Goal: Task Accomplishment & Management: Use online tool/utility

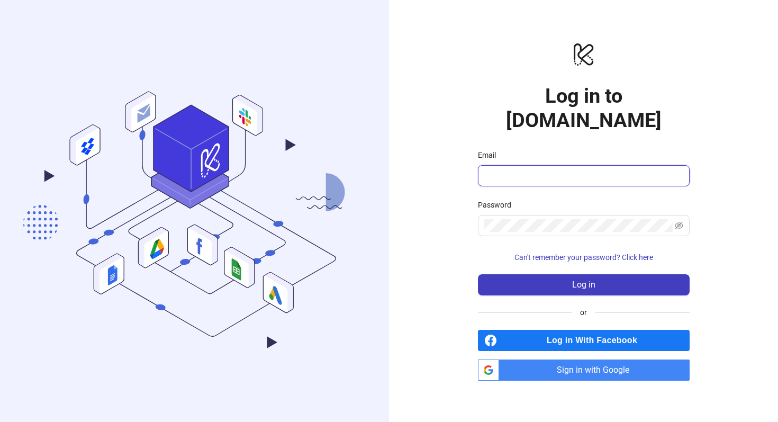
click at [535, 169] on input "Email" at bounding box center [582, 175] width 197 height 13
paste input "**********"
type input "**********"
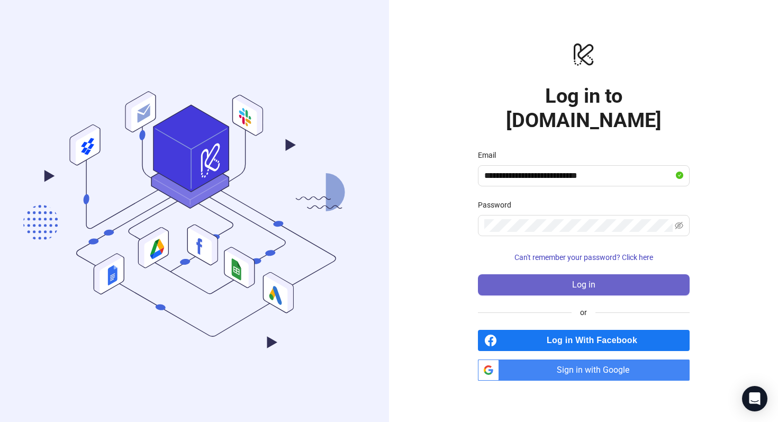
click at [547, 276] on button "Log in" at bounding box center [584, 284] width 212 height 21
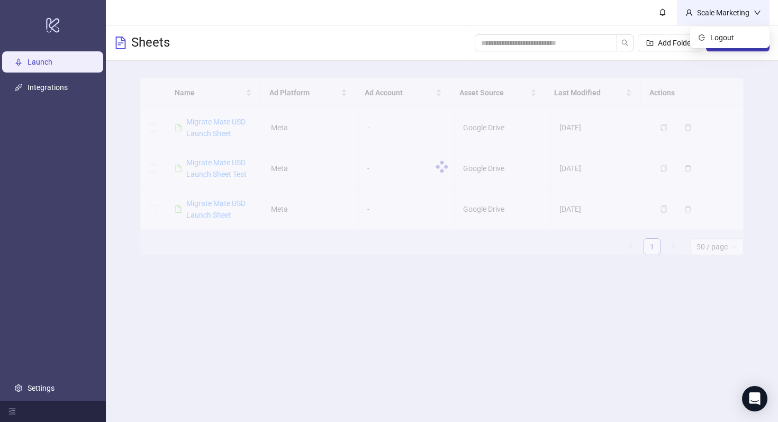
click at [758, 14] on icon "down" at bounding box center [757, 12] width 7 height 7
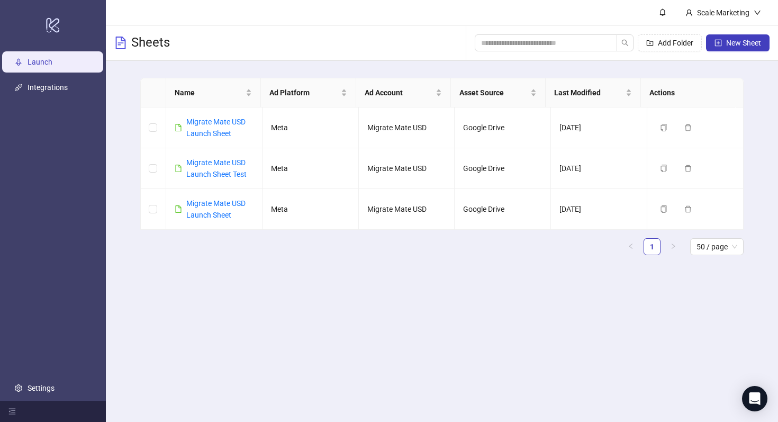
click at [57, 174] on ul "Launch Integrations Settings" at bounding box center [53, 225] width 106 height 352
click at [57, 90] on link "Integrations" at bounding box center [48, 87] width 40 height 8
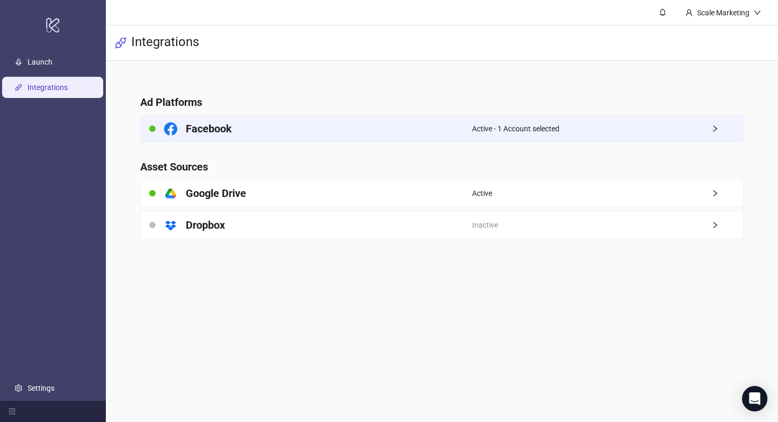
click at [461, 124] on div "Facebook" at bounding box center [306, 128] width 331 height 26
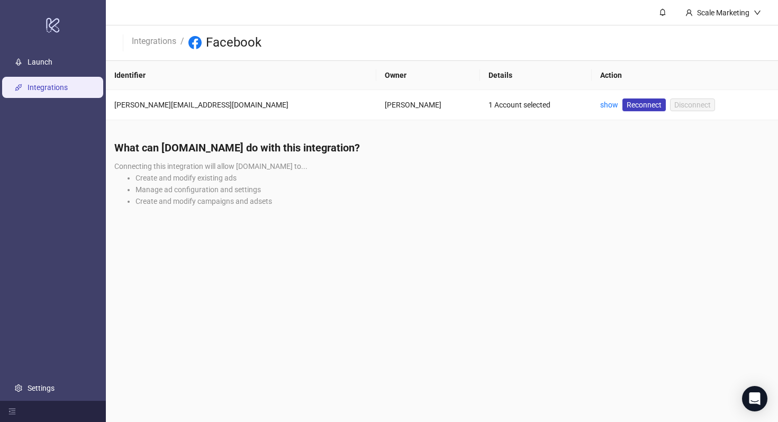
click at [460, 137] on div "What can Kitchn.io do with this integration? Connecting this integration will a…" at bounding box center [442, 177] width 672 height 91
click at [390, 164] on div "What can Kitchn.io do with this integration? Connecting this integration will a…" at bounding box center [442, 177] width 672 height 91
click at [51, 391] on link "Settings" at bounding box center [41, 388] width 27 height 8
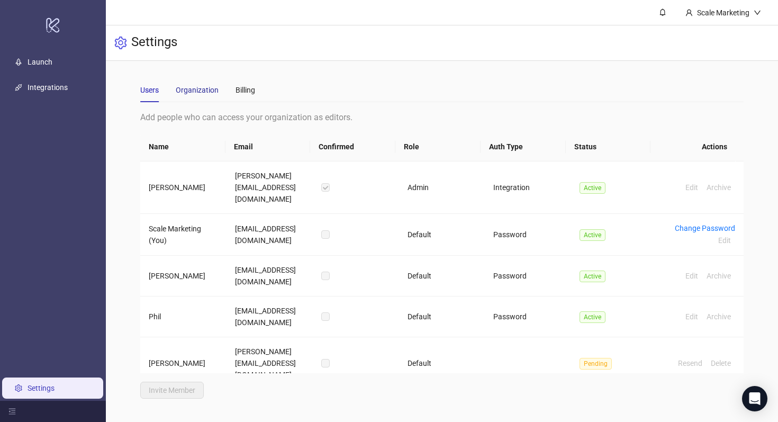
click at [197, 94] on div "Organization" at bounding box center [197, 90] width 43 height 12
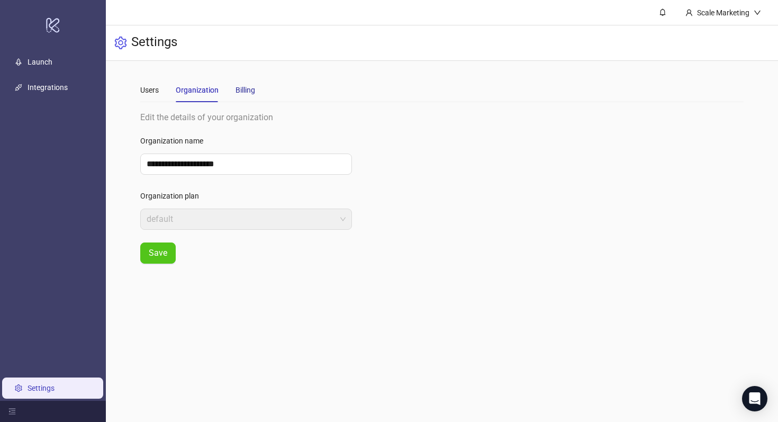
click at [248, 89] on div "Billing" at bounding box center [246, 90] width 20 height 12
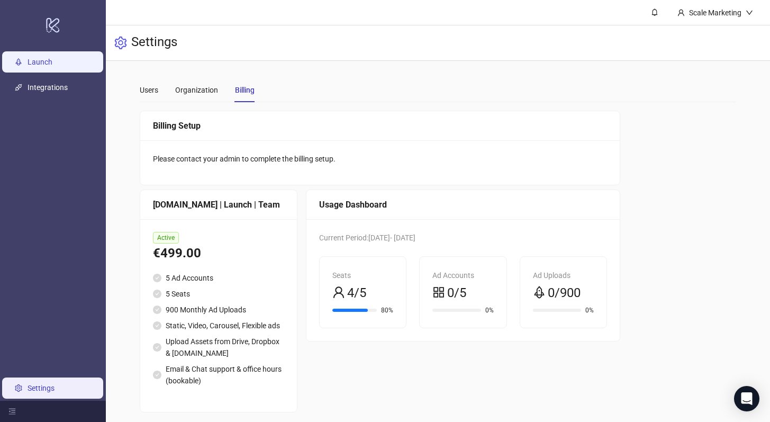
click at [51, 63] on link "Launch" at bounding box center [40, 62] width 25 height 8
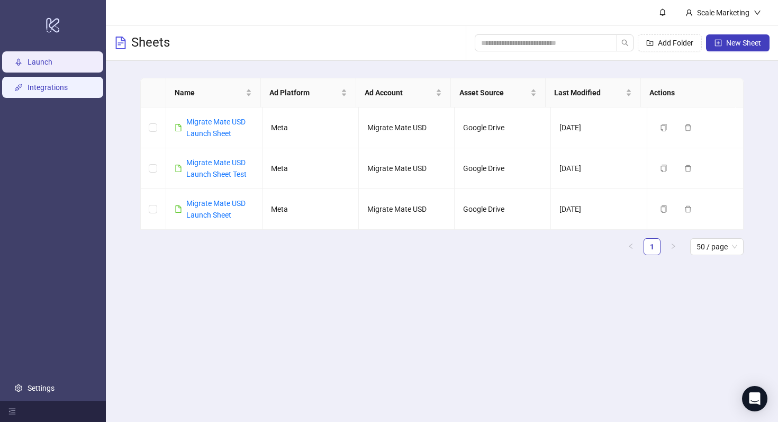
click at [53, 83] on link "Integrations" at bounding box center [48, 87] width 40 height 8
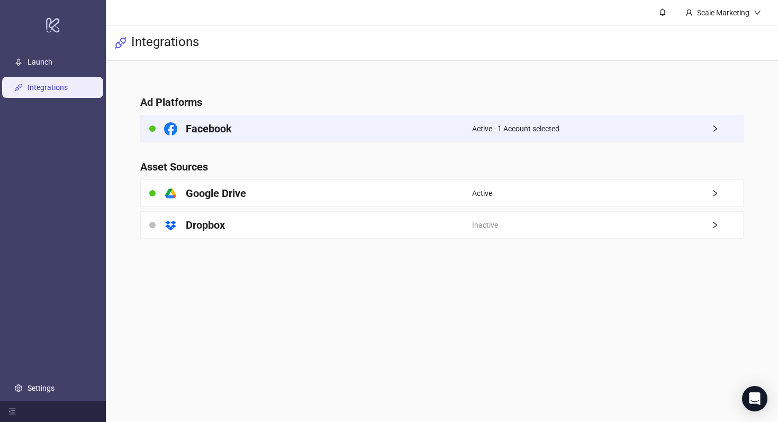
click at [568, 131] on div "Active - 1 Account selected" at bounding box center [607, 128] width 271 height 26
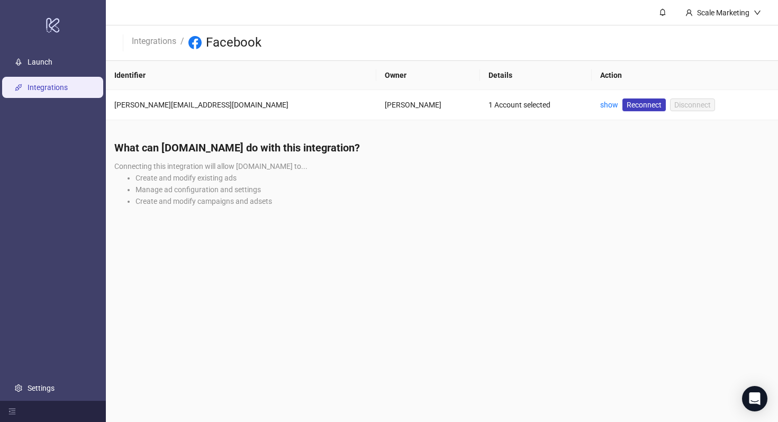
click at [548, 154] on h4 "What can Kitchn.io do with this integration?" at bounding box center [441, 147] width 655 height 15
click at [600, 105] on link "show" at bounding box center [609, 105] width 18 height 8
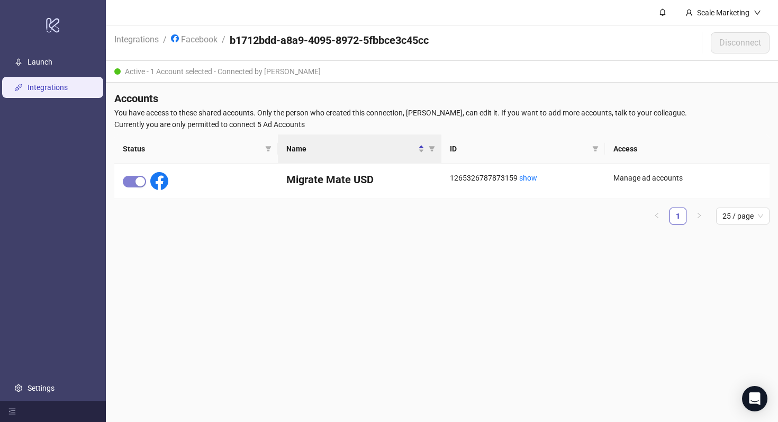
click at [302, 254] on main "Scale Marketing Integrations / Facebook / b1712bdd-a8a9-4095-8972-5fbbce3c45cc …" at bounding box center [442, 211] width 672 height 422
click at [261, 76] on div "Active - 1 Account selected - Connected by Mihailo Bozic" at bounding box center [442, 72] width 672 height 22
click at [298, 73] on div "Active - 1 Account selected - Connected by Mihailo Bozic" at bounding box center [442, 72] width 672 height 22
drag, startPoint x: 325, startPoint y: 73, endPoint x: 176, endPoint y: 67, distance: 148.9
click at [176, 67] on div "Active - 1 Account selected - Connected by Mihailo Bozic" at bounding box center [442, 72] width 672 height 22
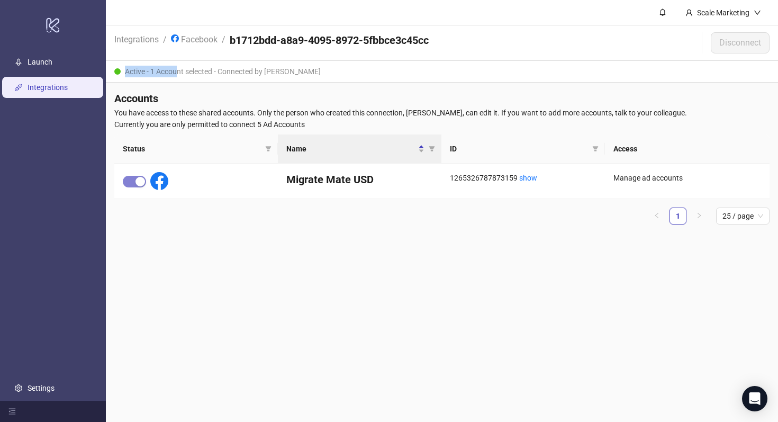
click at [176, 67] on div "Active - 1 Account selected - Connected by Mihailo Bozic" at bounding box center [442, 72] width 672 height 22
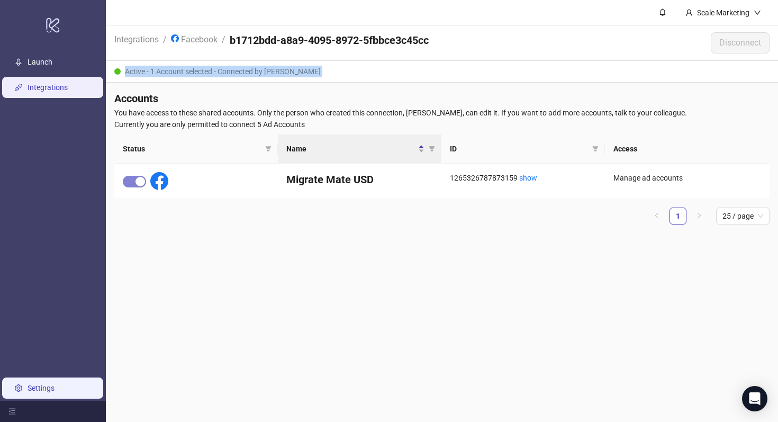
click at [28, 392] on link "Settings" at bounding box center [41, 388] width 27 height 8
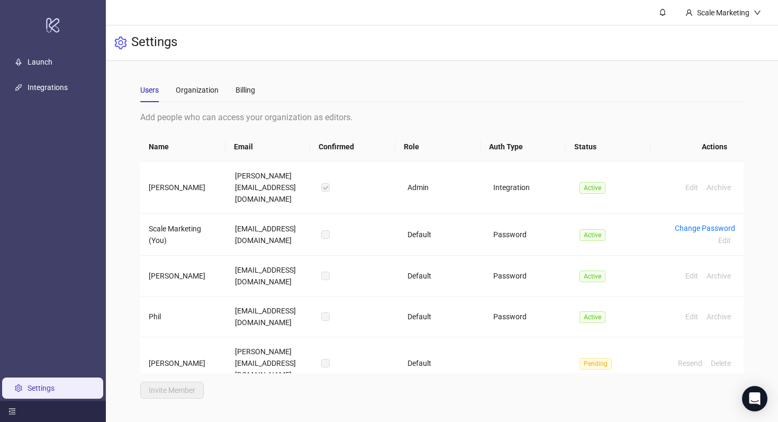
click at [16, 415] on div at bounding box center [53, 411] width 106 height 21
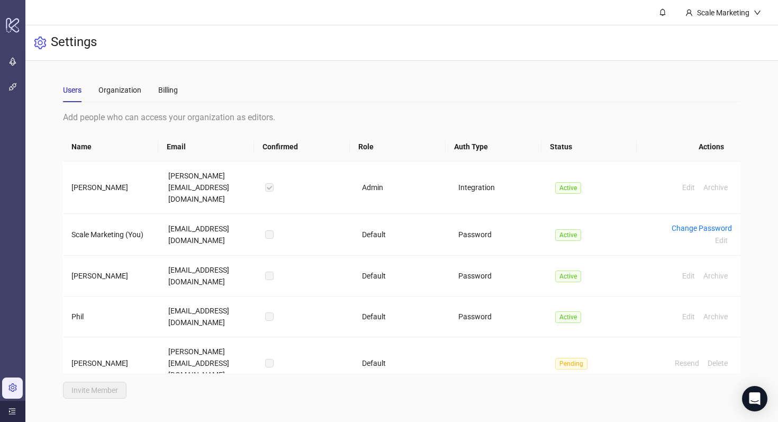
click at [16, 415] on div at bounding box center [12, 411] width 25 height 21
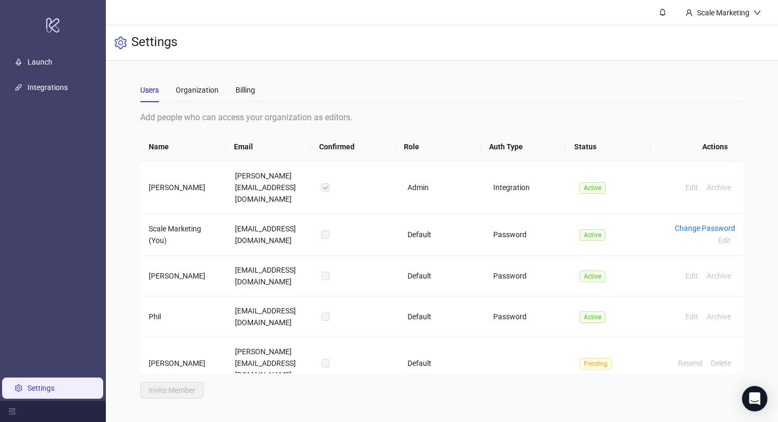
click at [57, 274] on ul "Launch Integrations Settings" at bounding box center [53, 225] width 106 height 352
click at [441, 24] on header "Scale Marketing" at bounding box center [442, 12] width 672 height 25
click at [402, 388] on div "Add people who can access your organization as editors. Name Email Confirmed Ro…" at bounding box center [442, 255] width 604 height 288
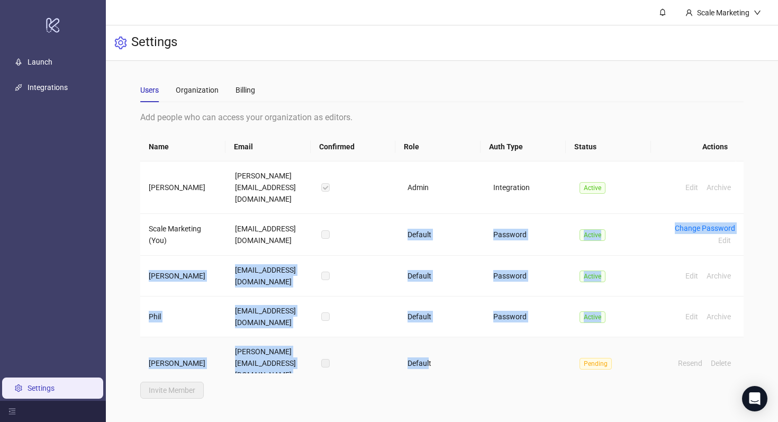
drag, startPoint x: 402, startPoint y: 223, endPoint x: 426, endPoint y: 349, distance: 128.2
click at [426, 349] on tbody "Mihailo Bozic mihailo@migratemate.co Admin Integration Active Edit Archive Scal…" at bounding box center [442, 275] width 604 height 228
click at [426, 349] on td "Default" at bounding box center [442, 363] width 86 height 52
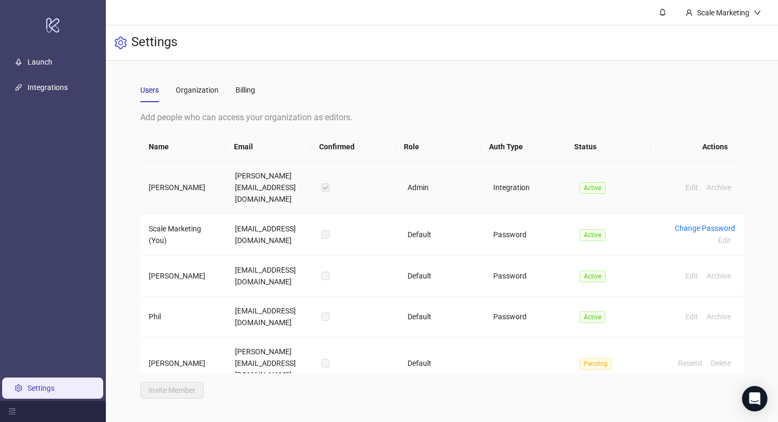
click at [414, 187] on td "Admin" at bounding box center [442, 187] width 86 height 52
click at [438, 65] on main "Users Organization Billing Add people who can access your organization as edito…" at bounding box center [442, 238] width 621 height 355
click at [402, 76] on main "Users Organization Billing Add people who can access your organization as edito…" at bounding box center [442, 238] width 621 height 355
click at [288, 14] on header "Scale Marketing" at bounding box center [442, 12] width 672 height 25
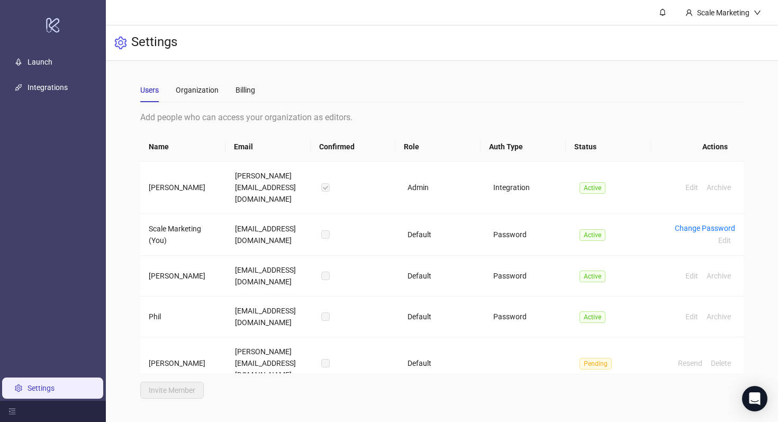
click at [294, 7] on header "Scale Marketing" at bounding box center [442, 12] width 672 height 25
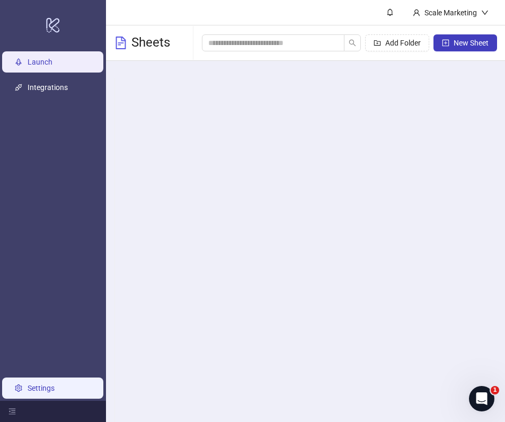
click at [46, 392] on link "Settings" at bounding box center [41, 388] width 27 height 8
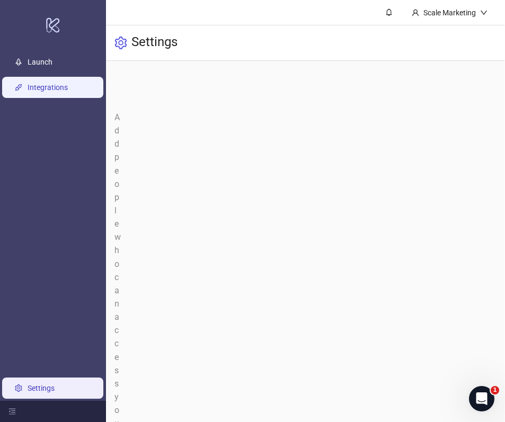
click at [68, 92] on link "Integrations" at bounding box center [48, 87] width 40 height 8
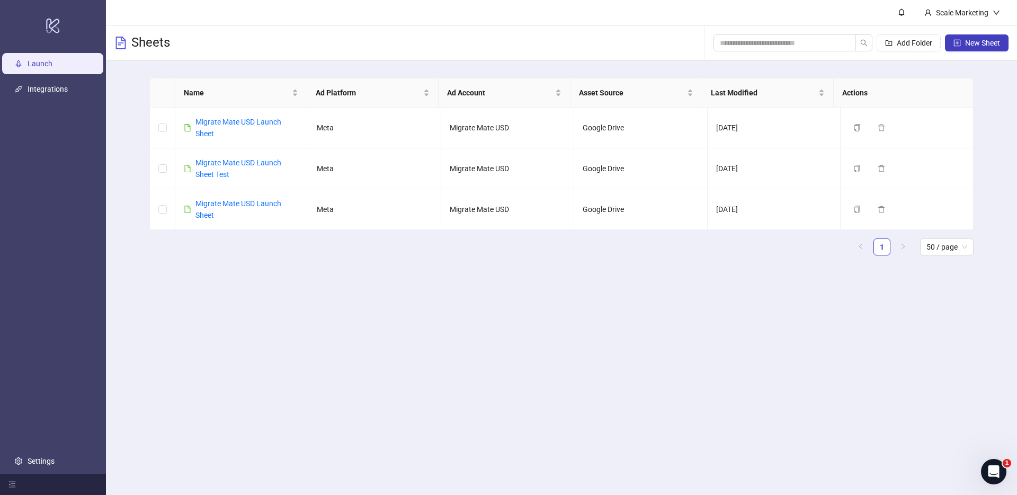
click at [170, 308] on main "Scale Marketing Sheets Add Folder New Sheet Name Ad Platform Ad Account Asset S…" at bounding box center [561, 247] width 911 height 495
click at [55, 462] on link "Settings" at bounding box center [41, 460] width 27 height 8
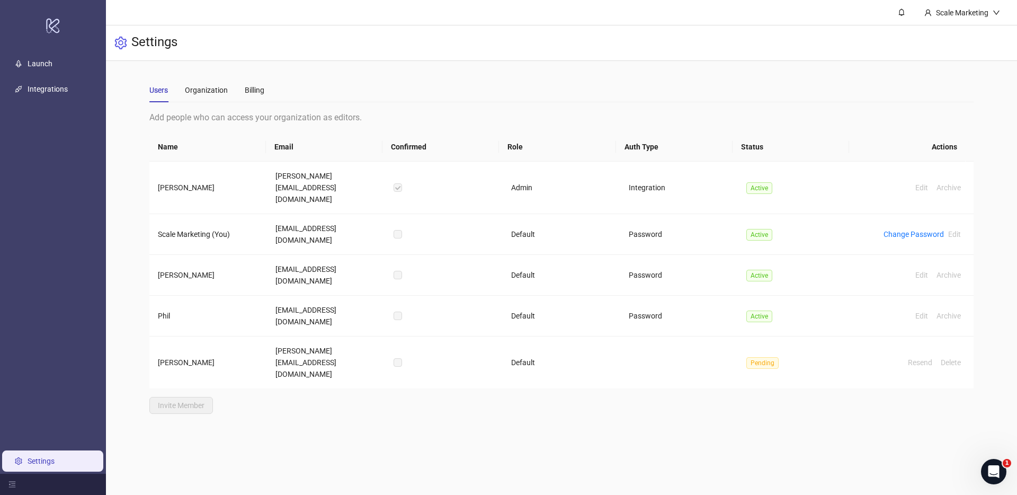
click at [387, 56] on div "Settings" at bounding box center [561, 42] width 911 height 35
drag, startPoint x: 297, startPoint y: 173, endPoint x: 365, endPoint y: 175, distance: 68.3
click at [365, 175] on td "[PERSON_NAME][EMAIL_ADDRESS][DOMAIN_NAME]" at bounding box center [326, 187] width 118 height 52
copy td "[PERSON_NAME][EMAIL_ADDRESS][DOMAIN_NAME]"
click at [75, 191] on ul "Launch Integrations Settings" at bounding box center [53, 262] width 106 height 423
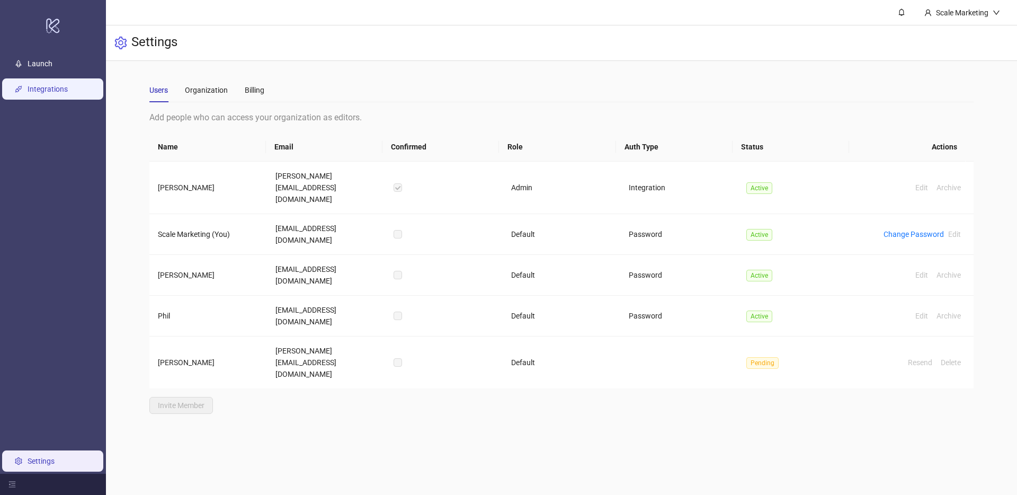
click at [60, 89] on link "Integrations" at bounding box center [48, 89] width 40 height 8
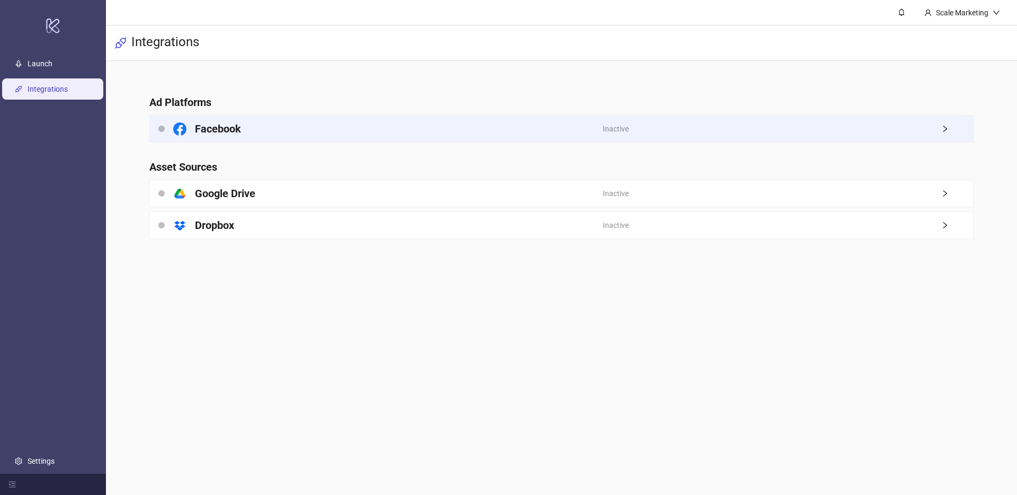
click at [356, 119] on div "Facebook" at bounding box center [376, 128] width 453 height 26
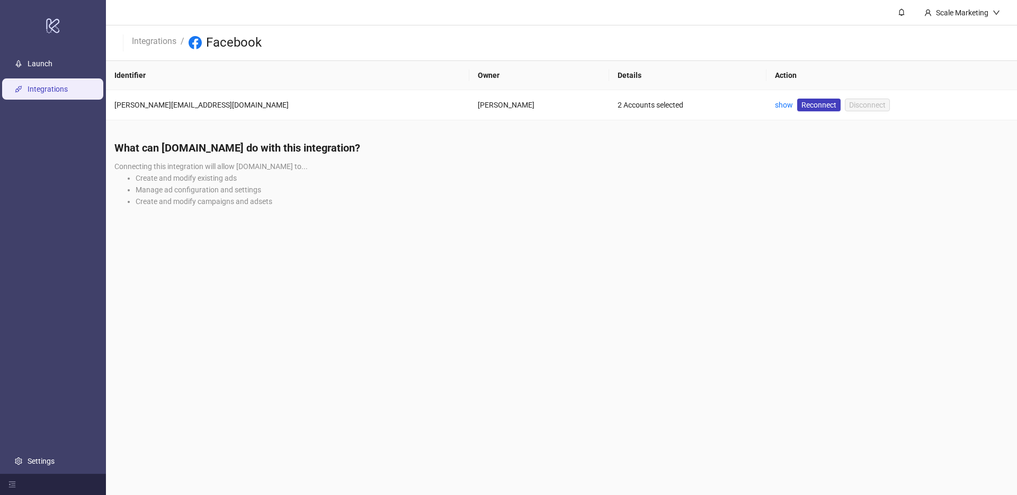
click at [506, 221] on div "What can [DOMAIN_NAME] do with this integration? Connecting this integration wi…" at bounding box center [561, 177] width 911 height 91
click at [775, 104] on link "show" at bounding box center [784, 105] width 18 height 8
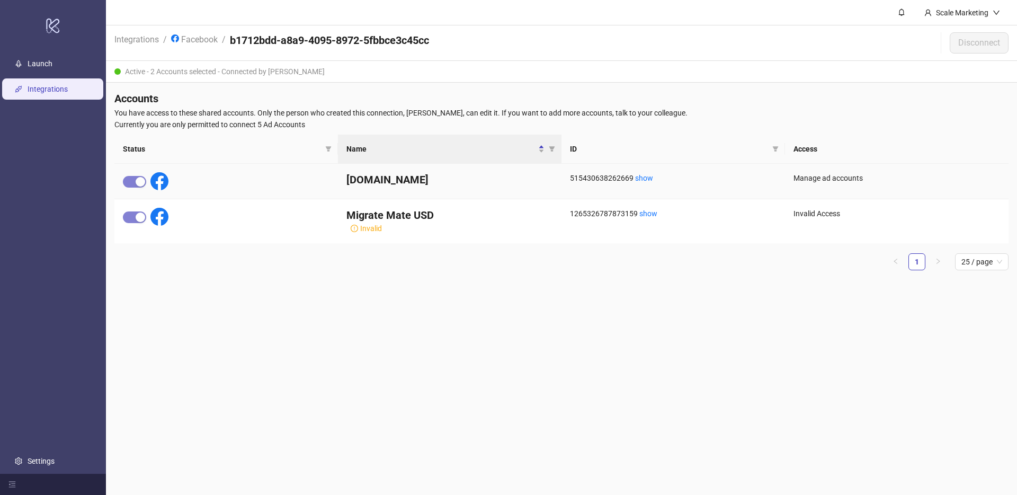
click at [365, 183] on h4 "Mates.Co" at bounding box center [449, 179] width 206 height 15
click at [52, 61] on link "Launch" at bounding box center [40, 63] width 25 height 8
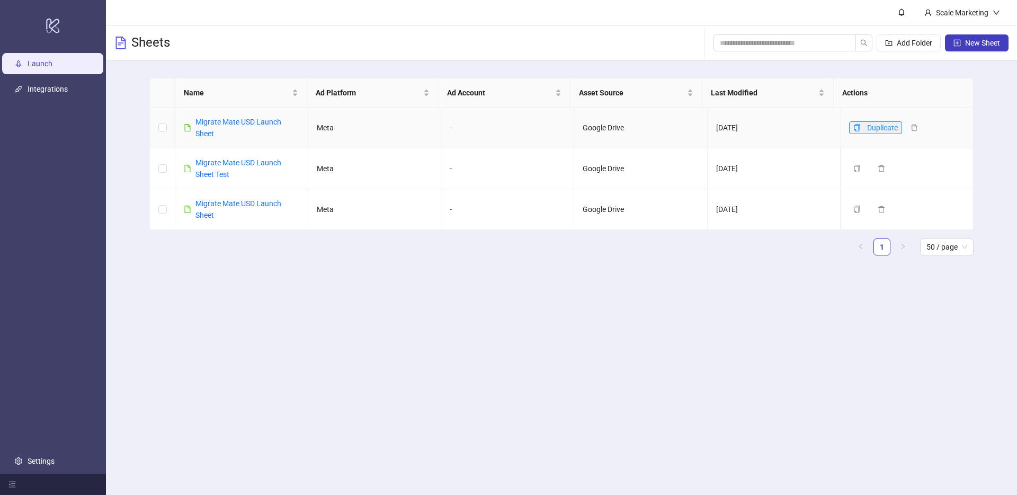
click at [854, 129] on icon "copy" at bounding box center [857, 127] width 6 height 7
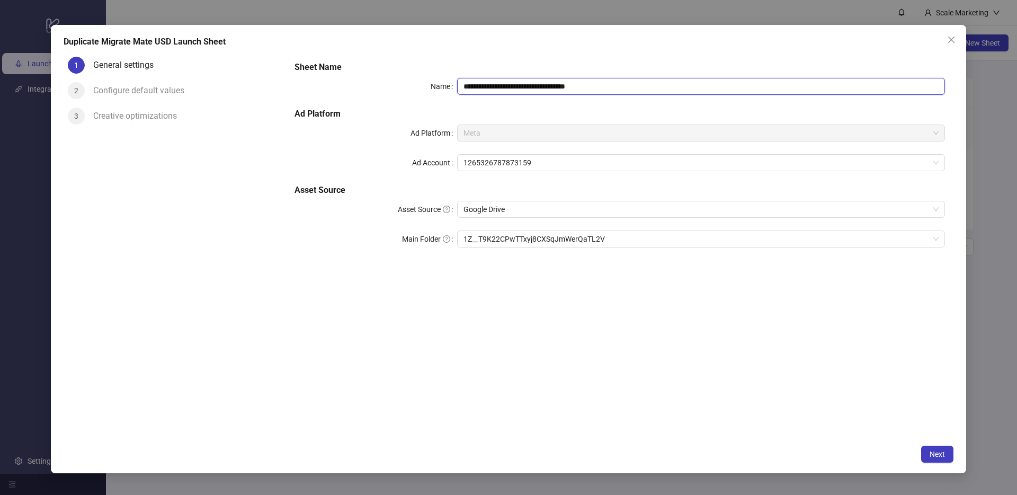
click at [519, 89] on input "**********" at bounding box center [701, 86] width 488 height 17
click at [504, 87] on input "**********" at bounding box center [701, 86] width 488 height 17
type input "**********"
click at [597, 178] on div "**********" at bounding box center [619, 161] width 659 height 208
click at [583, 163] on span "1265326787873159" at bounding box center [700, 163] width 475 height 16
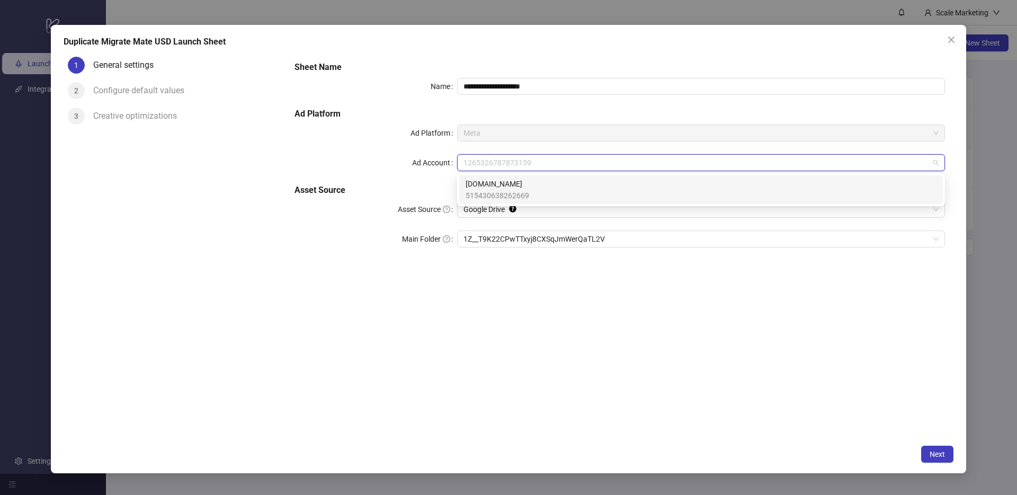
click at [528, 185] on div "Mates.Co 515430638262669" at bounding box center [700, 189] width 471 height 23
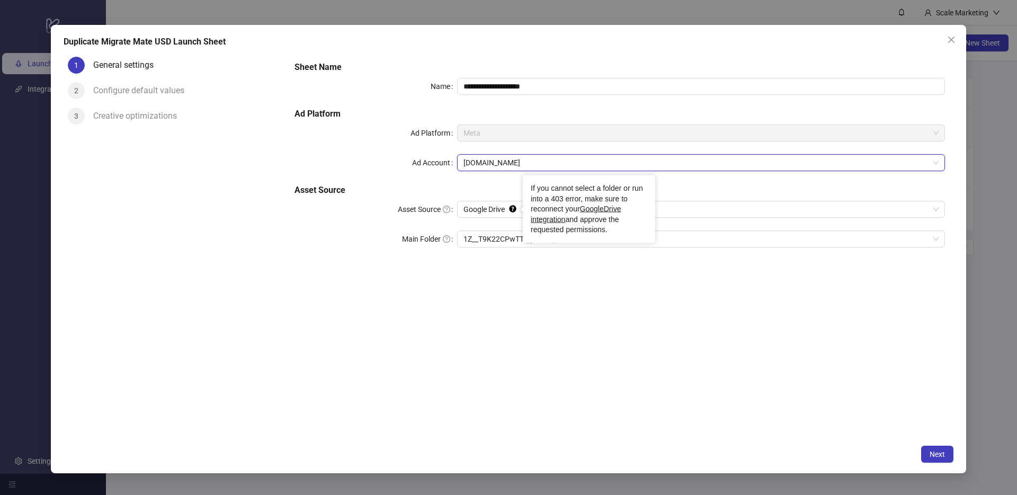
click at [498, 297] on div "**********" at bounding box center [619, 245] width 667 height 387
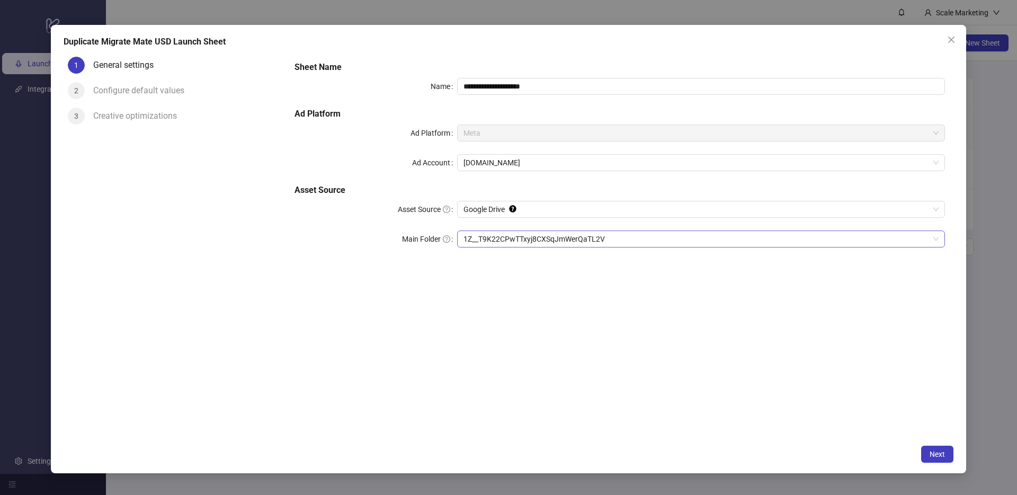
click at [491, 241] on span "1Z__T9K22CPwTTxyj8CXSqJmWerQaTL2V" at bounding box center [700, 239] width 475 height 16
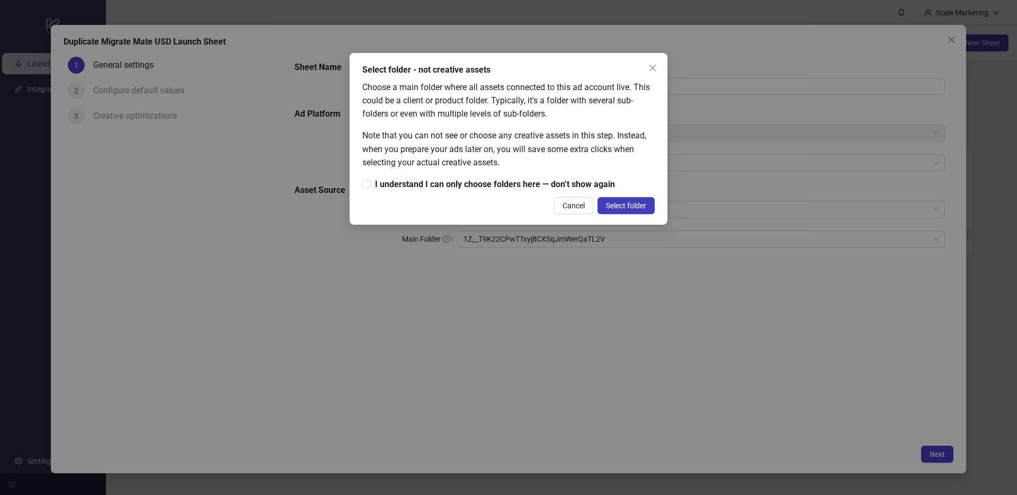
click at [652, 69] on icon "close" at bounding box center [652, 68] width 8 height 8
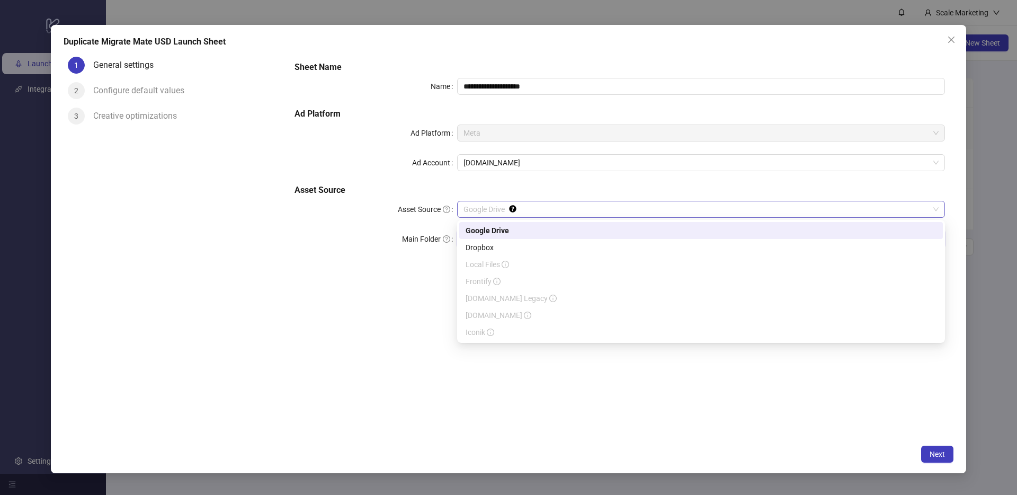
click at [490, 209] on span "Google Drive" at bounding box center [700, 209] width 475 height 16
click at [501, 233] on div "Google Drive" at bounding box center [700, 230] width 471 height 12
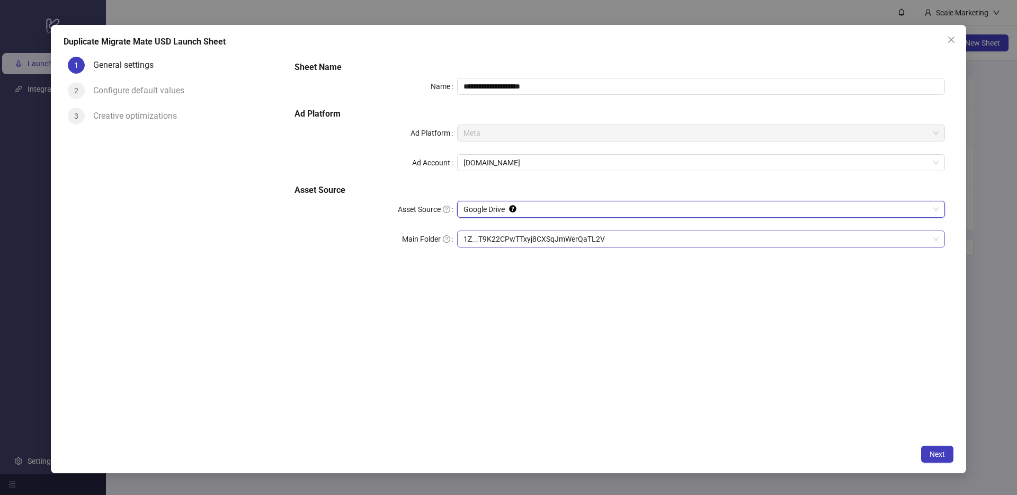
click at [580, 240] on span "1Z__T9K22CPwTTxyj8CXSqJmWerQaTL2V" at bounding box center [700, 239] width 475 height 16
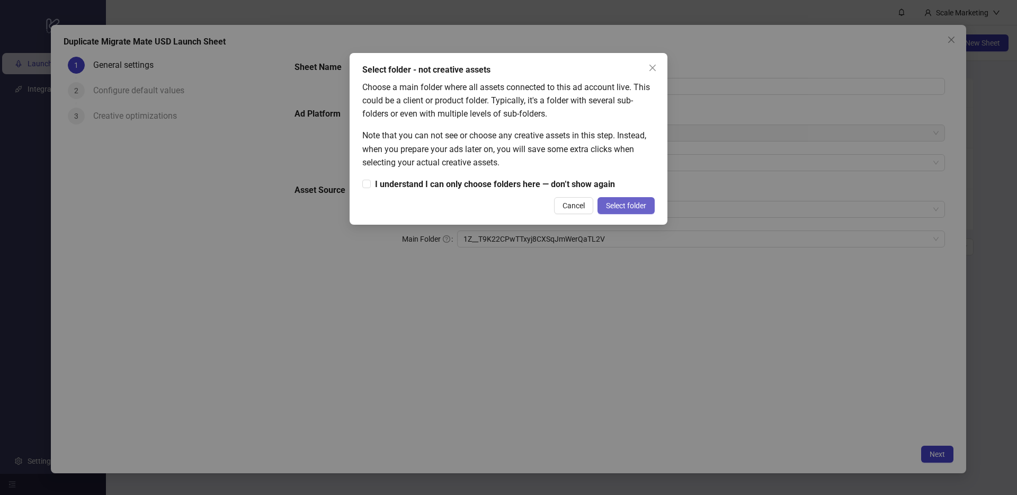
click at [613, 204] on span "Select folder" at bounding box center [626, 205] width 40 height 8
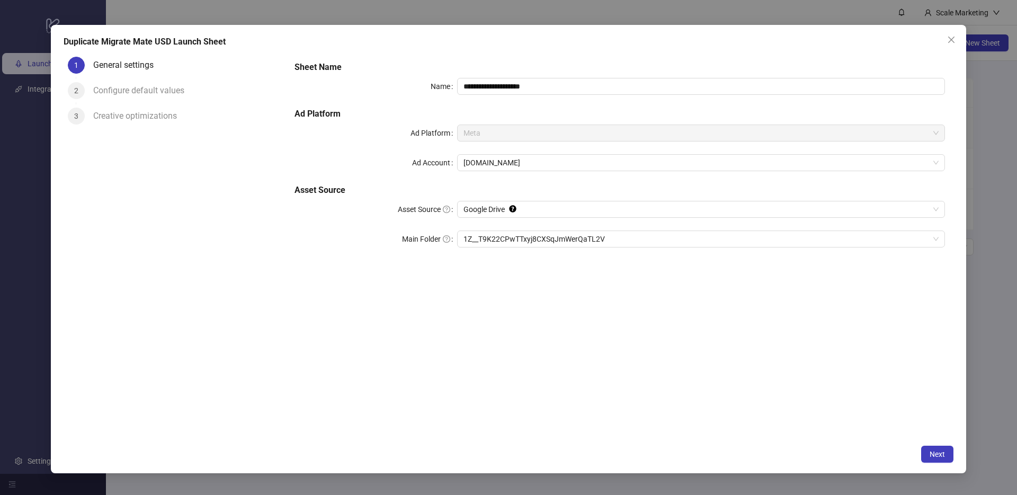
click at [578, 229] on div "**********" at bounding box center [619, 161] width 659 height 208
click at [573, 234] on span "1Z__T9K22CPwTTxyj8CXSqJmWerQaTL2V" at bounding box center [700, 239] width 475 height 16
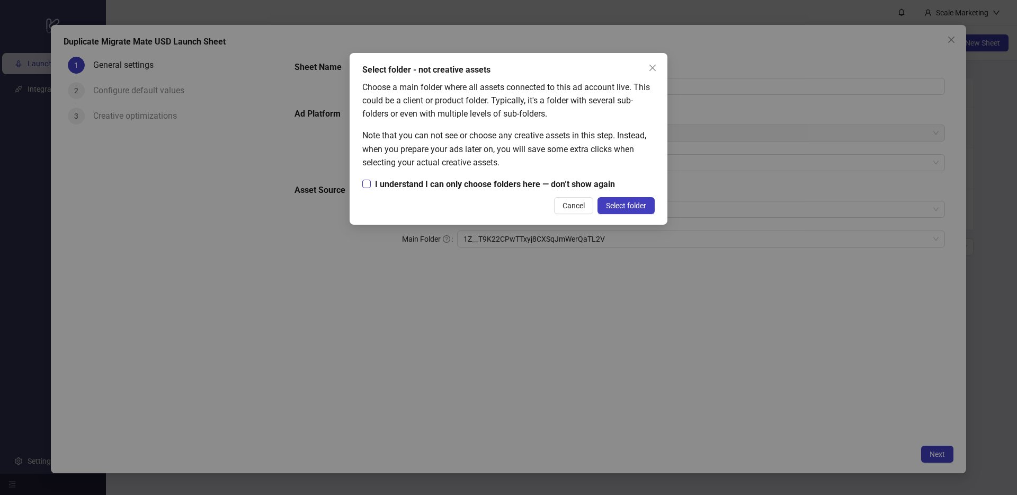
click at [469, 184] on span "I understand I can only choose folders here — don’t show again" at bounding box center [495, 183] width 248 height 13
click at [631, 207] on span "Select folder" at bounding box center [626, 205] width 40 height 8
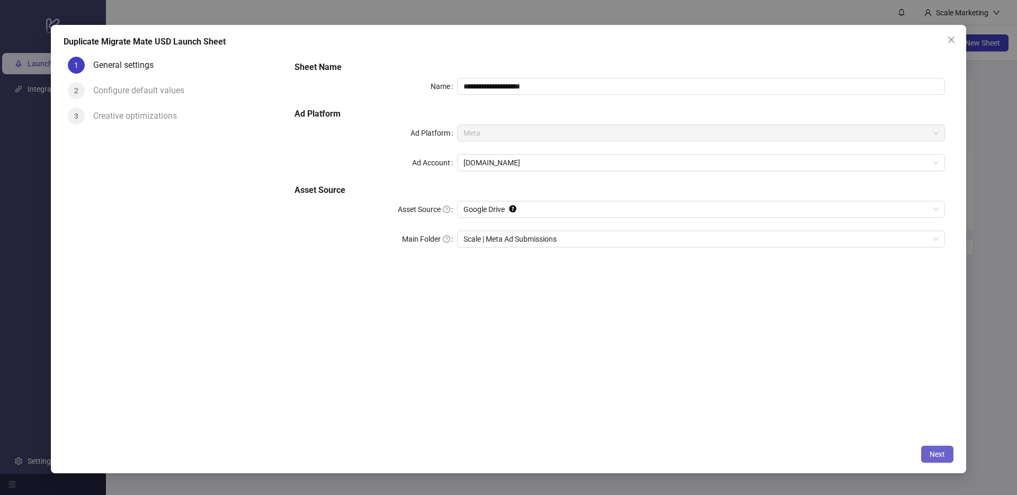
click at [938, 456] on span "Next" at bounding box center [936, 454] width 15 height 8
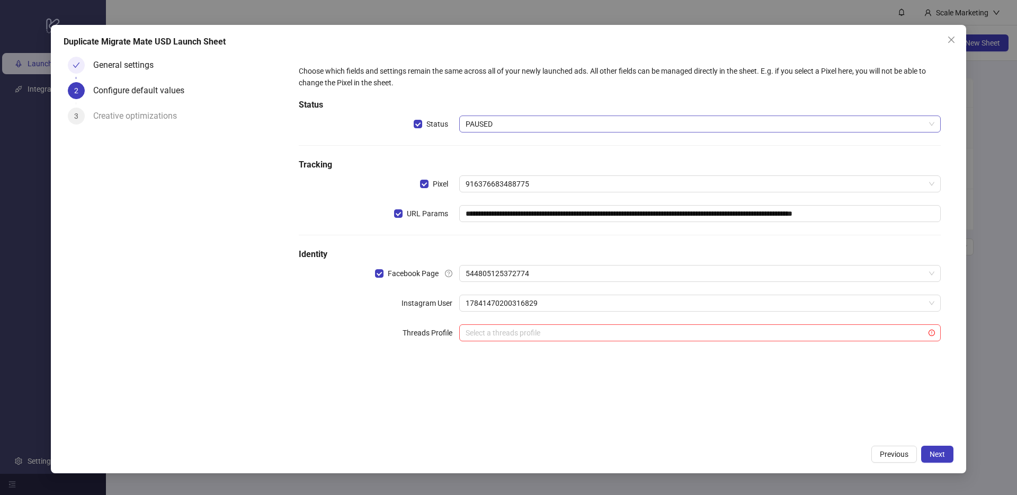
click at [474, 126] on span "PAUSED" at bounding box center [699, 124] width 469 height 16
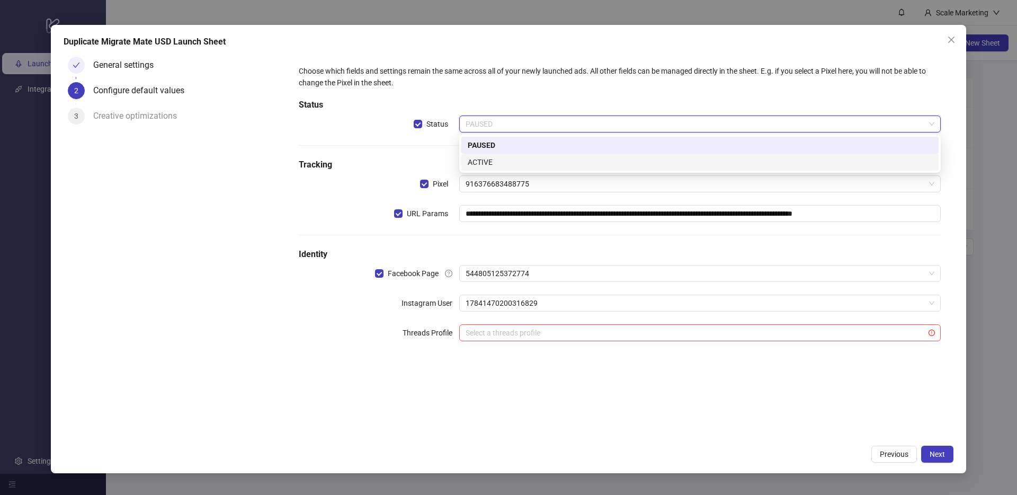
click at [481, 161] on div "ACTIVE" at bounding box center [700, 162] width 464 height 12
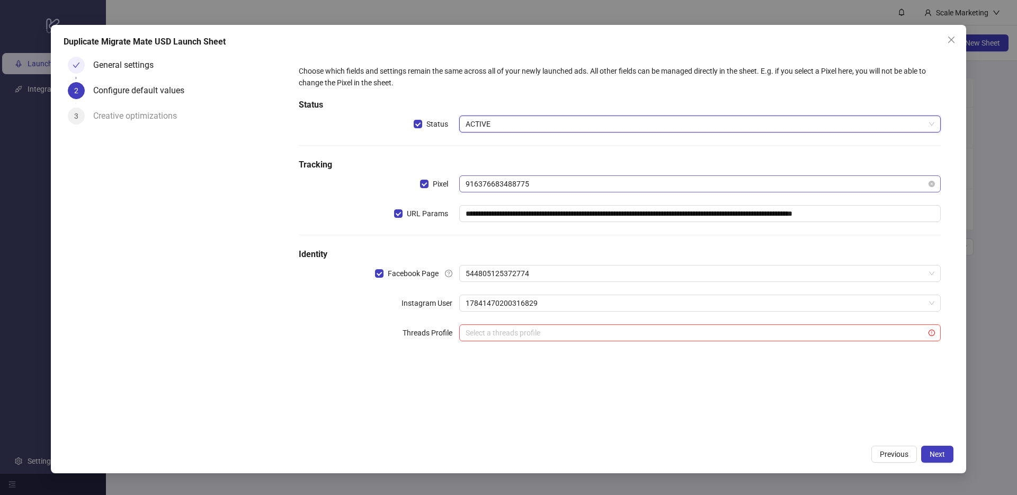
click at [491, 184] on span "916376683488775" at bounding box center [699, 184] width 469 height 16
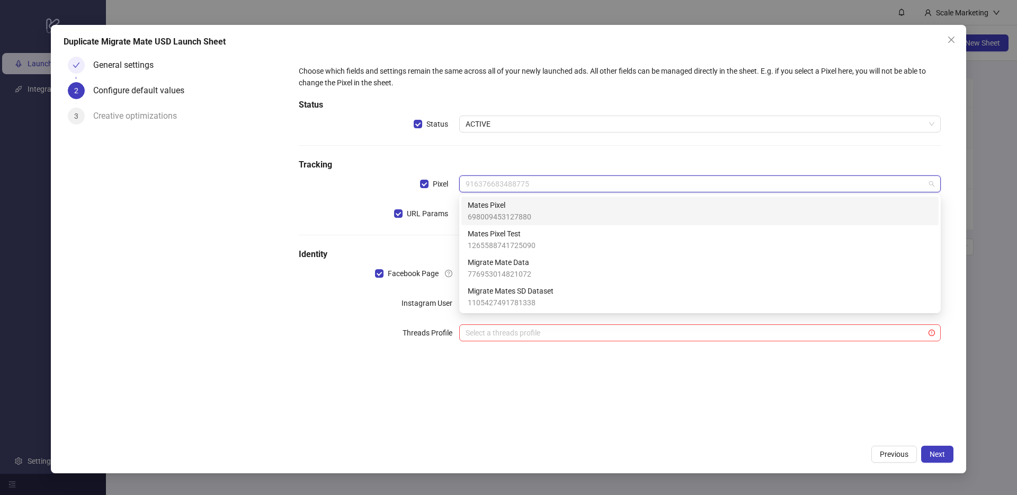
click at [542, 210] on div "Mates Pixel 698009453127880" at bounding box center [700, 210] width 464 height 23
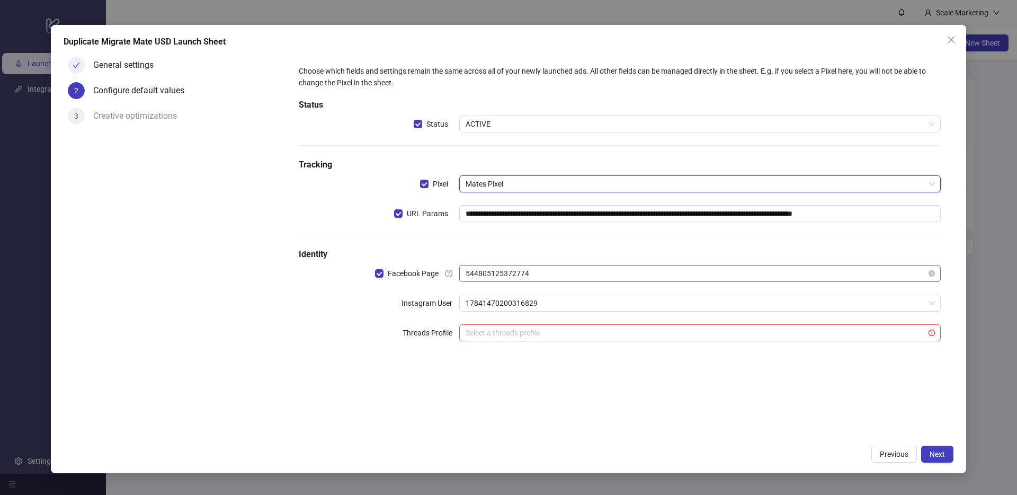
click at [500, 277] on span "544805125372774" at bounding box center [699, 273] width 469 height 16
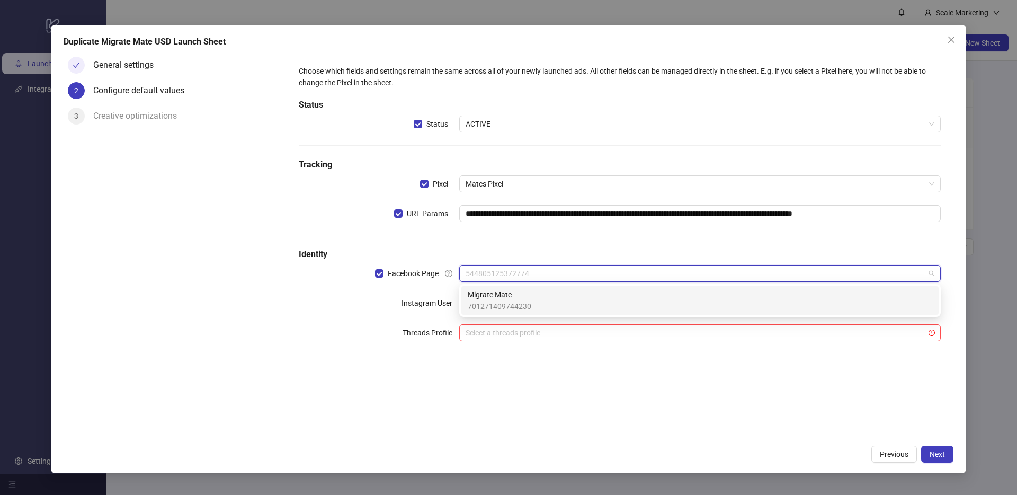
click at [510, 299] on span "Migrate Mate" at bounding box center [500, 295] width 64 height 12
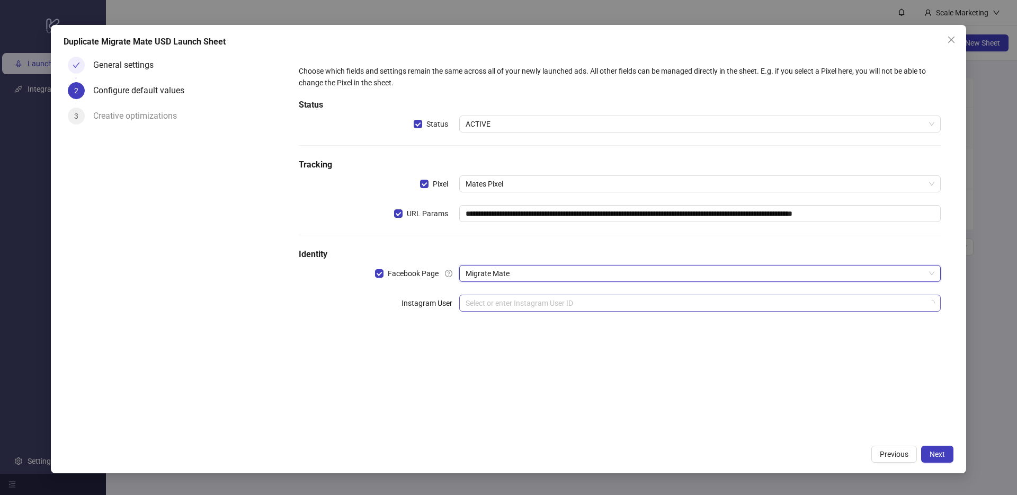
click at [508, 303] on input "search" at bounding box center [694, 303] width 459 height 16
click at [376, 325] on div "**********" at bounding box center [619, 194] width 650 height 267
click at [514, 270] on span "Migrate Mate" at bounding box center [699, 273] width 469 height 16
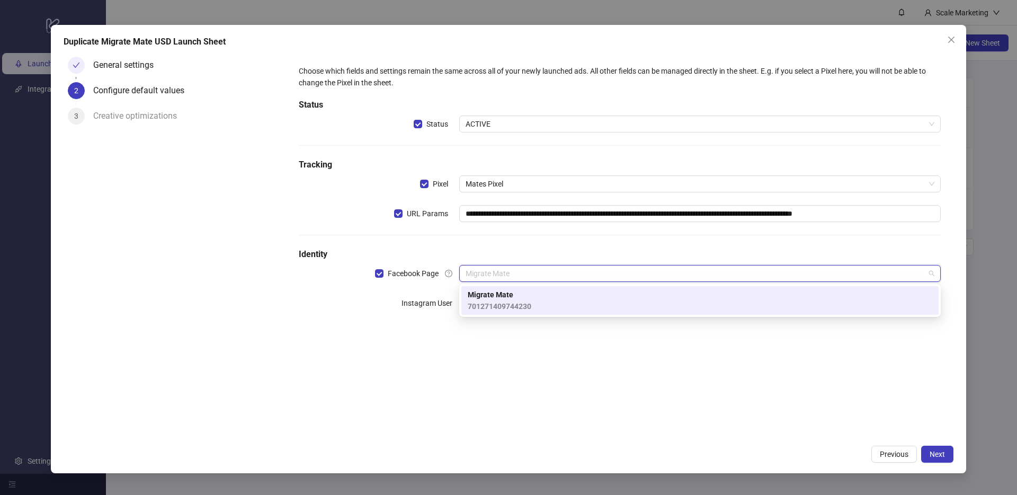
click at [245, 310] on div "General settings 2 Configure default values 3 Creative optimizations" at bounding box center [175, 245] width 222 height 387
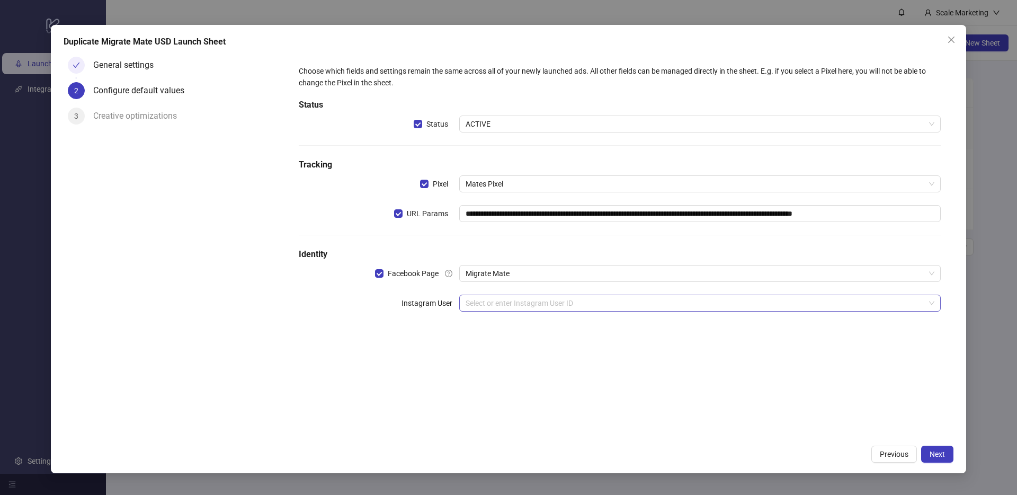
click at [477, 303] on input "search" at bounding box center [694, 303] width 459 height 16
click at [502, 274] on span "Migrate Mate" at bounding box center [699, 273] width 469 height 16
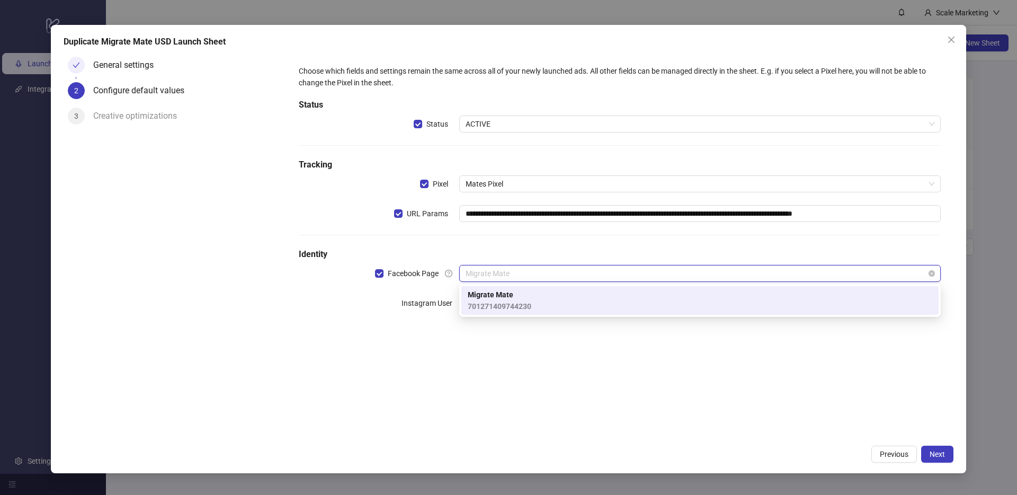
click at [502, 273] on span "Migrate Mate" at bounding box center [699, 273] width 469 height 16
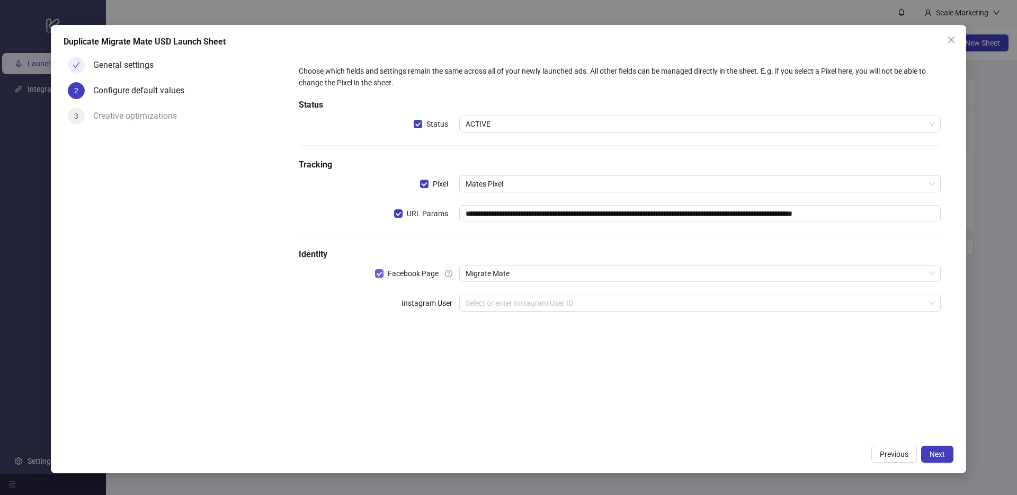
click at [383, 271] on span "Facebook Page" at bounding box center [412, 273] width 59 height 12
click at [446, 274] on icon "question-circle" at bounding box center [448, 273] width 7 height 7
click at [472, 276] on span "Migrate Mate" at bounding box center [699, 273] width 469 height 16
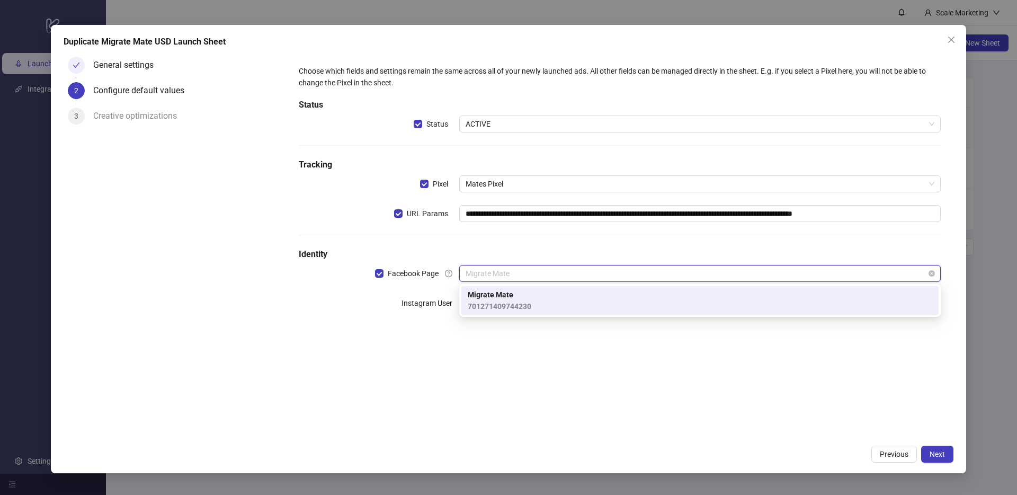
click at [473, 276] on span "Migrate Mate" at bounding box center [699, 273] width 469 height 16
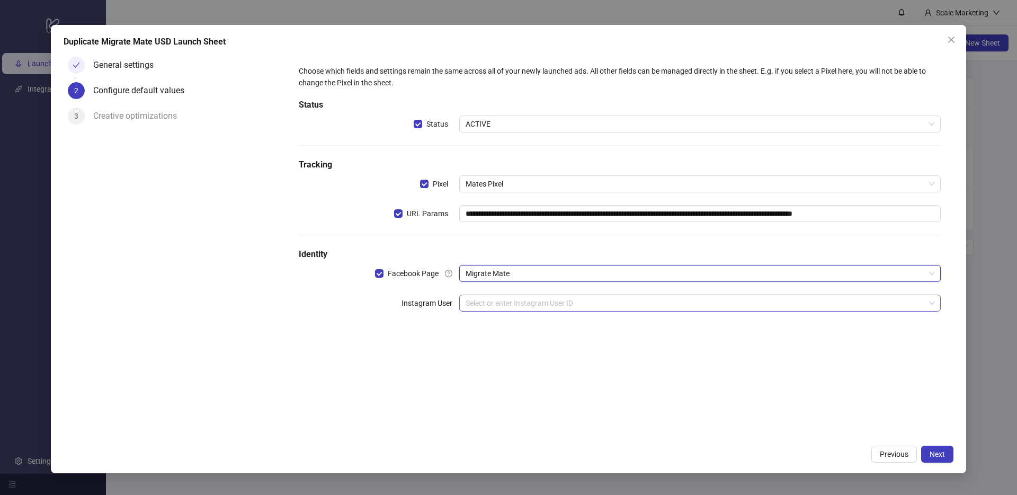
click at [490, 299] on input "search" at bounding box center [694, 303] width 459 height 16
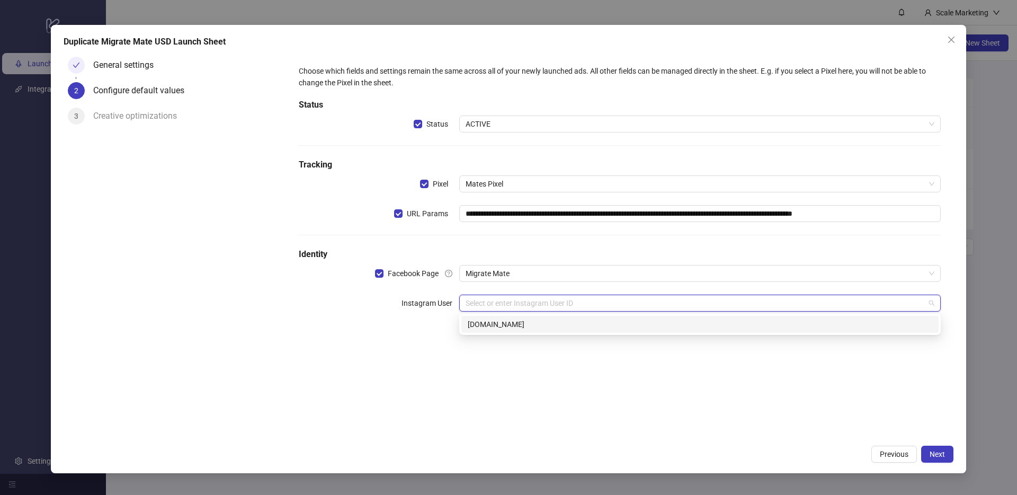
click at [488, 318] on div "[DOMAIN_NAME]" at bounding box center [700, 324] width 464 height 12
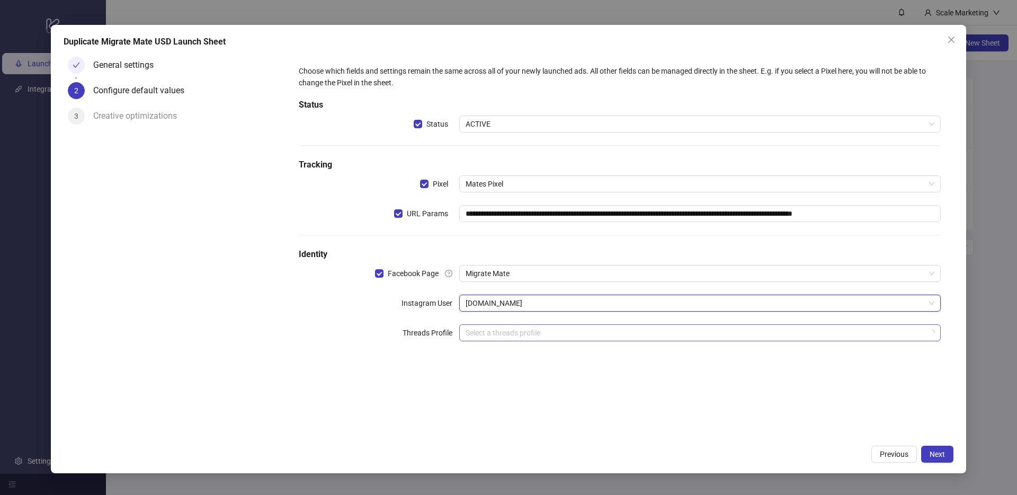
click at [537, 335] on input "search" at bounding box center [694, 333] width 459 height 16
click at [336, 355] on div "**********" at bounding box center [619, 209] width 650 height 297
click at [933, 456] on span "Next" at bounding box center [936, 454] width 15 height 8
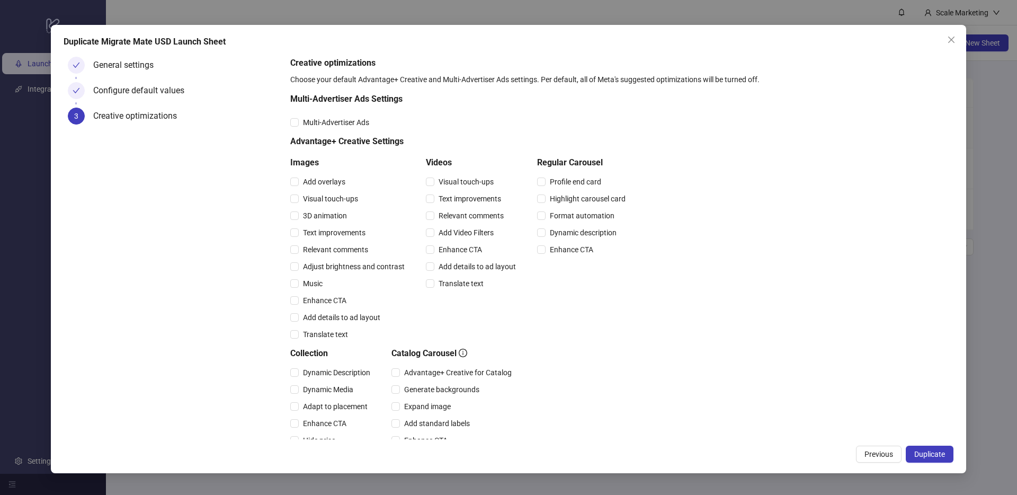
scroll to position [153, 0]
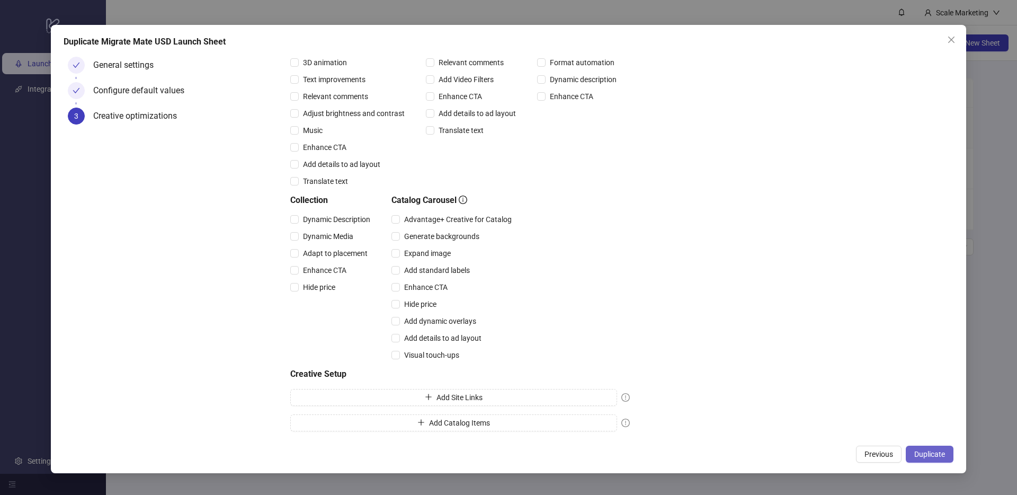
click at [919, 454] on span "Duplicate" at bounding box center [929, 454] width 31 height 8
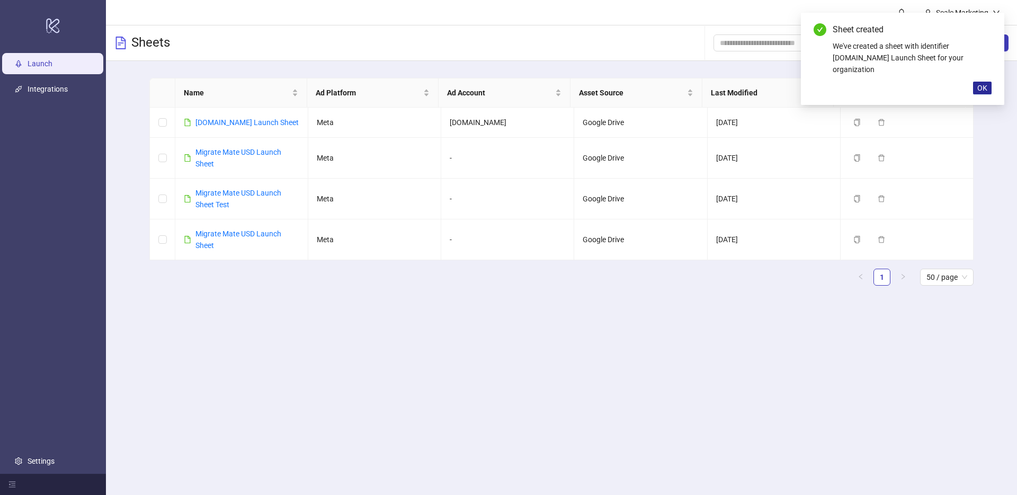
click at [990, 82] on button "OK" at bounding box center [982, 88] width 19 height 13
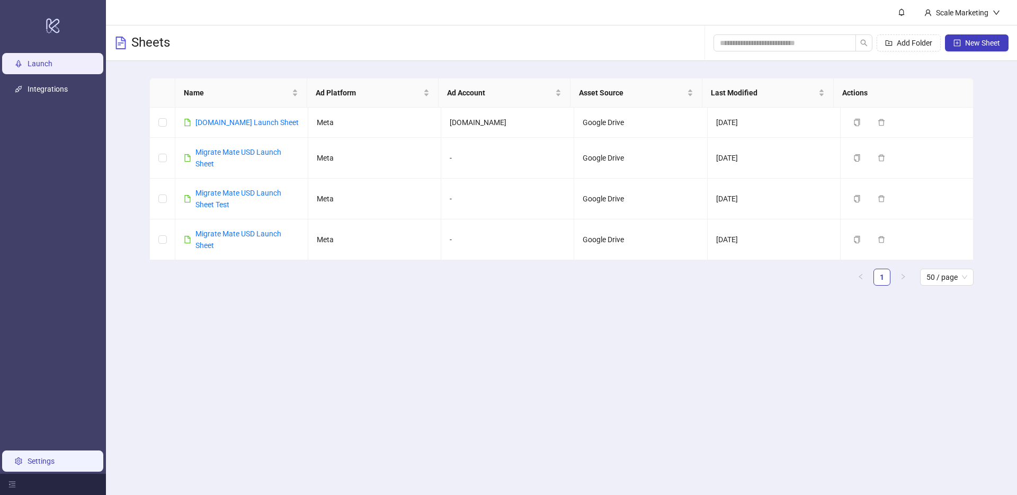
click at [44, 462] on link "Settings" at bounding box center [41, 460] width 27 height 8
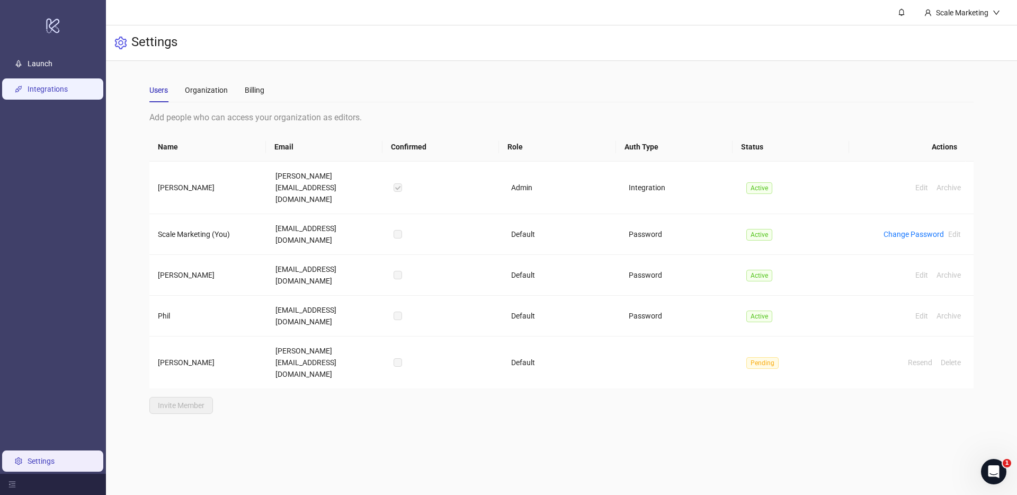
click at [36, 89] on link "Integrations" at bounding box center [48, 89] width 40 height 8
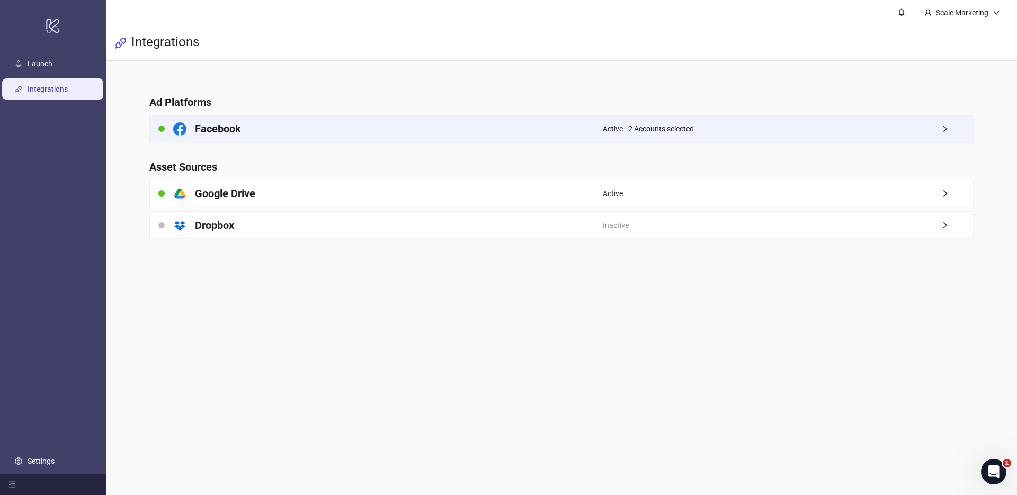
click at [922, 138] on div "Active - 2 Accounts selected" at bounding box center [788, 128] width 370 height 26
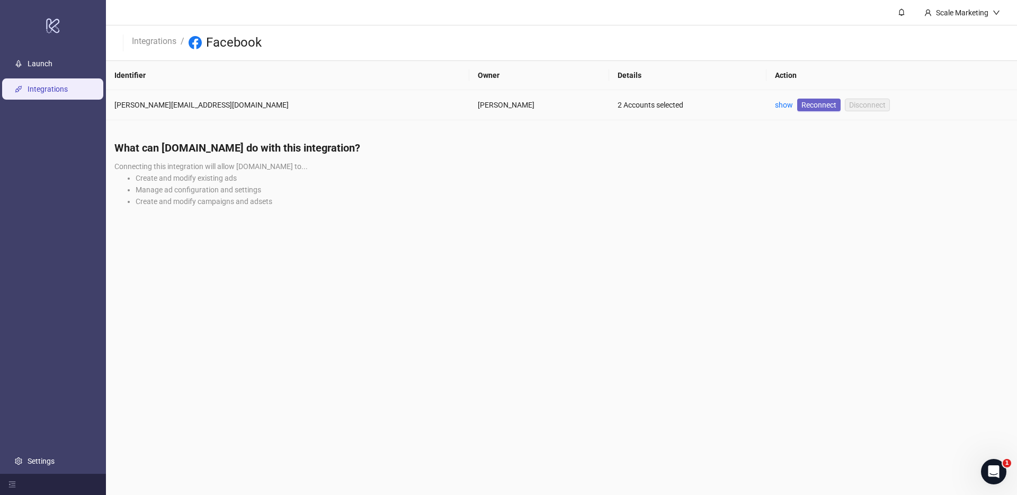
click at [801, 106] on span "Reconnect" at bounding box center [818, 105] width 35 height 12
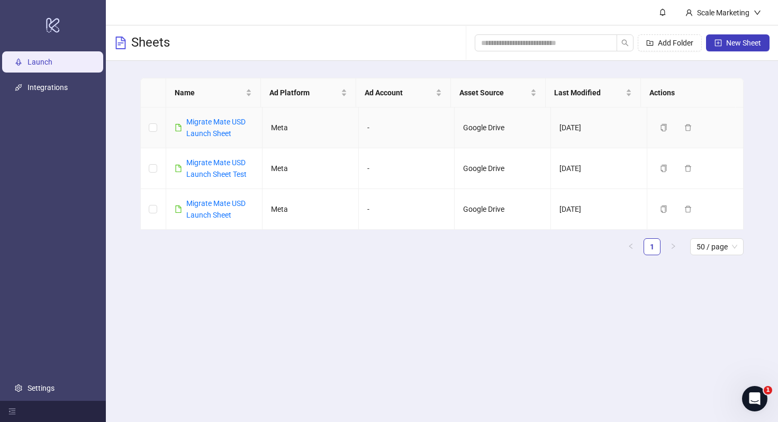
click at [216, 119] on link "Migrate Mate USD Launch Sheet" at bounding box center [215, 128] width 59 height 20
click at [660, 208] on icon "copy" at bounding box center [663, 208] width 7 height 7
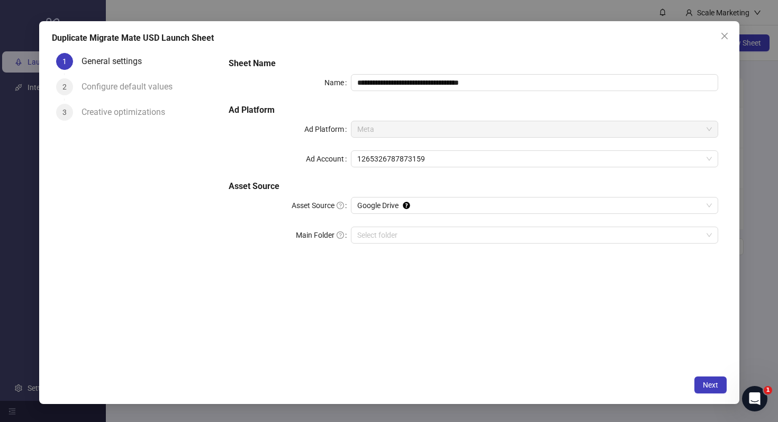
click at [93, 108] on div "Creative optimizations" at bounding box center [128, 112] width 92 height 17
click at [78, 112] on div "3 Creative optimizations" at bounding box center [136, 116] width 160 height 25
click at [77, 89] on div "2 Configure default values" at bounding box center [136, 90] width 160 height 25
drag, startPoint x: 704, startPoint y: 367, endPoint x: 705, endPoint y: 382, distance: 15.4
click at [704, 367] on div "**********" at bounding box center [473, 209] width 506 height 321
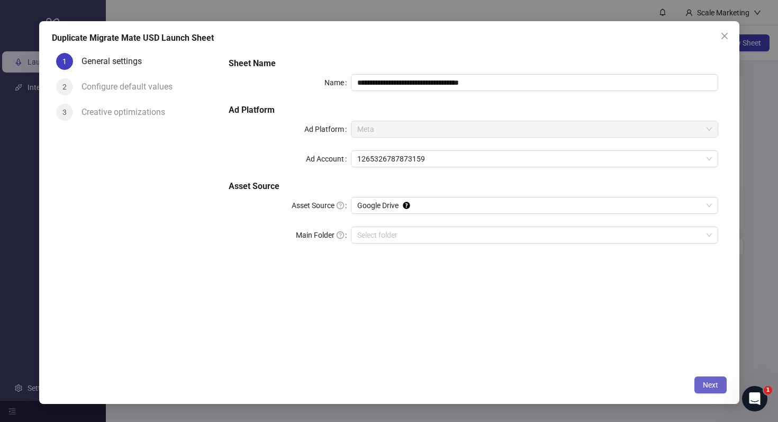
click at [706, 385] on span "Next" at bounding box center [710, 385] width 15 height 8
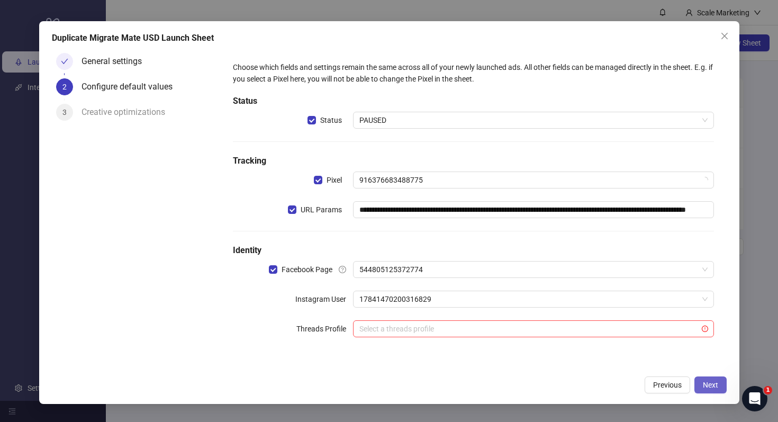
click at [705, 386] on span "Next" at bounding box center [710, 385] width 15 height 8
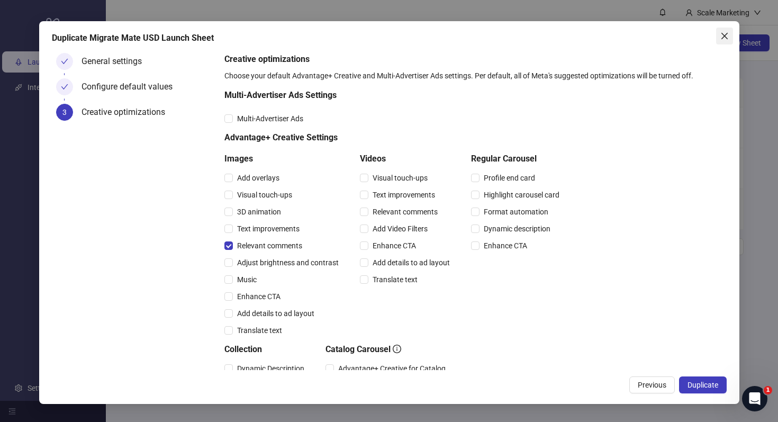
click at [725, 33] on icon "close" at bounding box center [725, 36] width 8 height 8
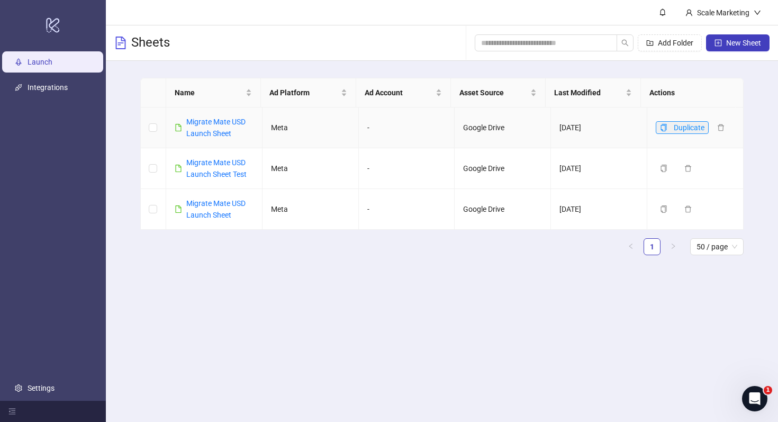
click at [661, 124] on icon "copy" at bounding box center [664, 127] width 6 height 7
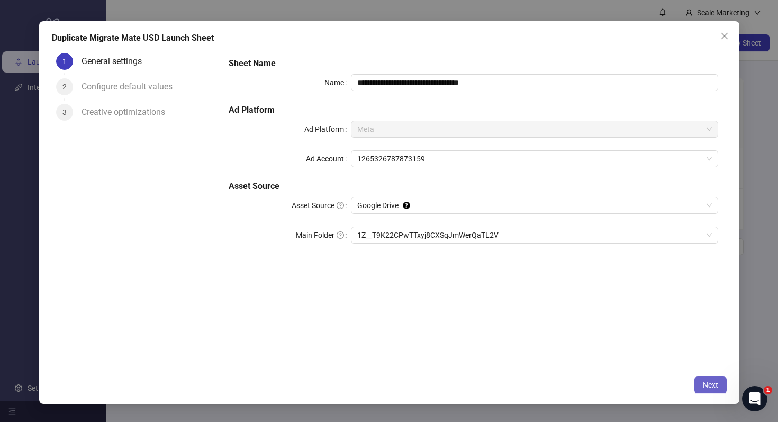
click at [711, 379] on button "Next" at bounding box center [711, 384] width 32 height 17
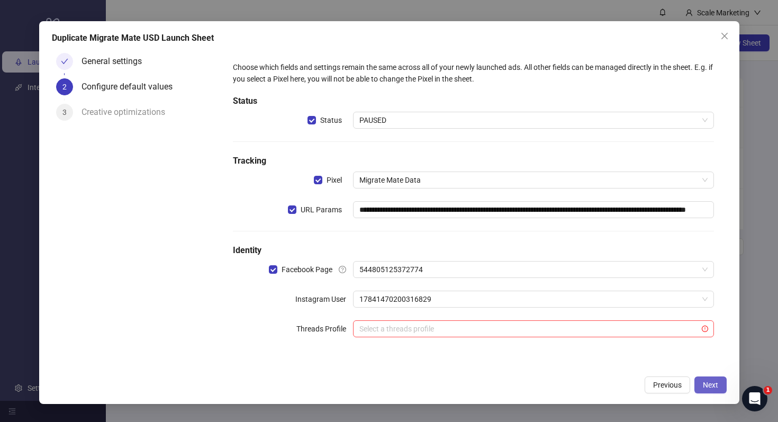
click at [716, 389] on span "Next" at bounding box center [710, 385] width 15 height 8
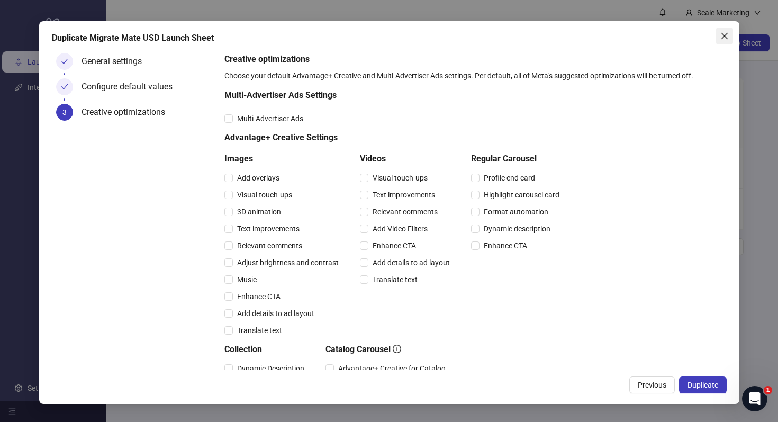
click at [728, 38] on icon "close" at bounding box center [725, 36] width 8 height 8
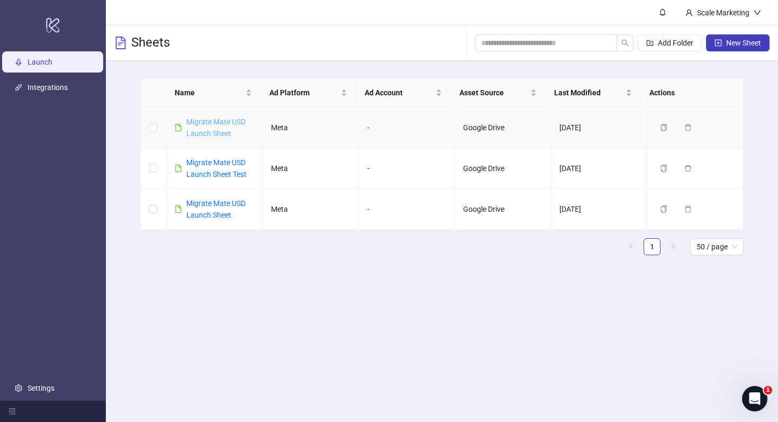
click at [197, 120] on link "Migrate Mate USD Launch Sheet" at bounding box center [215, 128] width 59 height 20
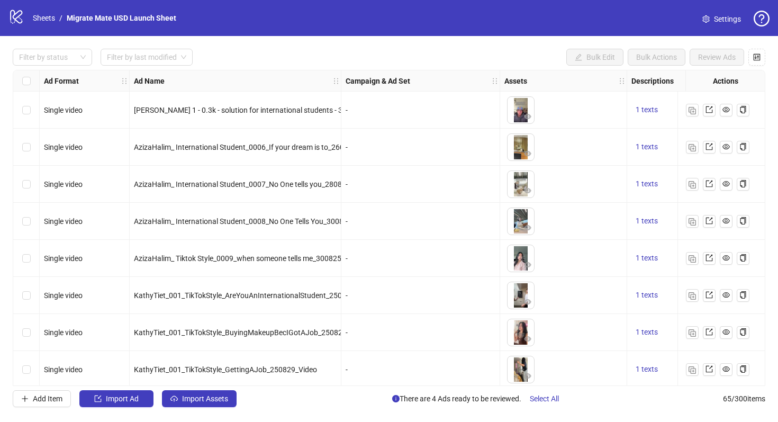
click at [474, 101] on div "-" at bounding box center [421, 110] width 159 height 37
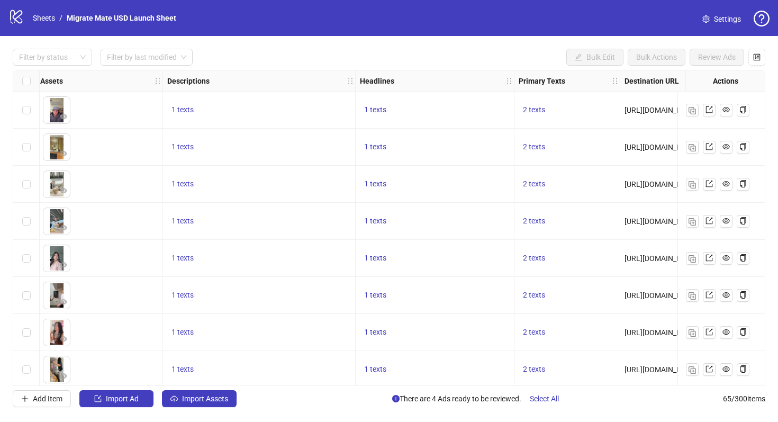
scroll to position [0, 489]
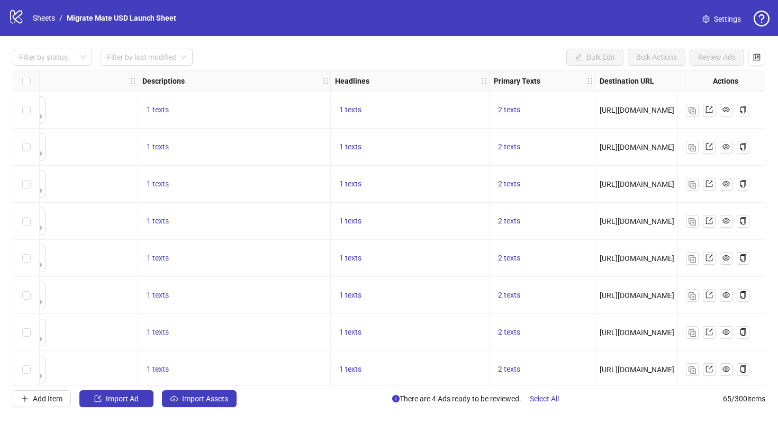
click at [379, 381] on div "1 texts" at bounding box center [410, 369] width 159 height 37
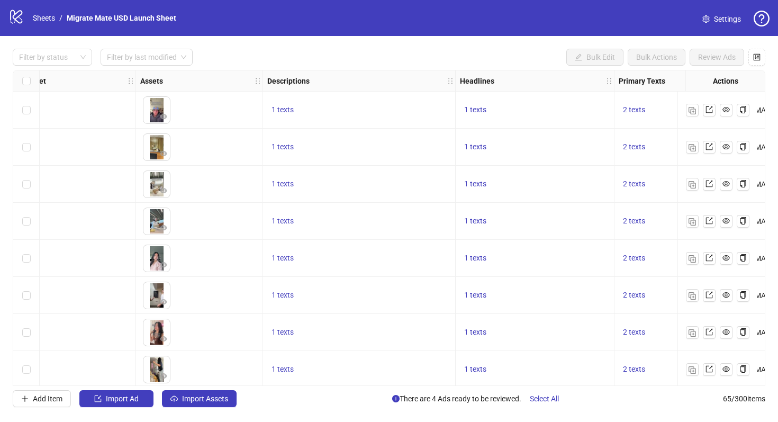
scroll to position [0, 365]
click at [277, 103] on div "1 texts" at bounding box center [359, 110] width 193 height 37
click at [280, 108] on span "1 texts" at bounding box center [282, 109] width 22 height 8
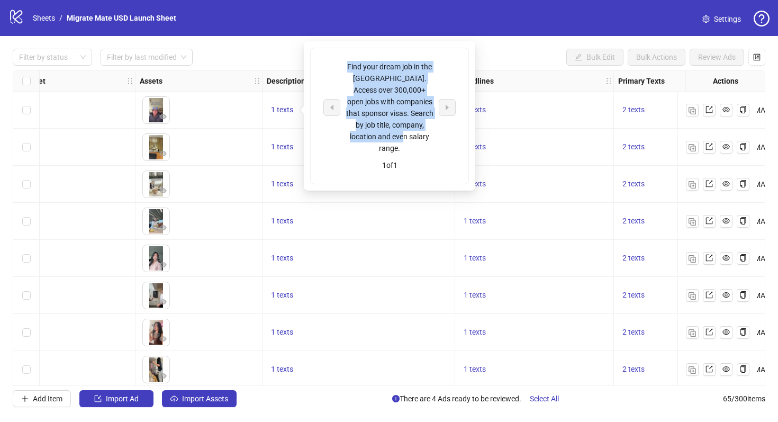
drag, startPoint x: 420, startPoint y: 133, endPoint x: 338, endPoint y: 58, distance: 111.3
click at [338, 58] on div "Find your dream job in the US. Access over 300,000+ open jobs with companies th…" at bounding box center [390, 116] width 158 height 136
copy div "Find your dream job in the [GEOGRAPHIC_DATA]. Access over 300,000+ open jobs wi…"
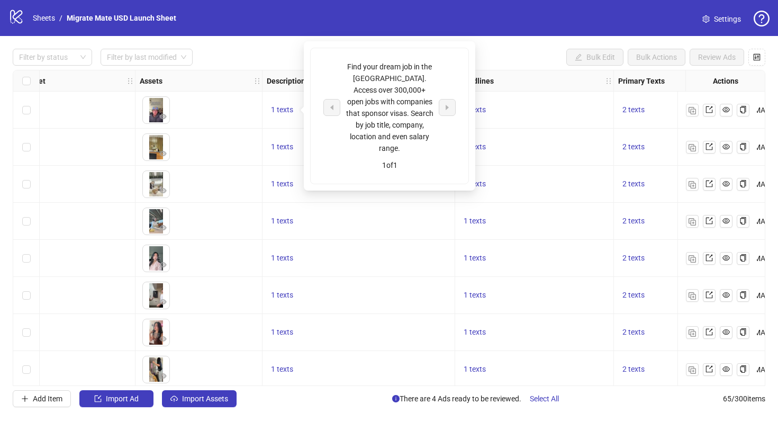
click at [506, 107] on div "1 texts" at bounding box center [535, 110] width 150 height 13
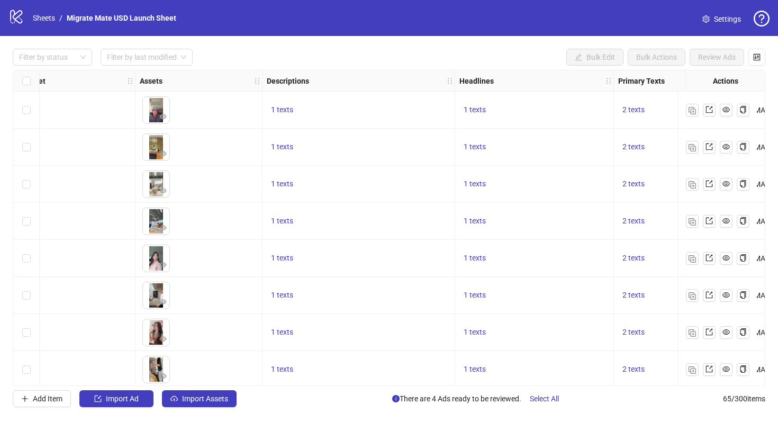
click at [493, 110] on div "1 texts" at bounding box center [535, 110] width 150 height 13
click at [482, 110] on span "1 texts" at bounding box center [475, 109] width 22 height 8
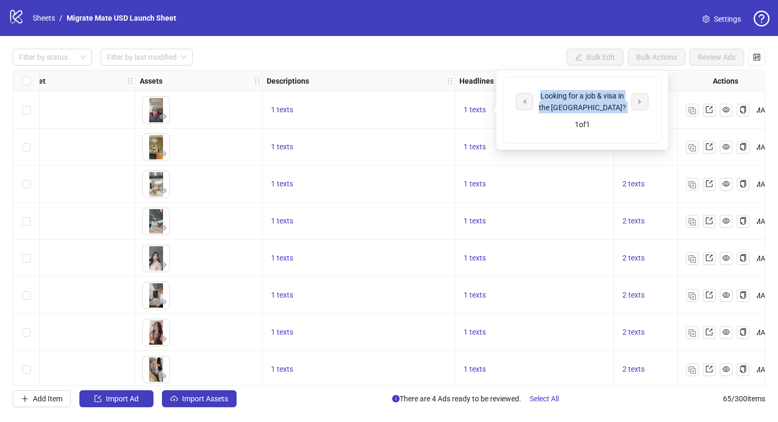
drag, startPoint x: 571, startPoint y: 103, endPoint x: 537, endPoint y: 94, distance: 34.9
click at [537, 94] on div "Looking for a job & visa in the US? 1 of 1" at bounding box center [583, 110] width 158 height 66
copy div "Looking for a job & visa in the [GEOGRAPHIC_DATA]?"
click at [525, 51] on div "Filter by status Filter by last modified Bulk Edit Bulk Actions Review Ads" at bounding box center [389, 57] width 753 height 17
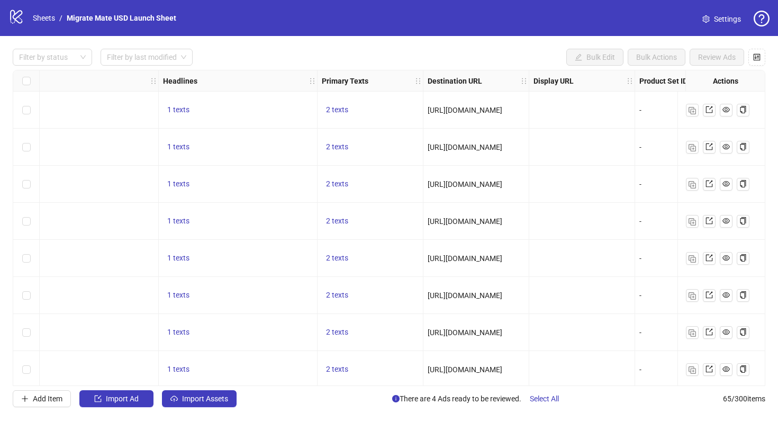
scroll to position [0, 663]
click at [333, 109] on span "2 texts" at bounding box center [336, 109] width 22 height 8
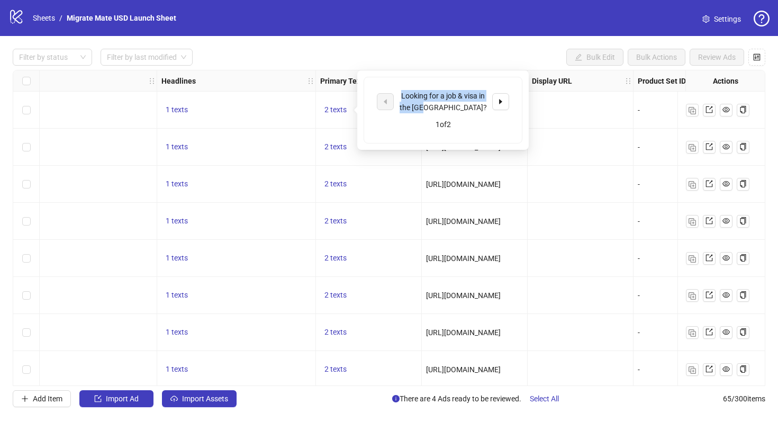
drag, startPoint x: 428, startPoint y: 98, endPoint x: 380, endPoint y: 86, distance: 50.2
click at [380, 86] on div "Looking for a job & visa in the [GEOGRAPHIC_DATA]? 1 of 2" at bounding box center [443, 110] width 158 height 66
copy div "Looking for a job & visa in the [GEOGRAPHIC_DATA]?"
click at [501, 96] on button "button" at bounding box center [500, 101] width 17 height 17
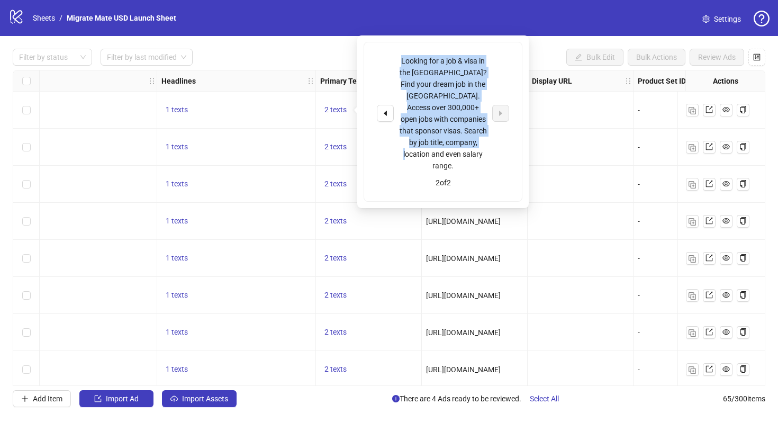
drag, startPoint x: 480, startPoint y: 144, endPoint x: 390, endPoint y: 60, distance: 123.2
click at [390, 60] on div "Looking for a job & visa in the [GEOGRAPHIC_DATA]? Find your dream job in the […" at bounding box center [443, 113] width 132 height 116
copy div "Looking for a job & visa in the [GEOGRAPHIC_DATA]? Find your dream job in the […"
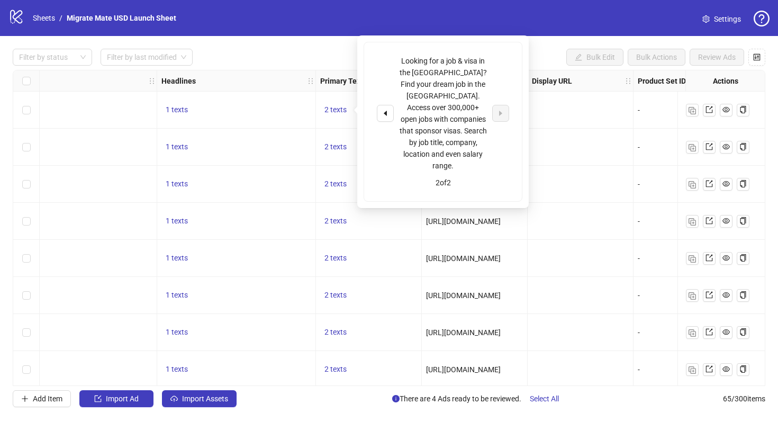
click at [592, 108] on div at bounding box center [581, 110] width 106 height 37
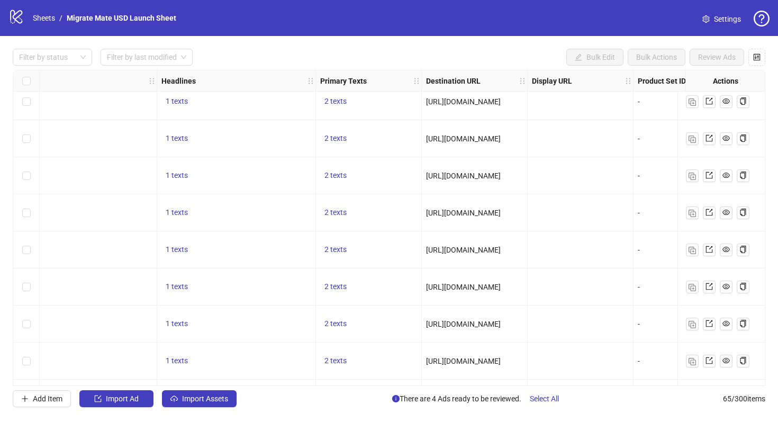
scroll to position [227, 663]
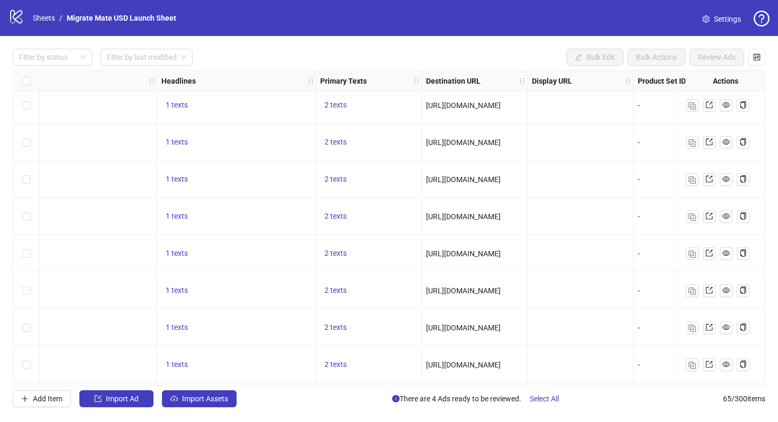
drag, startPoint x: 565, startPoint y: 385, endPoint x: 615, endPoint y: 374, distance: 51.0
click at [615, 375] on div "Filter by status Filter by last modified Bulk Edit Bulk Actions Review Ads Ad F…" at bounding box center [389, 228] width 778 height 384
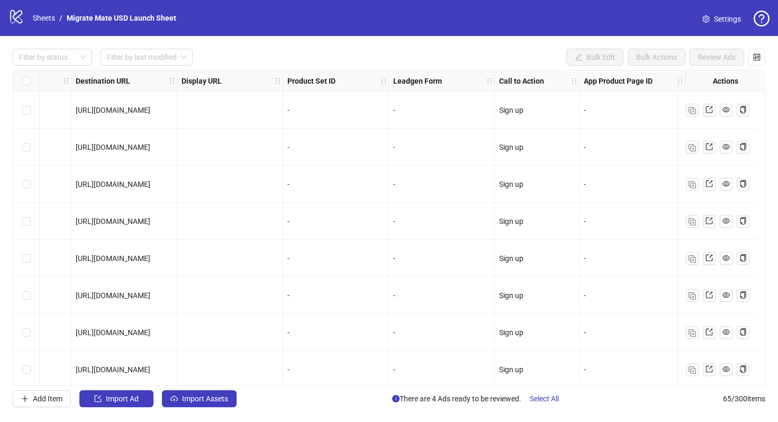
scroll to position [0, 1021]
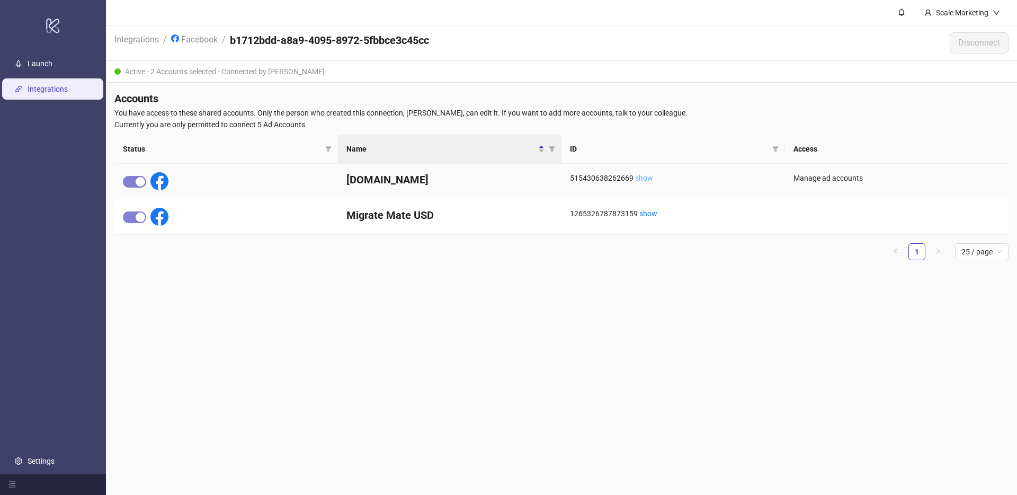
click at [643, 177] on link "show" at bounding box center [644, 178] width 18 height 8
click at [444, 177] on h4 "[DOMAIN_NAME]" at bounding box center [449, 179] width 206 height 15
click at [379, 181] on h4 "[DOMAIN_NAME]" at bounding box center [449, 179] width 206 height 15
click at [52, 67] on link "Launch" at bounding box center [40, 63] width 25 height 8
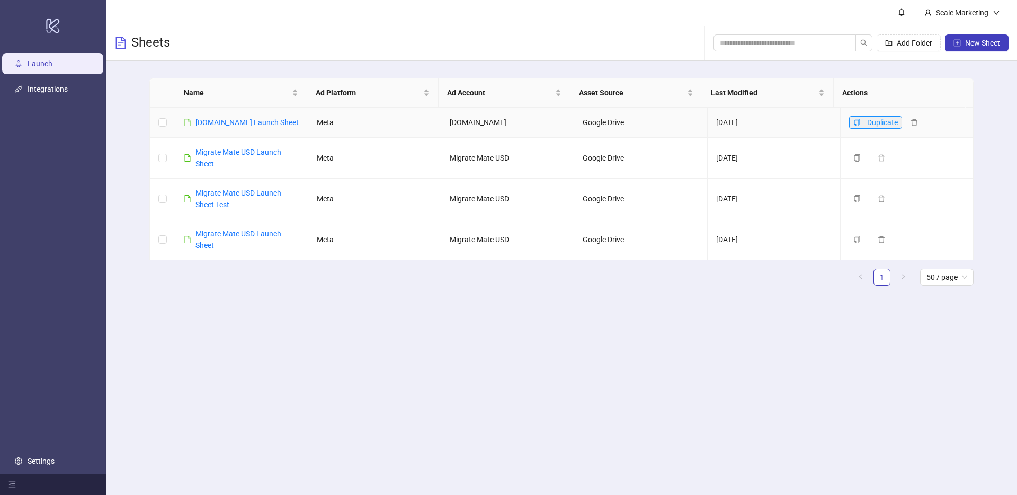
click at [855, 119] on button "Duplicate" at bounding box center [875, 122] width 53 height 13
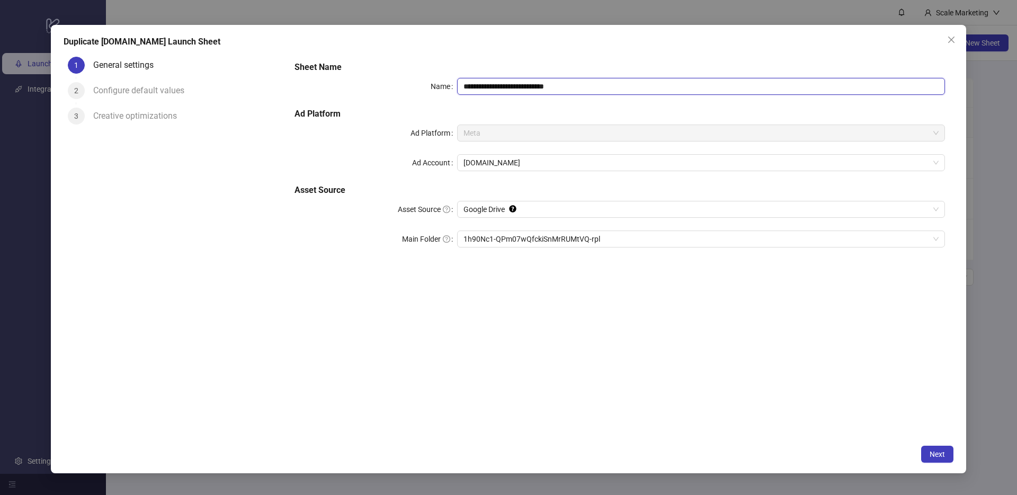
click at [612, 84] on input "**********" at bounding box center [701, 86] width 488 height 17
click at [498, 87] on input "**********" at bounding box center [701, 86] width 488 height 17
click at [542, 243] on span "1h90Nc1-QPm07wQfckiSnMrRUMtVQ-rpl" at bounding box center [700, 239] width 475 height 16
type input "**********"
click at [113, 86] on div "Configure default values" at bounding box center [143, 90] width 100 height 17
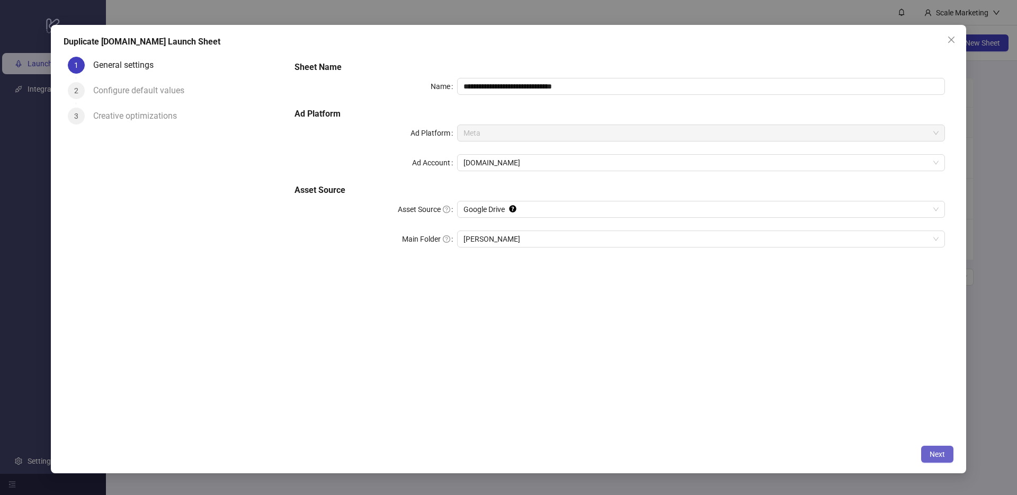
click at [928, 450] on button "Next" at bounding box center [937, 453] width 32 height 17
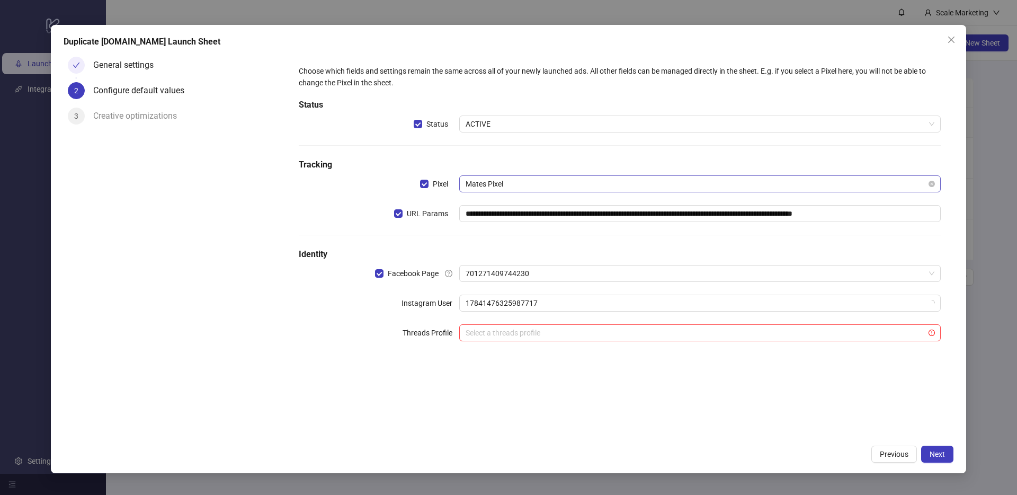
click at [546, 185] on span "Mates Pixel" at bounding box center [699, 184] width 469 height 16
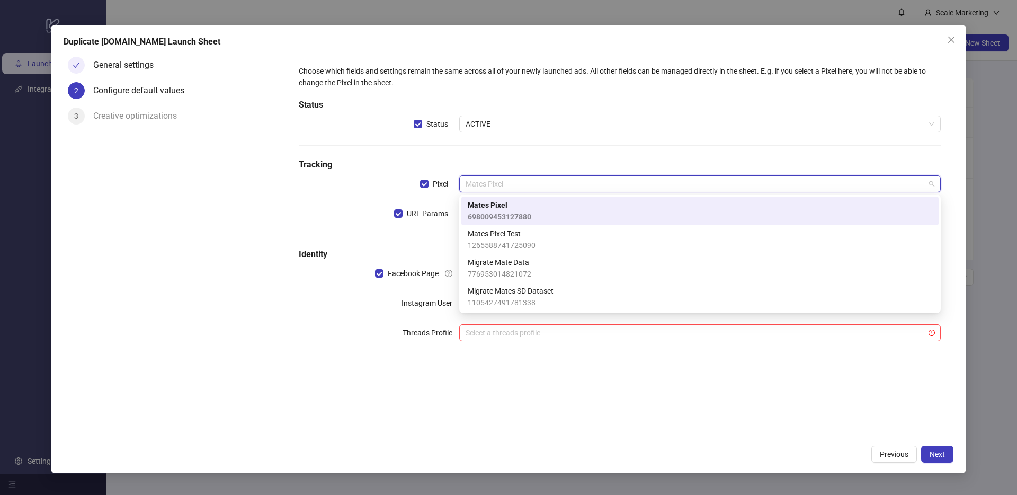
click at [534, 215] on div "Mates Pixel 698009453127880" at bounding box center [700, 210] width 464 height 23
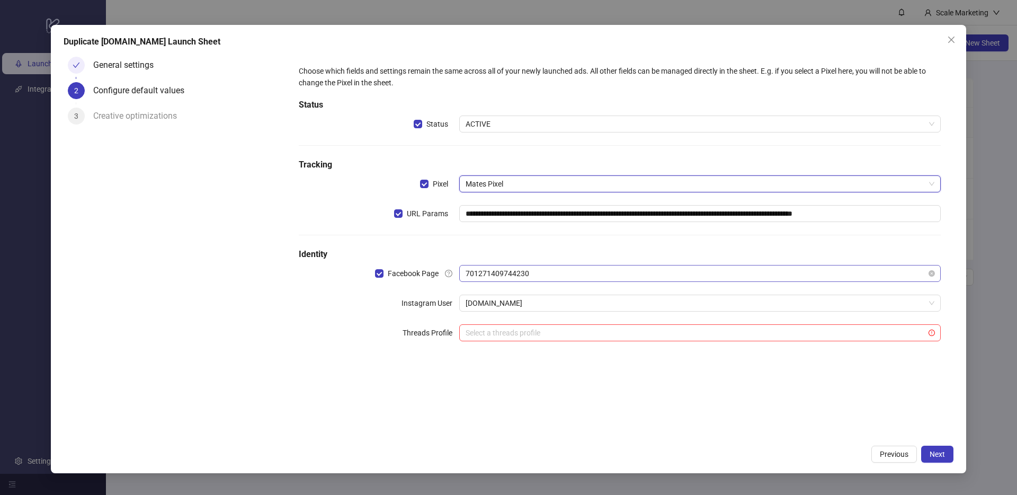
click at [565, 272] on span "701271409744230" at bounding box center [699, 273] width 469 height 16
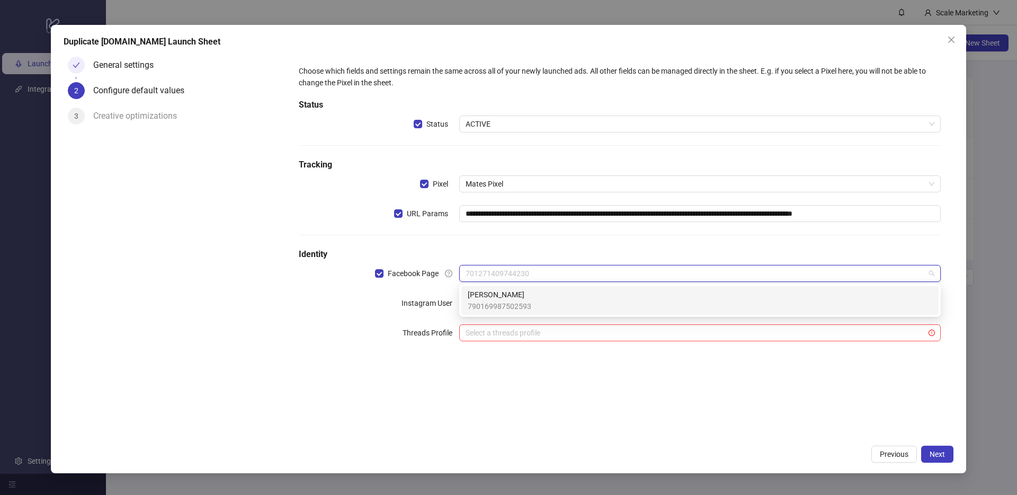
click at [533, 299] on div "[PERSON_NAME] 790169987502593" at bounding box center [700, 300] width 464 height 23
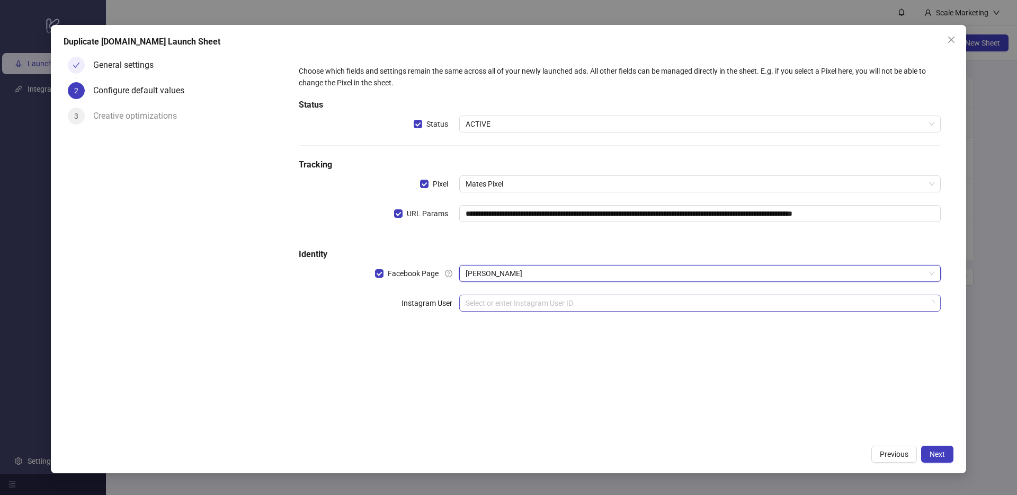
click at [520, 302] on input "search" at bounding box center [694, 303] width 459 height 16
click at [364, 349] on div "**********" at bounding box center [619, 245] width 667 height 387
click at [491, 303] on input "search" at bounding box center [694, 303] width 459 height 16
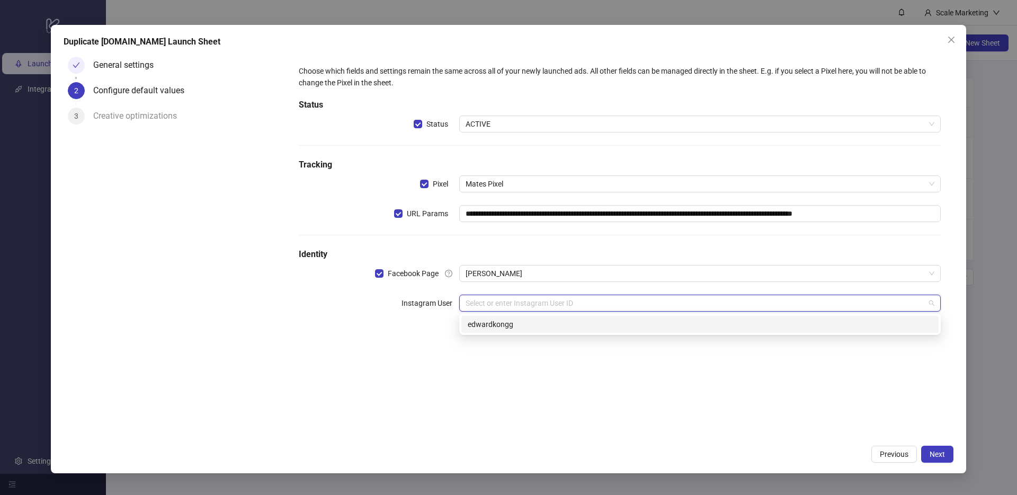
click at [492, 325] on div "edwardkongg" at bounding box center [700, 324] width 464 height 12
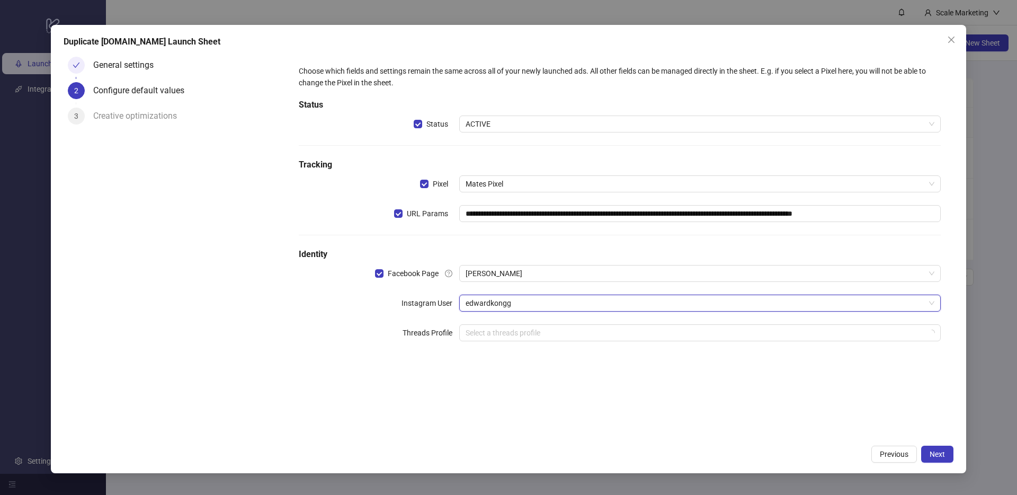
click at [179, 349] on div "General settings 2 Configure default values 3 Creative optimizations" at bounding box center [175, 245] width 222 height 387
click at [596, 331] on input "search" at bounding box center [694, 333] width 459 height 16
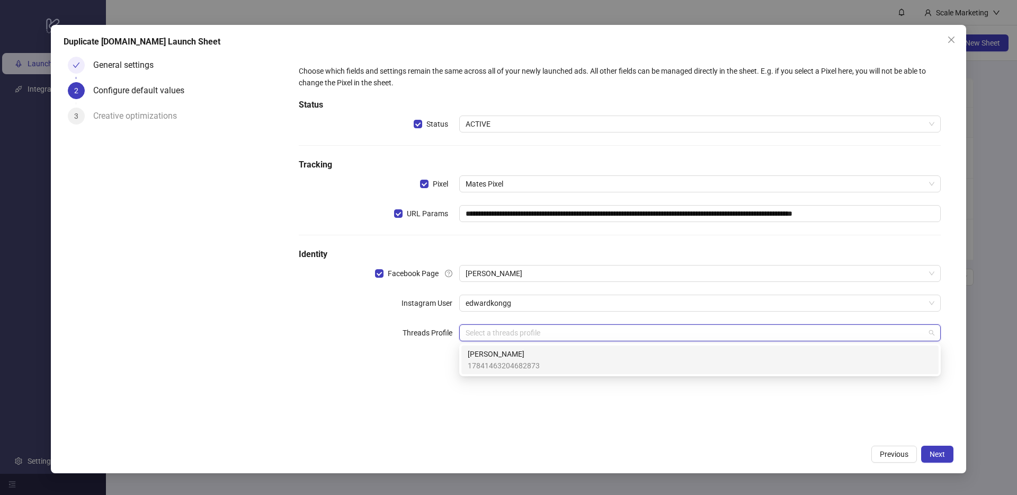
click at [506, 357] on span "[PERSON_NAME]" at bounding box center [504, 354] width 72 height 12
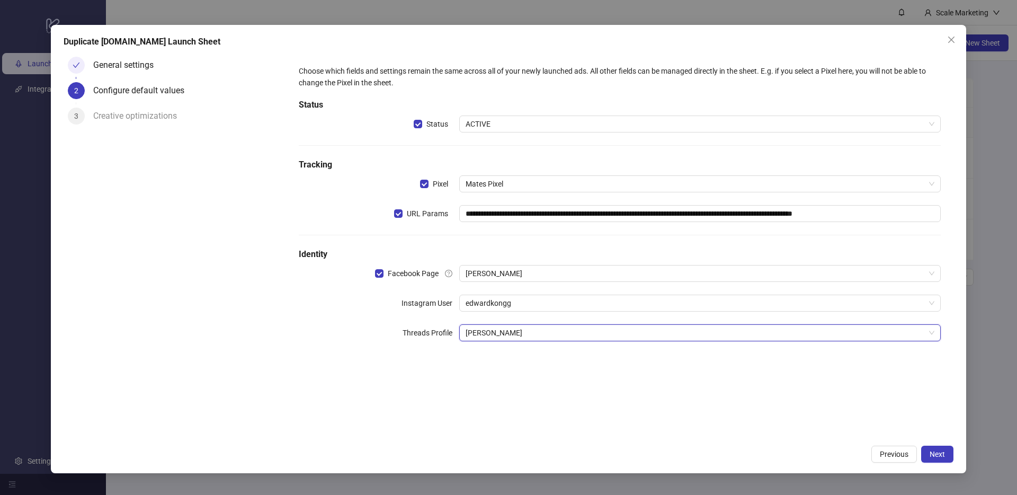
click at [313, 357] on div "**********" at bounding box center [619, 209] width 650 height 297
click at [942, 453] on span "Next" at bounding box center [936, 454] width 15 height 8
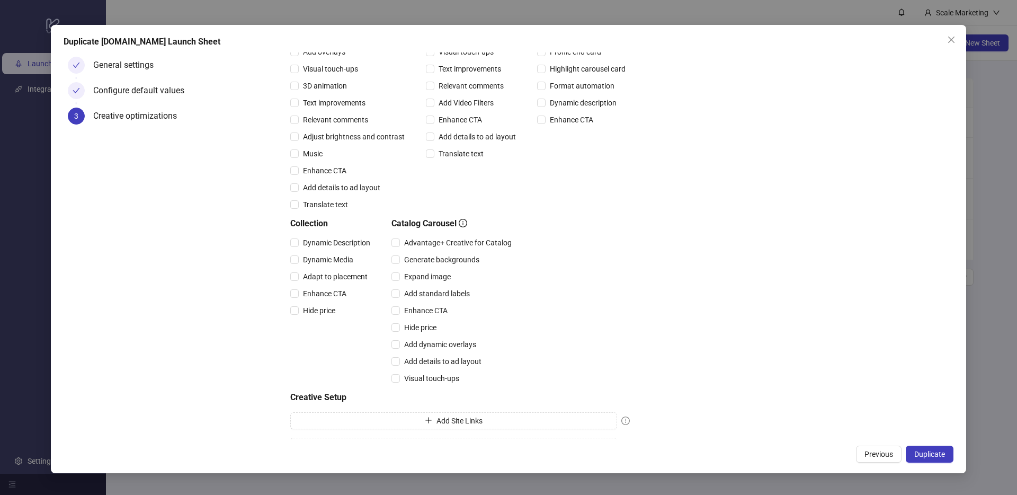
scroll to position [153, 0]
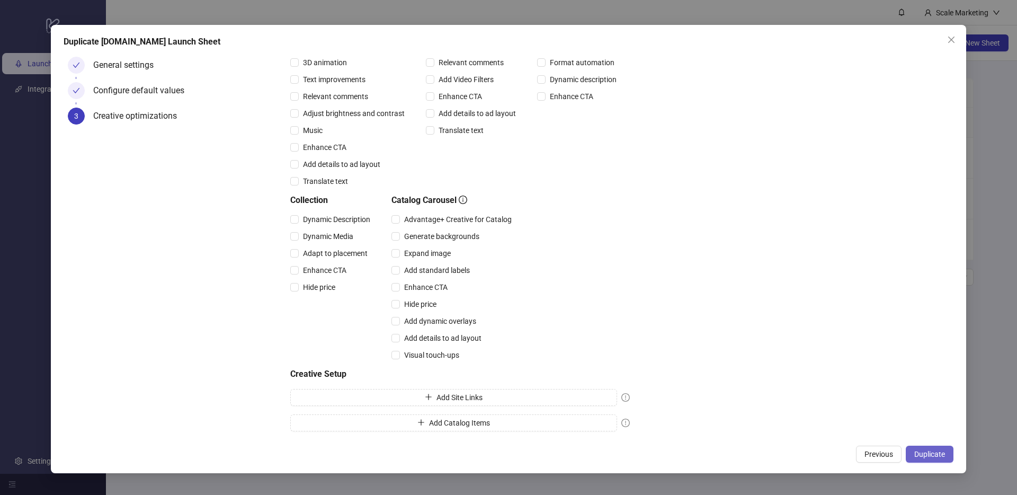
click at [931, 455] on span "Duplicate" at bounding box center [929, 454] width 31 height 8
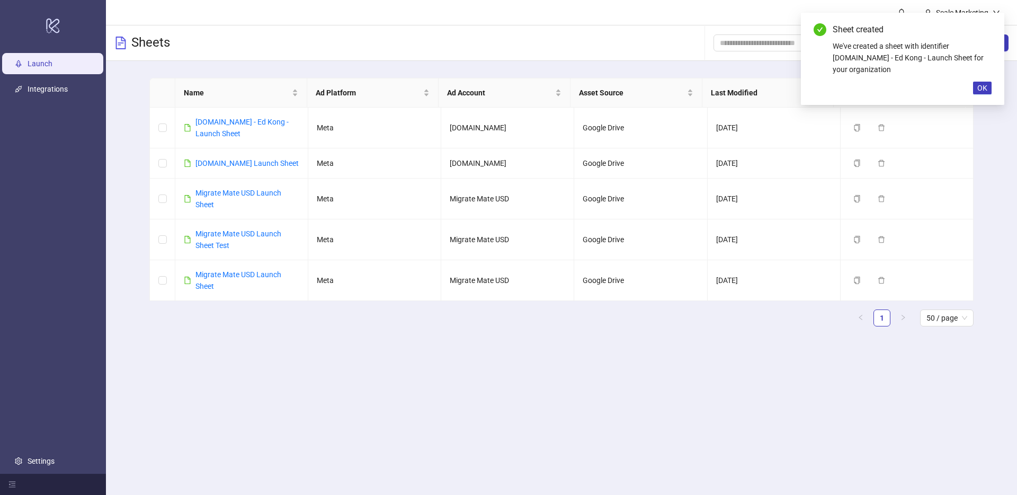
click at [366, 389] on main "Scale Marketing Sheets Add Folder New Sheet Name Ad Platform Ad Account Asset S…" at bounding box center [561, 247] width 911 height 495
click at [980, 84] on span "OK" at bounding box center [982, 88] width 10 height 8
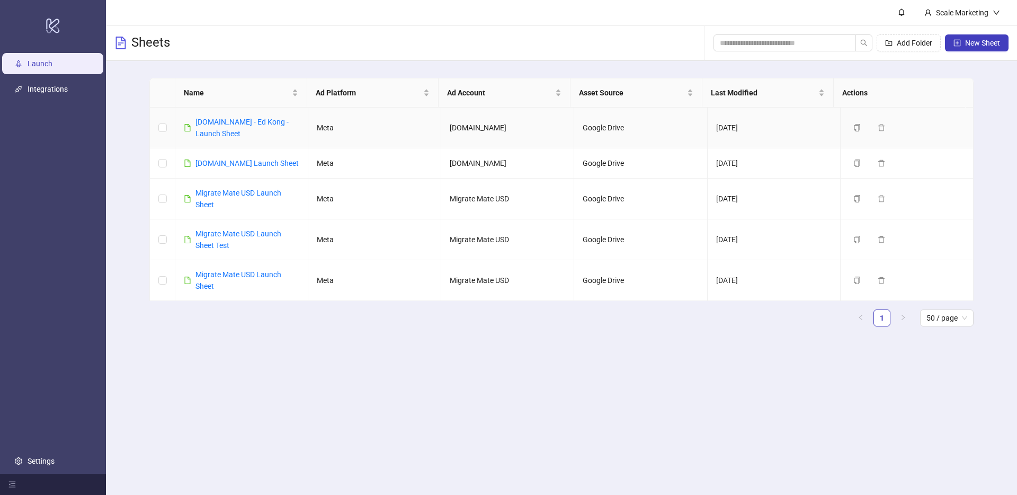
click at [256, 121] on link "[DOMAIN_NAME] - Ed Kong - Launch Sheet" at bounding box center [241, 128] width 93 height 20
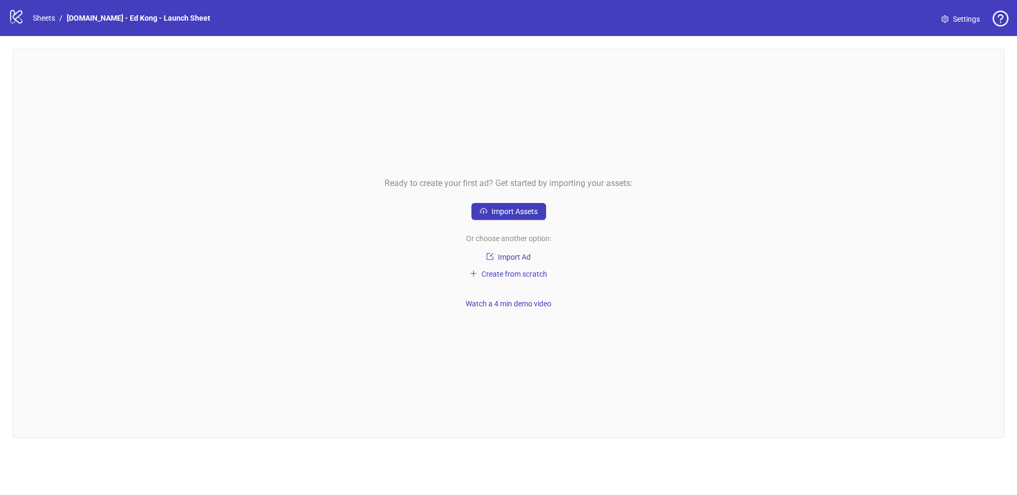
click at [385, 212] on div "Ready to create your first ad? Get started by importing your assets: Import Ass…" at bounding box center [508, 243] width 991 height 389
click at [502, 207] on span "Import Assets" at bounding box center [514, 211] width 46 height 8
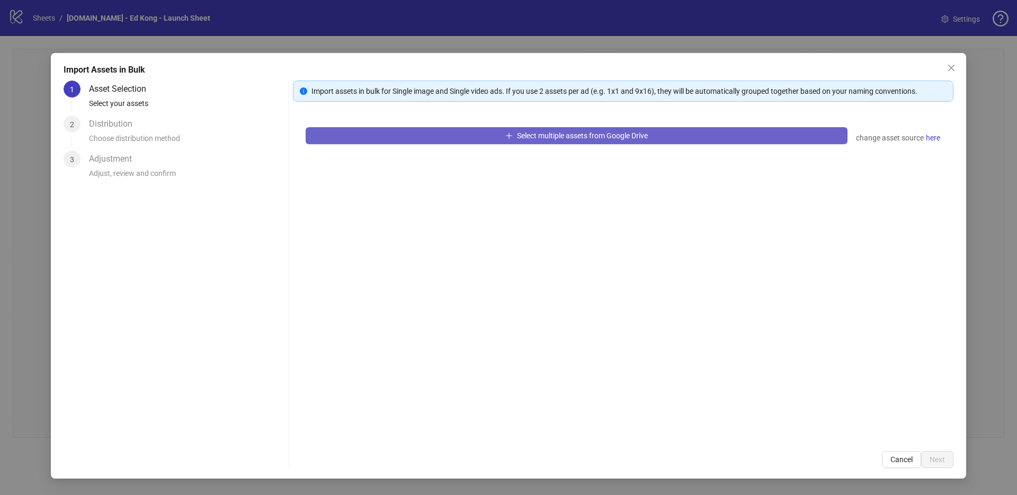
click at [458, 137] on button "Select multiple assets from Google Drive" at bounding box center [577, 135] width 542 height 17
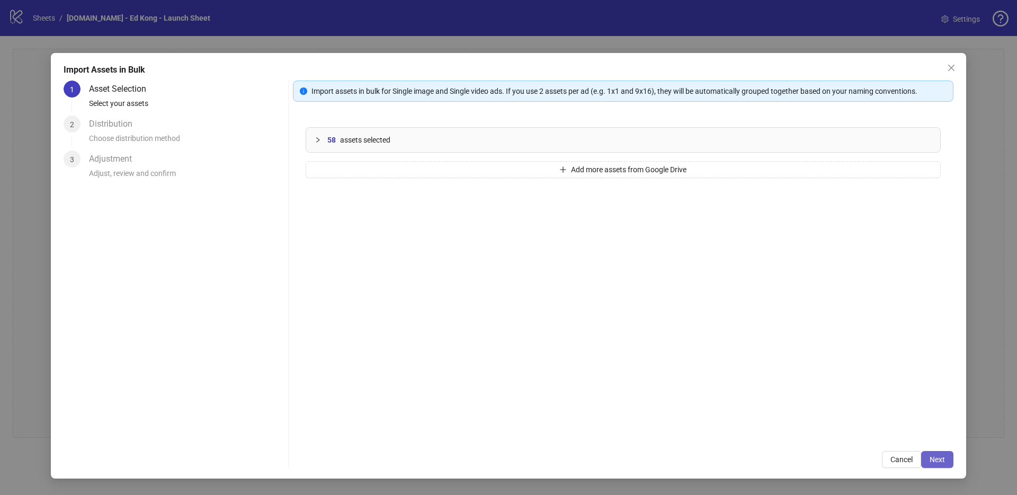
click at [939, 457] on span "Next" at bounding box center [936, 459] width 15 height 8
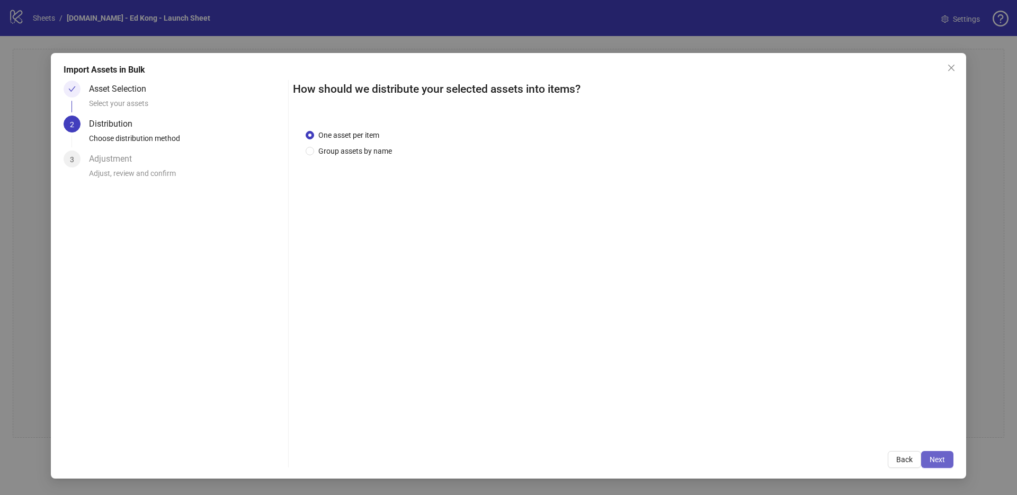
click at [934, 457] on span "Next" at bounding box center [936, 459] width 15 height 8
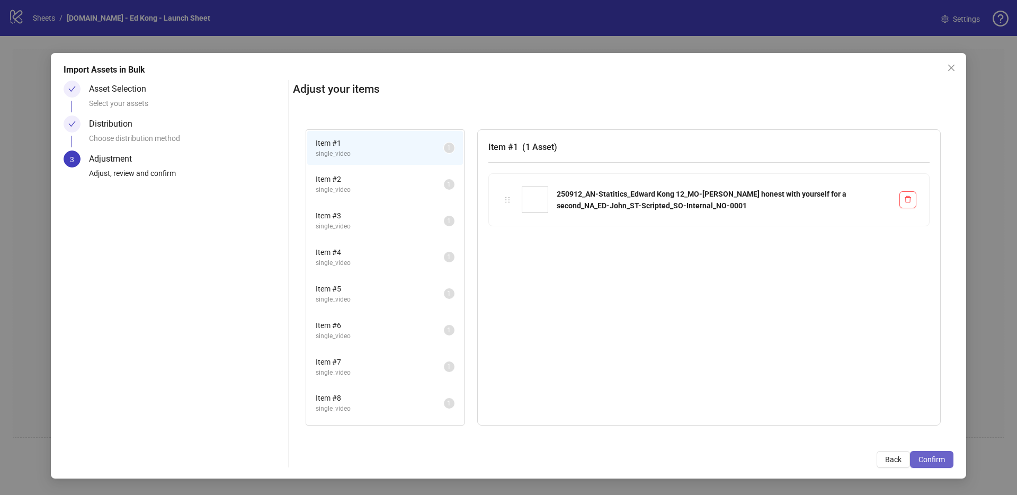
click at [932, 459] on span "Confirm" at bounding box center [931, 459] width 26 height 8
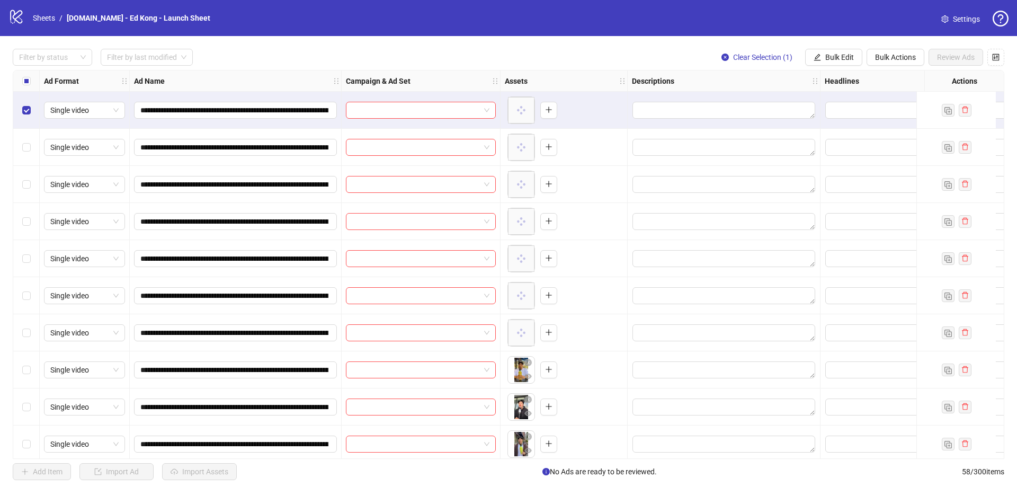
click at [30, 154] on div "Select row 2" at bounding box center [26, 147] width 26 height 37
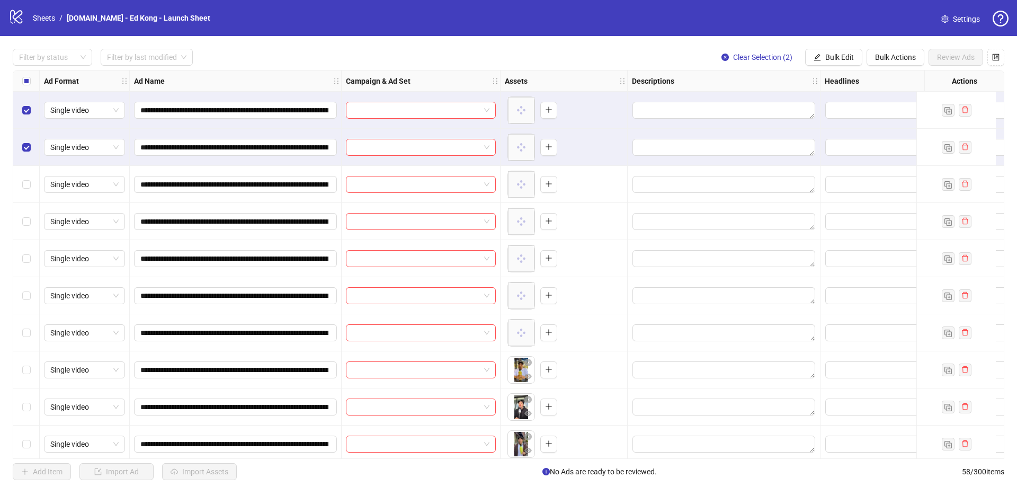
click at [20, 194] on div "Select row 3" at bounding box center [26, 184] width 26 height 37
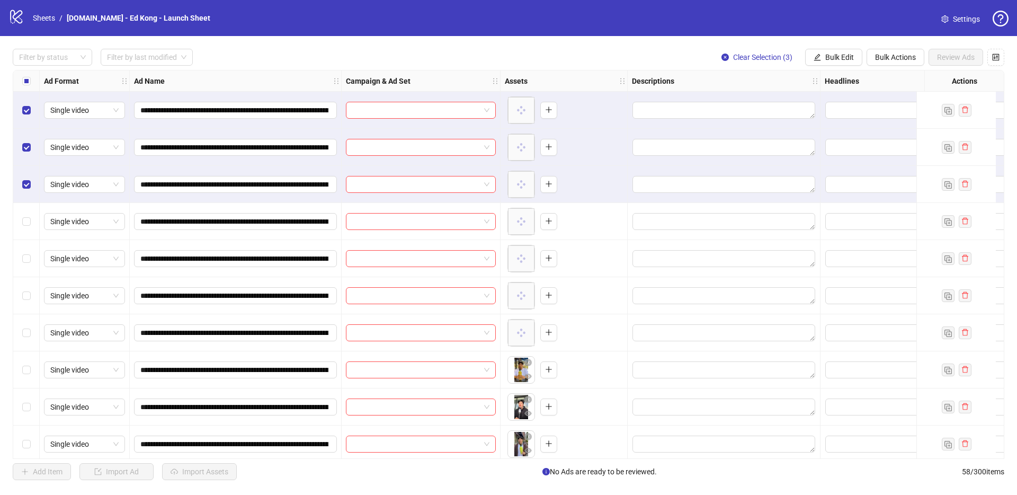
click at [21, 228] on div "Select row 4" at bounding box center [26, 221] width 26 height 37
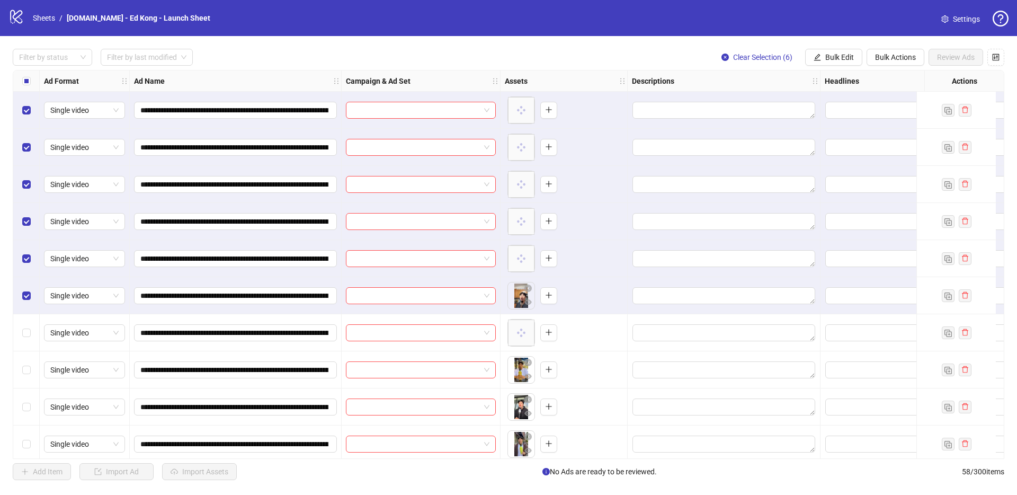
click at [23, 324] on div "Select row 7" at bounding box center [26, 332] width 26 height 37
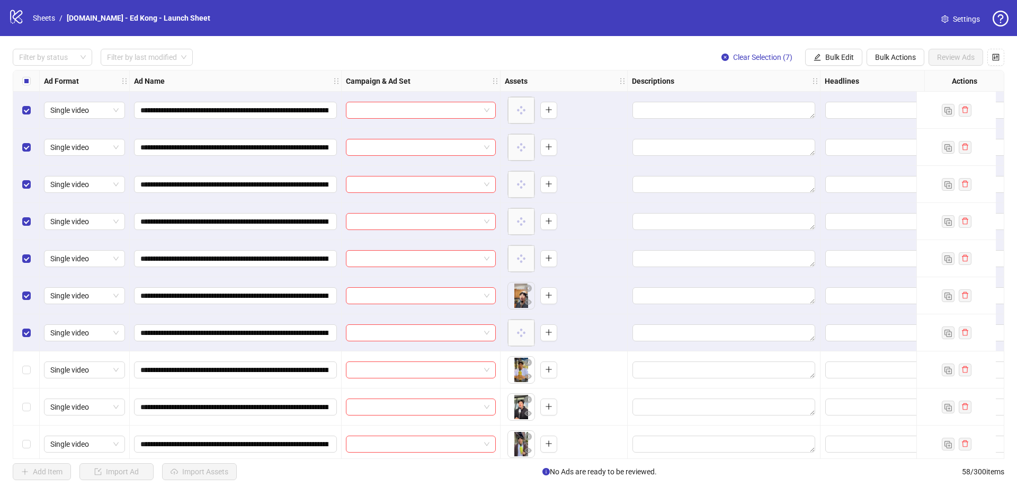
click at [29, 358] on div "Select row 8" at bounding box center [26, 369] width 26 height 37
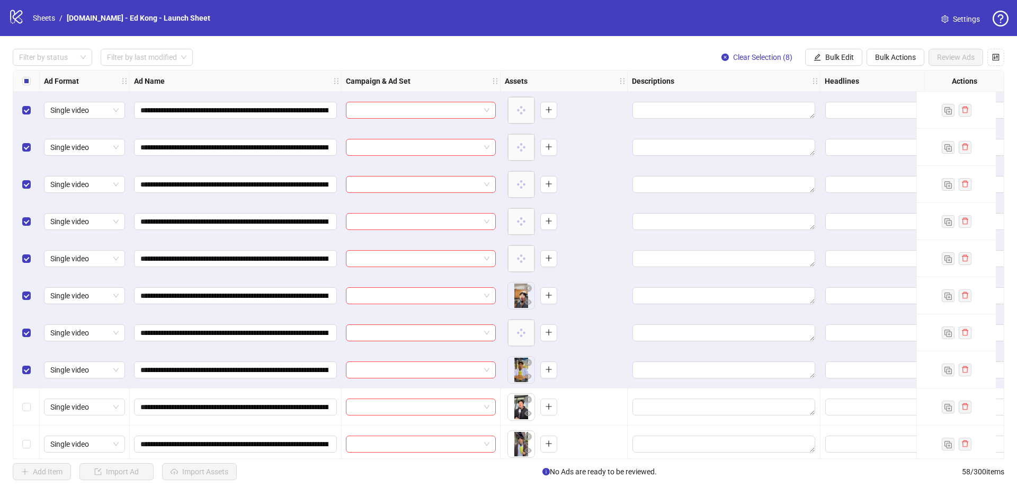
click at [32, 403] on div "Select row 9" at bounding box center [26, 406] width 26 height 37
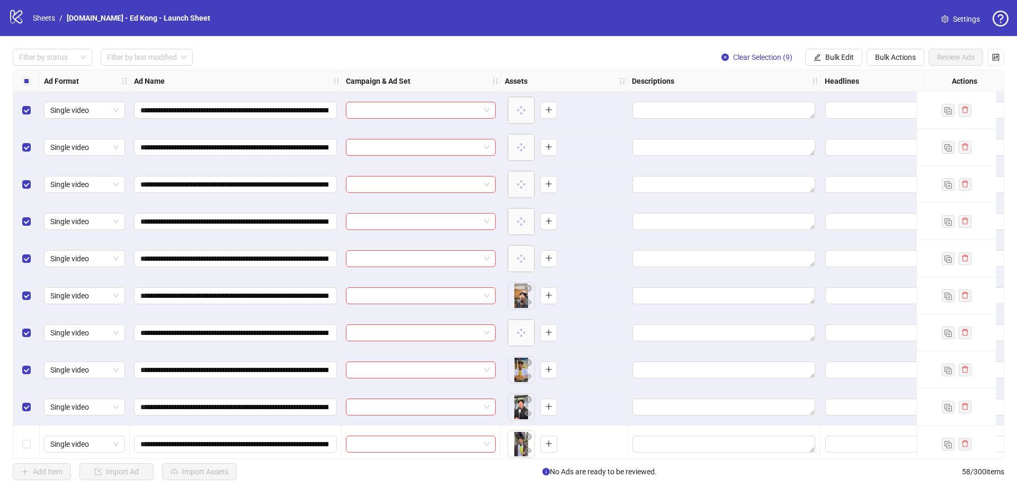
click at [29, 448] on label "Select row 10" at bounding box center [26, 444] width 8 height 12
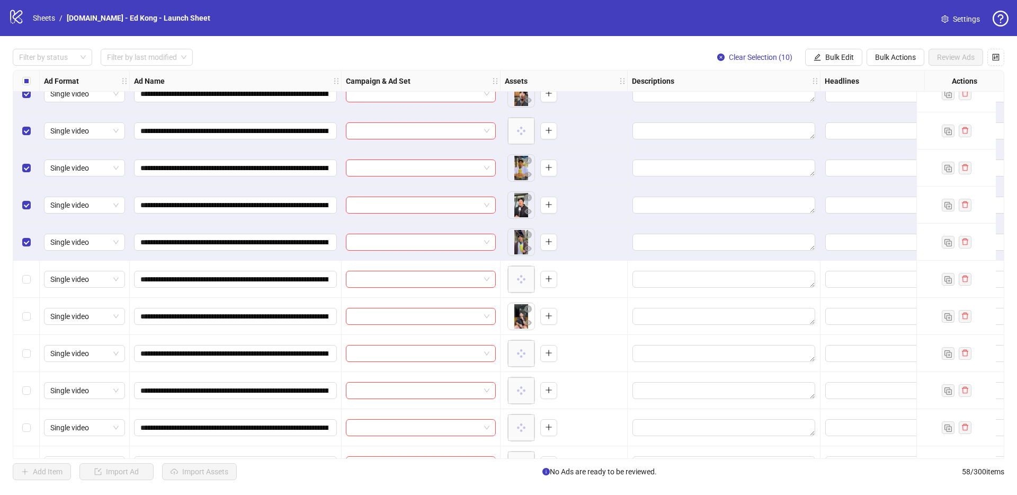
scroll to position [219, 0]
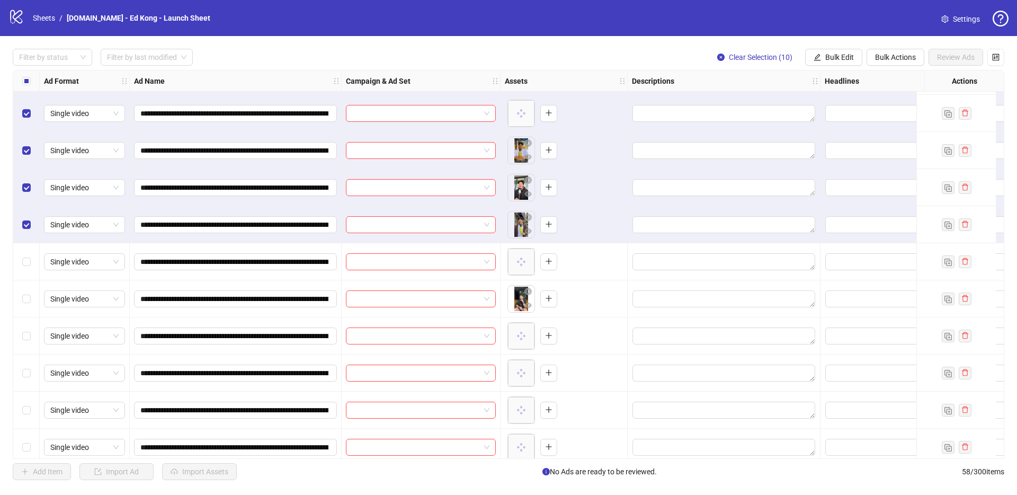
click at [32, 226] on div "Select row 10" at bounding box center [26, 224] width 26 height 37
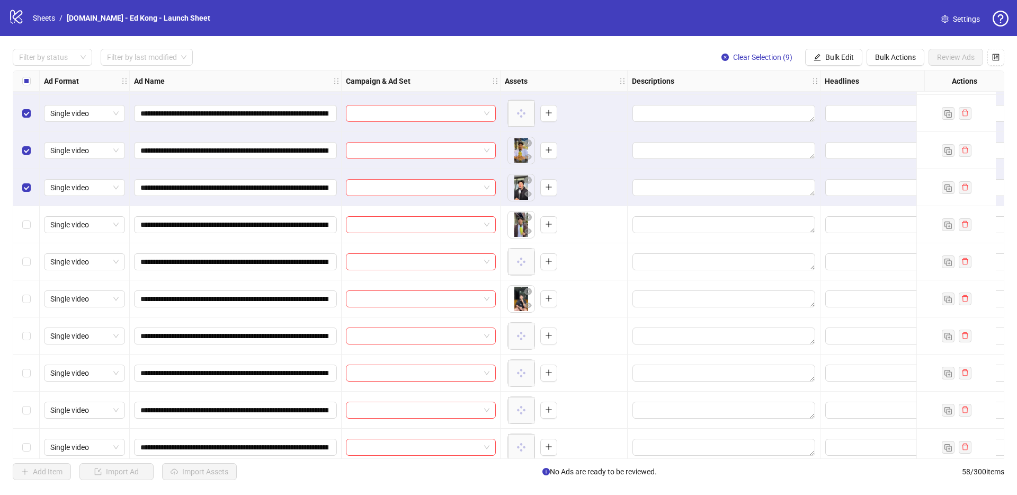
click at [31, 193] on div "Select row 9" at bounding box center [26, 187] width 26 height 37
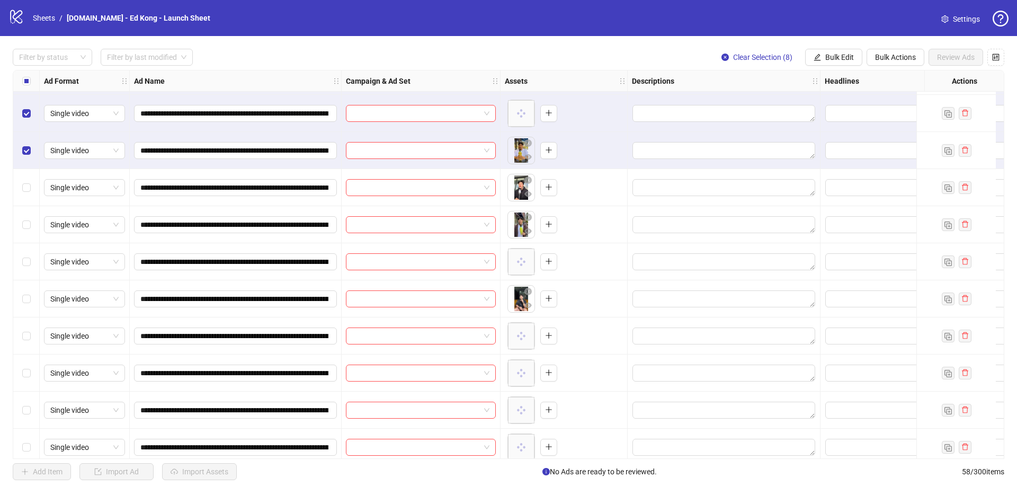
click at [26, 160] on div "Select row 8" at bounding box center [26, 150] width 26 height 37
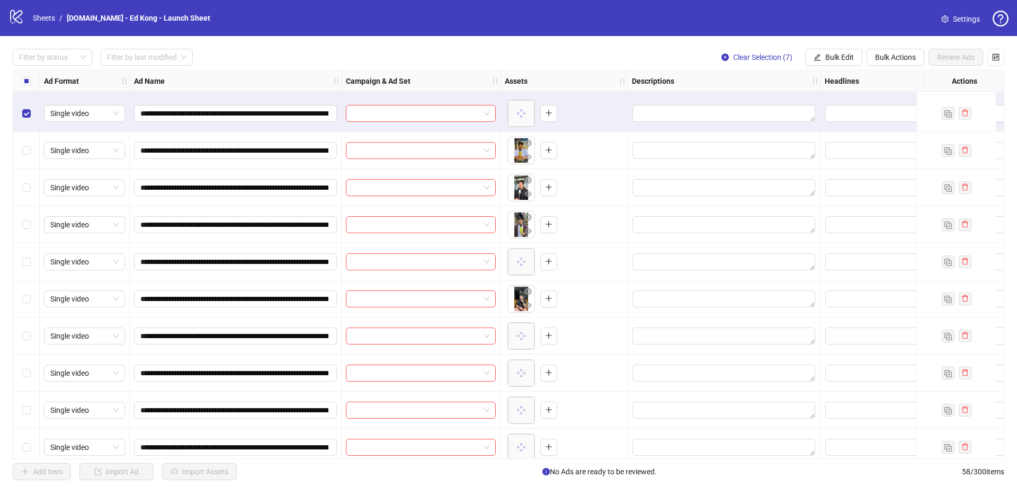
click at [28, 124] on div "Select row 7" at bounding box center [26, 113] width 26 height 37
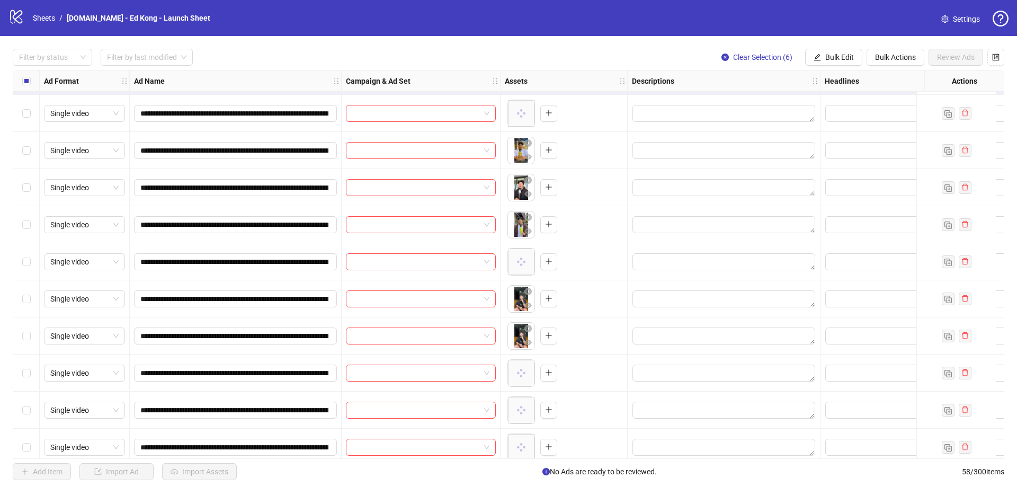
scroll to position [0, 0]
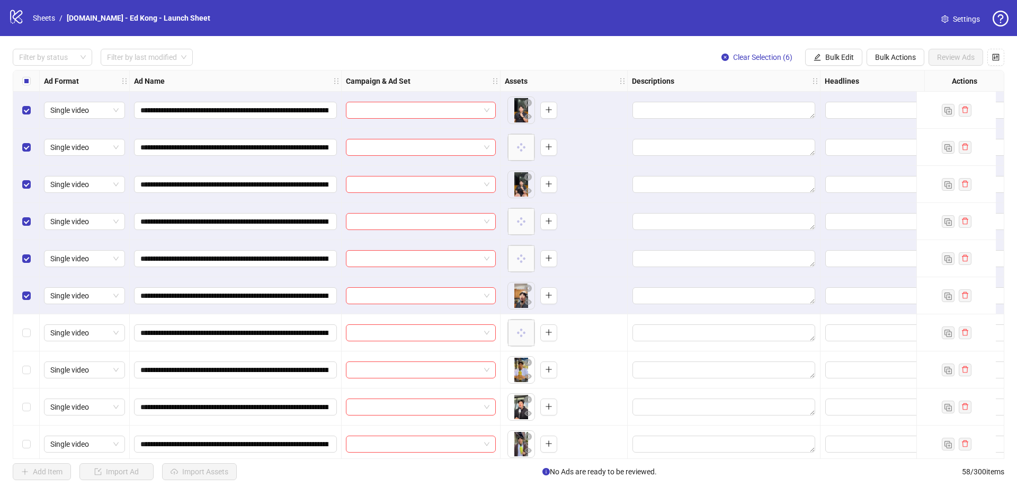
drag, startPoint x: 20, startPoint y: 299, endPoint x: 26, endPoint y: 275, distance: 25.2
click at [20, 299] on div "Select row 6" at bounding box center [26, 295] width 26 height 37
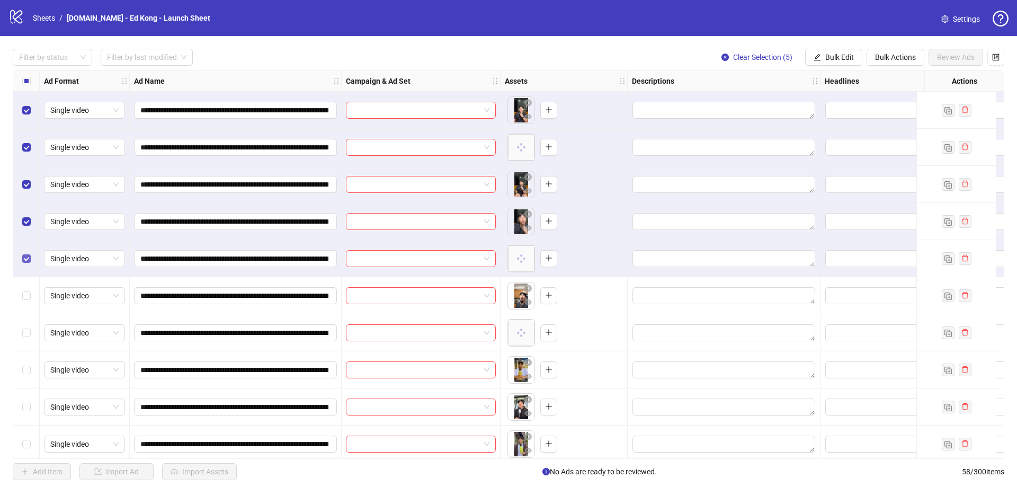
click at [28, 264] on label "Select row 5" at bounding box center [26, 259] width 8 height 12
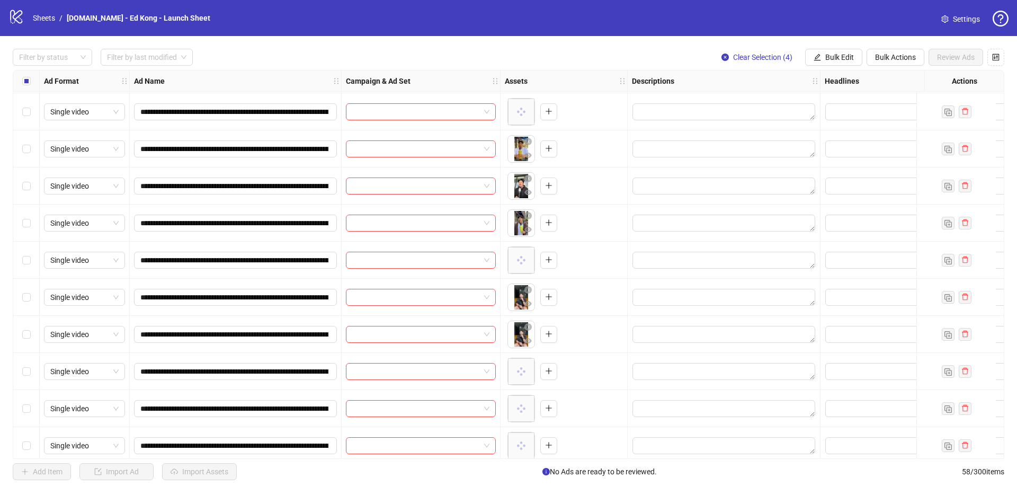
scroll to position [232, 0]
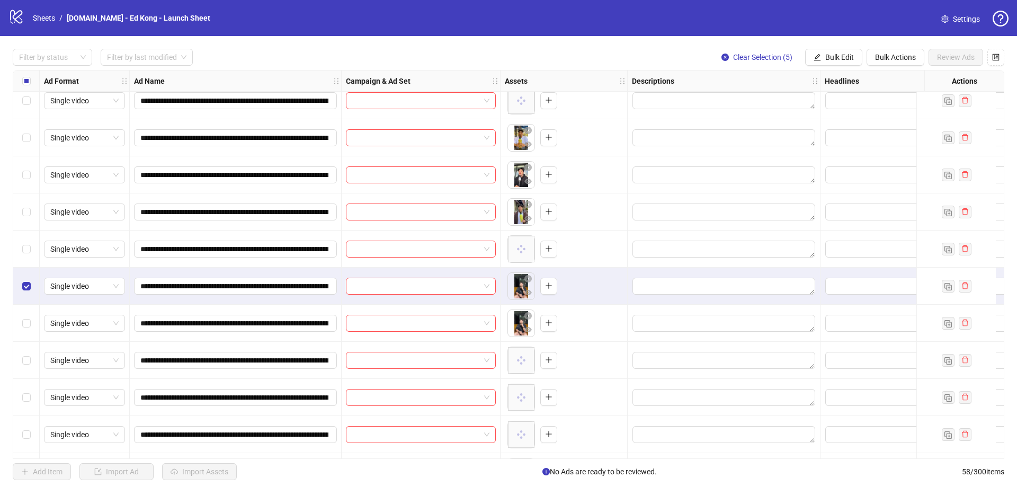
click at [29, 329] on div "Select row 13" at bounding box center [26, 322] width 26 height 37
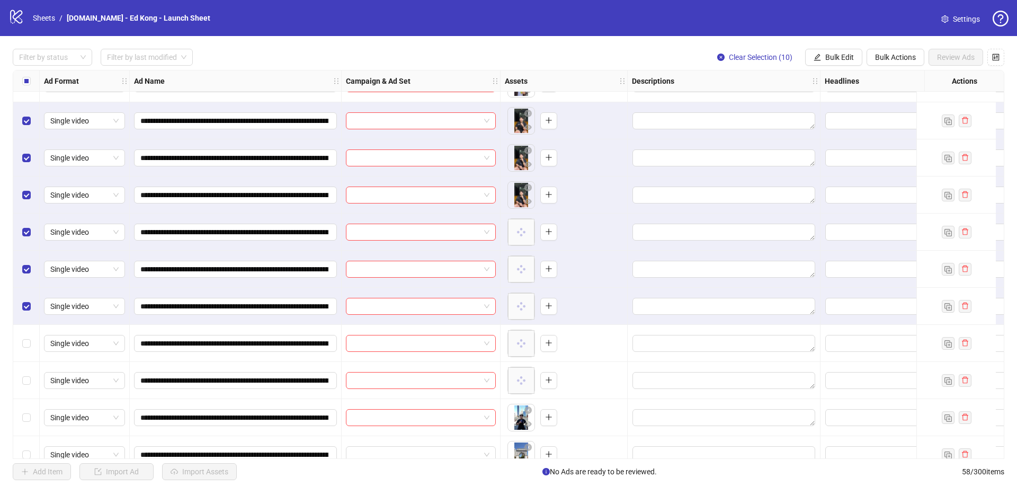
scroll to position [370, 0]
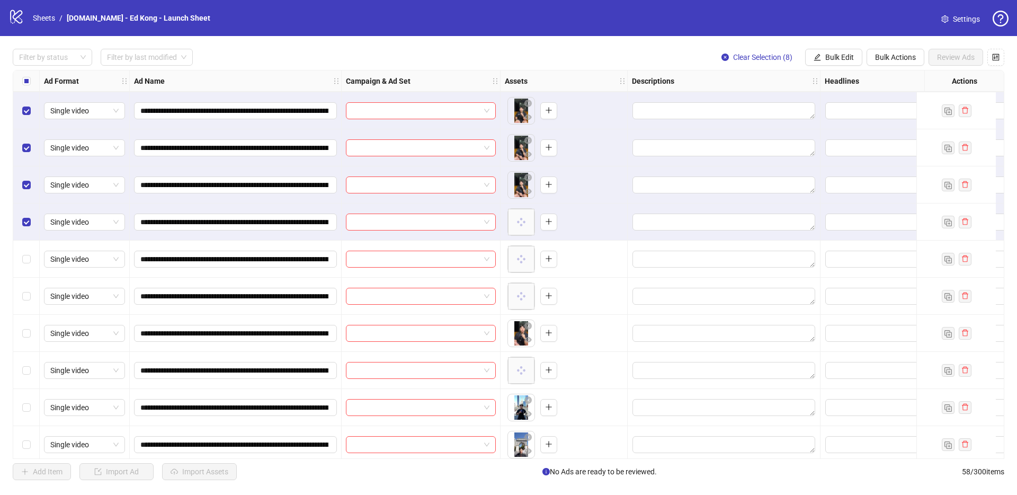
click at [32, 228] on div "Select row 14" at bounding box center [26, 221] width 26 height 37
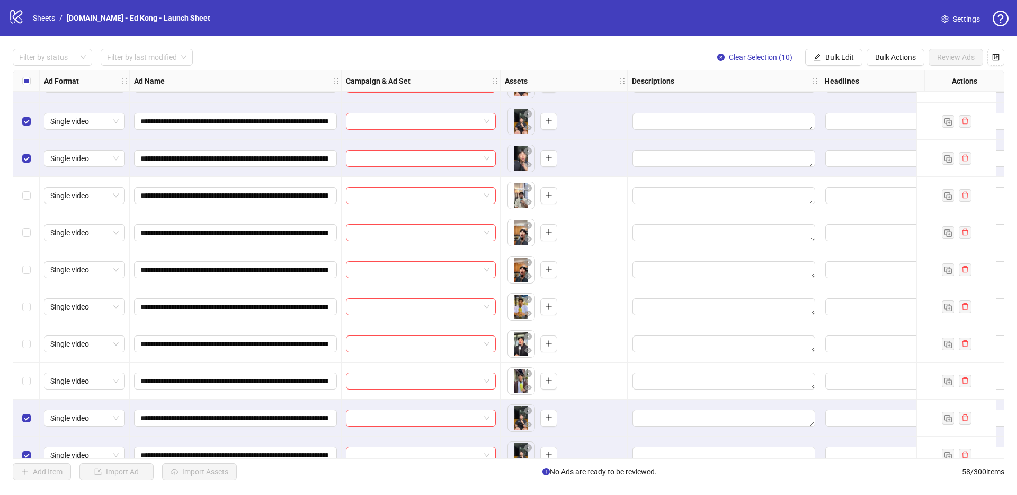
scroll to position [0, 0]
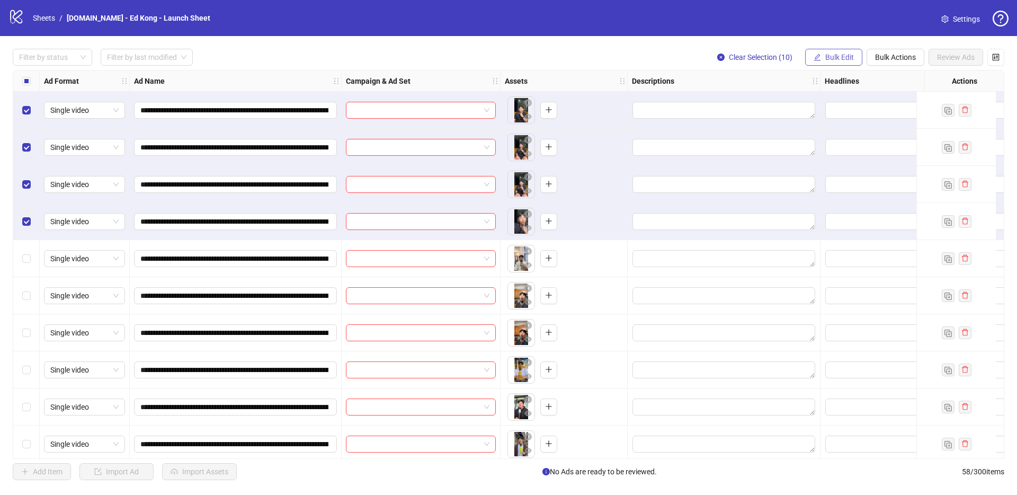
click at [832, 55] on span "Bulk Edit" at bounding box center [839, 57] width 29 height 8
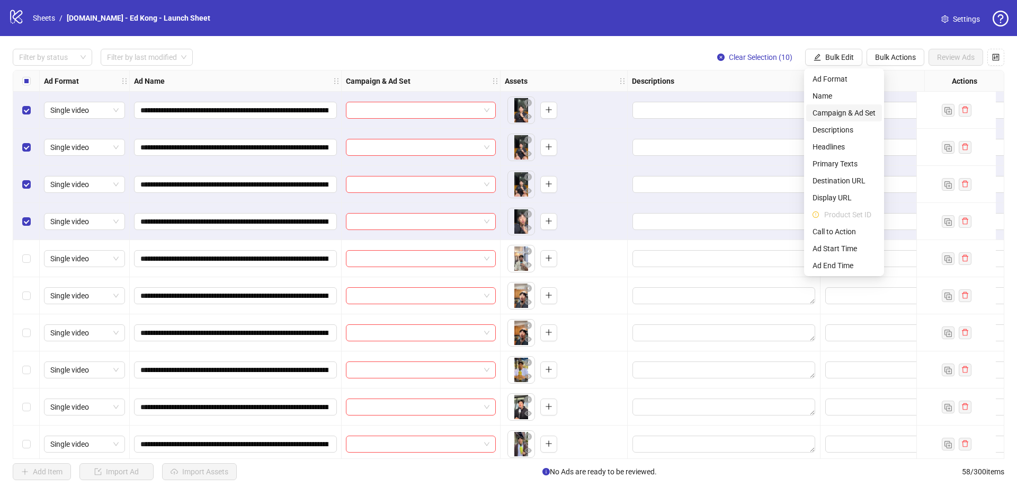
click at [859, 113] on span "Campaign & Ad Set" at bounding box center [843, 113] width 63 height 12
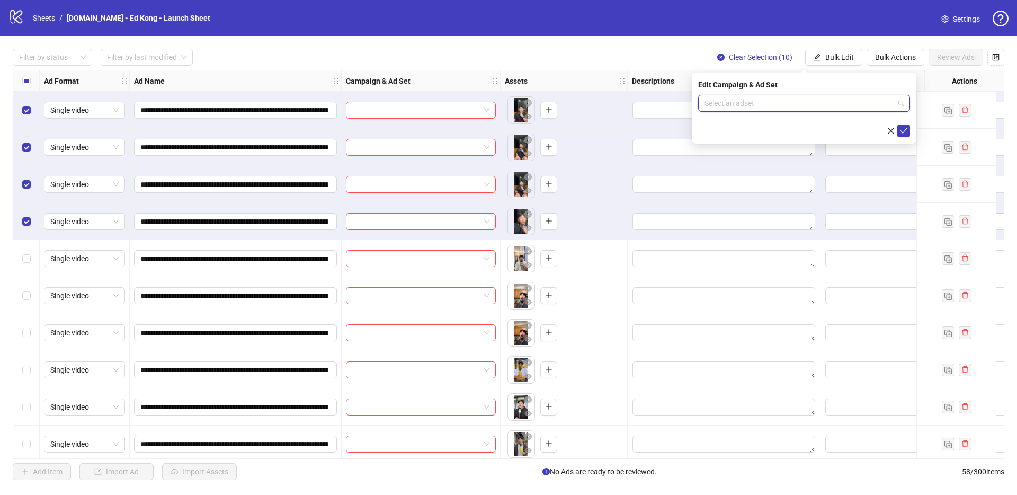
click at [890, 105] on input "search" at bounding box center [799, 103] width 190 height 16
click at [899, 104] on span at bounding box center [803, 103] width 199 height 16
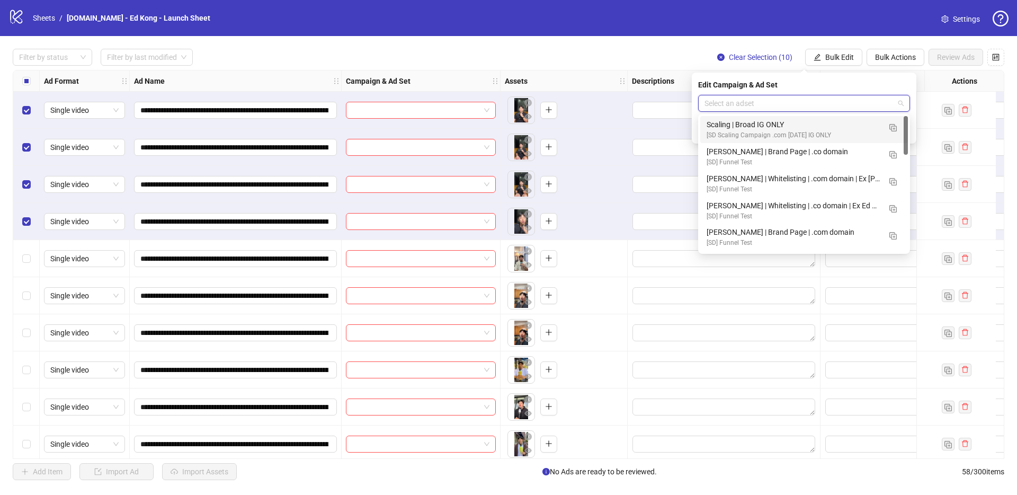
click at [859, 106] on input "search" at bounding box center [799, 103] width 190 height 16
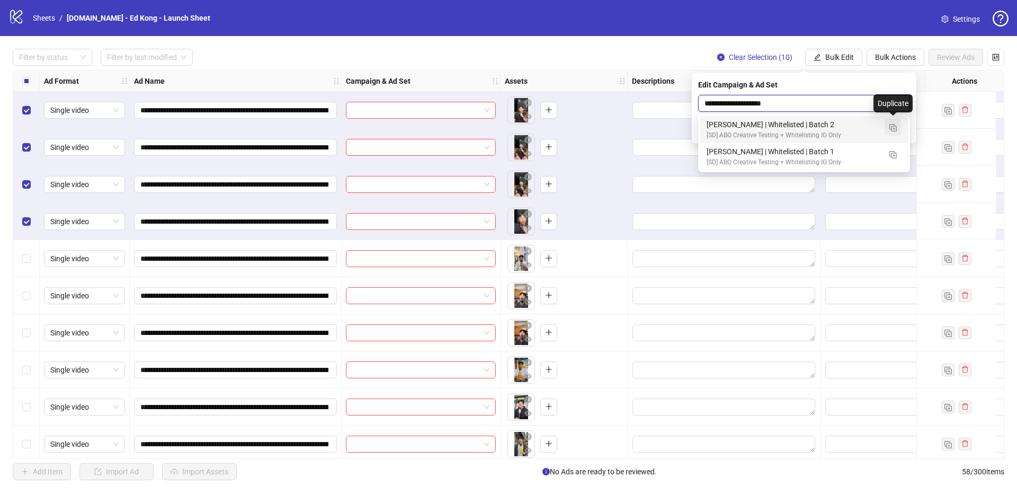
click at [891, 127] on img "button" at bounding box center [892, 127] width 7 height 7
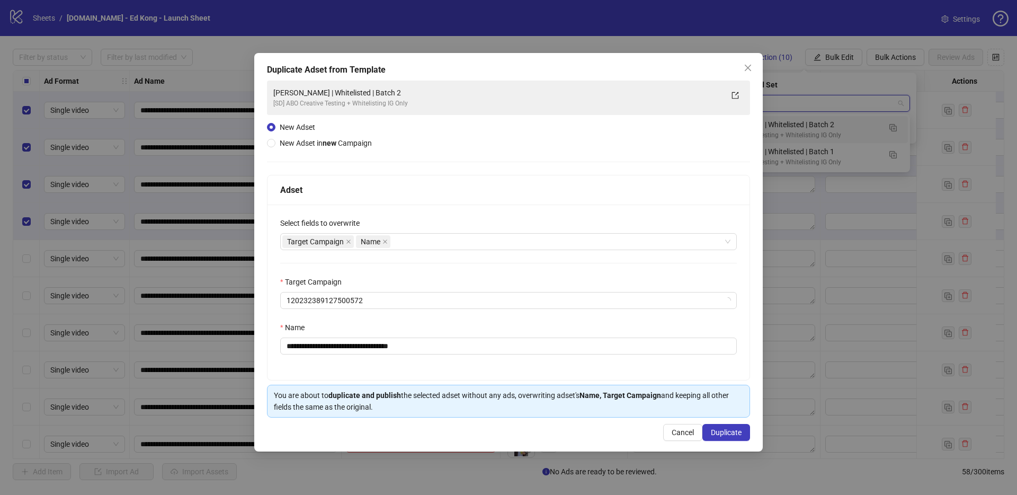
type input "**********"
drag, startPoint x: 384, startPoint y: 346, endPoint x: 469, endPoint y: 347, distance: 84.7
click at [469, 347] on input "**********" at bounding box center [508, 345] width 456 height 17
type input "**********"
click at [523, 429] on div "Cancel Duplicate" at bounding box center [508, 432] width 483 height 17
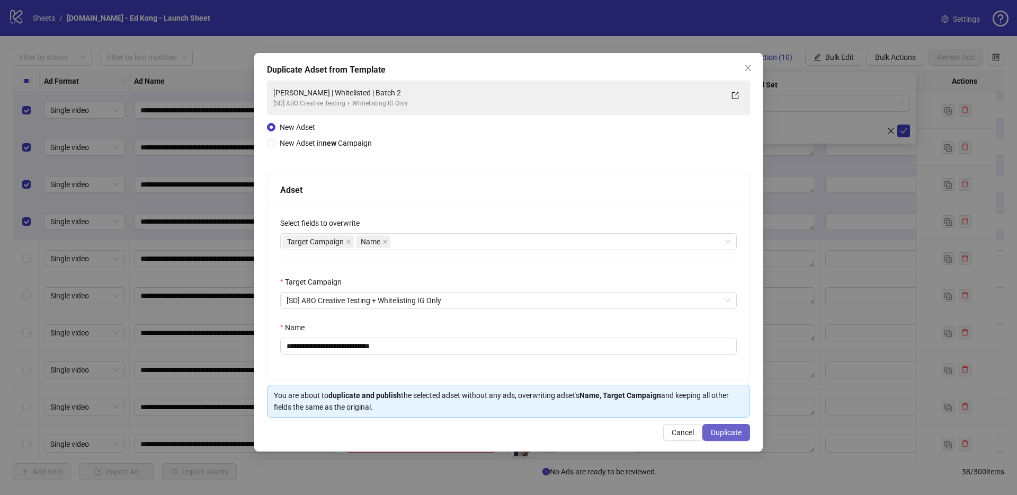
click at [721, 432] on span "Duplicate" at bounding box center [726, 432] width 31 height 8
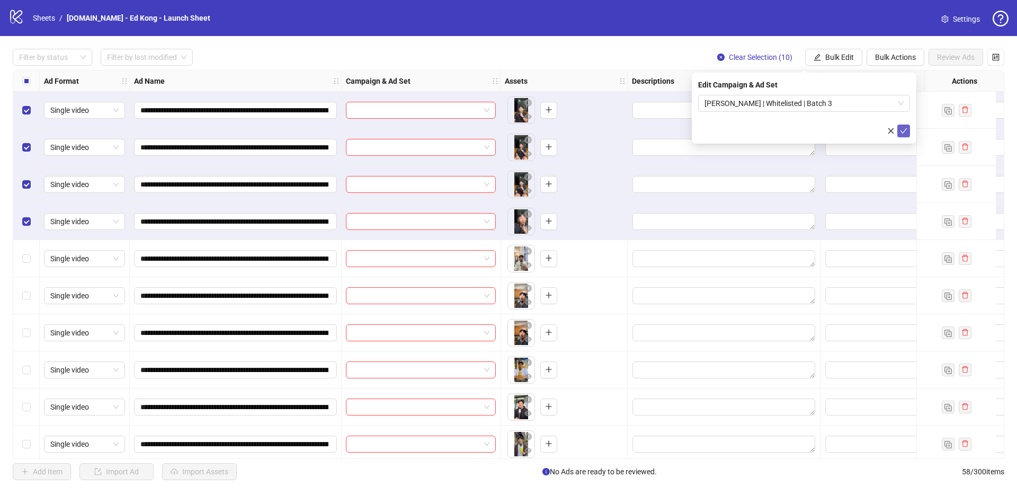
click at [900, 129] on icon "check" at bounding box center [903, 130] width 7 height 7
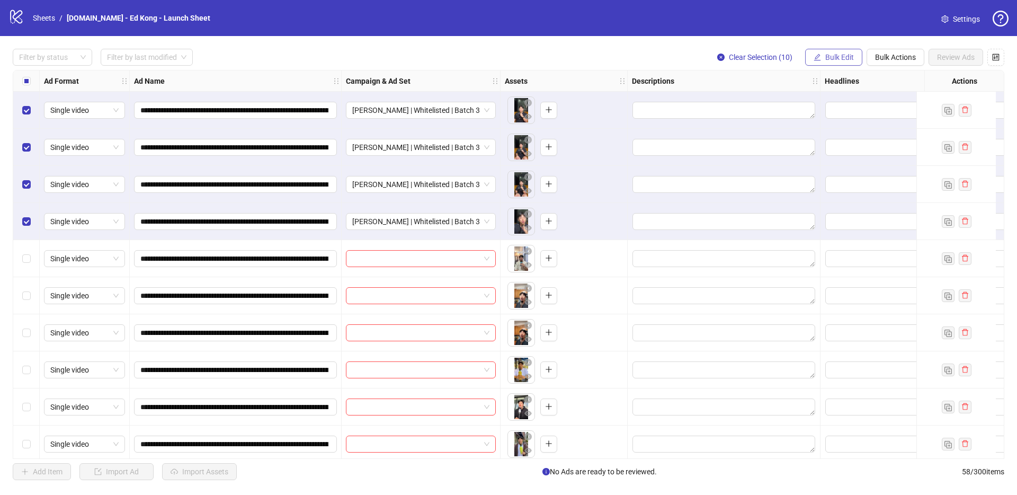
click at [818, 56] on icon "edit" at bounding box center [816, 56] width 7 height 7
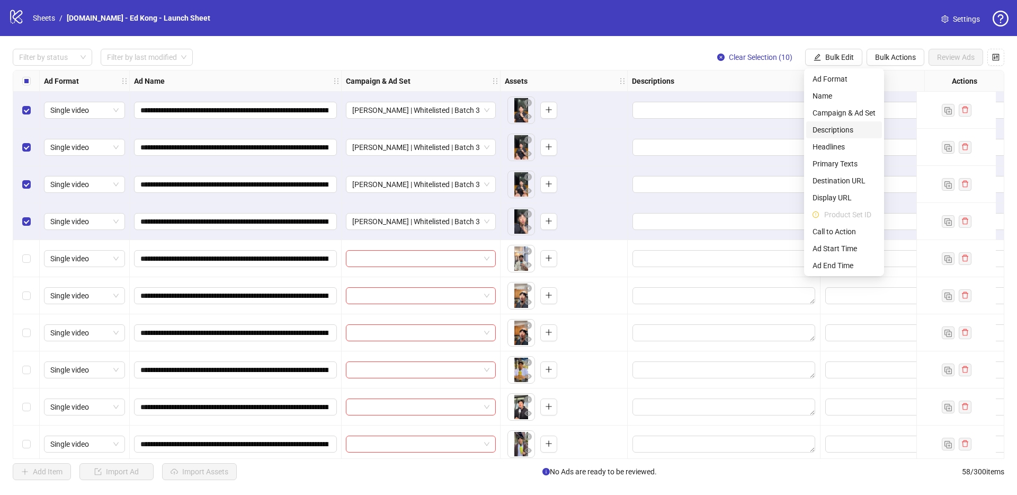
click at [843, 128] on span "Descriptions" at bounding box center [843, 130] width 63 height 12
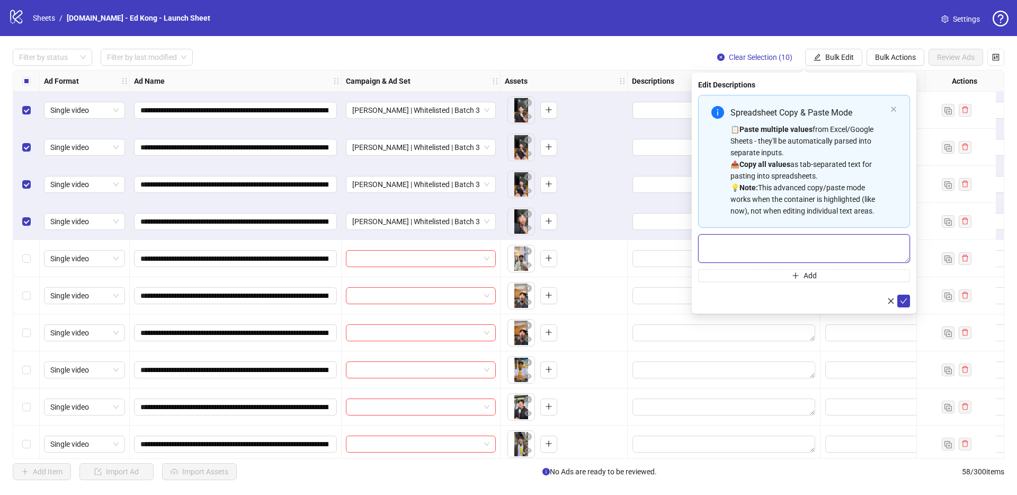
click at [812, 245] on textarea "Multi-text input container - paste or copy values" at bounding box center [804, 248] width 212 height 29
paste textarea "**********"
type textarea "**********"
click at [905, 298] on icon "check" at bounding box center [903, 300] width 7 height 7
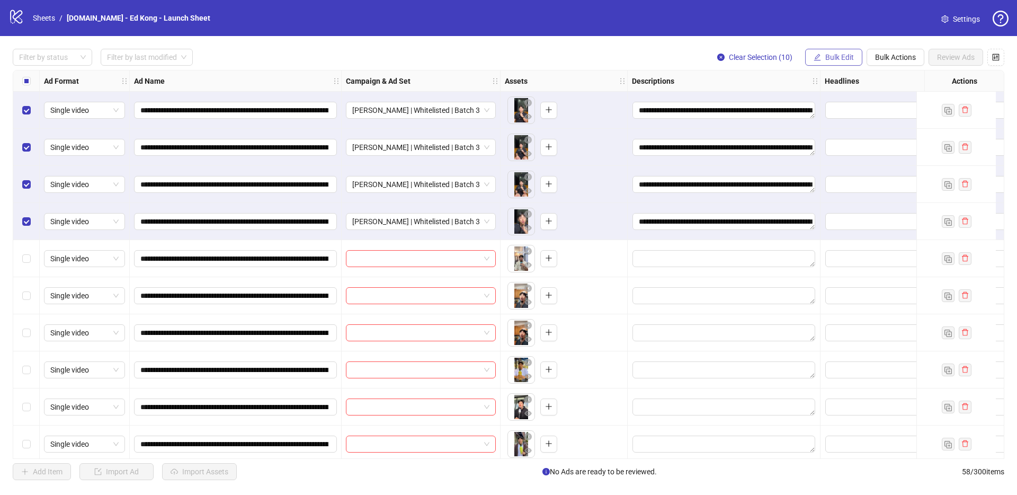
click at [841, 55] on span "Bulk Edit" at bounding box center [839, 57] width 29 height 8
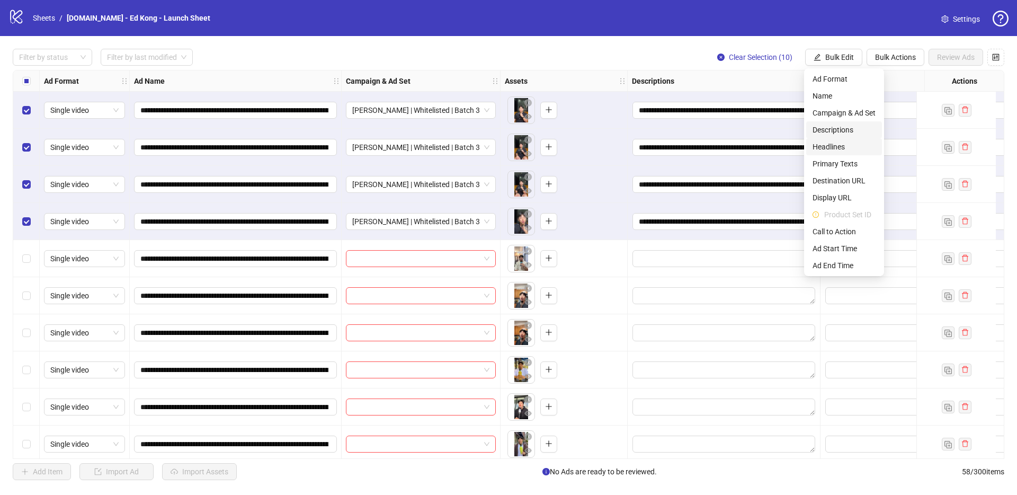
click at [851, 142] on span "Headlines" at bounding box center [843, 147] width 63 height 12
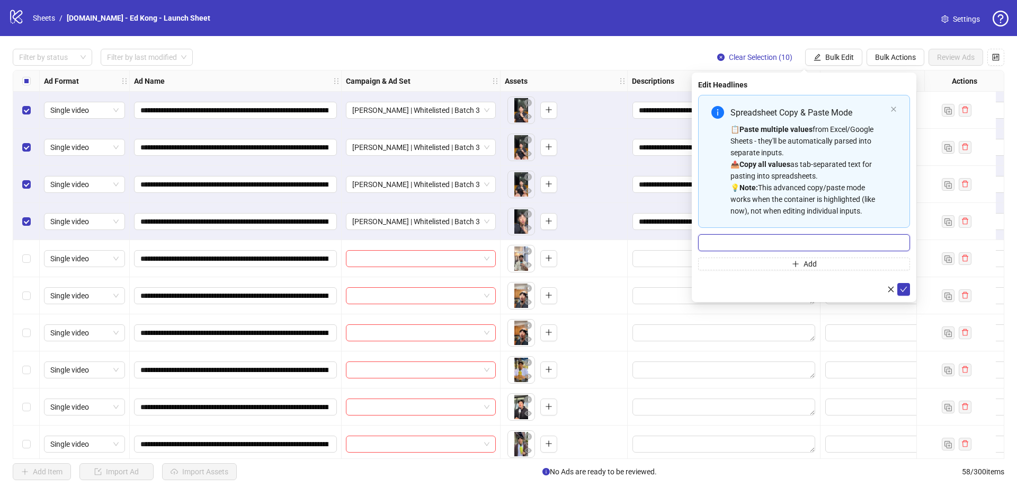
click at [870, 241] on input "Multi-input container - paste or copy values" at bounding box center [804, 242] width 212 height 17
paste input "**********"
type input "**********"
click at [908, 292] on button "submit" at bounding box center [903, 289] width 13 height 13
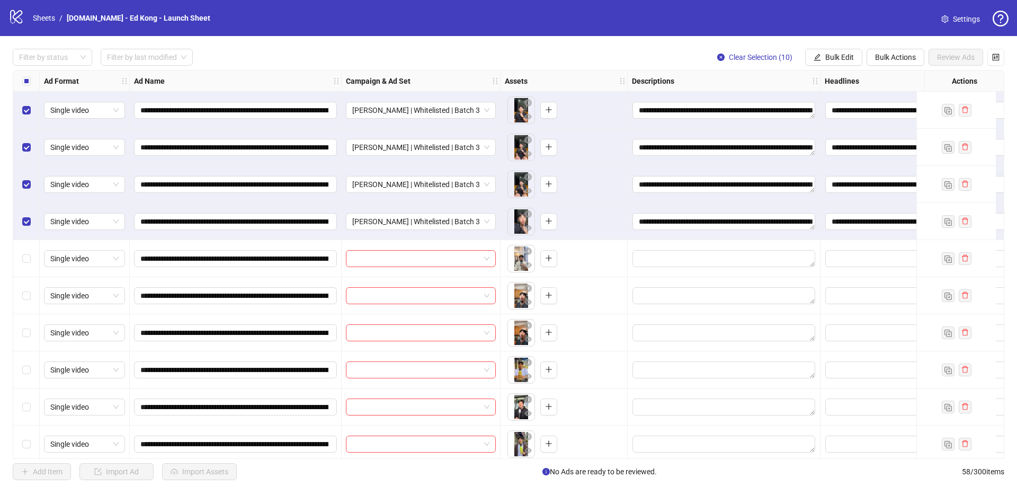
click at [480, 460] on div "**********" at bounding box center [508, 264] width 1017 height 456
drag, startPoint x: 481, startPoint y: 459, endPoint x: 503, endPoint y: 458, distance: 22.3
click at [504, 459] on div "**********" at bounding box center [508, 264] width 1017 height 456
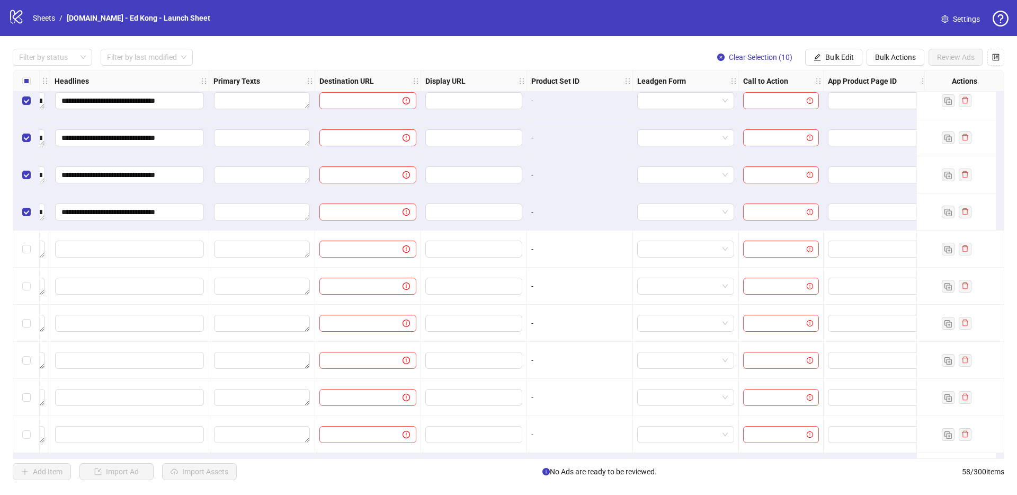
scroll to position [0, 770]
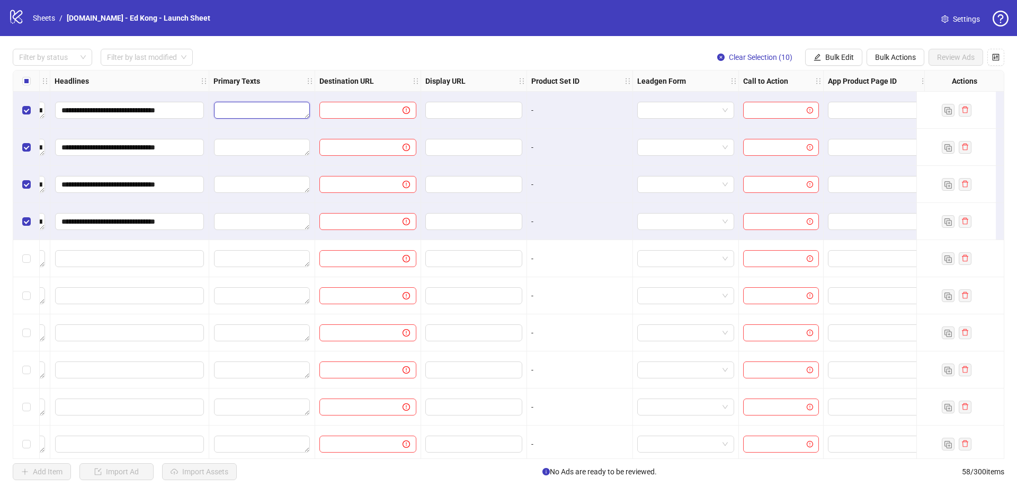
click at [279, 106] on textarea "Edit values" at bounding box center [262, 110] width 96 height 17
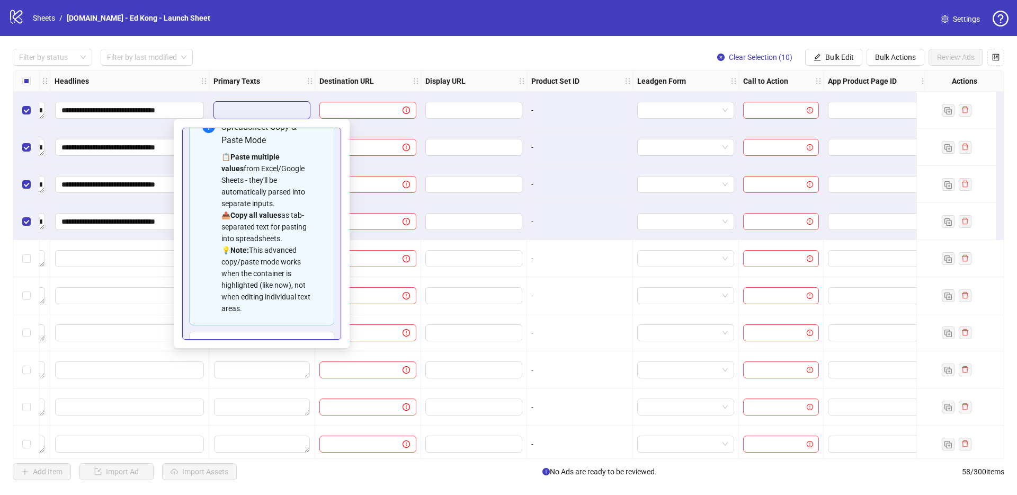
scroll to position [84, 0]
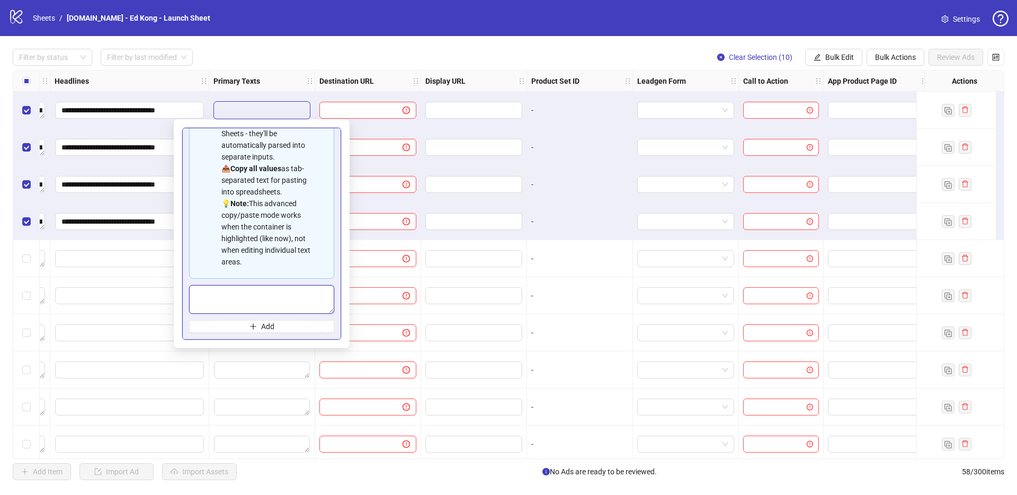
click at [290, 312] on textarea "Multi-text input container - paste or copy values" at bounding box center [261, 299] width 145 height 29
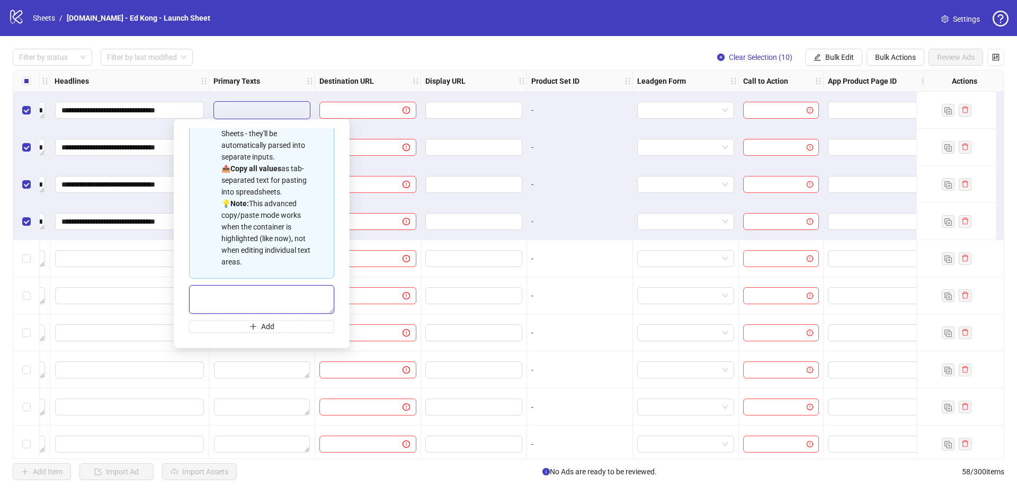
paste textarea "**********"
type textarea "**********"
click at [282, 329] on button "Add" at bounding box center [261, 326] width 145 height 13
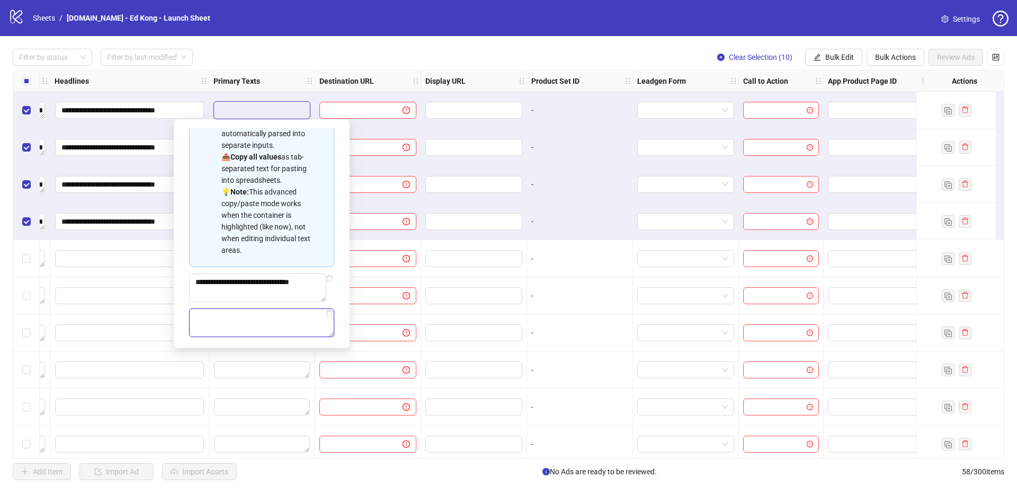
click at [281, 330] on textarea "Multi-text input container - paste or copy values" at bounding box center [261, 322] width 145 height 29
paste textarea "**********"
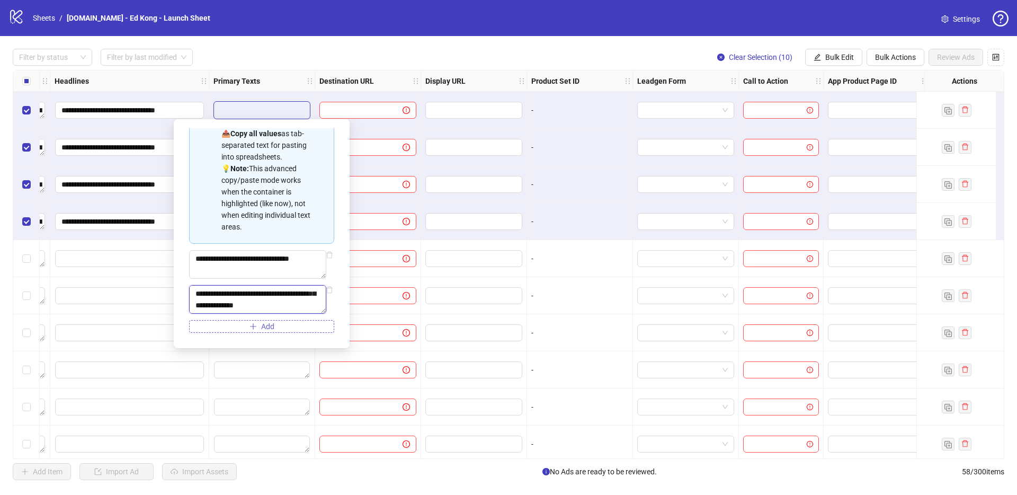
scroll to position [47, 0]
type textarea "**********"
click at [299, 327] on button "Add" at bounding box center [261, 326] width 145 height 13
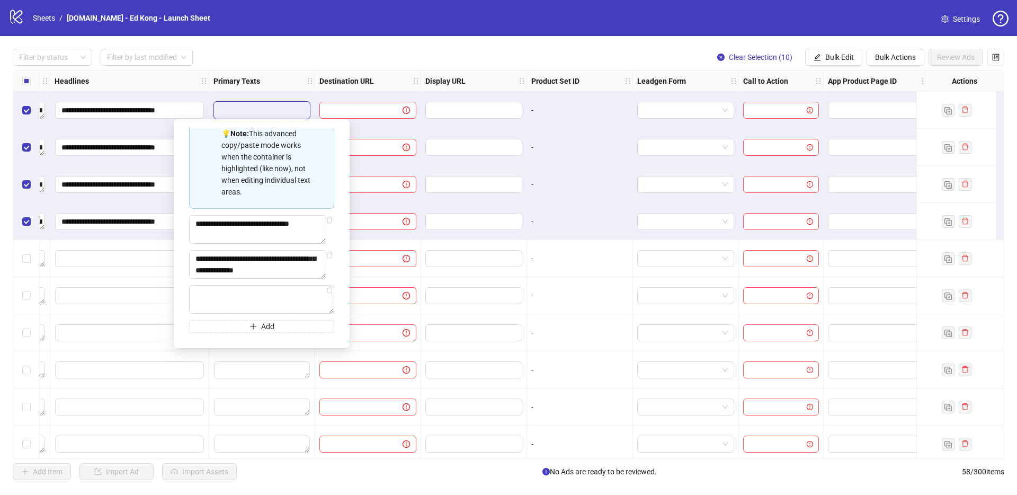
scroll to position [0, 0]
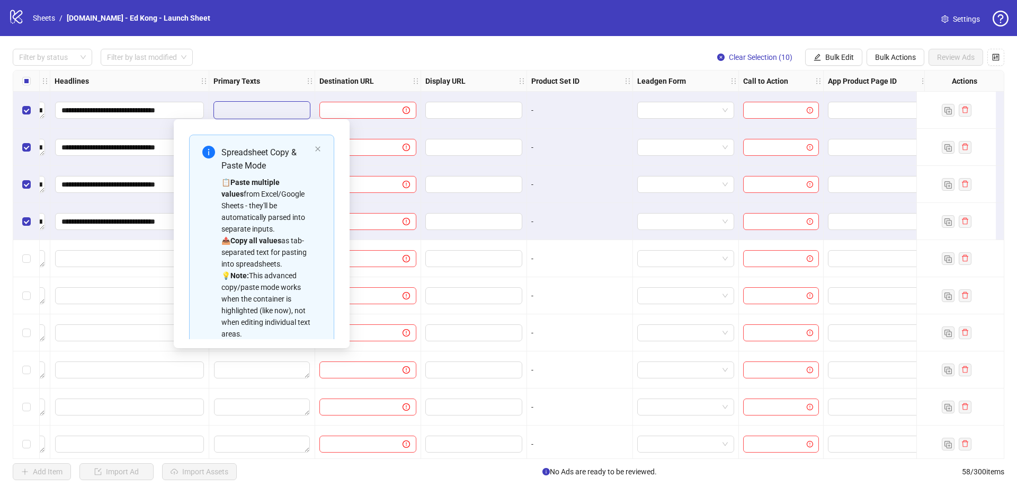
click at [313, 46] on div "**********" at bounding box center [508, 264] width 1017 height 456
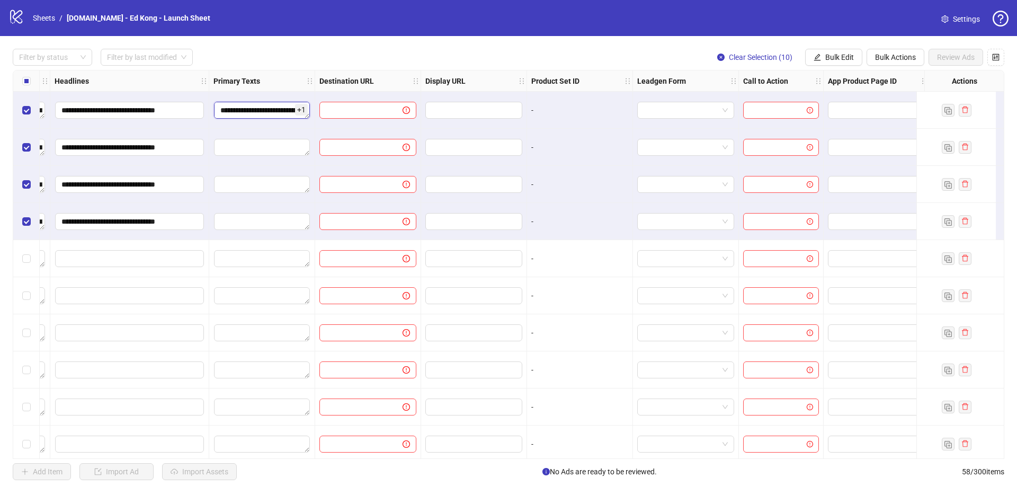
click at [260, 115] on textarea "**********" at bounding box center [262, 110] width 96 height 17
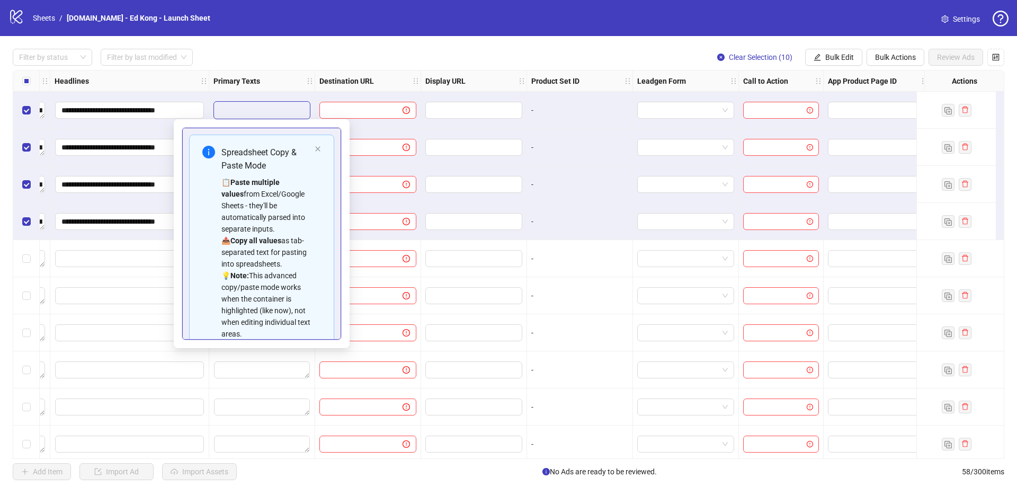
click at [399, 41] on div "**********" at bounding box center [508, 264] width 1017 height 456
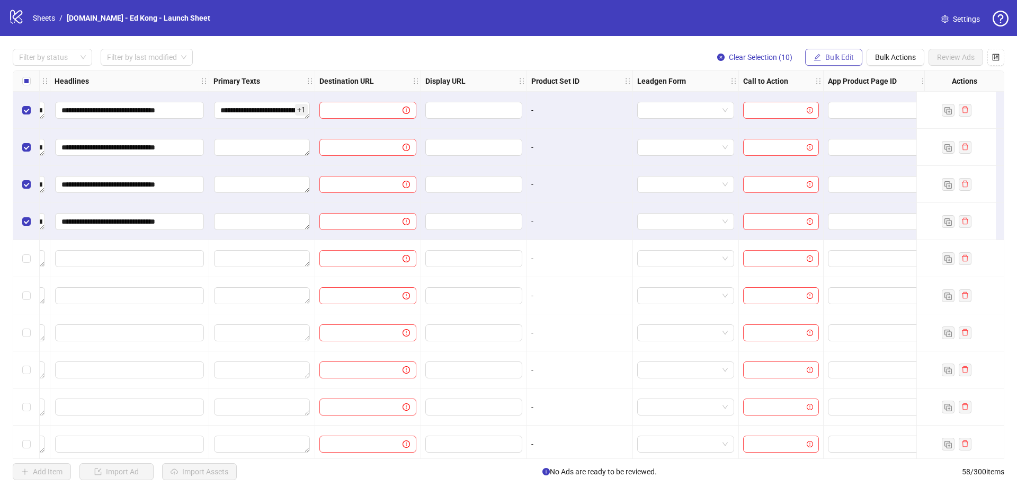
click at [840, 58] on span "Bulk Edit" at bounding box center [839, 57] width 29 height 8
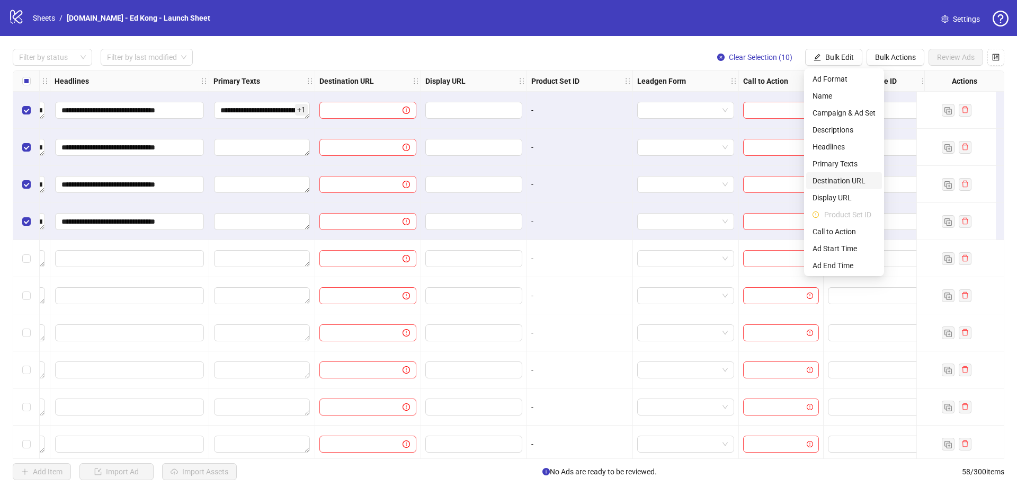
click at [855, 180] on span "Destination URL" at bounding box center [843, 181] width 63 height 12
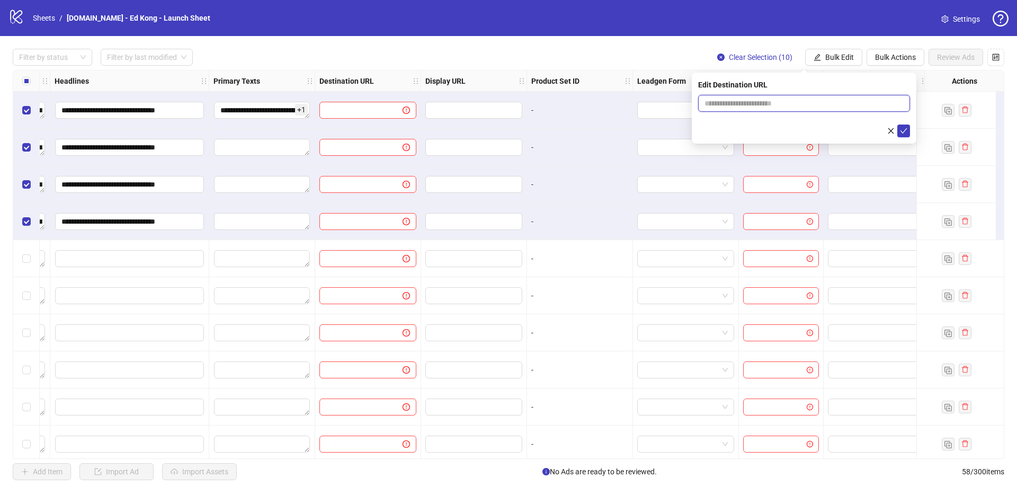
click at [823, 104] on input "text" at bounding box center [799, 103] width 191 height 12
paste input "**********"
type input "**********"
click at [902, 128] on icon "check" at bounding box center [903, 130] width 7 height 7
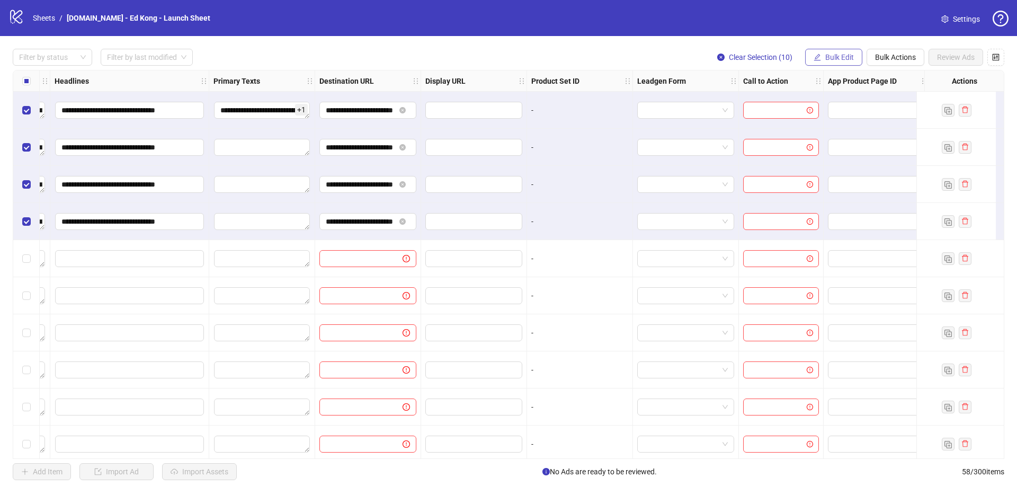
click at [837, 60] on span "Bulk Edit" at bounding box center [839, 57] width 29 height 8
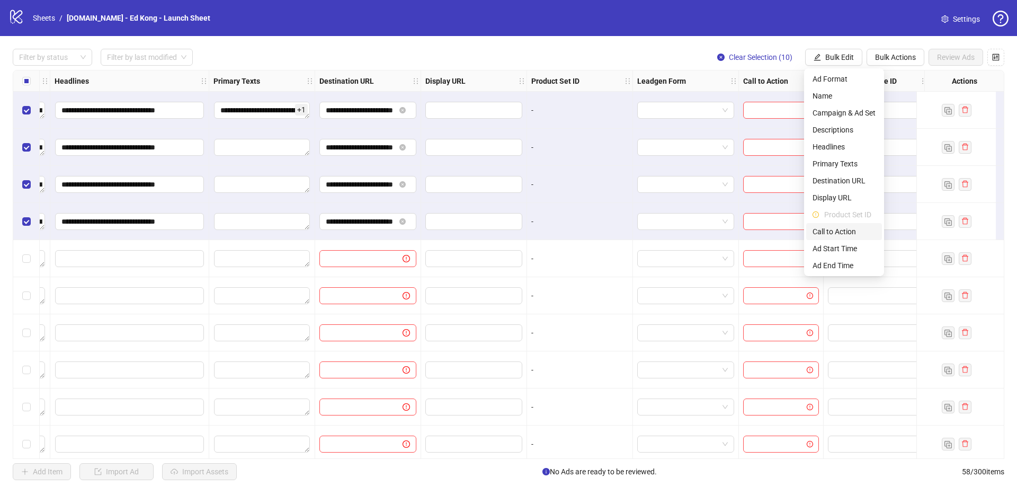
click at [841, 226] on span "Call to Action" at bounding box center [843, 232] width 63 height 12
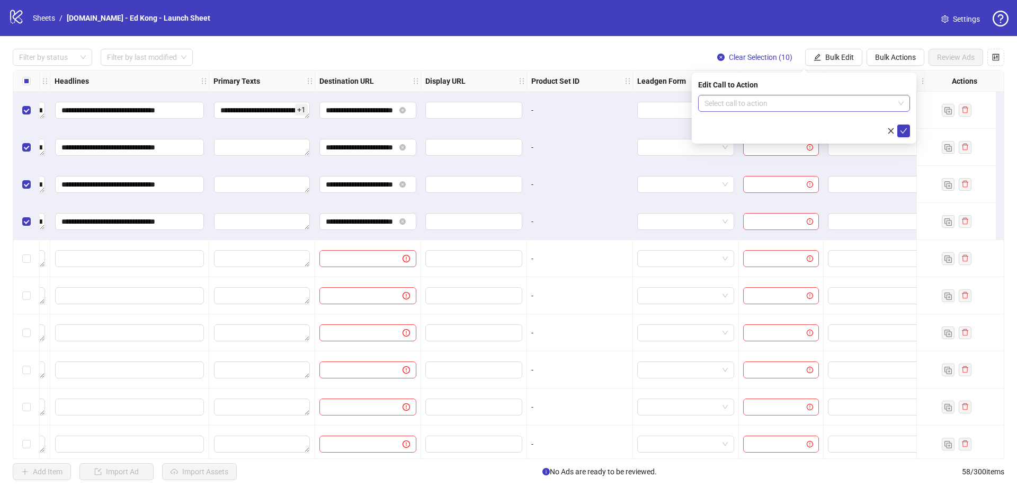
click at [812, 96] on input "search" at bounding box center [799, 103] width 190 height 16
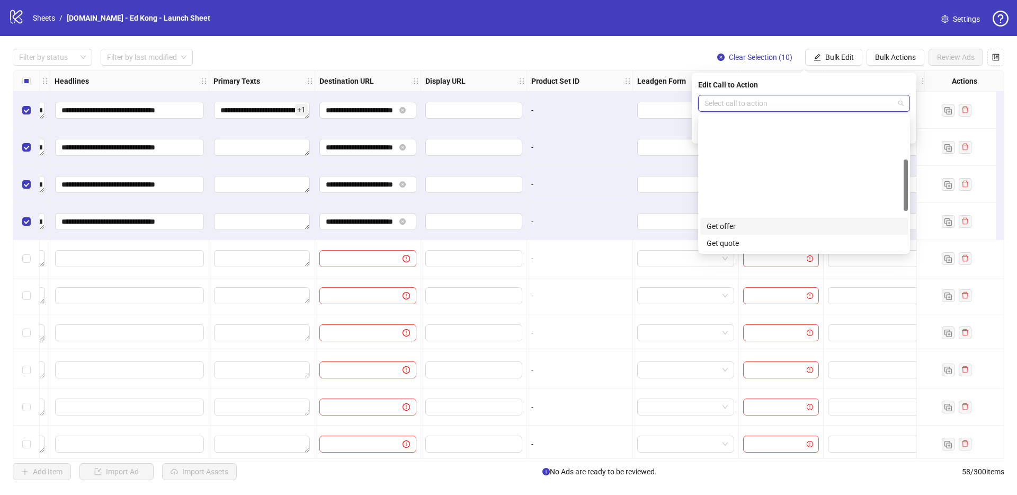
scroll to position [220, 0]
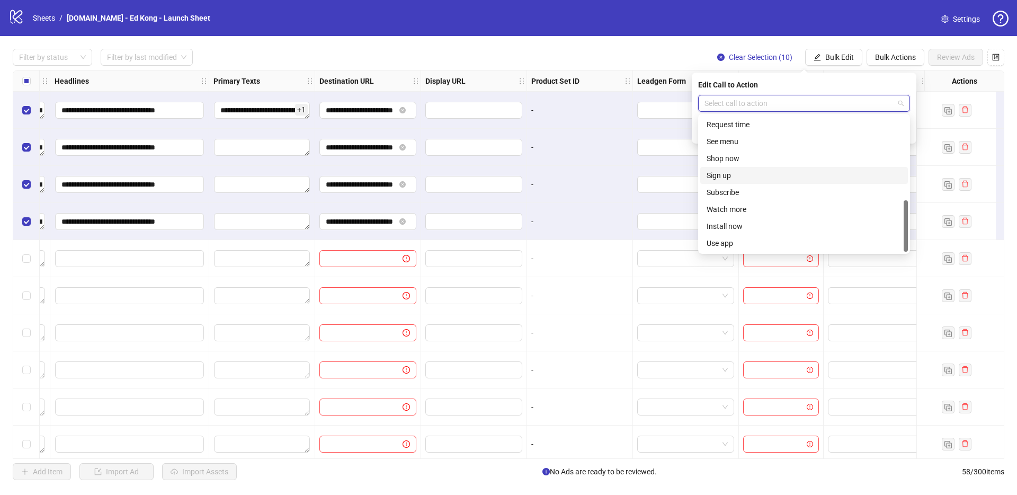
click at [745, 177] on div "Sign up" at bounding box center [803, 175] width 195 height 12
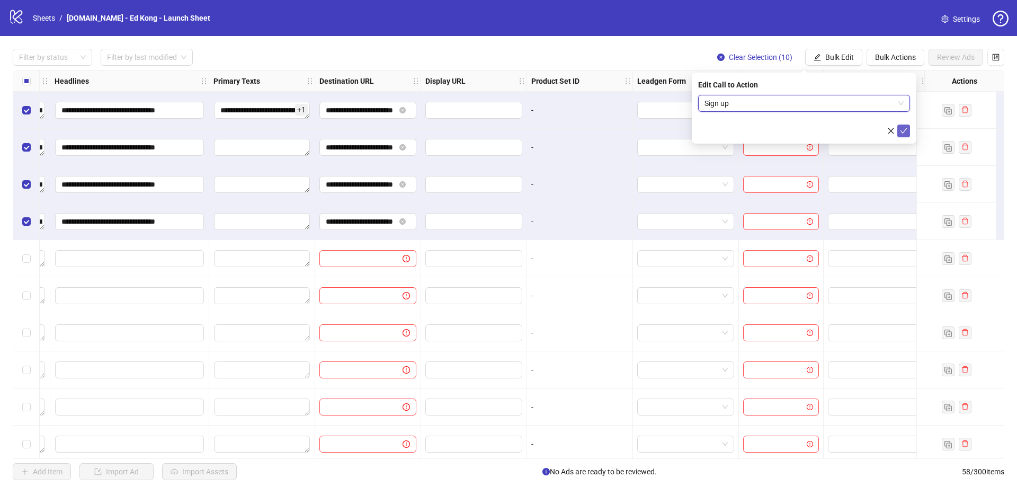
click at [905, 131] on icon "check" at bounding box center [903, 130] width 7 height 7
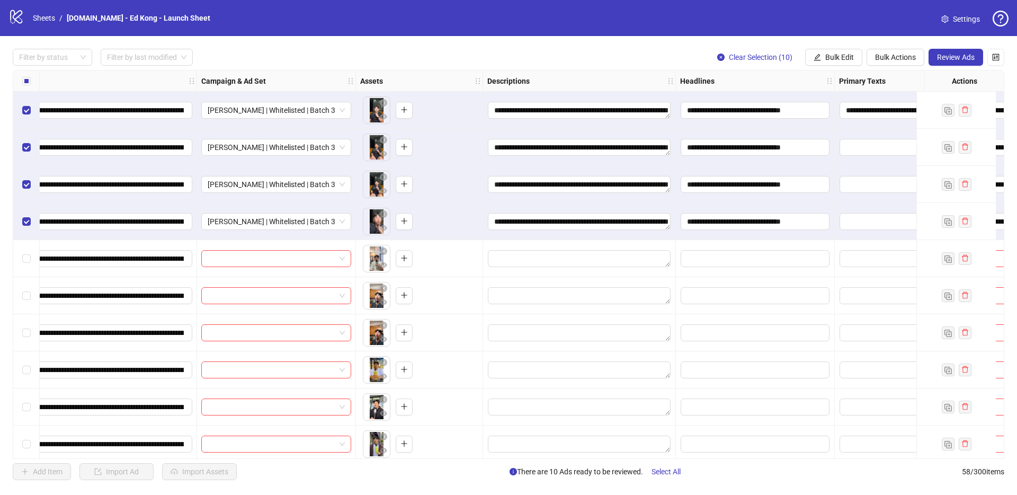
scroll to position [0, 0]
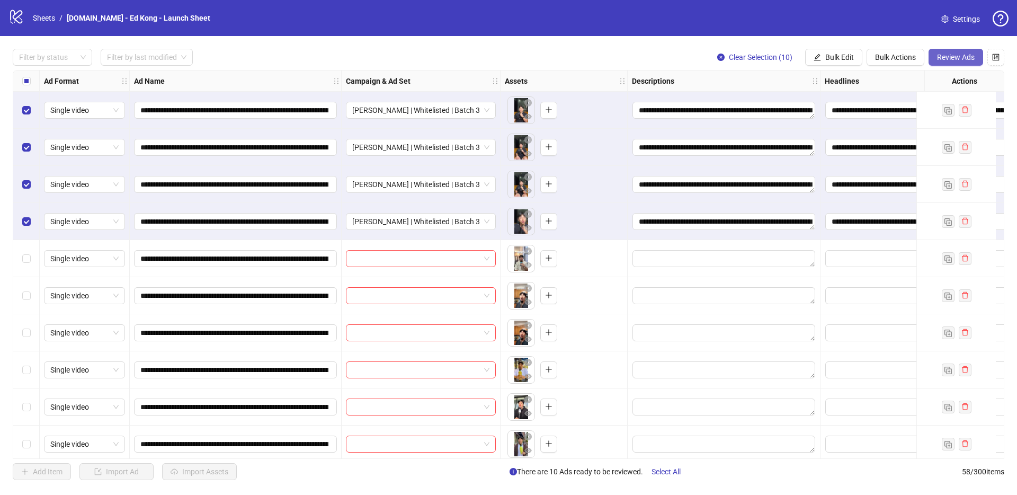
click at [958, 57] on span "Review Ads" at bounding box center [956, 57] width 38 height 8
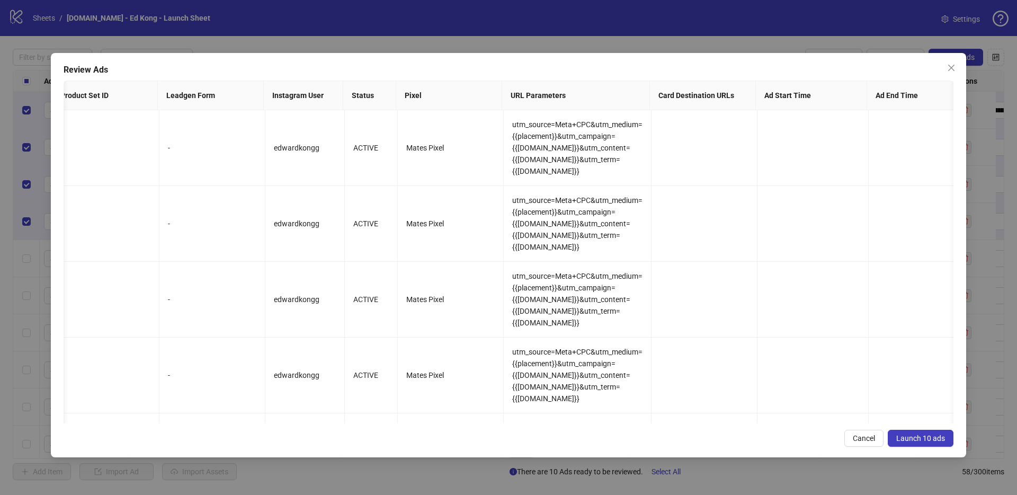
scroll to position [0, 1218]
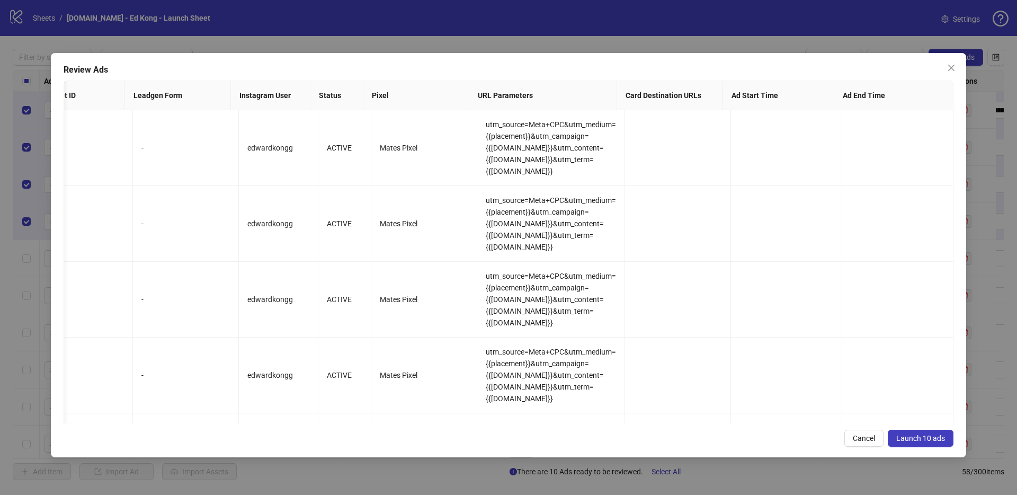
click at [919, 439] on span "Launch 10 ads" at bounding box center [920, 438] width 49 height 8
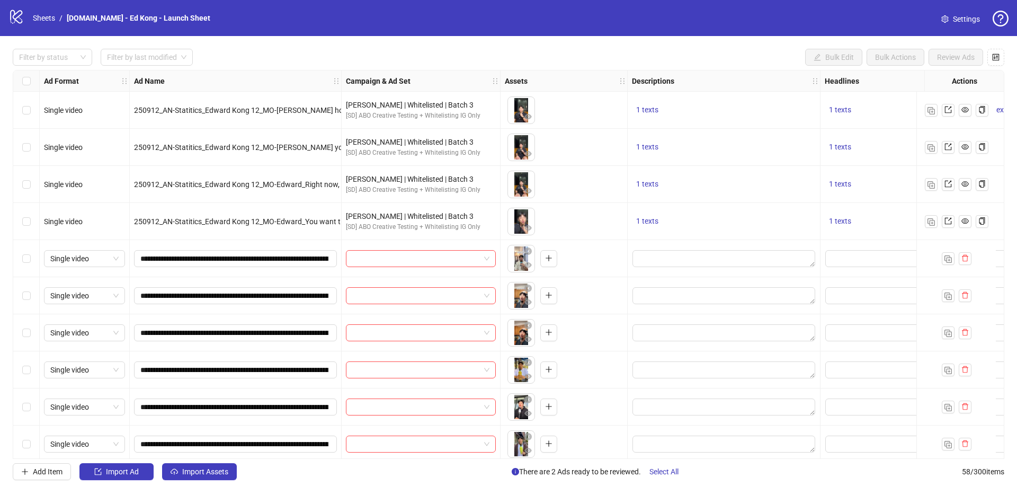
click at [590, 17] on div "logo/logo-mobile Sheets / [DOMAIN_NAME] - Ed Kong - Launch Sheet Settings" at bounding box center [508, 17] width 1000 height 19
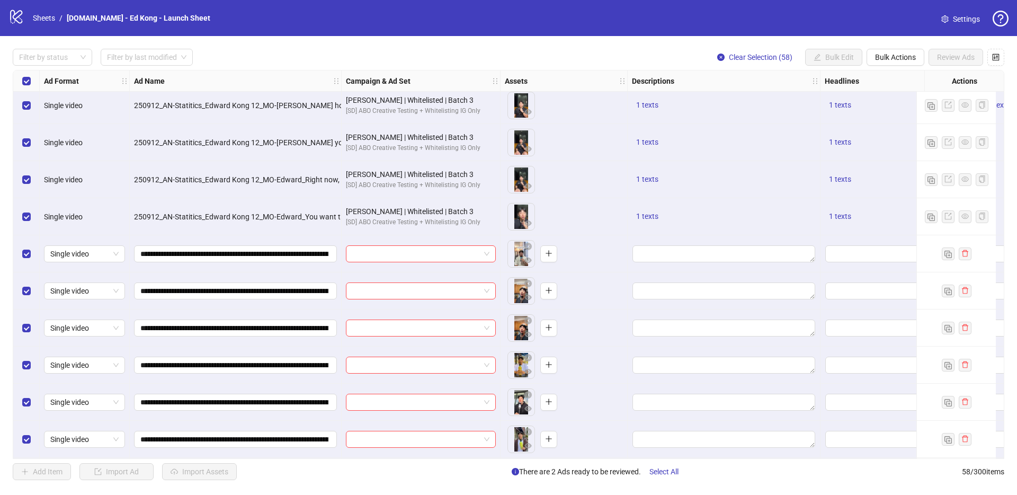
scroll to position [0, 0]
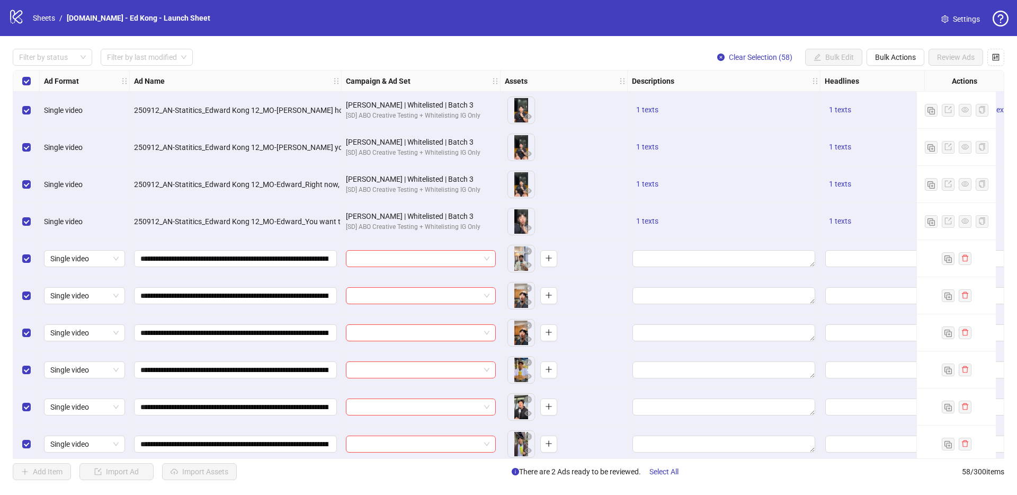
click at [20, 111] on div "Select row 1" at bounding box center [26, 110] width 26 height 37
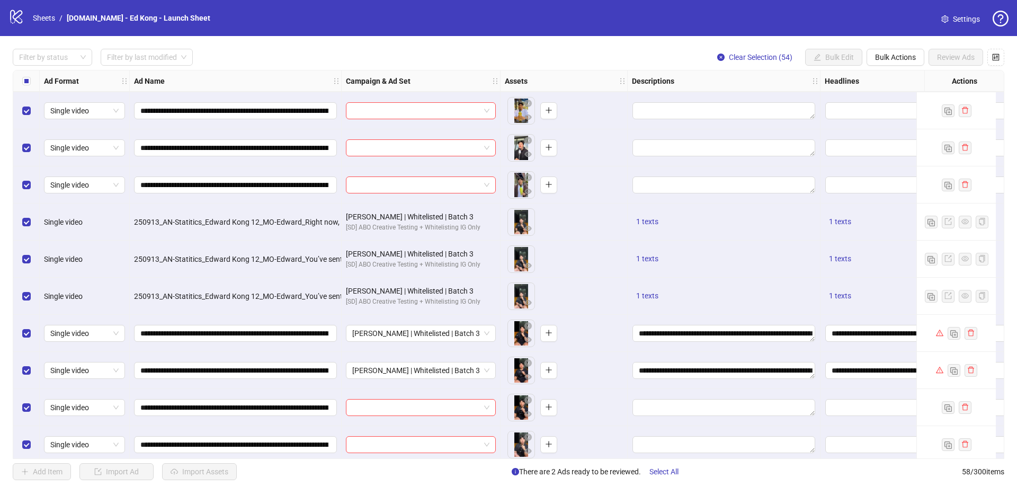
scroll to position [300, 0]
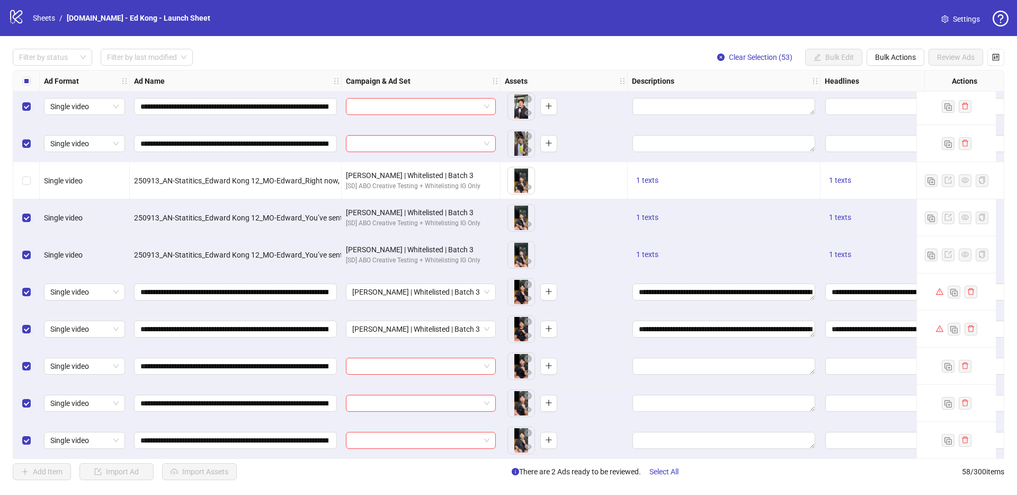
click at [30, 226] on div "Select row 12" at bounding box center [26, 217] width 26 height 37
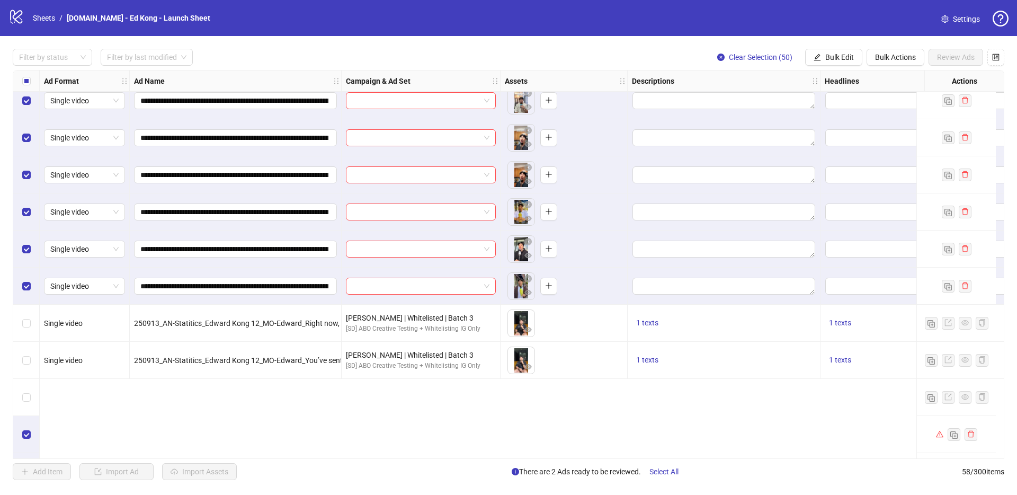
scroll to position [0, 0]
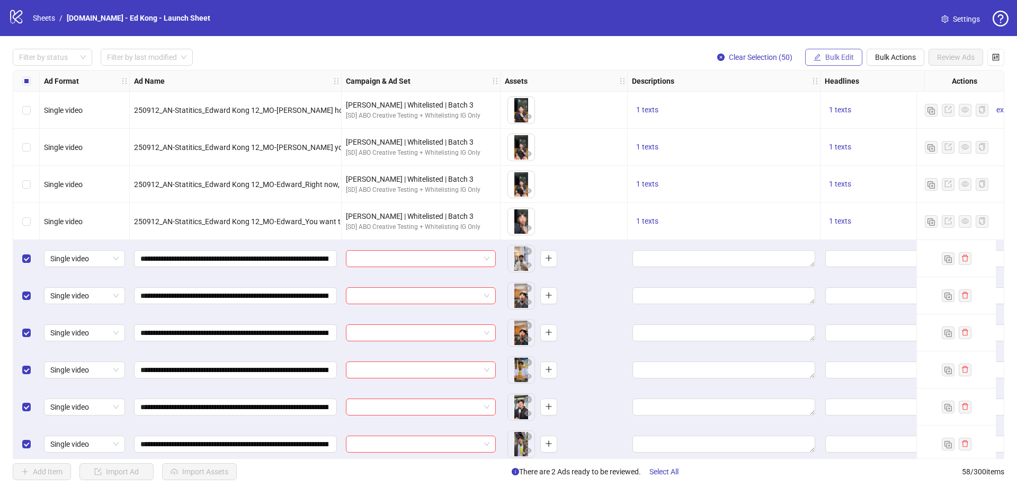
click at [840, 60] on span "Bulk Edit" at bounding box center [839, 57] width 29 height 8
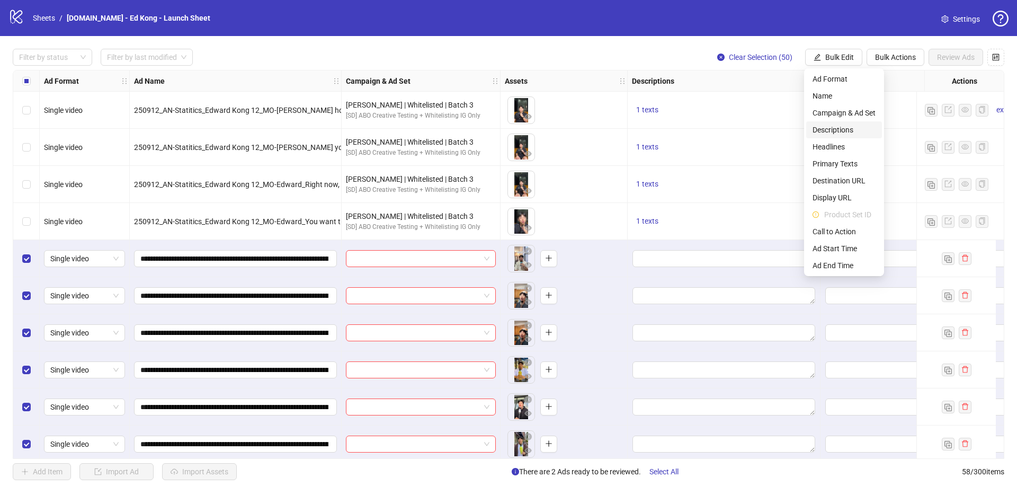
click at [834, 125] on span "Descriptions" at bounding box center [843, 130] width 63 height 12
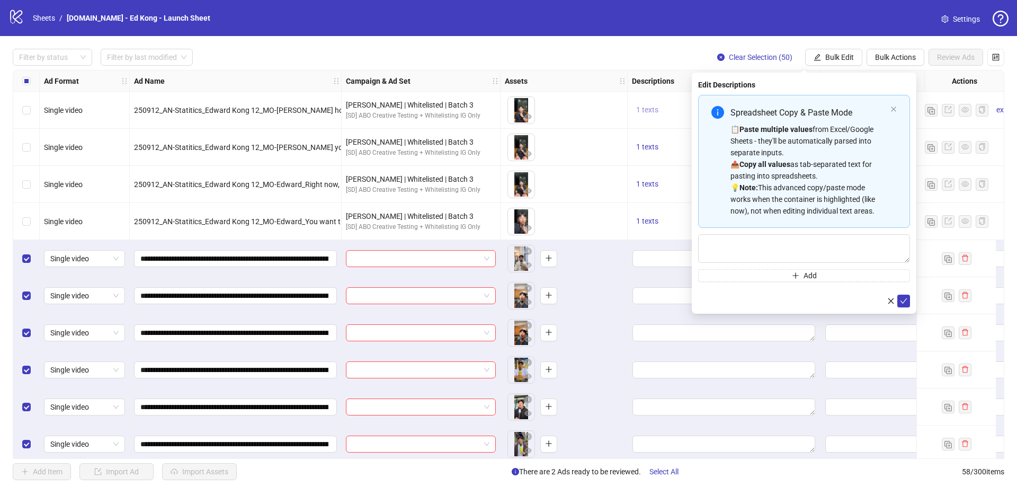
click at [658, 112] on span "1 texts" at bounding box center [647, 109] width 22 height 8
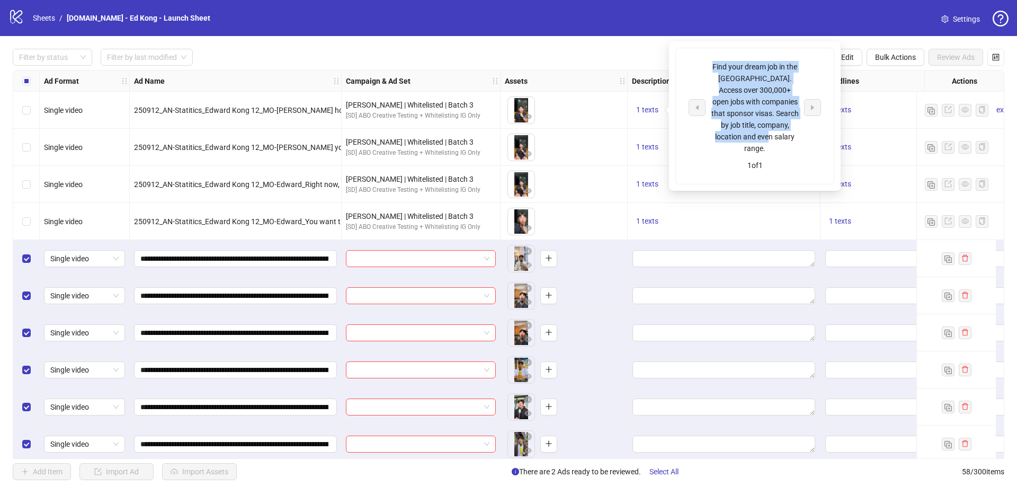
drag, startPoint x: 789, startPoint y: 136, endPoint x: 711, endPoint y: 68, distance: 104.0
click at [711, 68] on div "Find your dream job in the [GEOGRAPHIC_DATA]. Access over 300,000+ open jobs wi…" at bounding box center [755, 107] width 88 height 93
copy div "Find your dream job in the [GEOGRAPHIC_DATA]. Access over 300,000+ open jobs wi…"
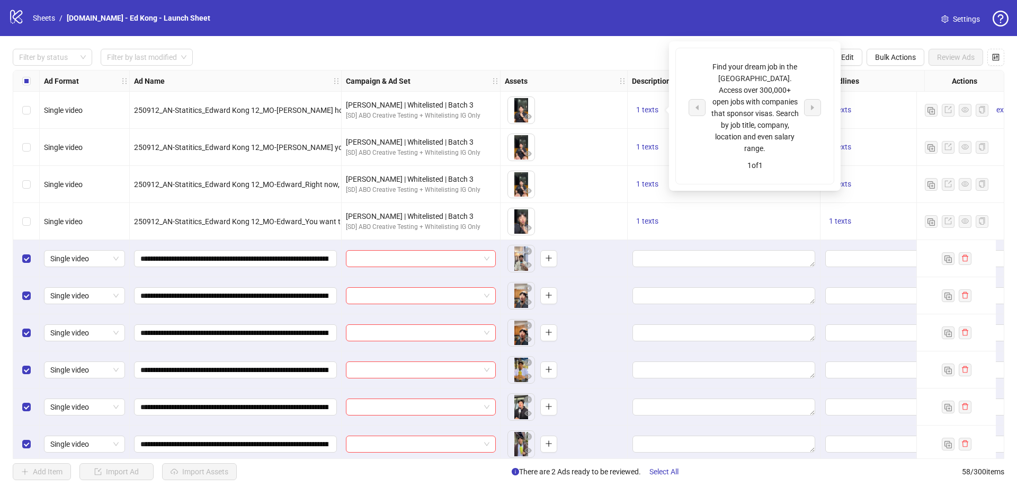
click at [608, 51] on div "Filter by status Filter by last modified Clear Selection (50) Bulk Edit Bulk Ac…" at bounding box center [508, 57] width 991 height 17
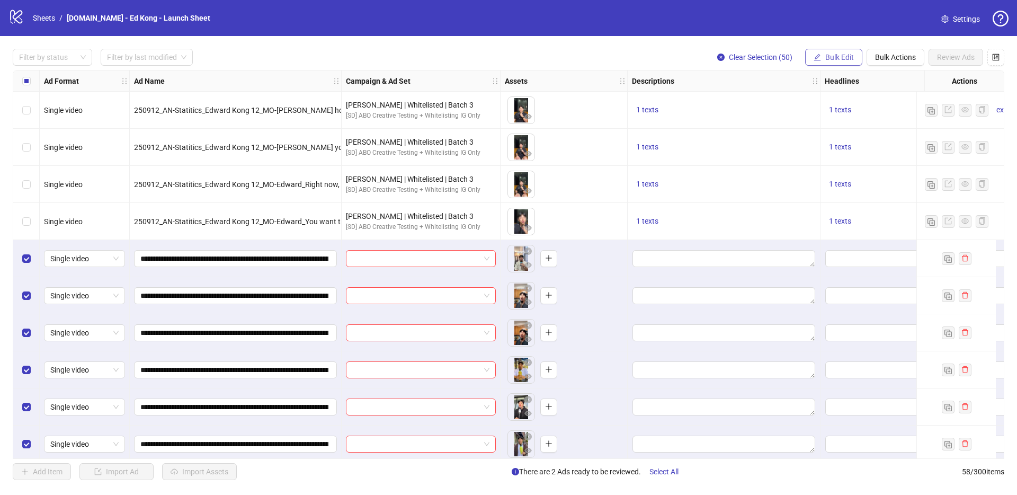
click at [826, 57] on span "Bulk Edit" at bounding box center [839, 57] width 29 height 8
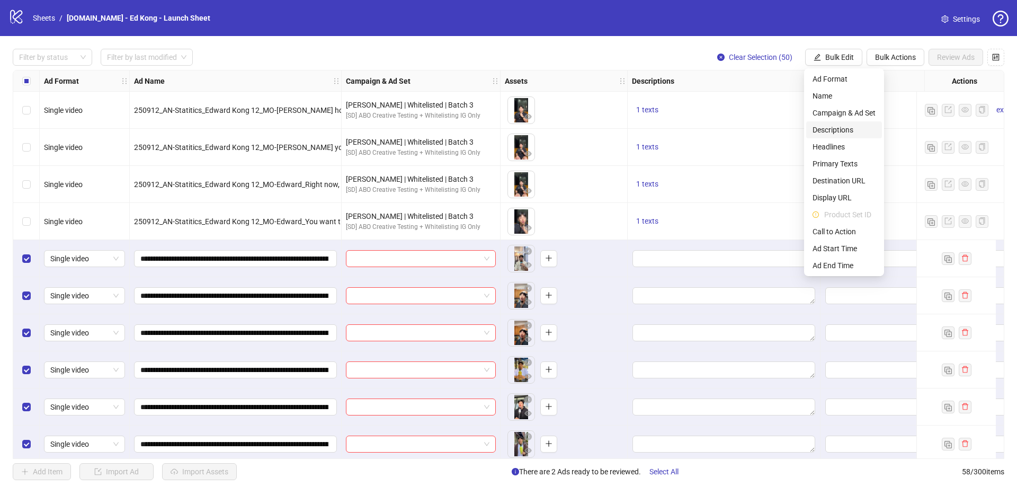
click at [834, 136] on li "Descriptions" at bounding box center [844, 129] width 76 height 17
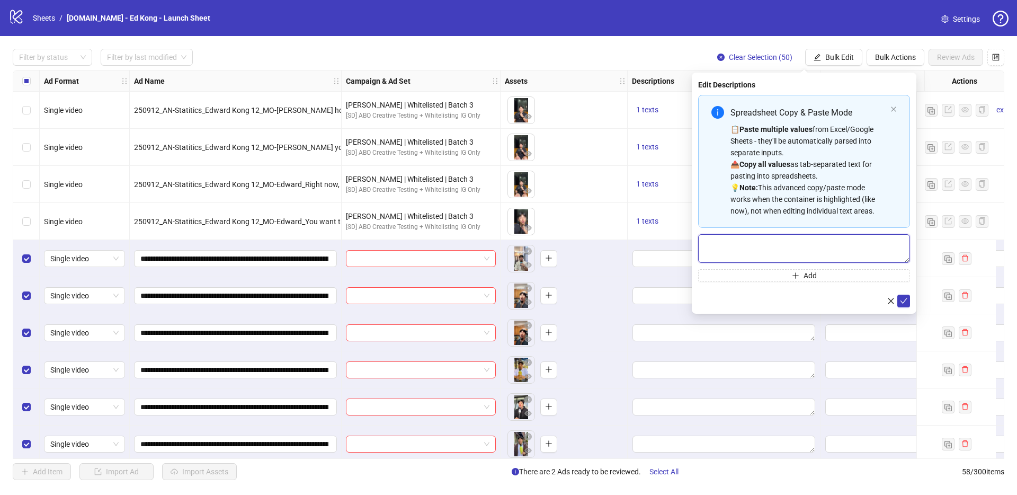
click at [813, 244] on textarea "Multi-text input container - paste or copy values" at bounding box center [804, 248] width 212 height 29
paste textarea "**********"
type textarea "**********"
click at [902, 297] on icon "check" at bounding box center [903, 300] width 7 height 7
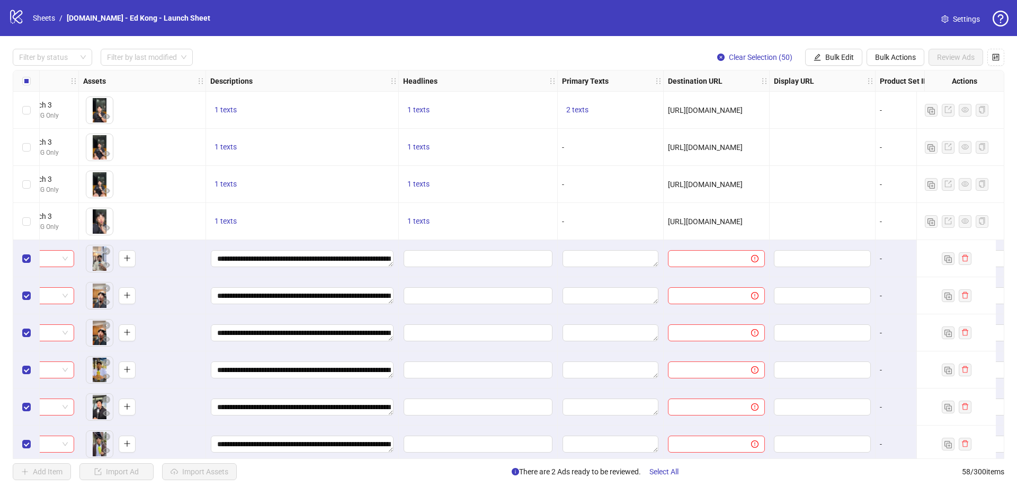
scroll to position [0, 421]
click at [430, 104] on button "1 texts" at bounding box center [418, 110] width 31 height 13
drag, startPoint x: 520, startPoint y: 100, endPoint x: 480, endPoint y: 91, distance: 41.8
click at [480, 91] on div "Looking for a job & visa in the [GEOGRAPHIC_DATA]?" at bounding box center [526, 101] width 132 height 23
copy div "Looking for a job & visa in the [GEOGRAPHIC_DATA]?"
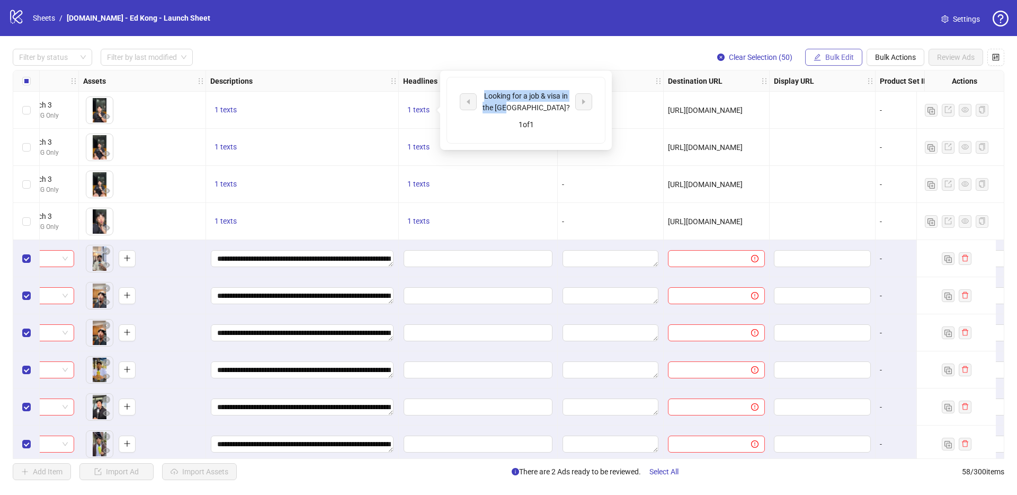
click at [839, 56] on span "Bulk Edit" at bounding box center [839, 57] width 29 height 8
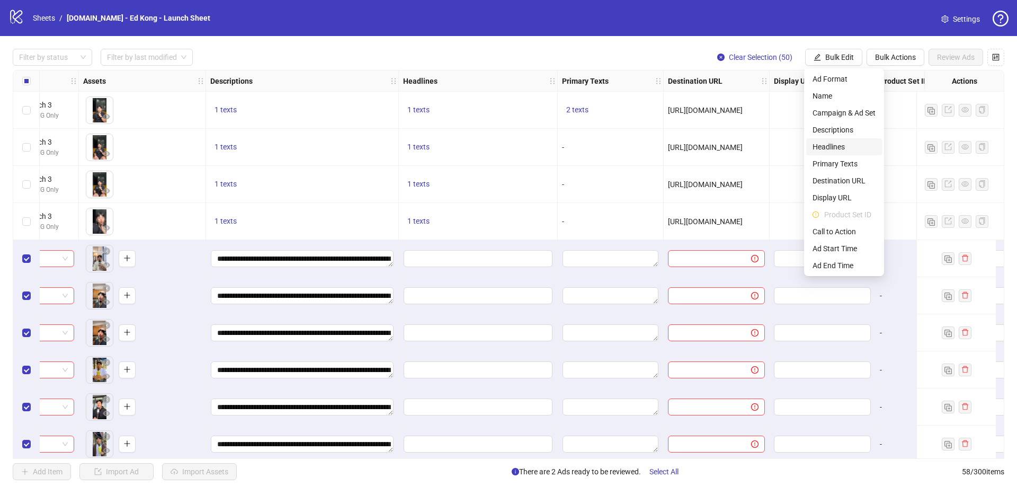
click at [835, 147] on span "Headlines" at bounding box center [843, 147] width 63 height 12
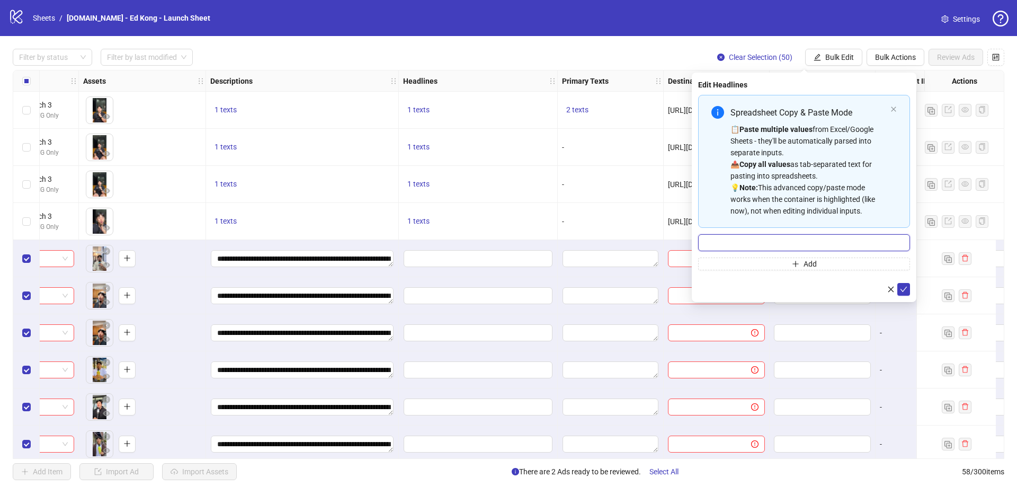
click at [833, 240] on input "Multi-input container - paste or copy values" at bounding box center [804, 242] width 212 height 17
paste input "**********"
type input "**********"
click at [909, 287] on button "submit" at bounding box center [903, 289] width 13 height 13
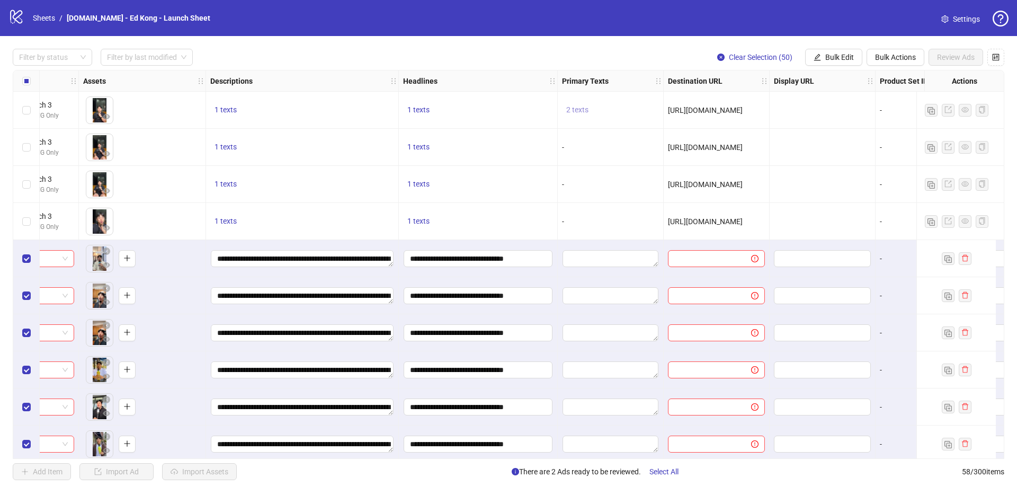
click at [586, 109] on span "2 texts" at bounding box center [577, 109] width 22 height 8
click at [583, 110] on span "2 texts" at bounding box center [577, 109] width 22 height 8
drag, startPoint x: 701, startPoint y: 110, endPoint x: 633, endPoint y: 87, distance: 71.0
click at [633, 87] on div "Looking for a job & visa in the [GEOGRAPHIC_DATA]? 1 of 2" at bounding box center [685, 110] width 158 height 66
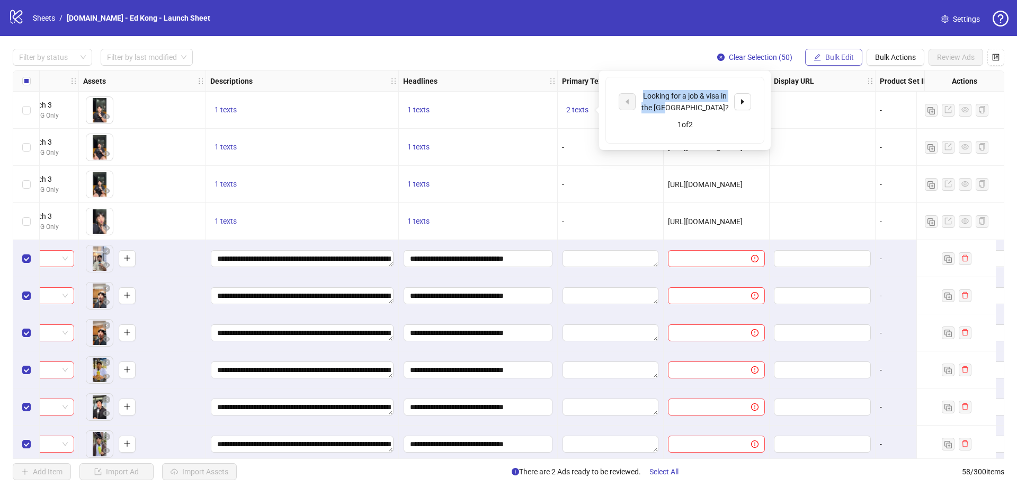
copy div "Looking for a job & visa in the [GEOGRAPHIC_DATA]?"
click at [855, 50] on button "Bulk Edit" at bounding box center [833, 57] width 57 height 17
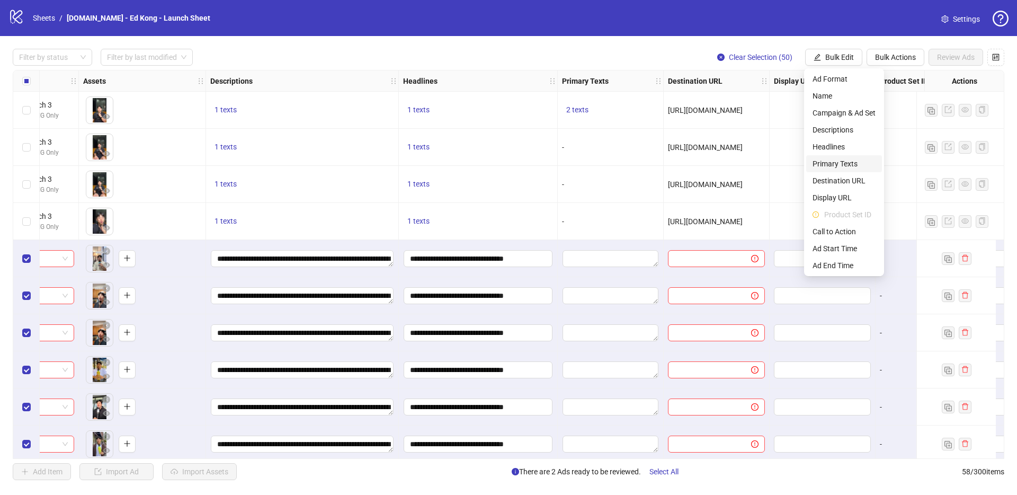
click at [839, 164] on span "Primary Texts" at bounding box center [843, 164] width 63 height 12
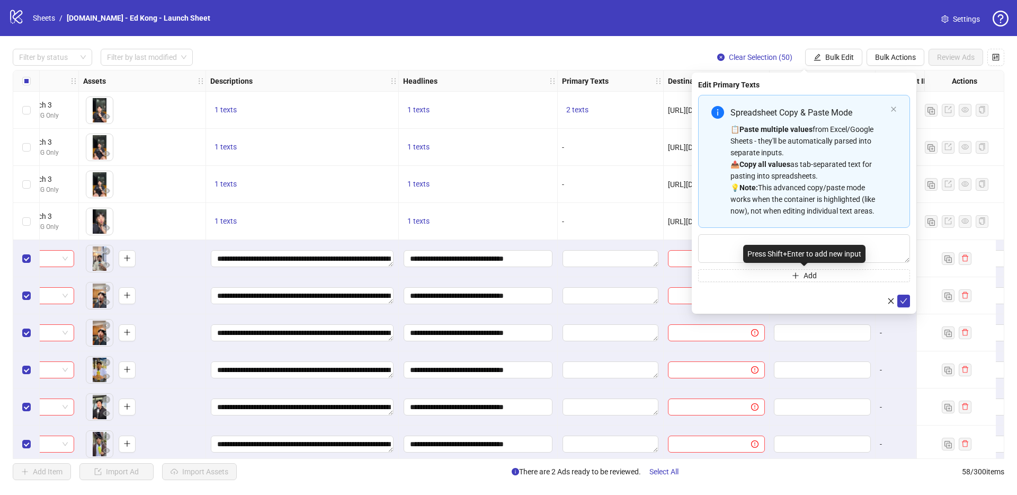
click at [839, 246] on div "Press Shift+Enter to add new input" at bounding box center [804, 254] width 122 height 18
click at [739, 246] on textarea "Multi-text input container - paste or copy values" at bounding box center [804, 248] width 212 height 29
paste textarea "**********"
type textarea "**********"
click at [574, 111] on span "2 texts" at bounding box center [577, 109] width 22 height 8
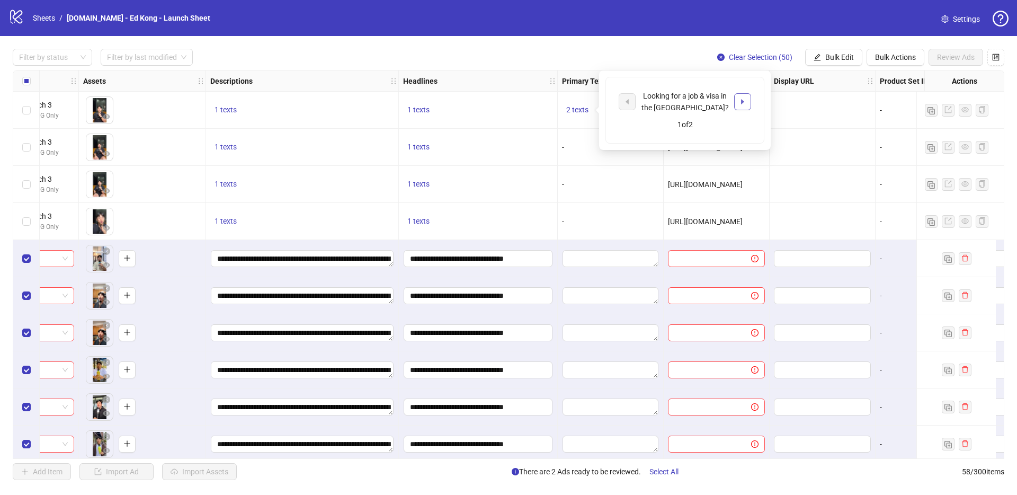
click at [742, 96] on button "button" at bounding box center [742, 101] width 17 height 17
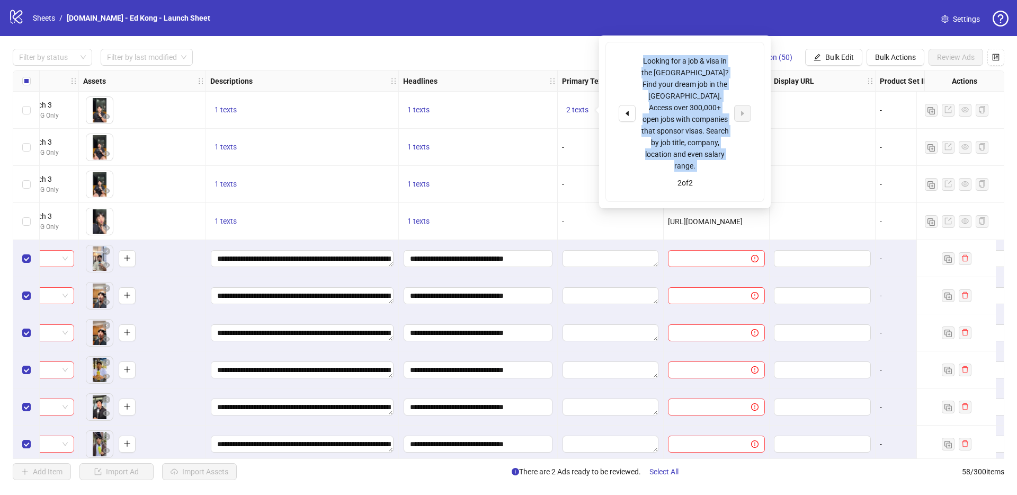
drag, startPoint x: 719, startPoint y: 139, endPoint x: 632, endPoint y: 60, distance: 117.0
click at [632, 60] on div "Looking for a job & visa in the [GEOGRAPHIC_DATA]? Find your dream job in the […" at bounding box center [685, 121] width 158 height 159
copy div "Looking for a job & visa in the [GEOGRAPHIC_DATA]? Find your dream job in the […"
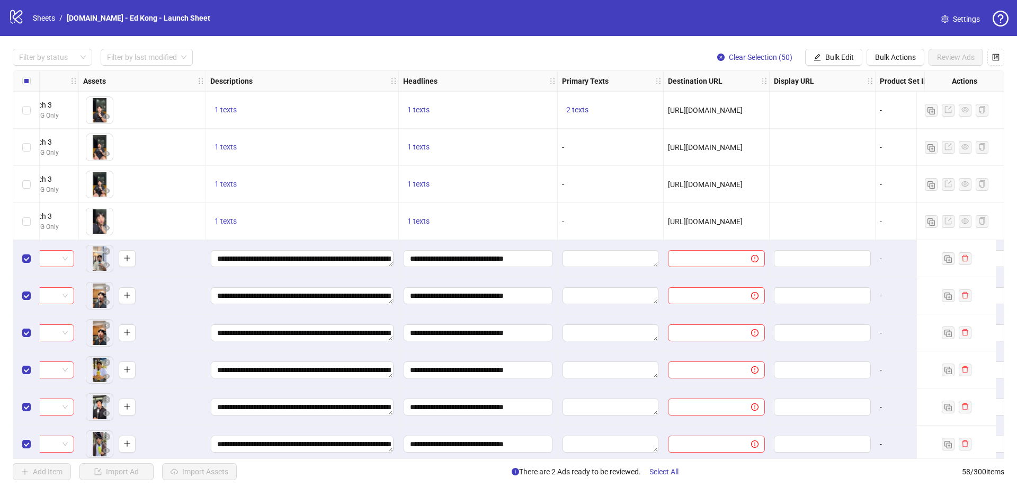
click at [545, 50] on div "Filter by status Filter by last modified Clear Selection (50) Bulk Edit Bulk Ac…" at bounding box center [508, 57] width 991 height 17
click at [841, 52] on button "Bulk Edit" at bounding box center [833, 57] width 57 height 17
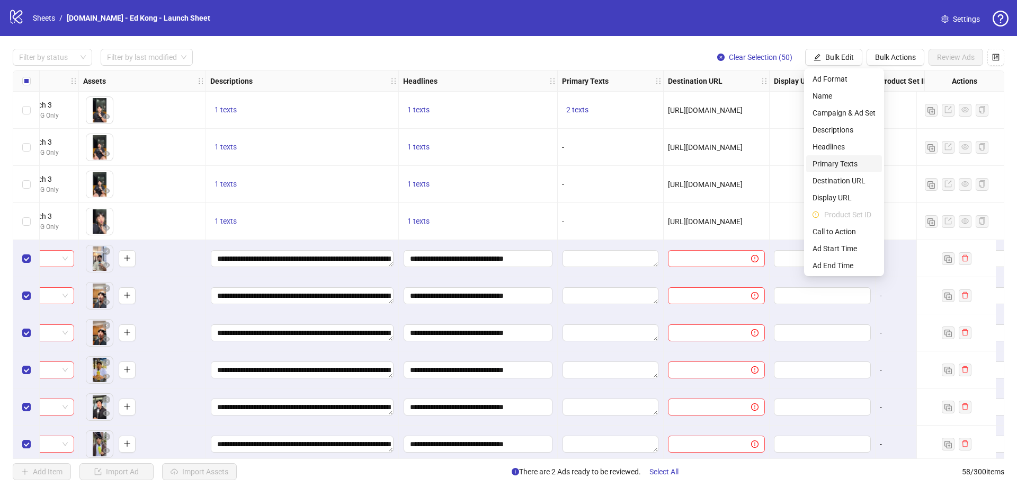
click at [840, 164] on span "Primary Texts" at bounding box center [843, 164] width 63 height 12
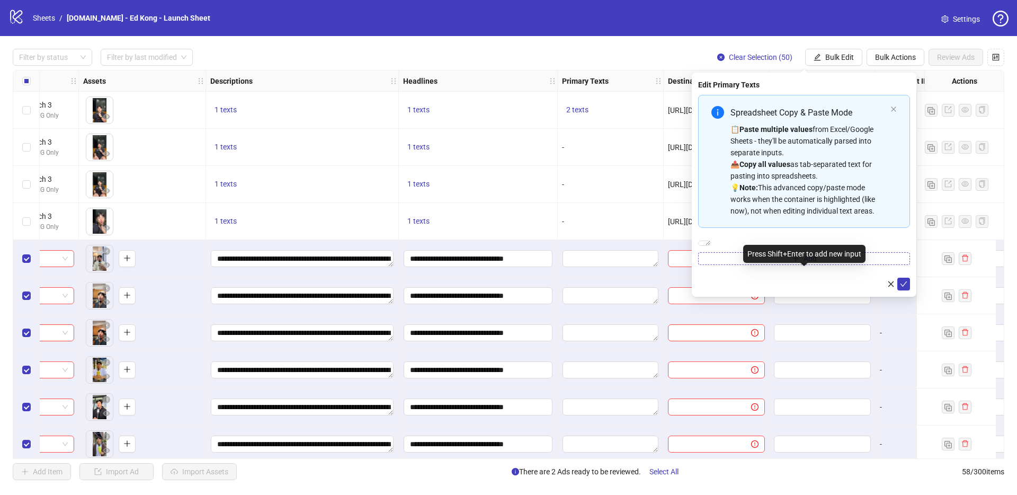
click at [824, 265] on button "Add" at bounding box center [804, 258] width 212 height 13
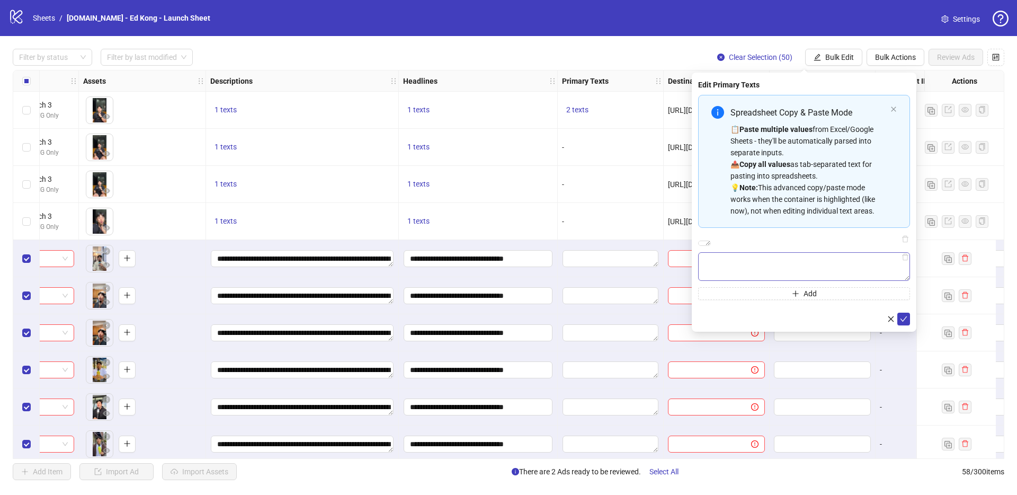
click at [796, 281] on textarea "Multi-text input container - paste or copy values" at bounding box center [804, 266] width 212 height 29
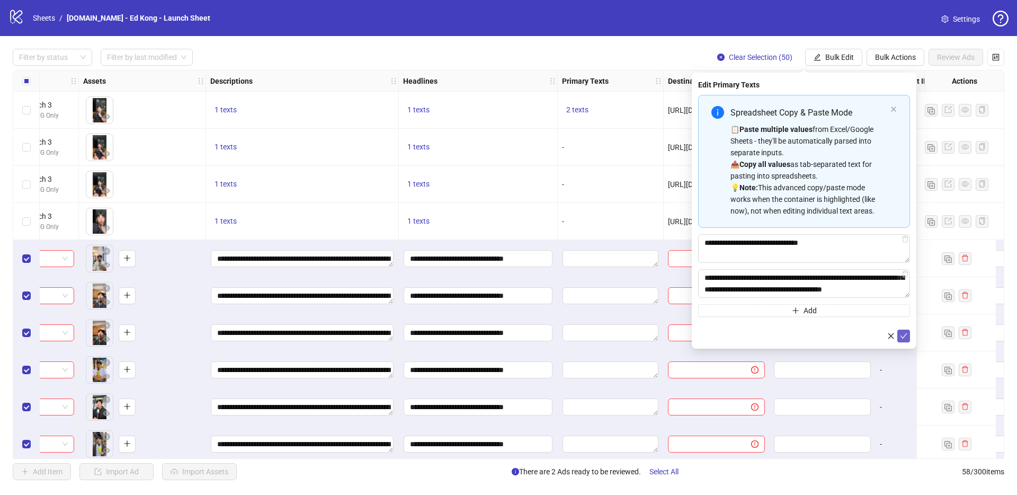
scroll to position [23, 0]
type textarea "**********"
click at [906, 333] on icon "check" at bounding box center [903, 335] width 7 height 7
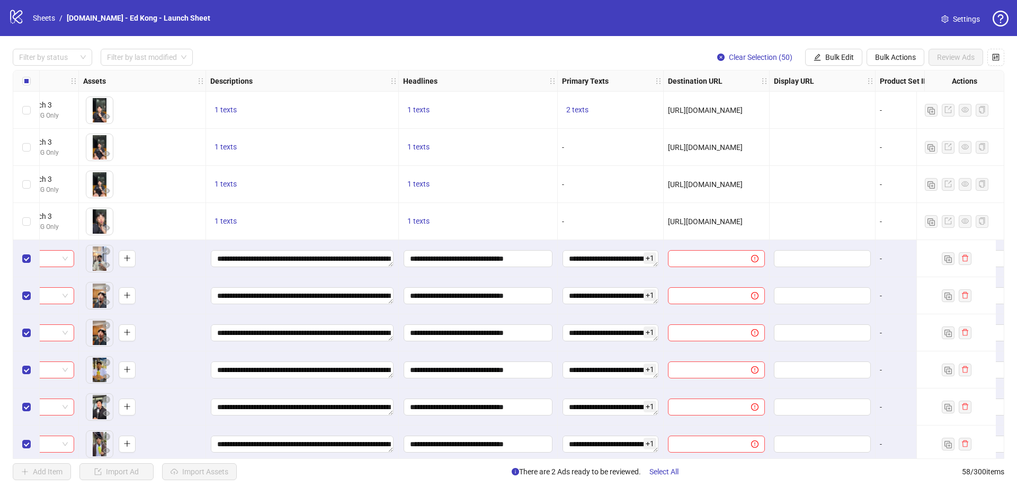
drag, startPoint x: 593, startPoint y: 140, endPoint x: 684, endPoint y: 123, distance: 92.6
click at [593, 140] on div "-" at bounding box center [611, 147] width 106 height 37
drag, startPoint x: 764, startPoint y: 108, endPoint x: 663, endPoint y: 110, distance: 101.2
click at [663, 110] on div "[URL][DOMAIN_NAME]" at bounding box center [716, 110] width 106 height 37
copy span "[URL][DOMAIN_NAME]"
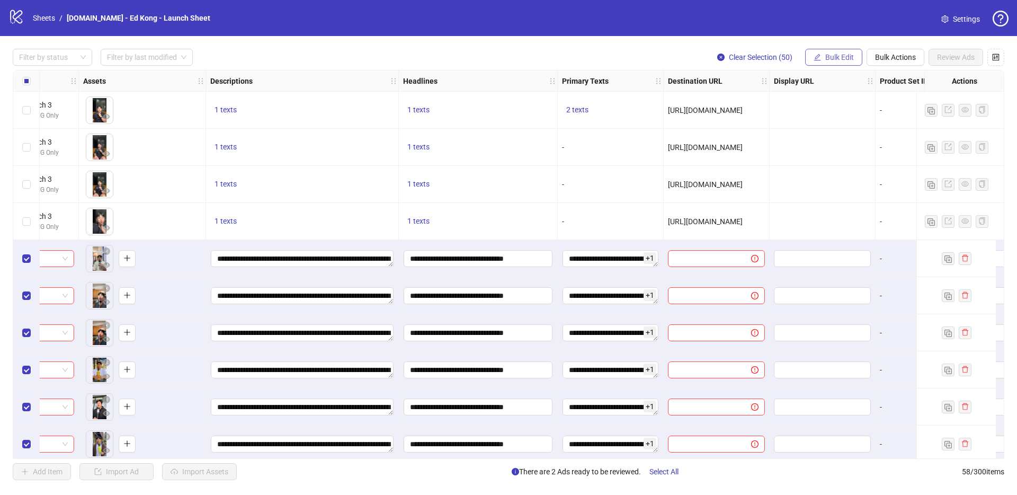
click at [850, 53] on span "Bulk Edit" at bounding box center [839, 57] width 29 height 8
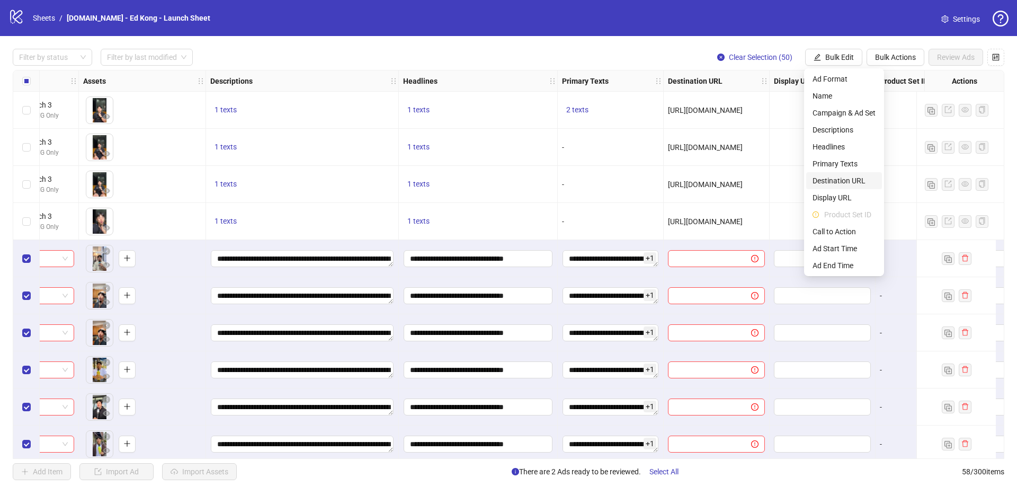
click at [854, 175] on span "Destination URL" at bounding box center [843, 181] width 63 height 12
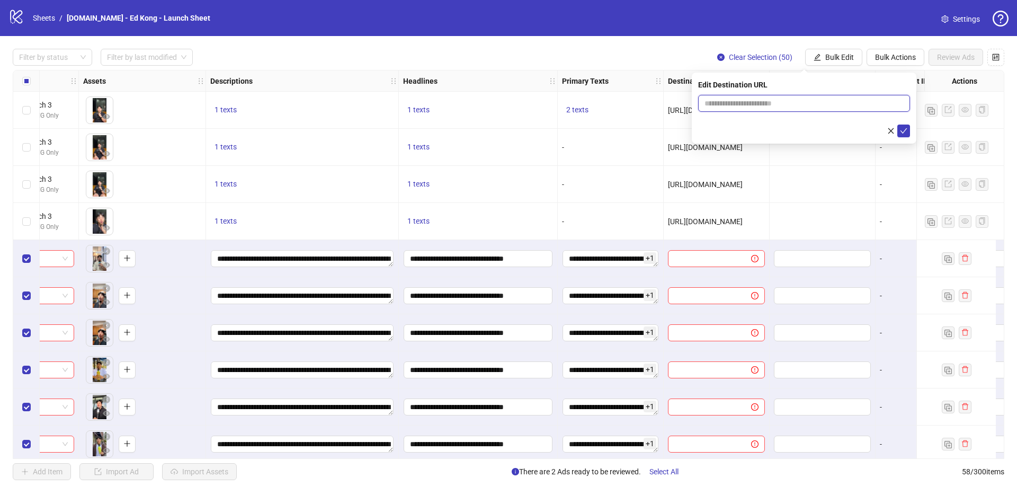
click at [849, 103] on input "text" at bounding box center [799, 103] width 191 height 12
paste input "**********"
type input "**********"
click at [903, 132] on icon "check" at bounding box center [903, 130] width 7 height 7
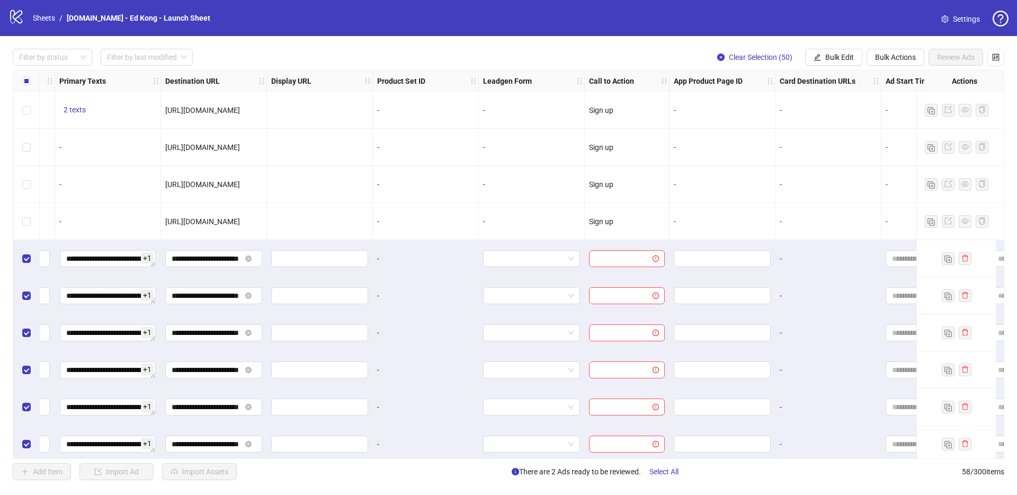
scroll to position [0, 953]
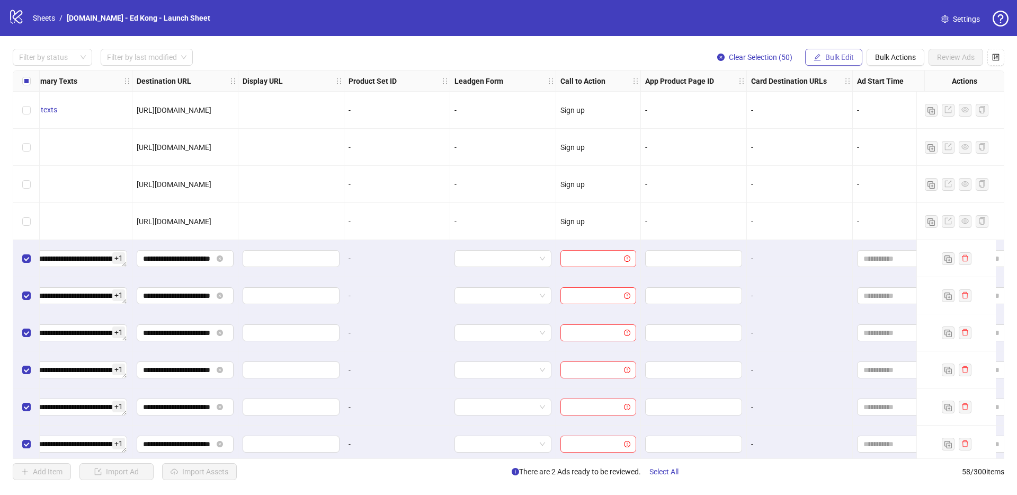
click at [832, 55] on span "Bulk Edit" at bounding box center [839, 57] width 29 height 8
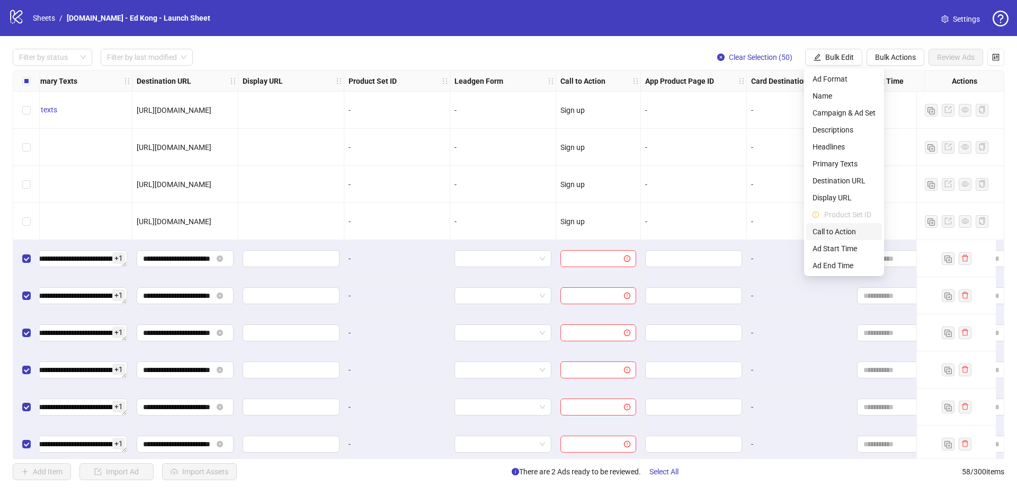
click at [848, 235] on span "Call to Action" at bounding box center [843, 232] width 63 height 12
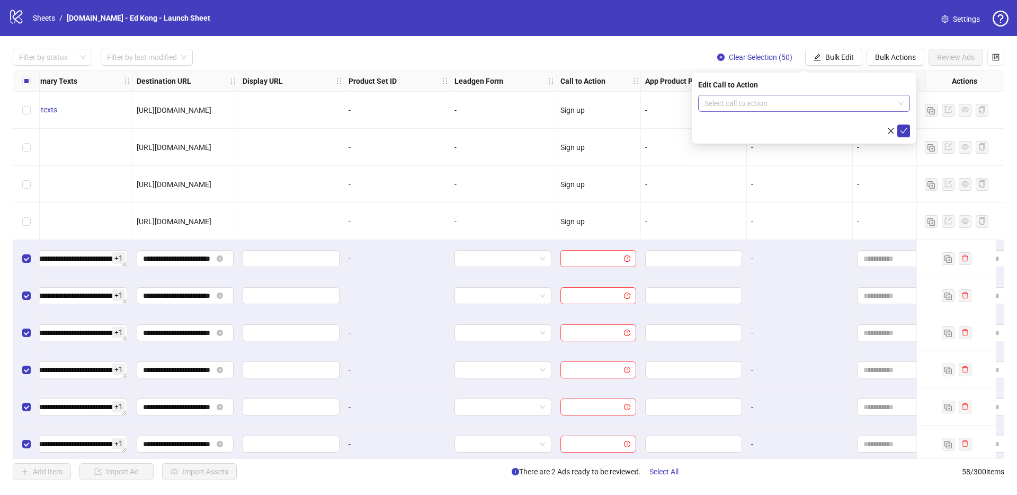
click at [796, 102] on input "search" at bounding box center [799, 103] width 190 height 16
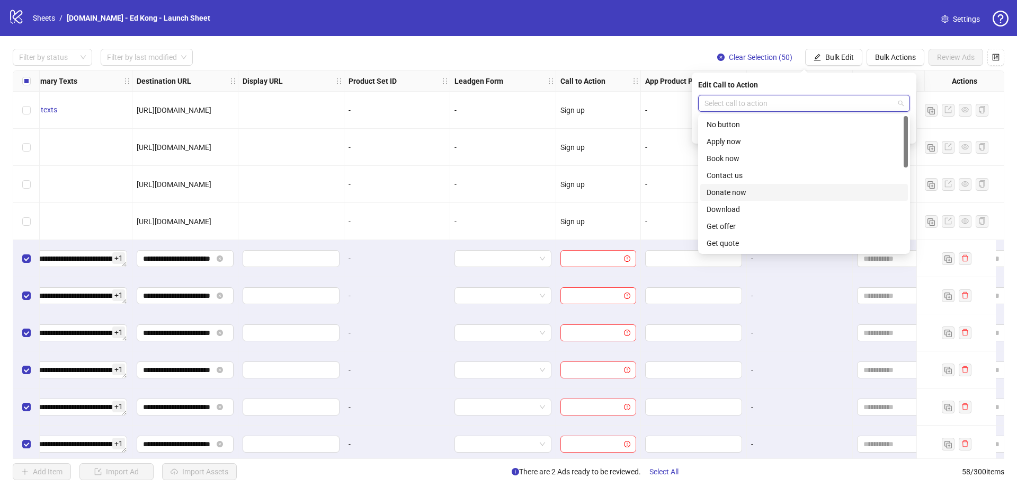
scroll to position [220, 0]
click at [748, 179] on div "Sign up" at bounding box center [803, 175] width 195 height 12
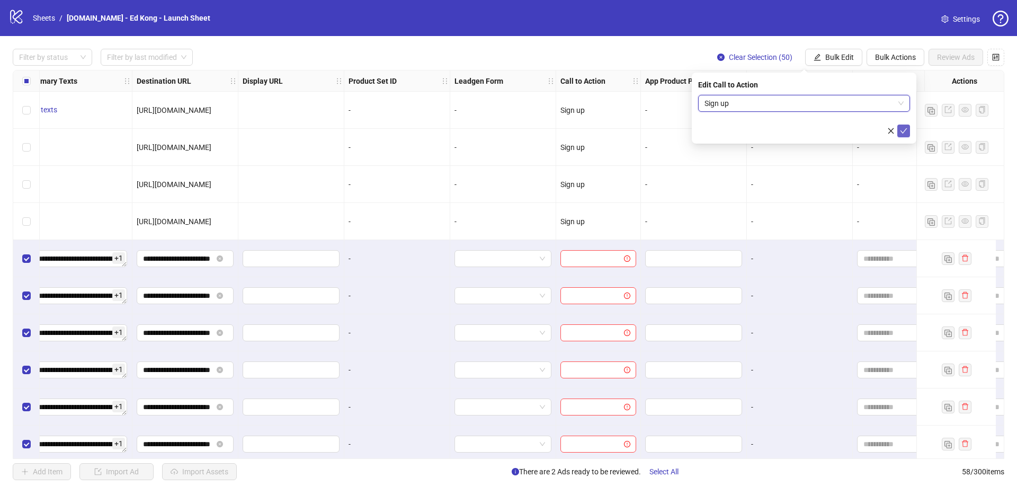
click at [904, 131] on icon "check" at bounding box center [903, 130] width 7 height 7
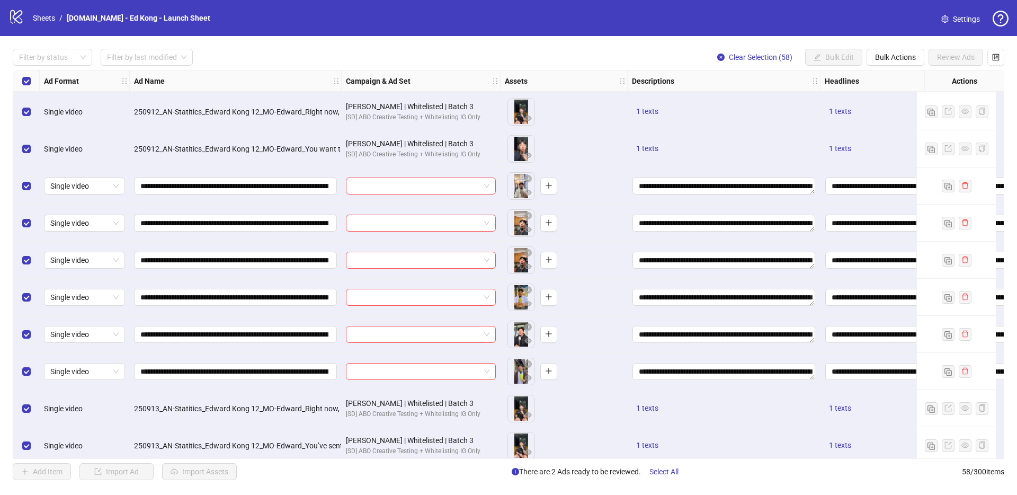
scroll to position [44, 0]
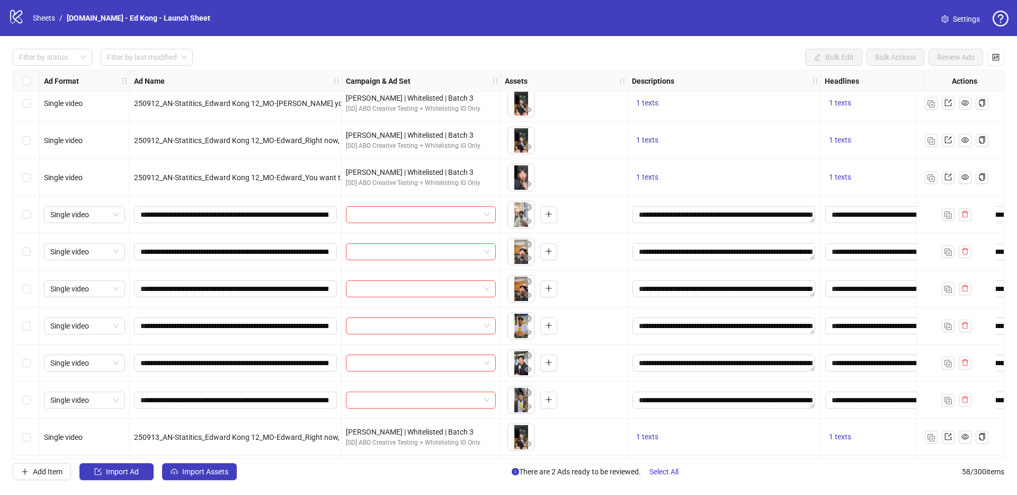
drag, startPoint x: 22, startPoint y: 219, endPoint x: 22, endPoint y: 229, distance: 10.1
click at [22, 219] on div "Select row 5" at bounding box center [26, 214] width 26 height 37
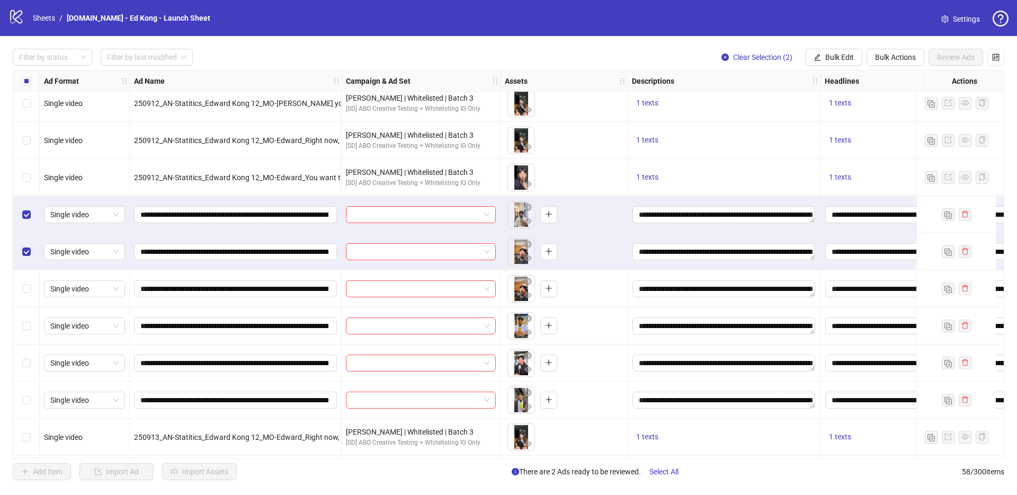
click at [29, 281] on div "Select row 7" at bounding box center [26, 288] width 26 height 37
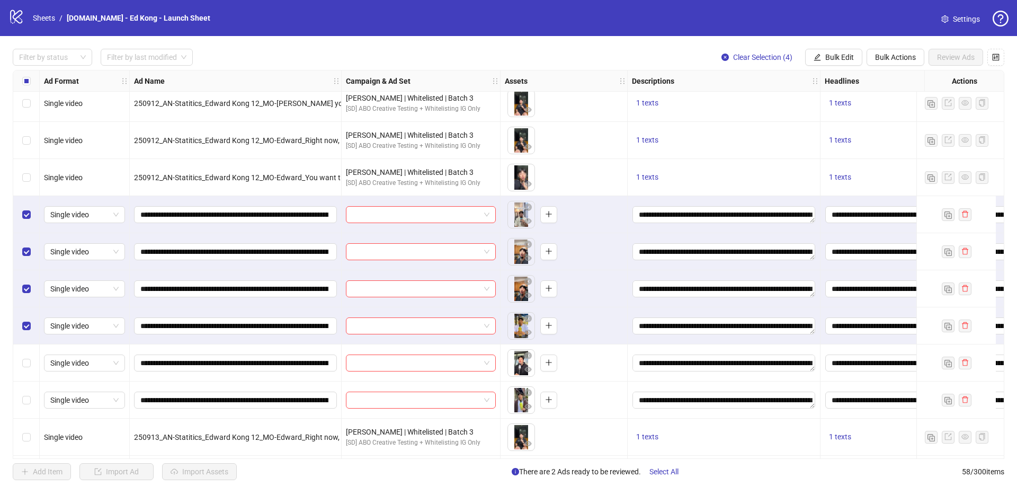
click at [26, 368] on label "Select row 9" at bounding box center [26, 363] width 8 height 12
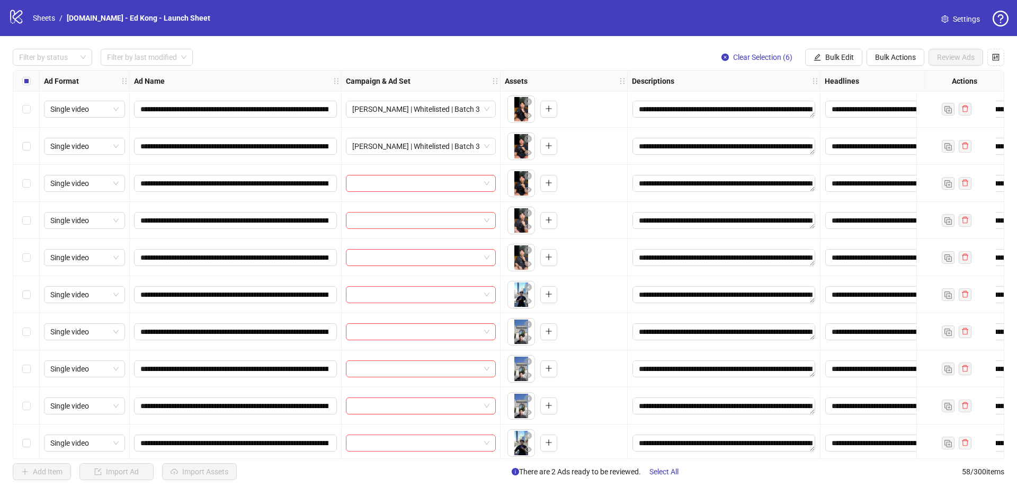
scroll to position [491, 0]
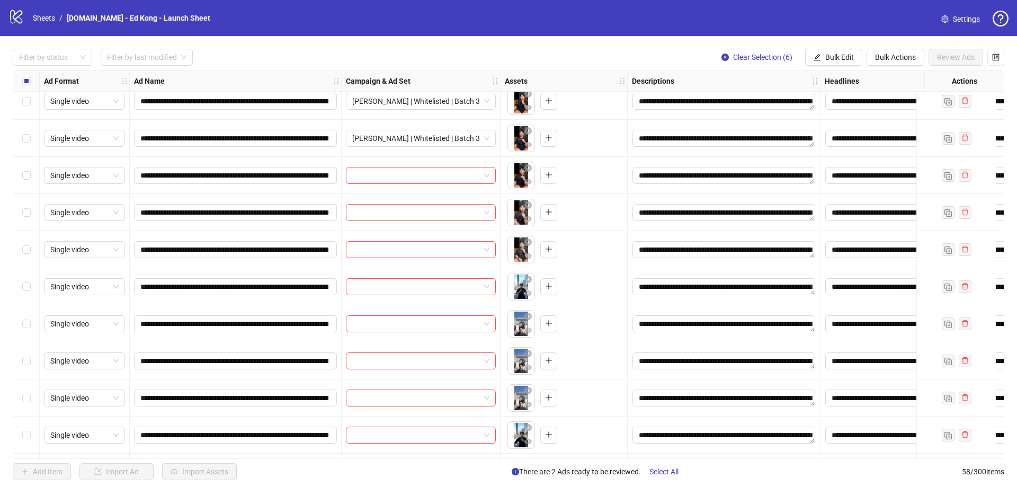
click at [29, 293] on div "Select row 19" at bounding box center [26, 286] width 26 height 37
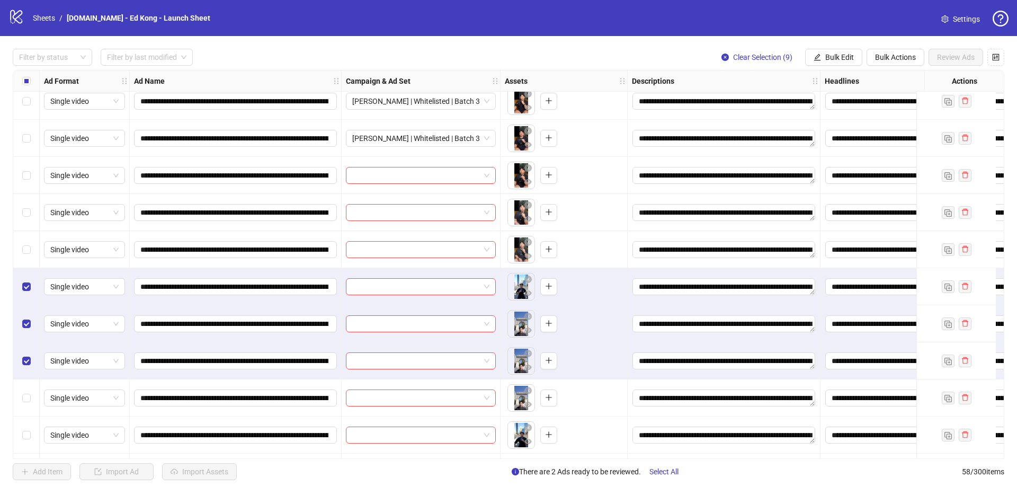
click at [21, 405] on div "Select row 22" at bounding box center [26, 397] width 26 height 37
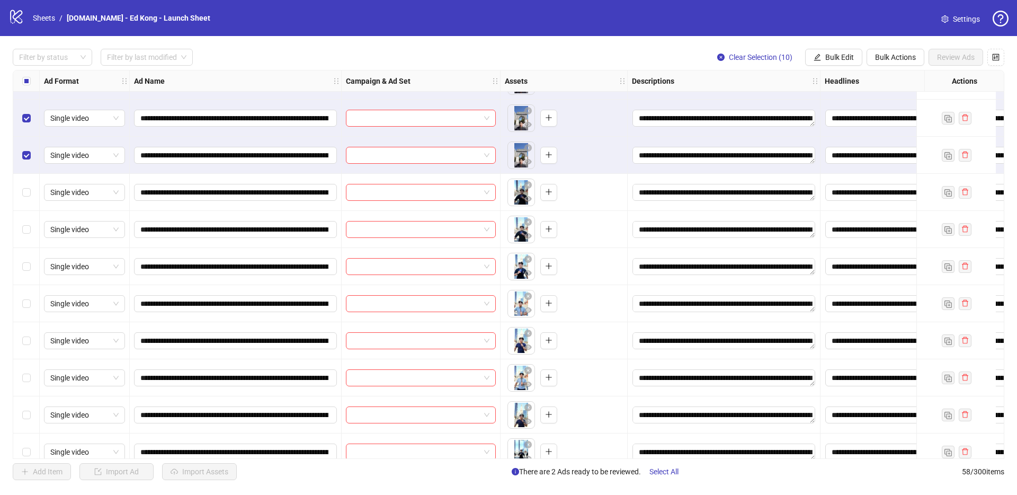
scroll to position [640, 0]
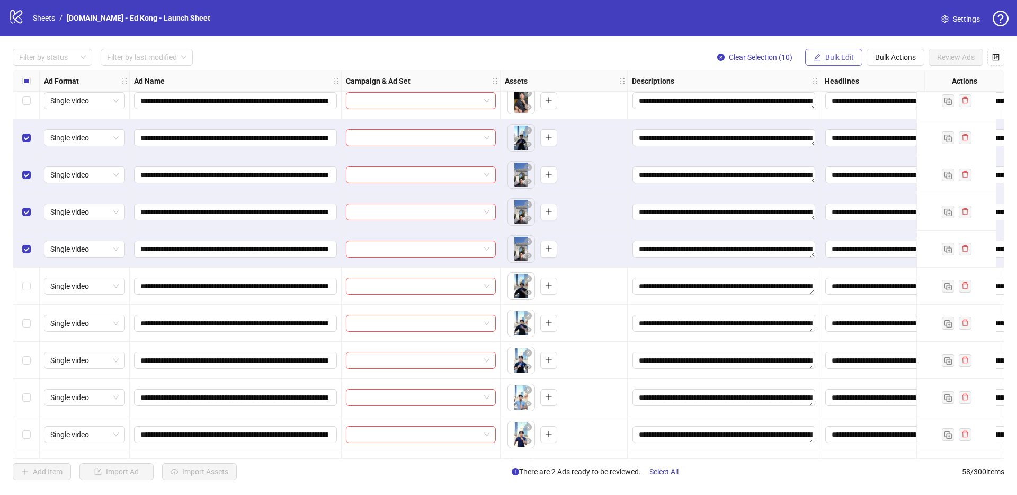
click at [854, 58] on button "Bulk Edit" at bounding box center [833, 57] width 57 height 17
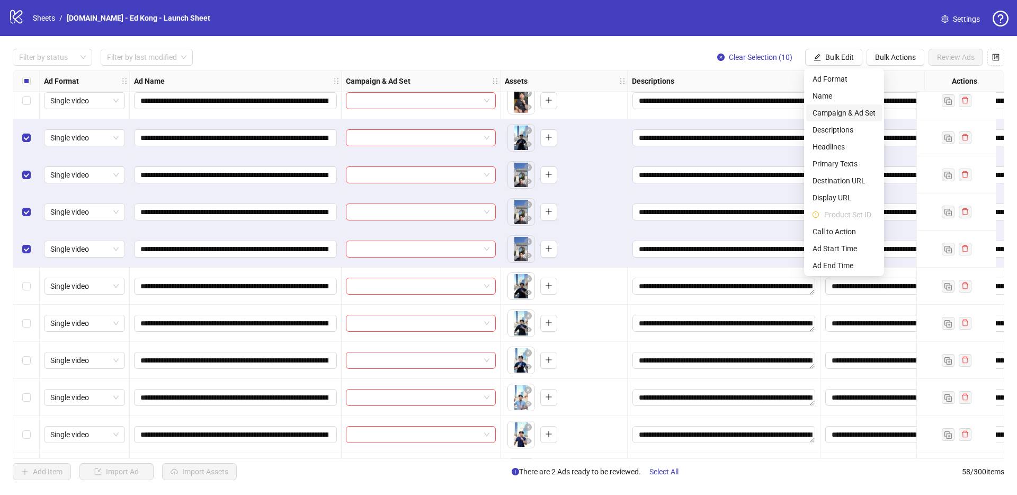
click at [865, 108] on span "Campaign & Ad Set" at bounding box center [843, 113] width 63 height 12
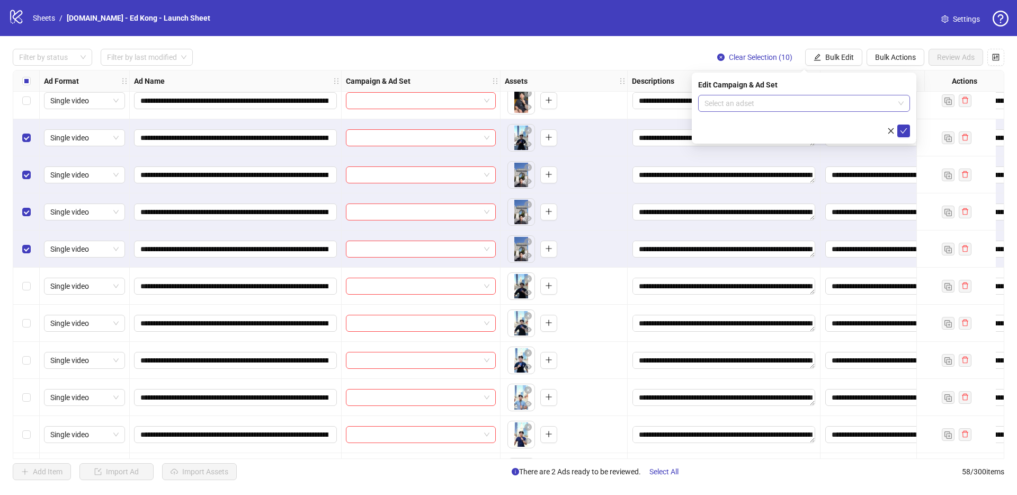
click at [899, 102] on span at bounding box center [803, 103] width 199 height 16
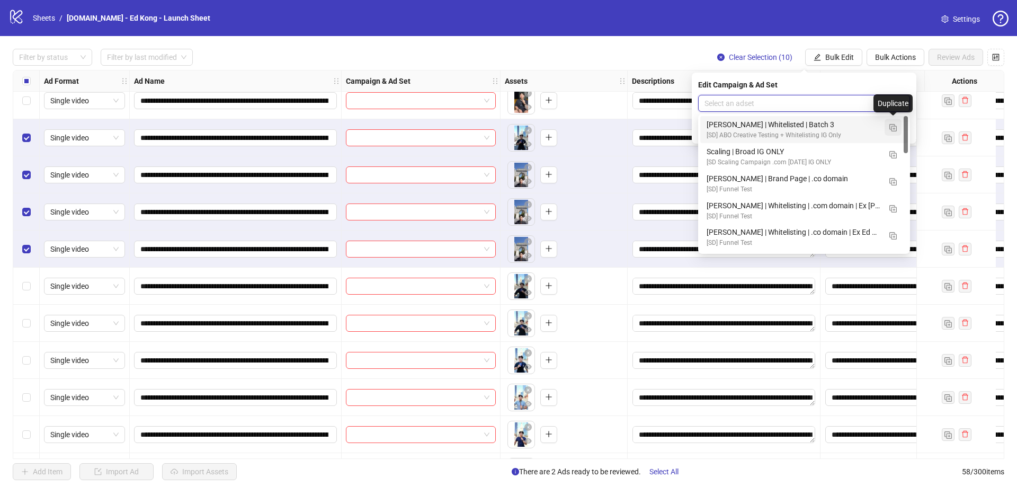
click at [892, 124] on img "button" at bounding box center [892, 127] width 7 height 7
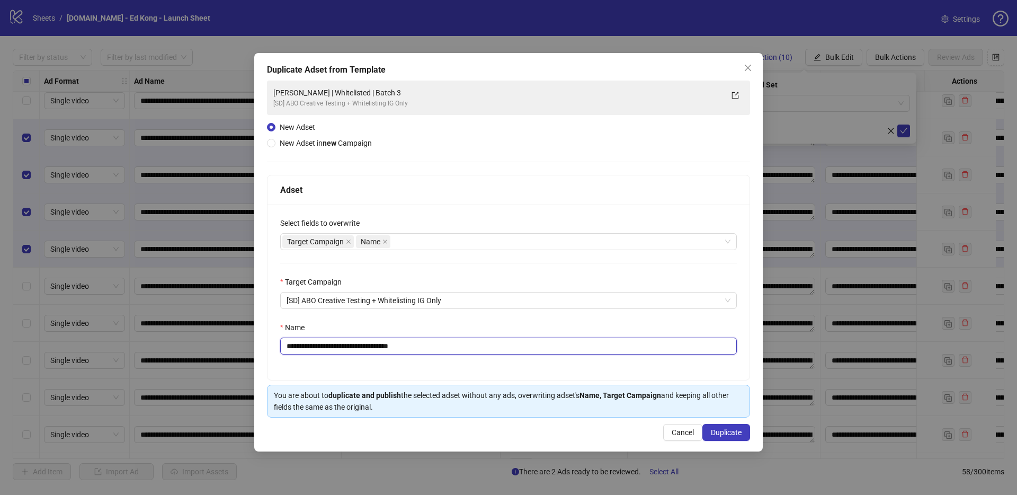
drag, startPoint x: 402, startPoint y: 344, endPoint x: 462, endPoint y: 345, distance: 59.3
click at [460, 345] on input "**********" at bounding box center [508, 345] width 456 height 17
type input "**********"
click at [737, 431] on span "Duplicate" at bounding box center [726, 432] width 31 height 8
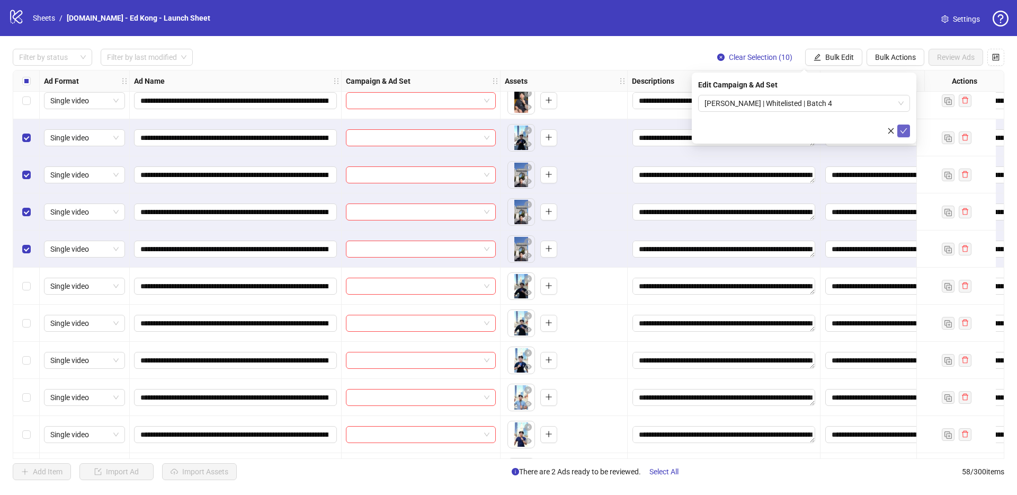
click at [904, 130] on icon "check" at bounding box center [903, 130] width 7 height 7
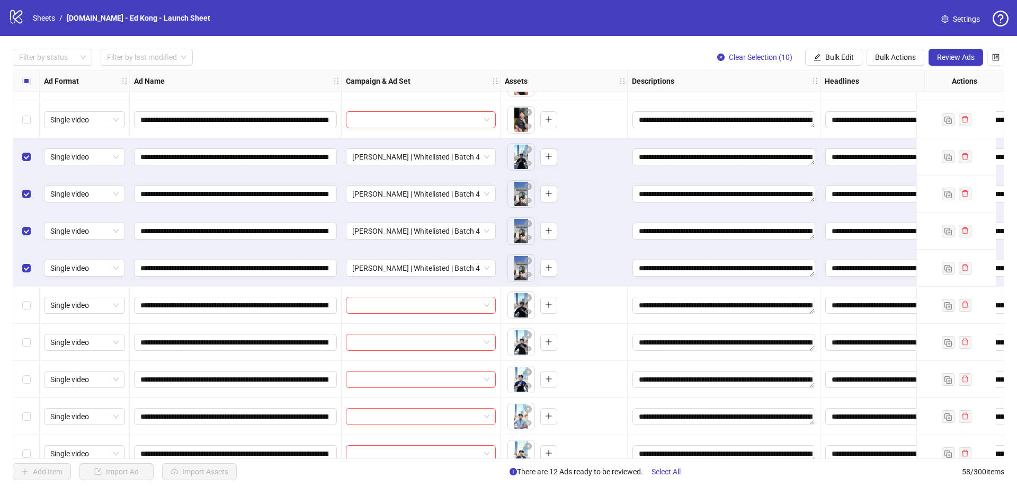
scroll to position [615, 0]
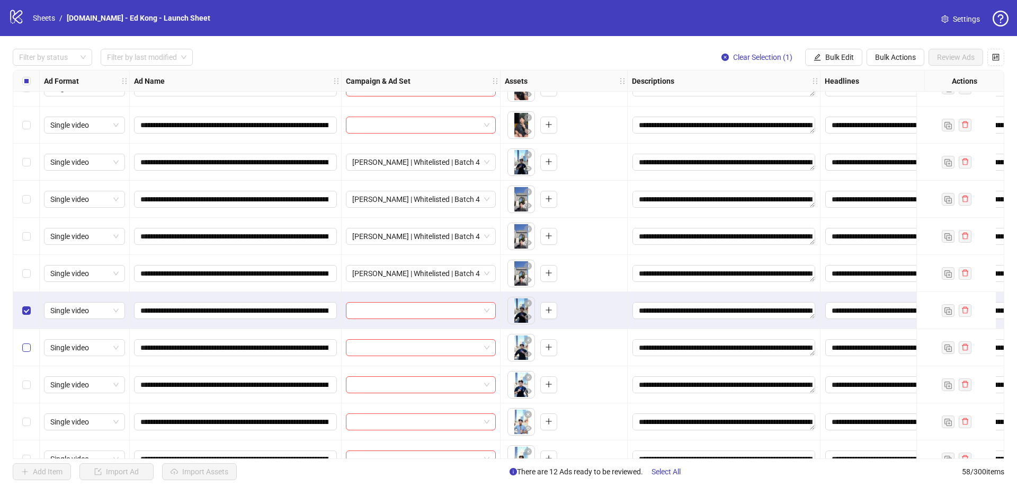
click at [25, 352] on label "Select row 24" at bounding box center [26, 348] width 8 height 12
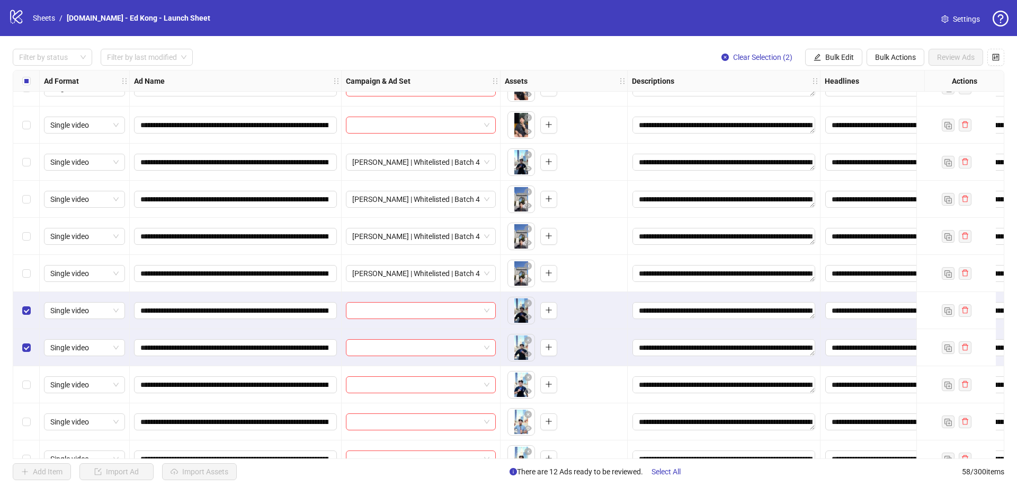
scroll to position [730, 0]
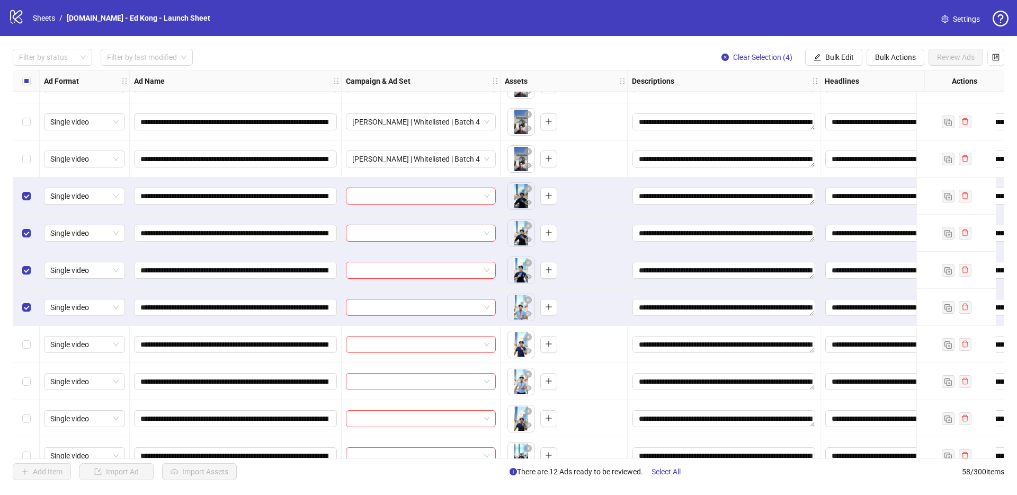
click at [24, 351] on div "Select row 27" at bounding box center [26, 344] width 26 height 37
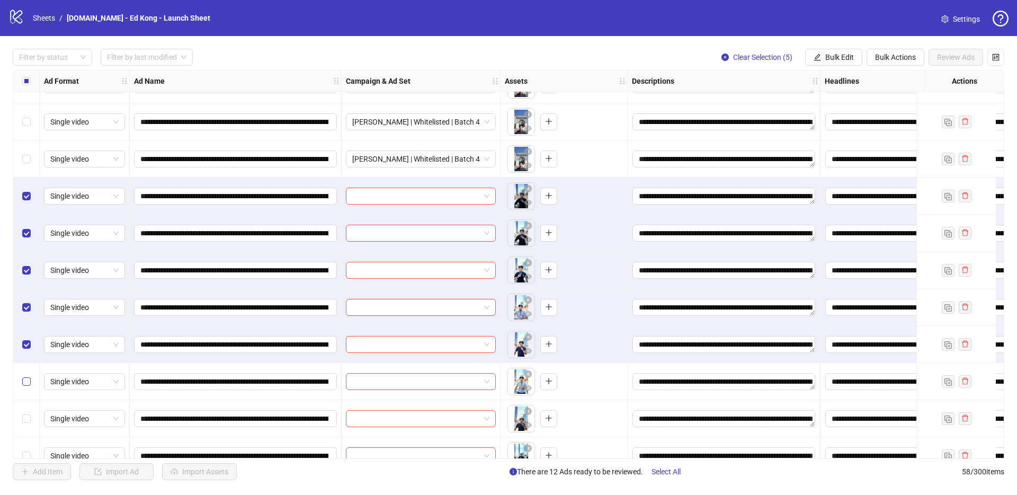
click at [26, 376] on label "Select row 28" at bounding box center [26, 381] width 8 height 12
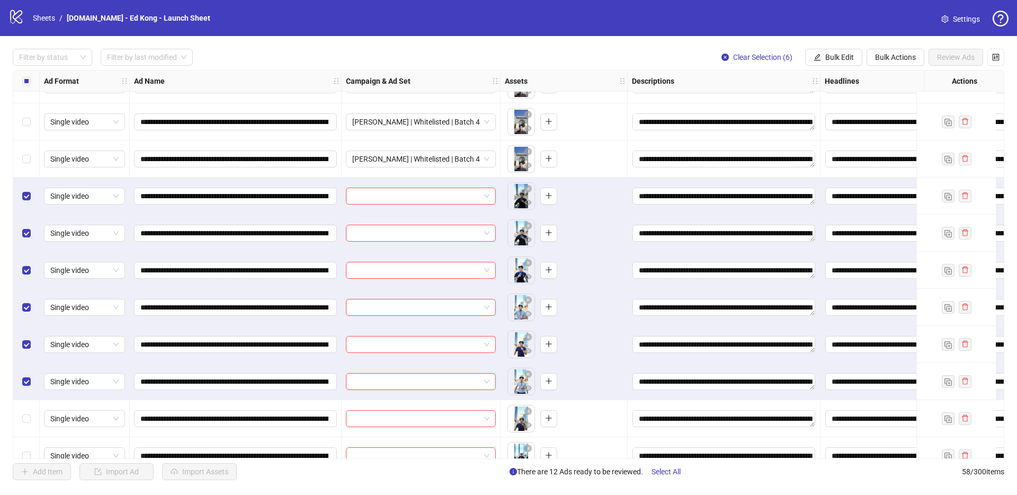
click at [27, 395] on div "Select row 28" at bounding box center [26, 381] width 26 height 37
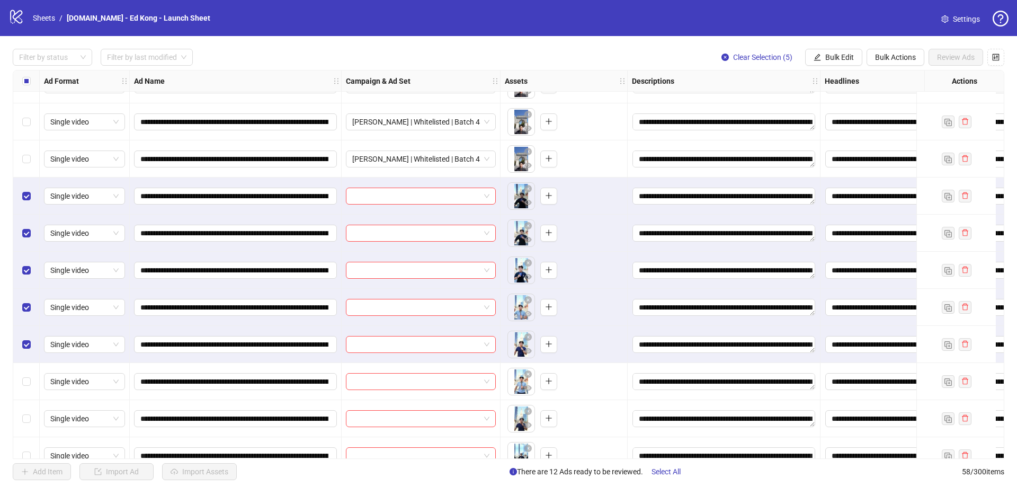
click at [28, 410] on div "Select row 29" at bounding box center [26, 418] width 26 height 37
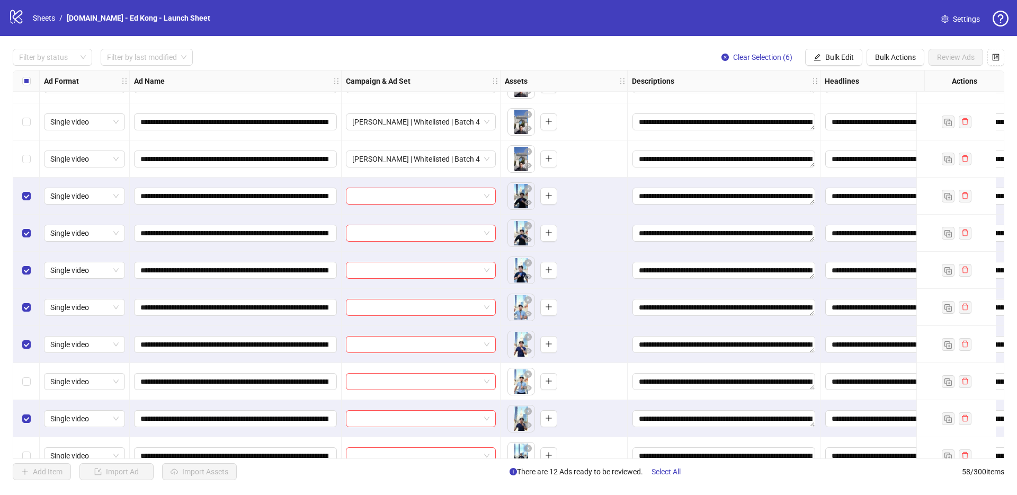
click at [26, 374] on div "Select row 28" at bounding box center [26, 381] width 26 height 37
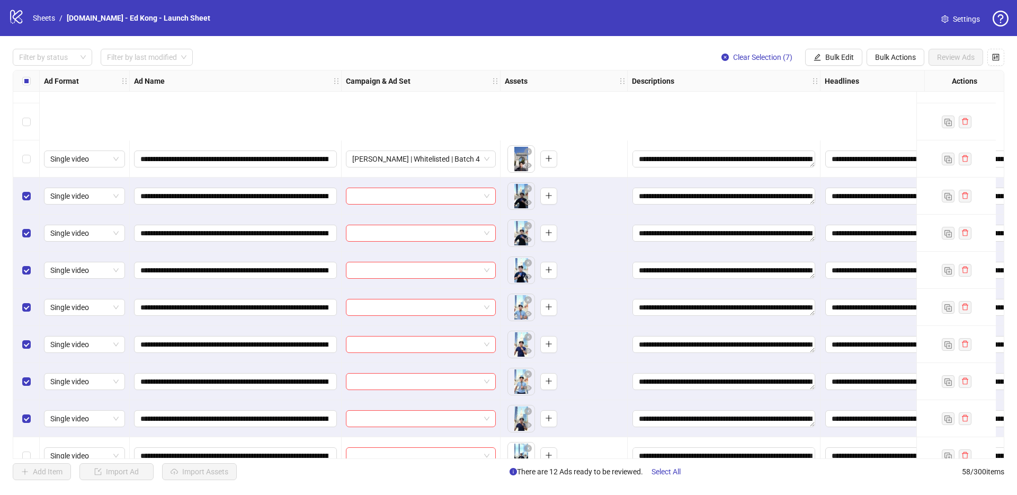
scroll to position [878, 0]
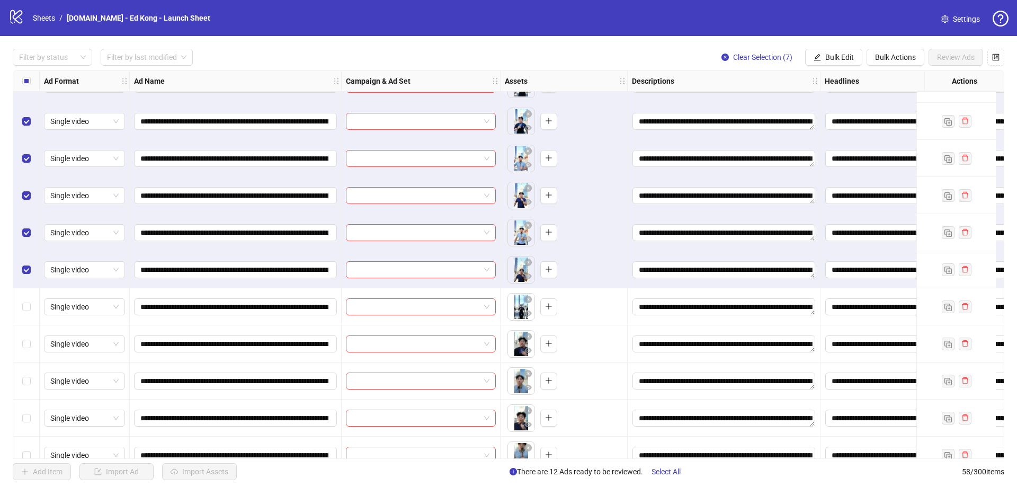
click at [31, 308] on div "Select row 30" at bounding box center [26, 306] width 26 height 37
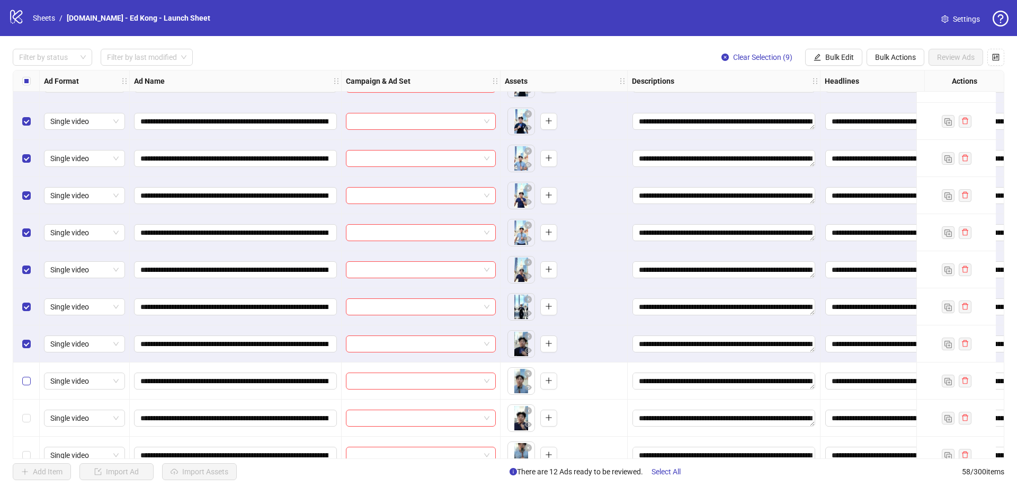
click at [23, 388] on div "Select row 32" at bounding box center [26, 380] width 26 height 37
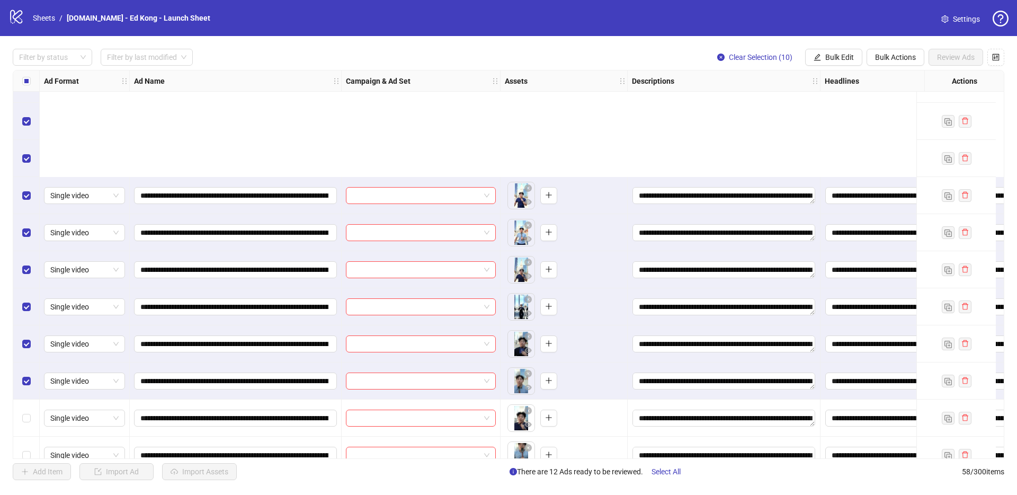
scroll to position [1041, 0]
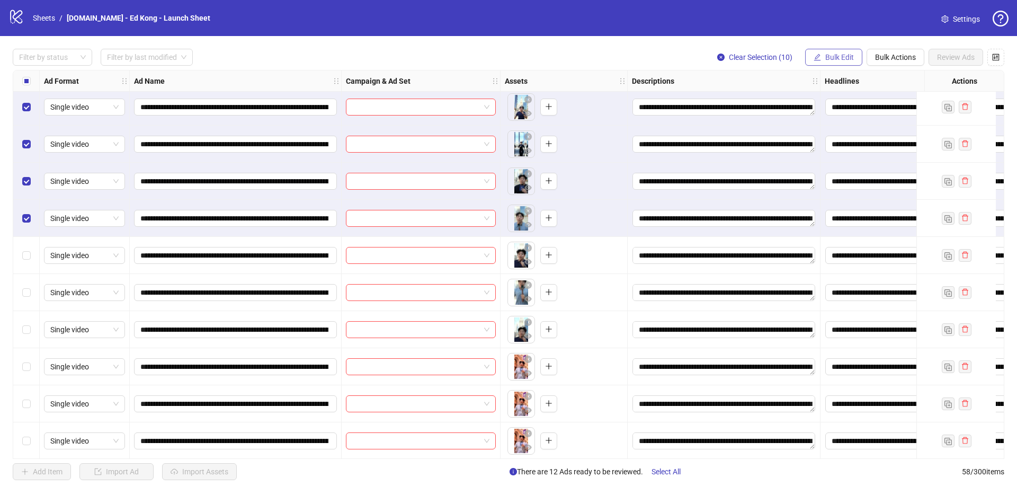
click at [839, 58] on span "Bulk Edit" at bounding box center [839, 57] width 29 height 8
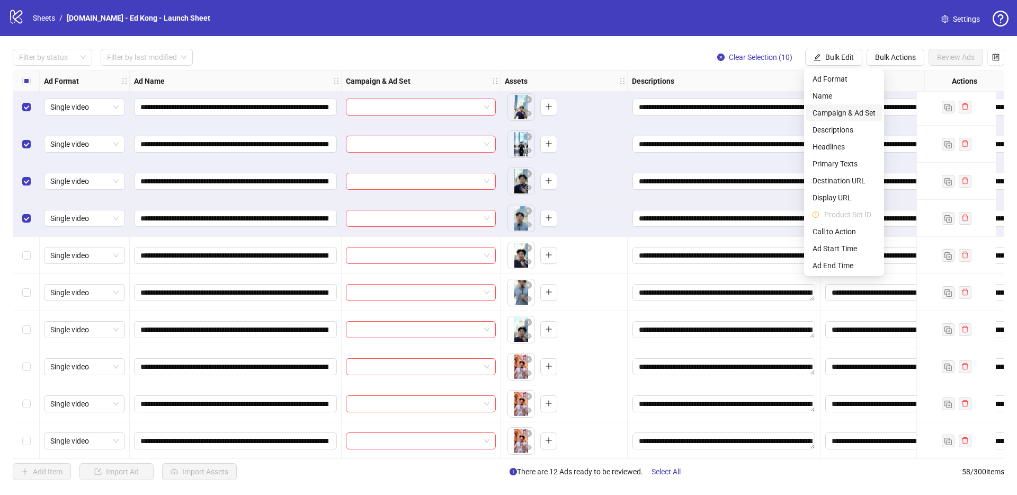
click at [864, 110] on span "Campaign & Ad Set" at bounding box center [843, 113] width 63 height 12
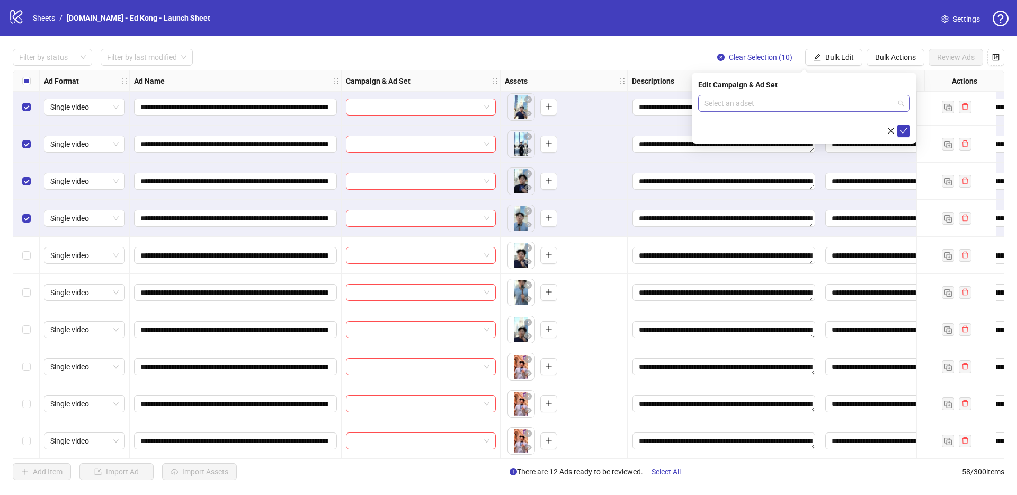
click at [889, 104] on input "search" at bounding box center [799, 103] width 190 height 16
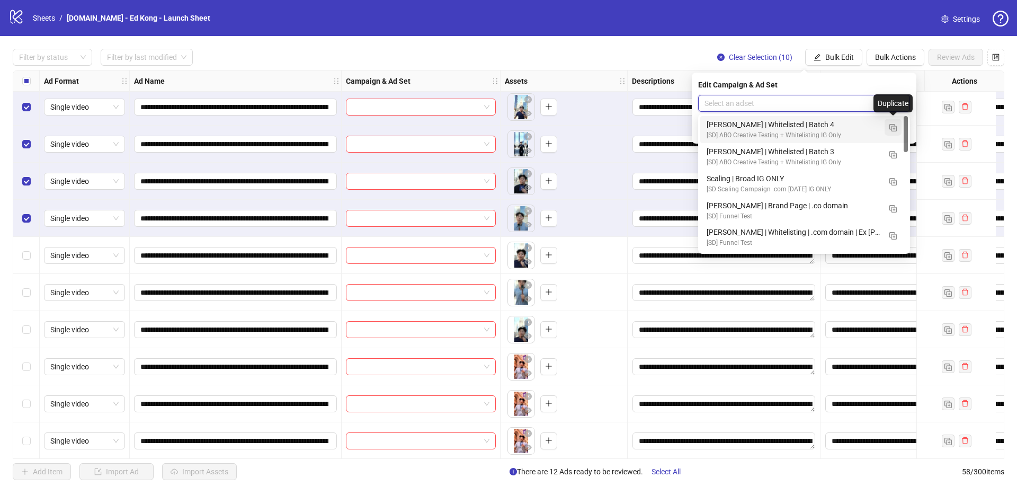
click at [892, 127] on img "button" at bounding box center [892, 127] width 7 height 7
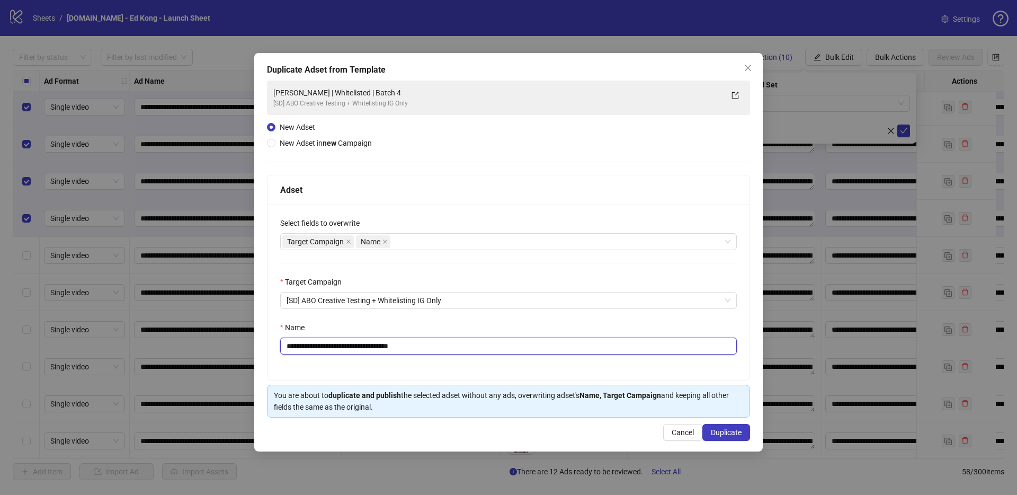
drag, startPoint x: 382, startPoint y: 346, endPoint x: 470, endPoint y: 354, distance: 88.3
click at [445, 349] on input "**********" at bounding box center [508, 345] width 456 height 17
type input "**********"
click at [712, 430] on span "Duplicate" at bounding box center [726, 432] width 31 height 8
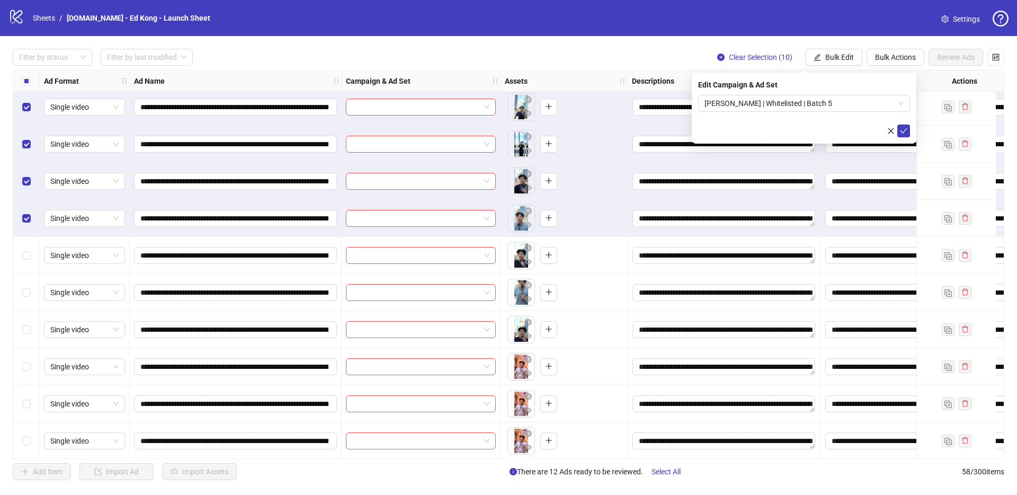
scroll to position [1137, 0]
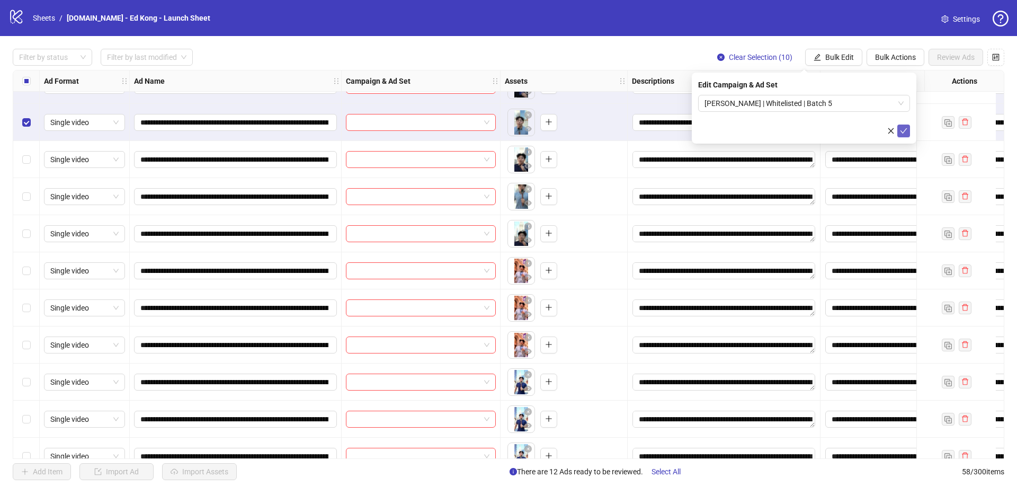
click at [902, 133] on icon "check" at bounding box center [903, 130] width 7 height 7
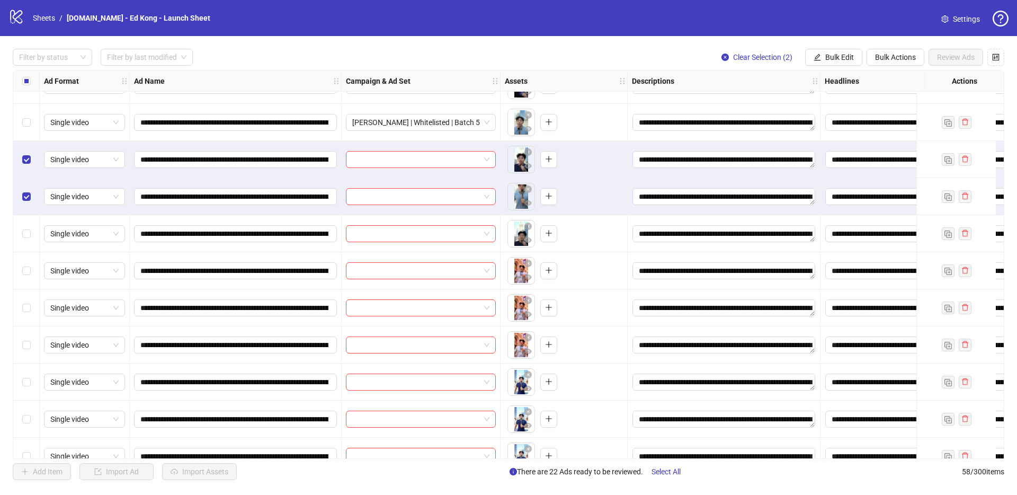
click at [25, 240] on div "Select row 35" at bounding box center [26, 233] width 26 height 37
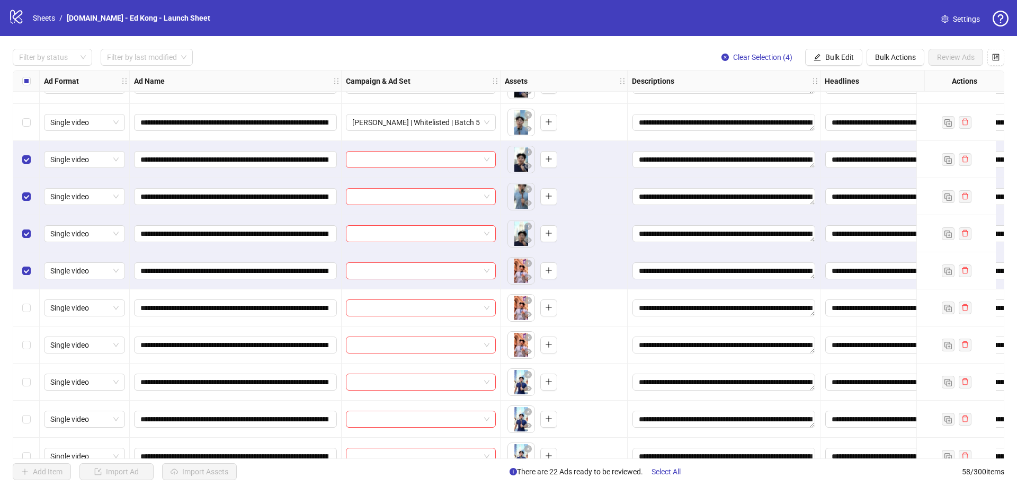
click at [32, 316] on div "Select row 37" at bounding box center [26, 307] width 26 height 37
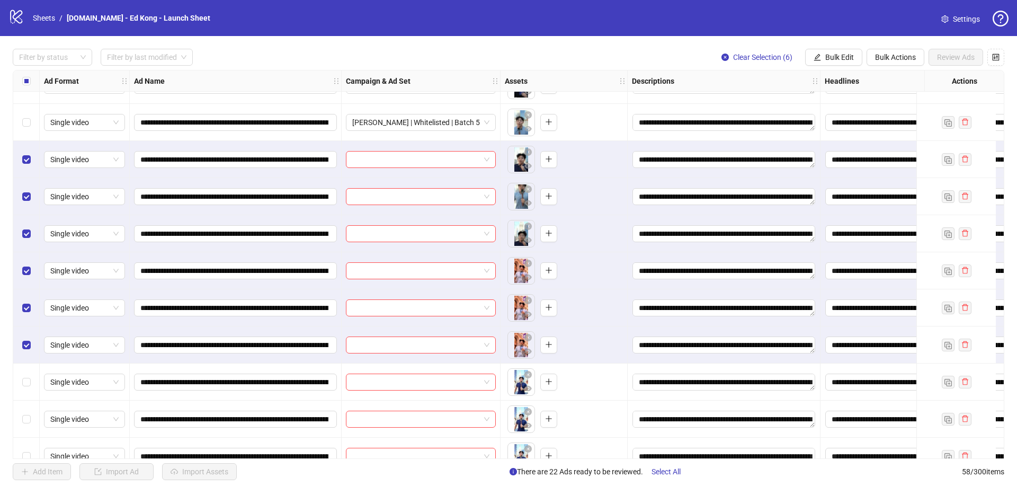
click at [29, 375] on div "Select row 39" at bounding box center [26, 381] width 26 height 37
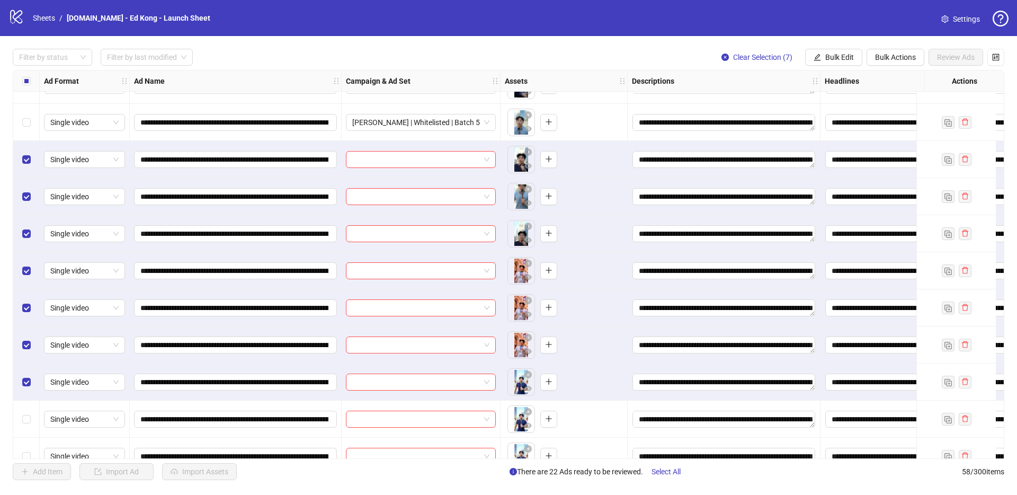
click at [29, 403] on div "Select row 40" at bounding box center [26, 418] width 26 height 37
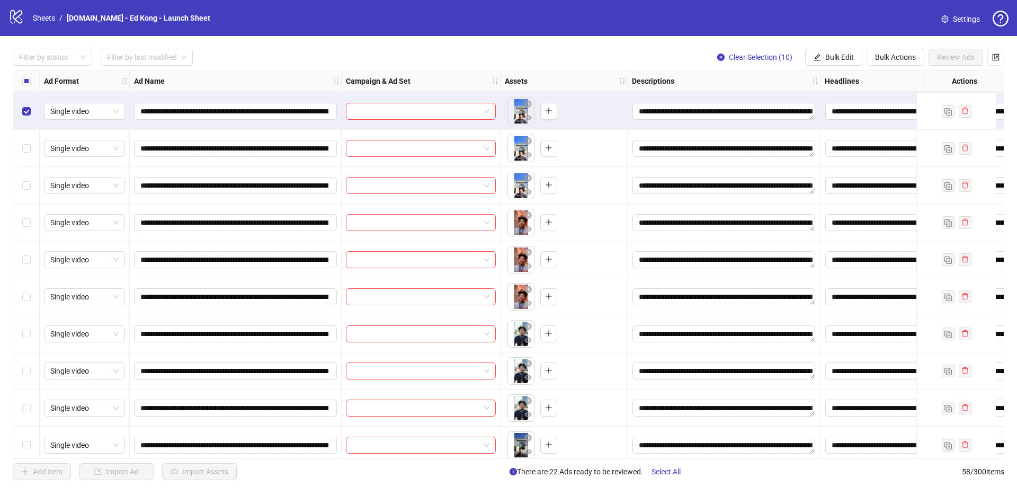
scroll to position [1506, 0]
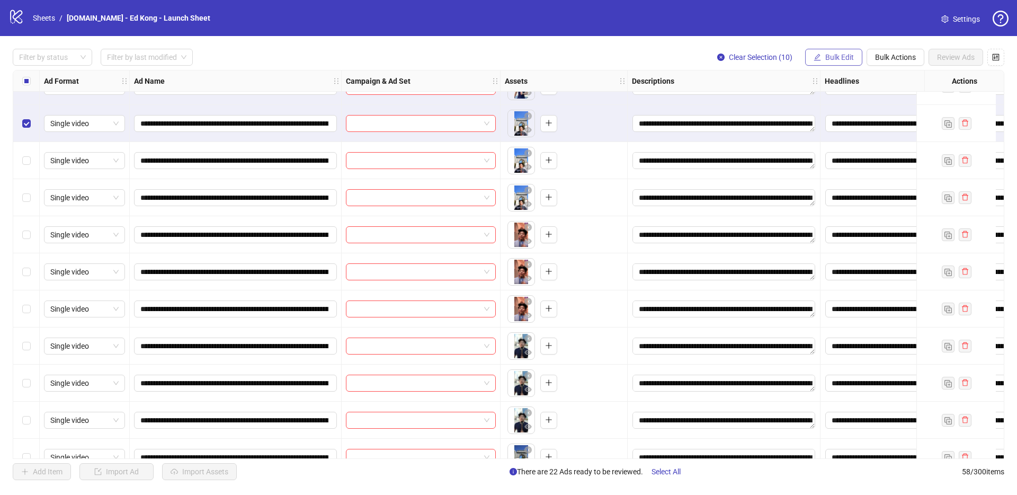
click at [834, 61] on button "Bulk Edit" at bounding box center [833, 57] width 57 height 17
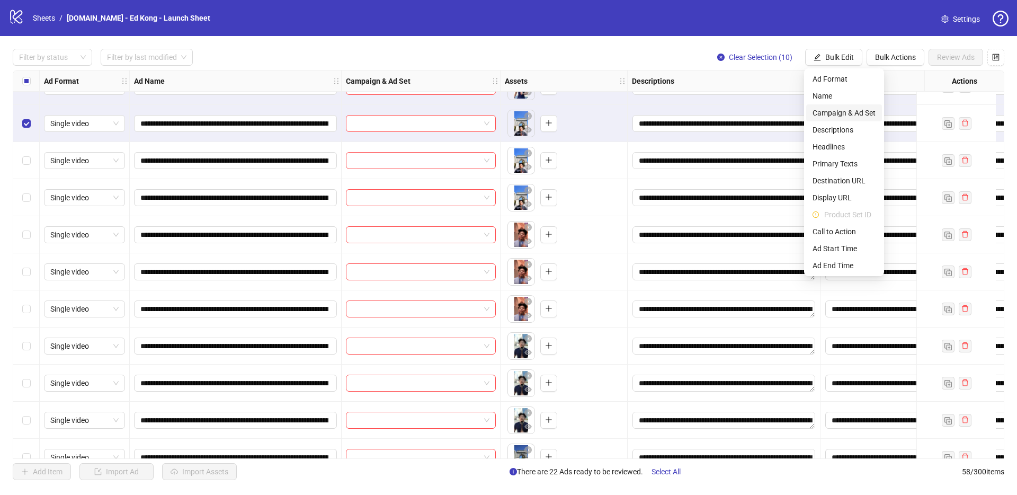
click at [873, 110] on span "Campaign & Ad Set" at bounding box center [843, 113] width 63 height 12
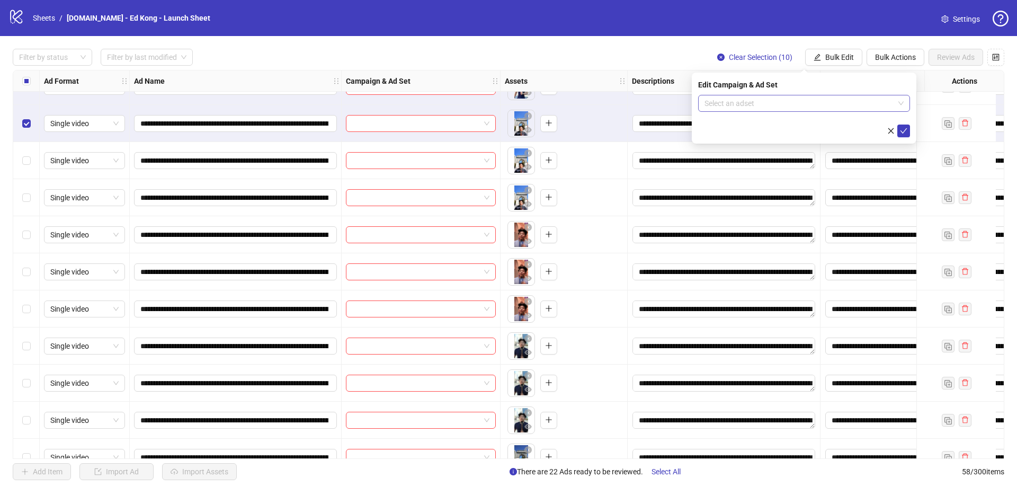
click at [903, 103] on span at bounding box center [803, 103] width 199 height 16
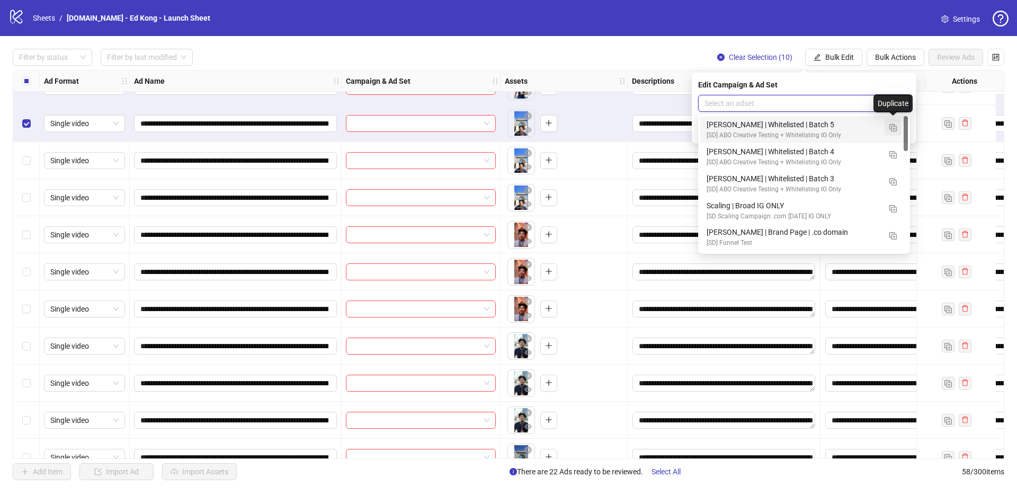
click at [890, 126] on img "button" at bounding box center [892, 127] width 7 height 7
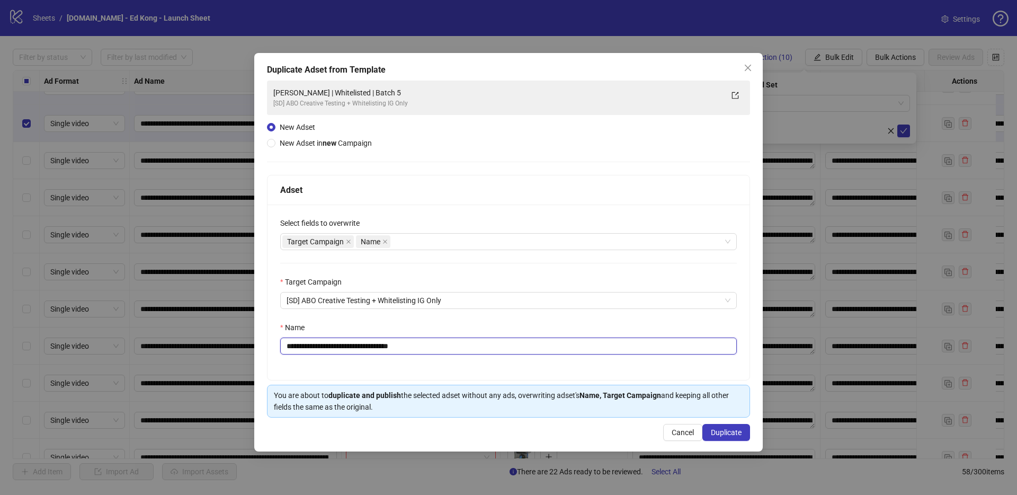
drag, startPoint x: 383, startPoint y: 346, endPoint x: 436, endPoint y: 346, distance: 52.4
click at [435, 346] on input "**********" at bounding box center [508, 345] width 456 height 17
type input "**********"
click at [707, 431] on button "Duplicate" at bounding box center [726, 432] width 48 height 17
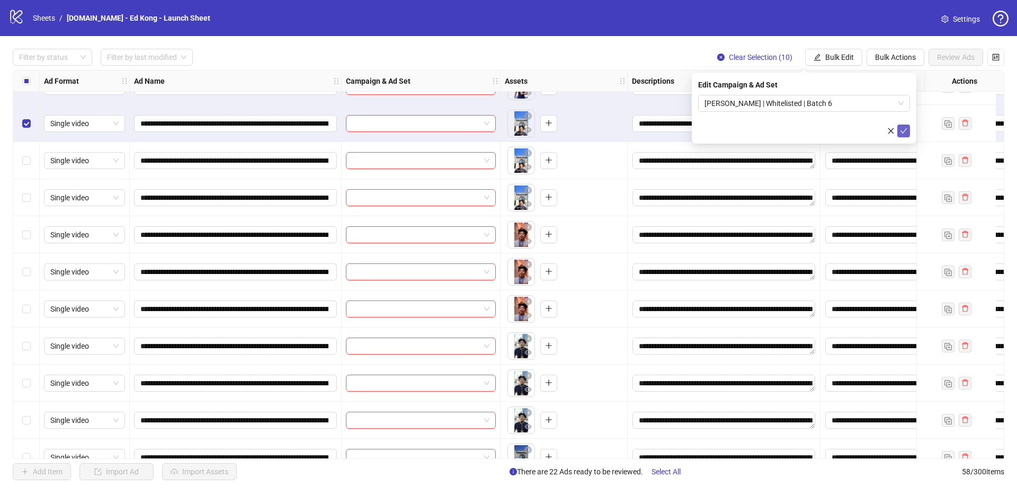
click at [904, 132] on icon "check" at bounding box center [903, 130] width 7 height 7
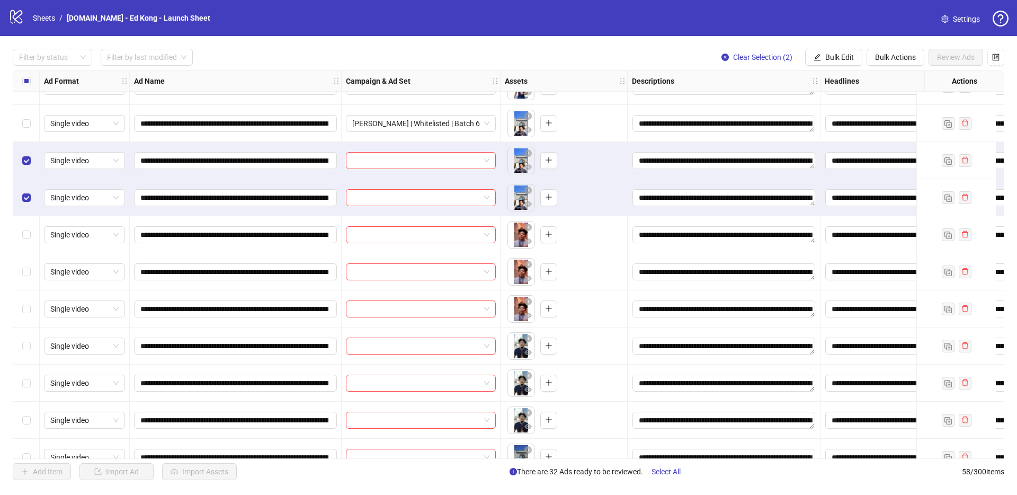
click at [36, 232] on div "Select row 45" at bounding box center [26, 234] width 26 height 37
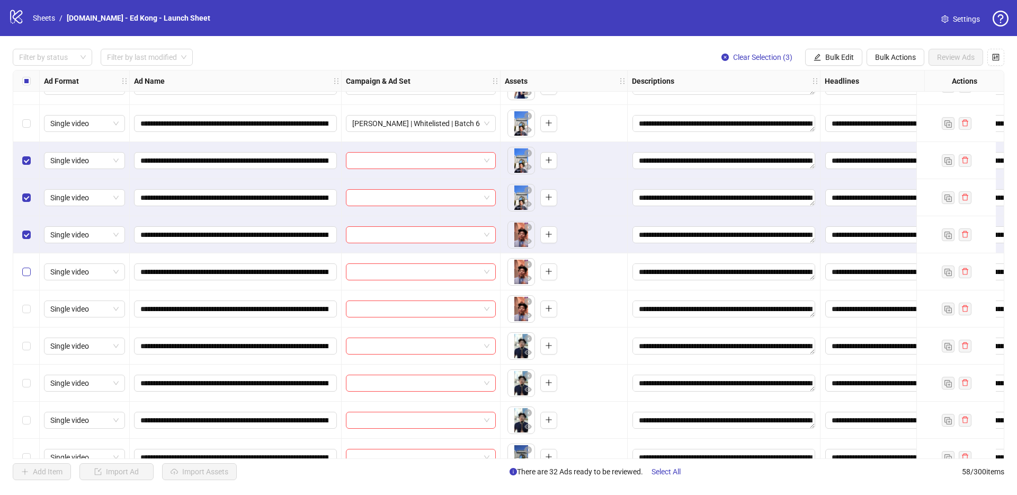
click at [28, 265] on div "Select row 46" at bounding box center [26, 271] width 26 height 37
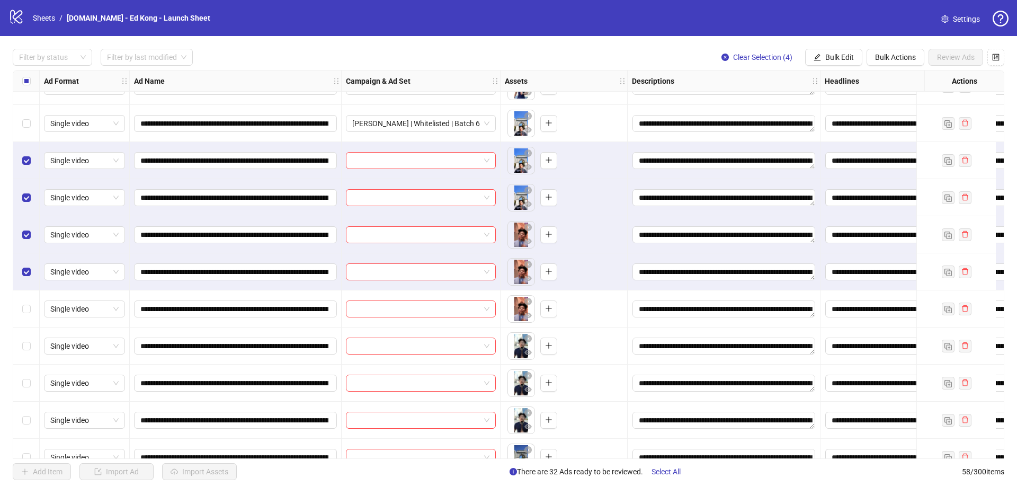
drag, startPoint x: 31, startPoint y: 298, endPoint x: 33, endPoint y: 310, distance: 12.4
click at [31, 298] on div "Select row 47" at bounding box center [26, 308] width 26 height 37
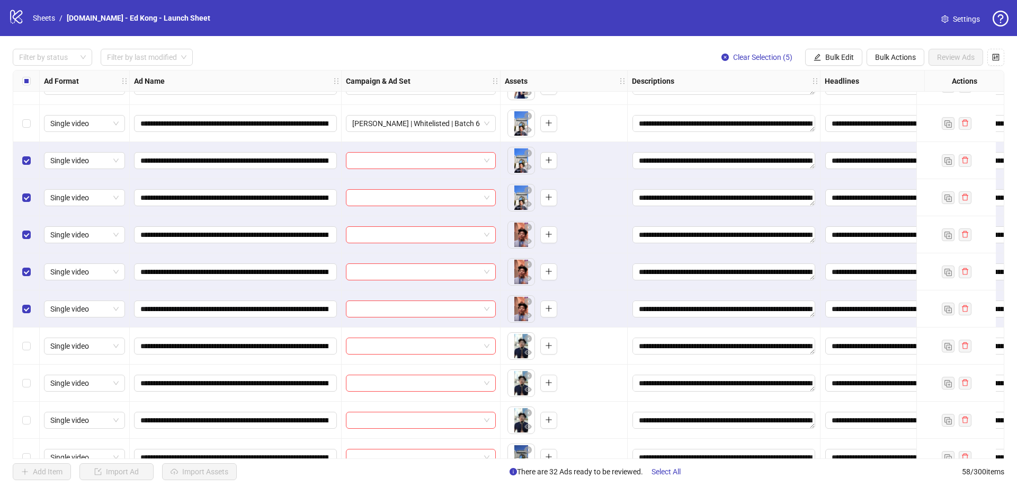
click at [37, 336] on div "Select row 48" at bounding box center [26, 345] width 26 height 37
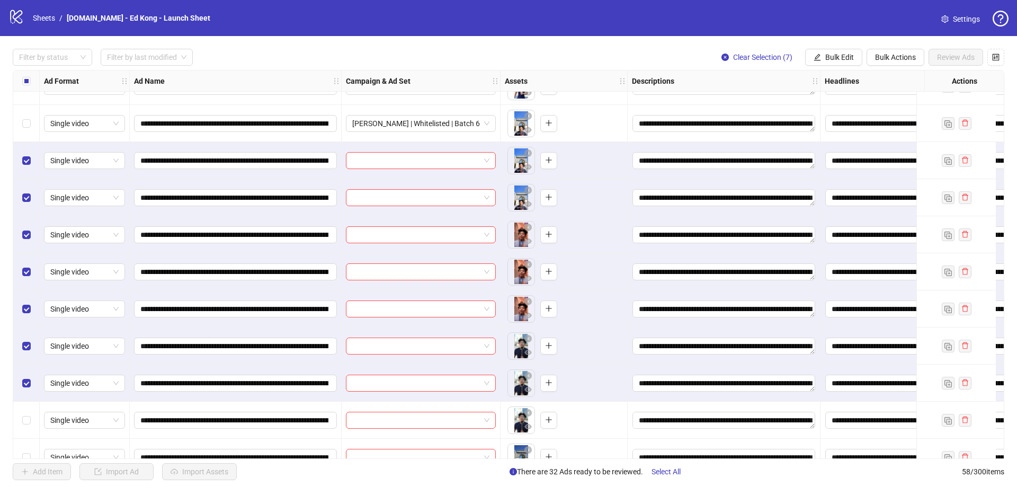
click at [27, 408] on div "Select row 50" at bounding box center [26, 419] width 26 height 37
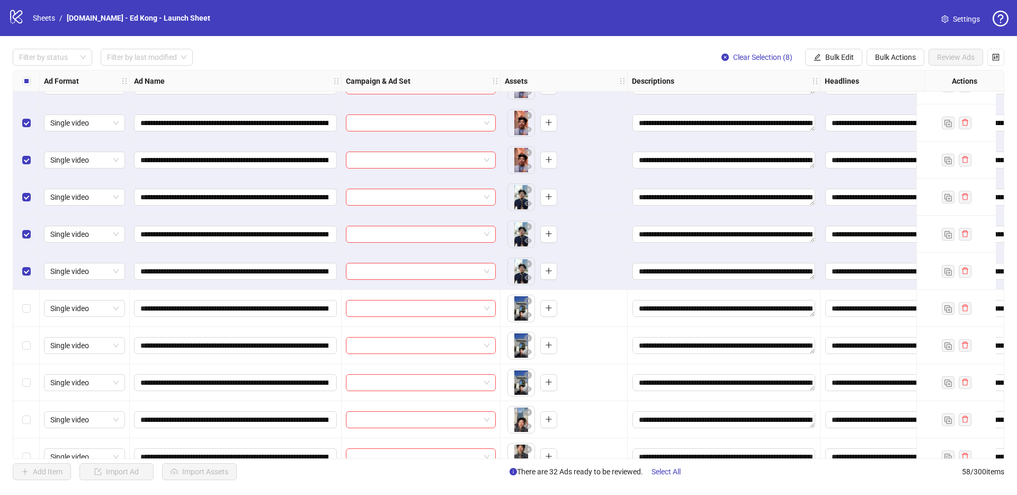
scroll to position [1761, 0]
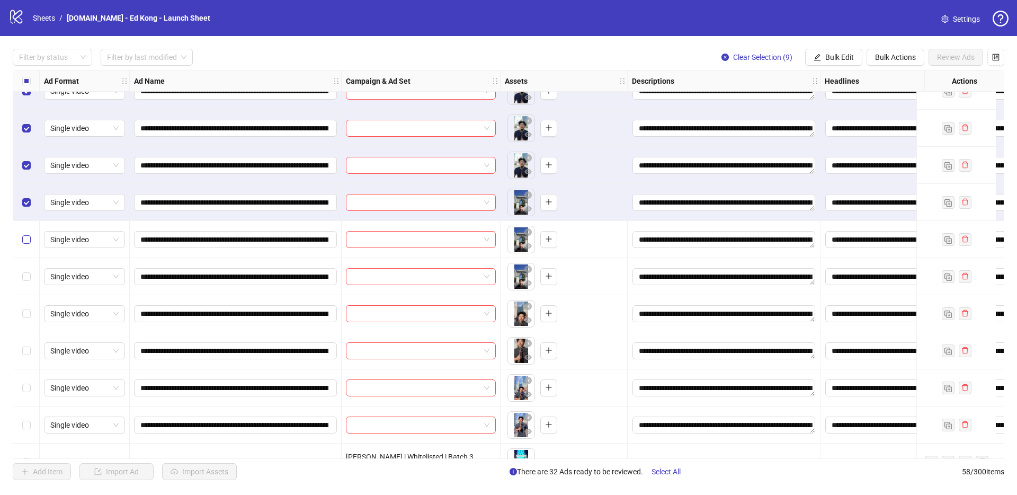
click at [29, 244] on label "Select row 52" at bounding box center [26, 240] width 8 height 12
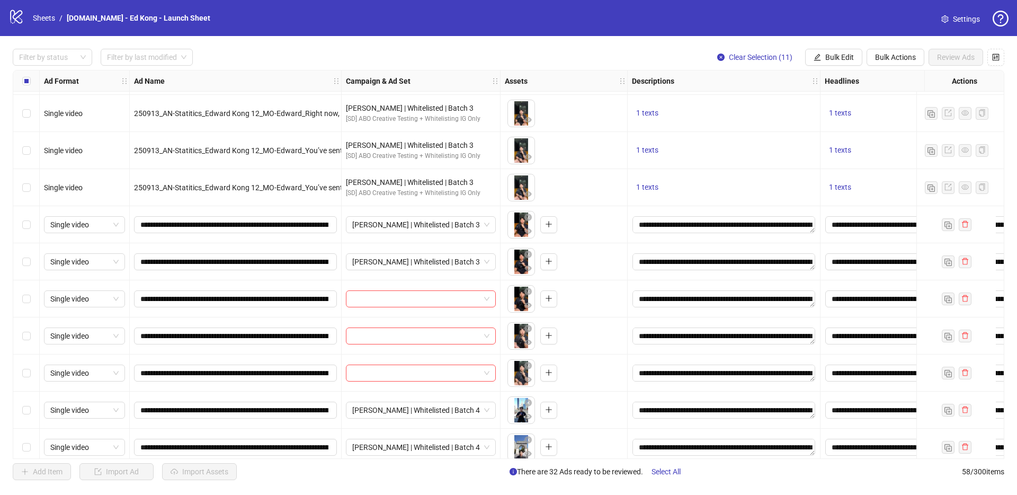
scroll to position [368, 0]
click at [413, 224] on span "[PERSON_NAME] | Whitelisted | Batch 3" at bounding box center [420, 224] width 137 height 16
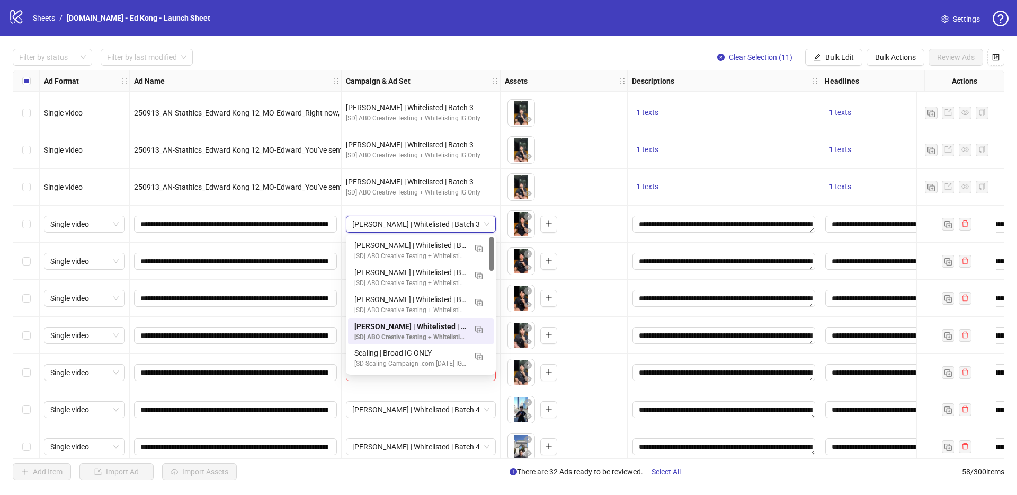
click at [439, 228] on span "[PERSON_NAME] | Whitelisted | Batch 3" at bounding box center [420, 224] width 137 height 16
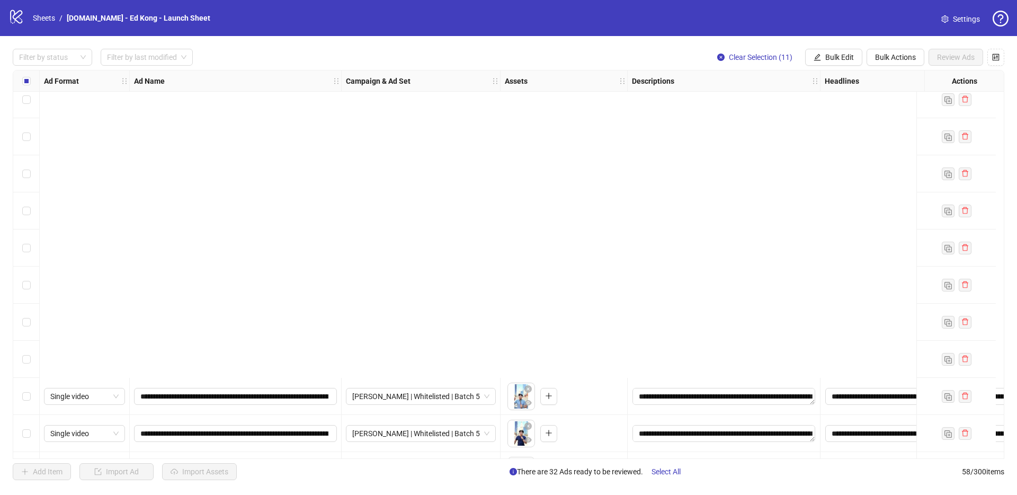
scroll to position [1073, 0]
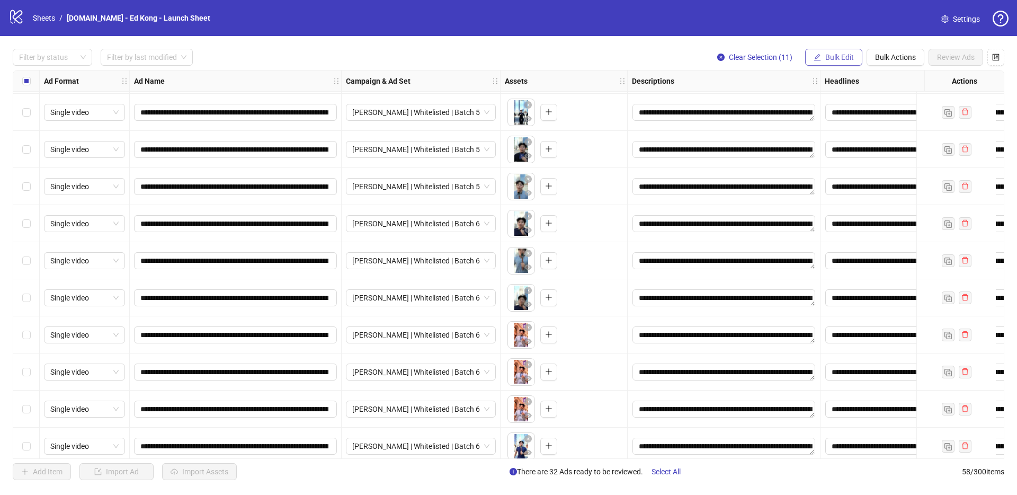
click at [856, 55] on button "Bulk Edit" at bounding box center [833, 57] width 57 height 17
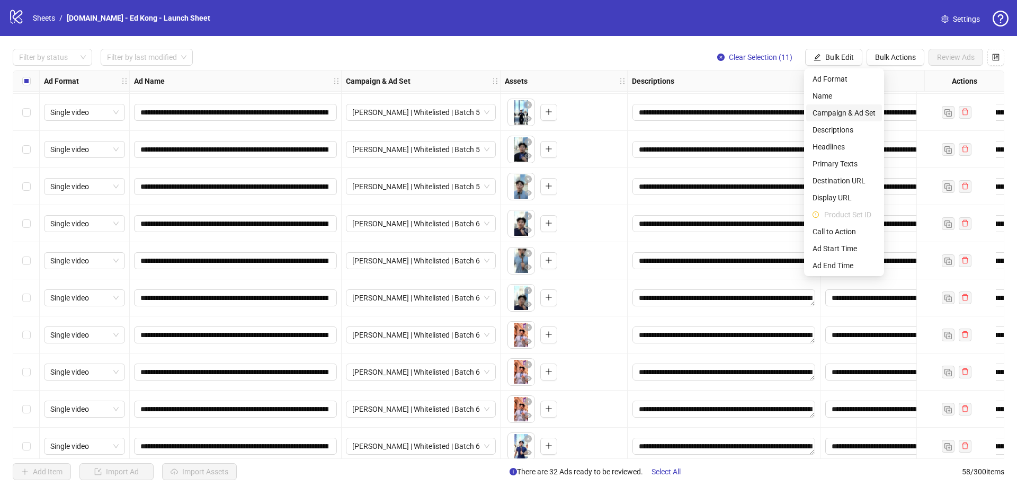
click at [864, 110] on span "Campaign & Ad Set" at bounding box center [843, 113] width 63 height 12
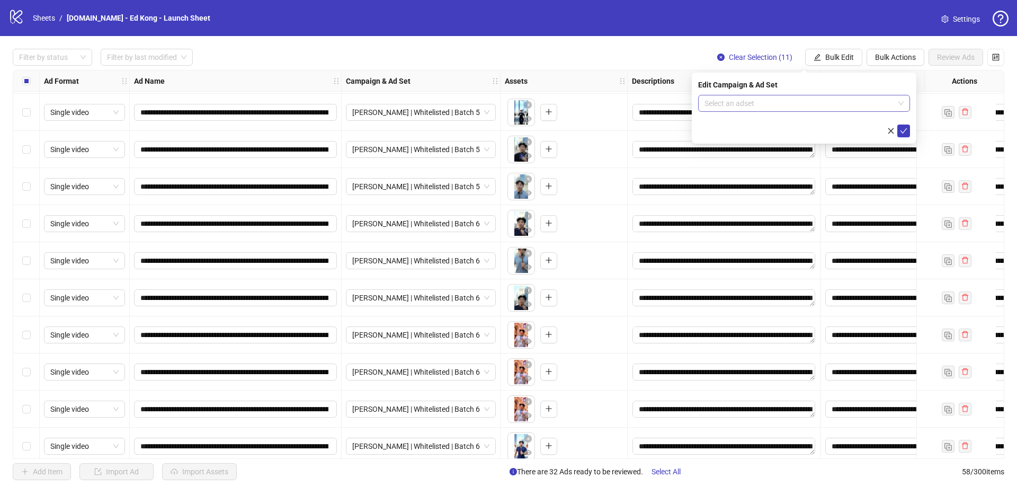
click at [909, 100] on div "Select an adset" at bounding box center [804, 103] width 212 height 17
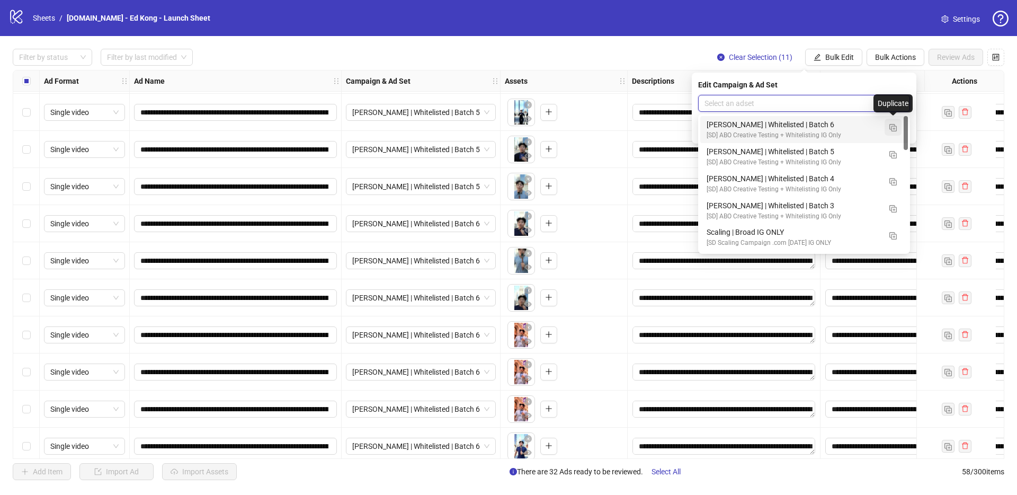
click at [894, 126] on img "button" at bounding box center [892, 127] width 7 height 7
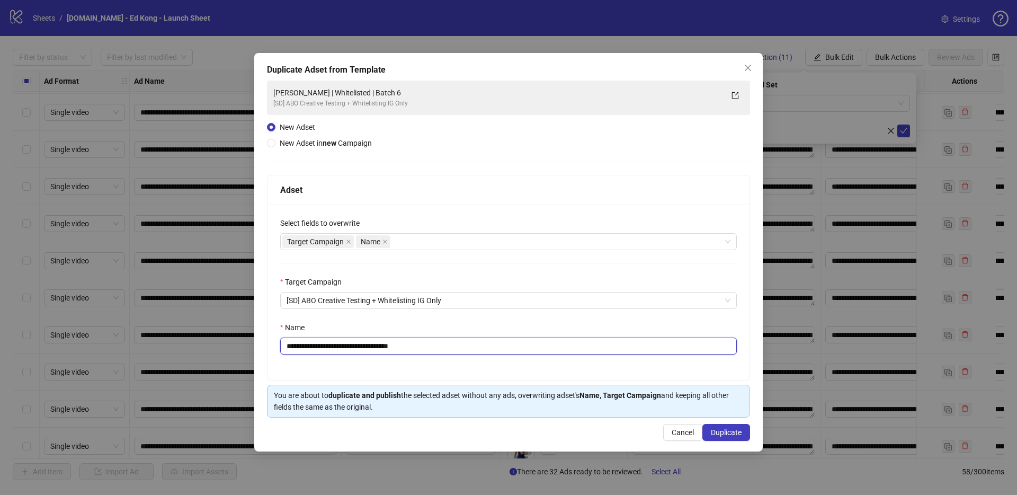
drag, startPoint x: 384, startPoint y: 345, endPoint x: 434, endPoint y: 344, distance: 49.8
click at [434, 344] on input "**********" at bounding box center [508, 345] width 456 height 17
type input "**********"
click at [727, 435] on span "Duplicate" at bounding box center [726, 432] width 31 height 8
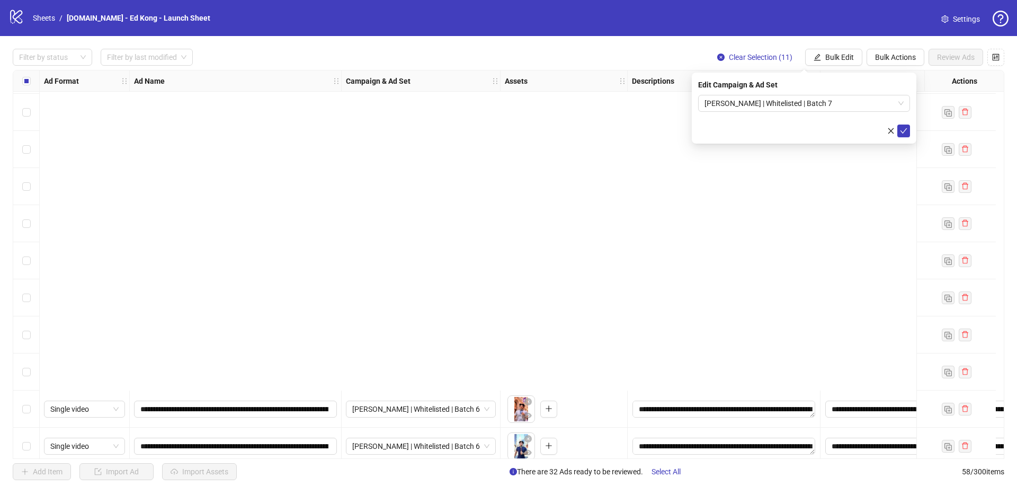
scroll to position [1448, 0]
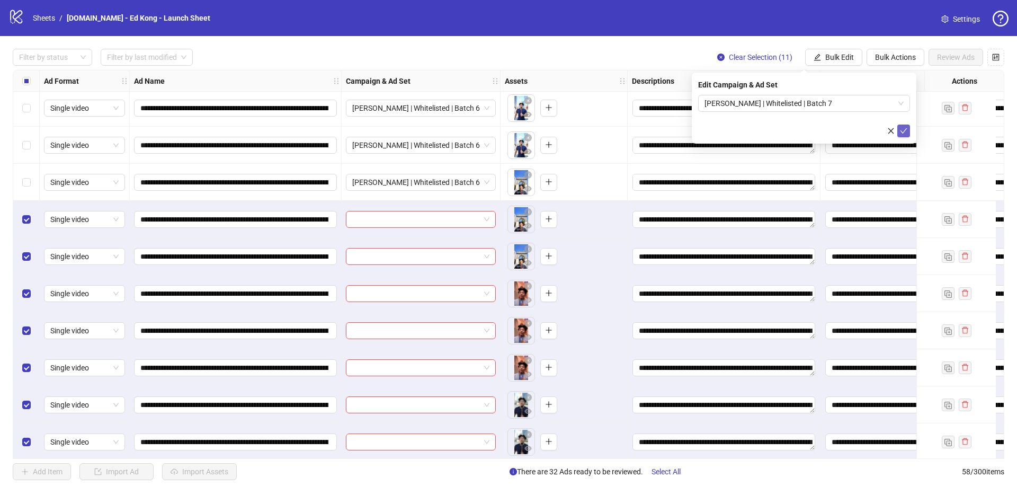
click at [900, 131] on icon "check" at bounding box center [903, 130] width 7 height 7
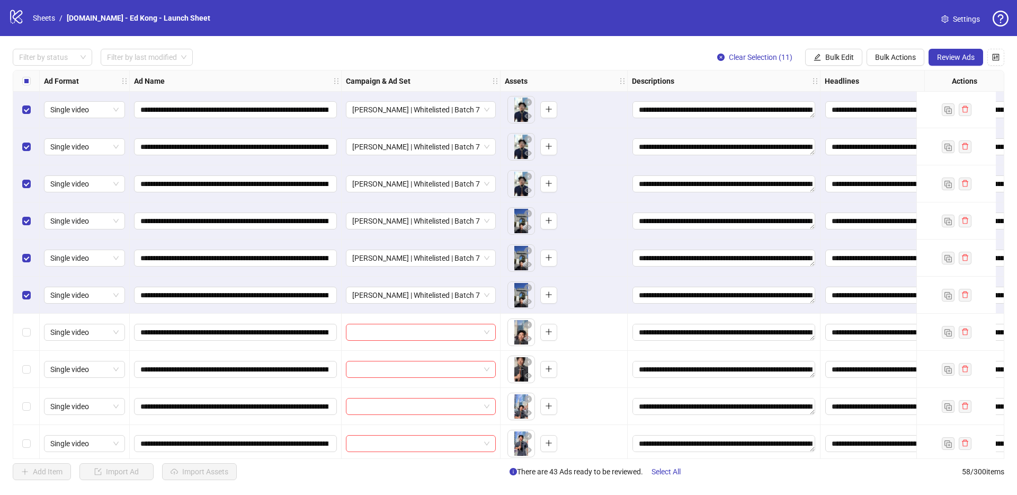
scroll to position [1788, 0]
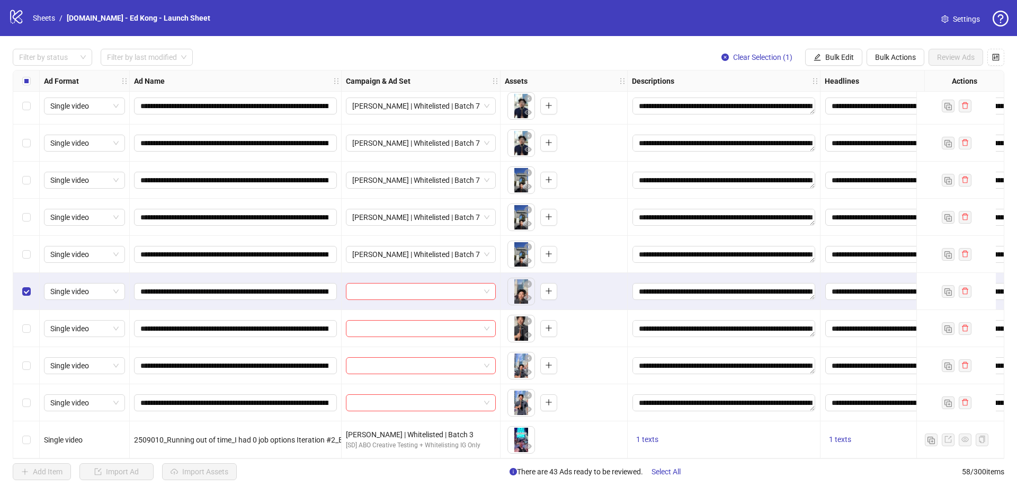
drag, startPoint x: 29, startPoint y: 318, endPoint x: 26, endPoint y: 345, distance: 26.6
click at [29, 322] on label "Select row 55" at bounding box center [26, 328] width 8 height 12
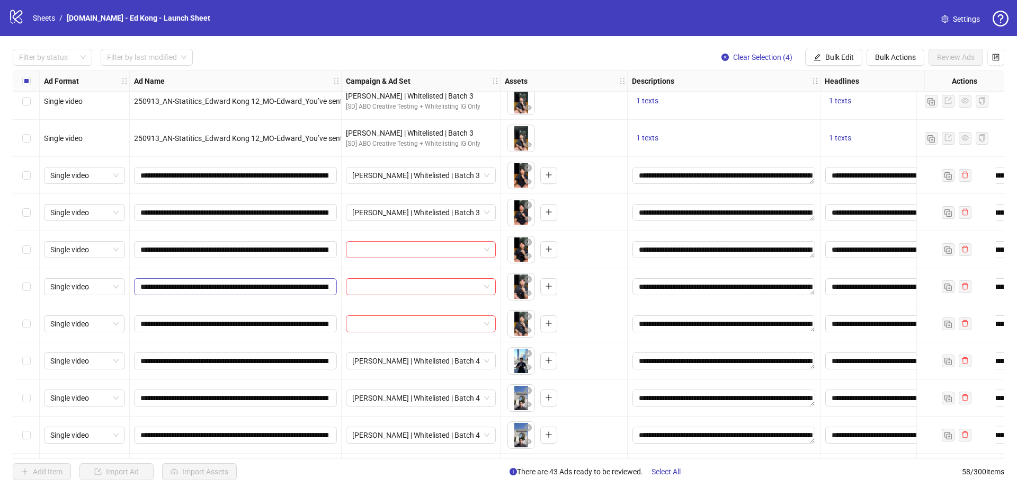
scroll to position [401, 0]
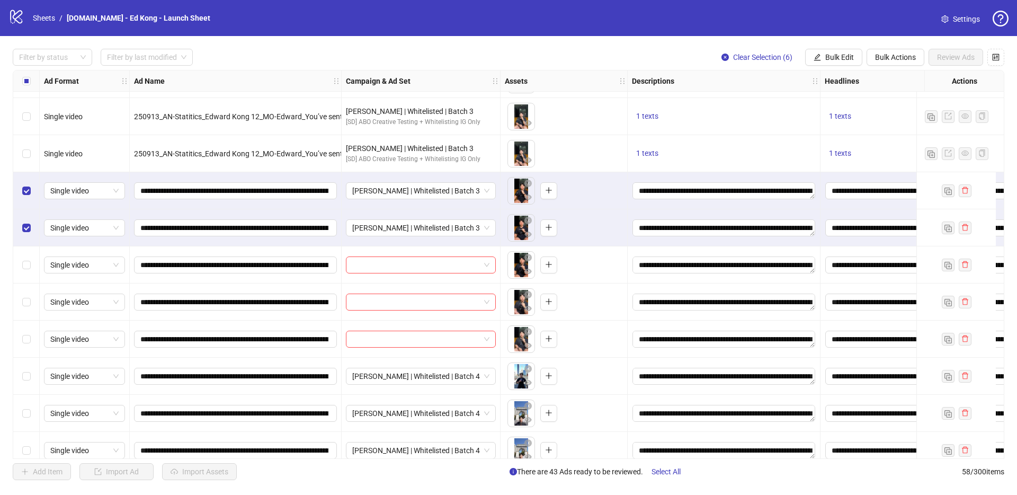
click at [29, 276] on div "Select row 16" at bounding box center [26, 264] width 26 height 37
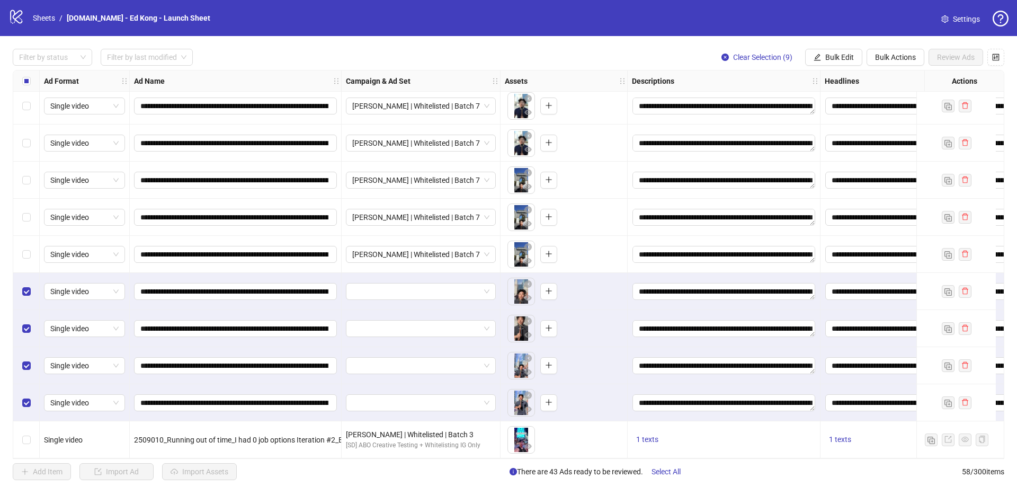
scroll to position [1788, 0]
click at [499, 26] on div "logo/logo-mobile Sheets / [DOMAIN_NAME] - Ed Kong - Launch Sheet Settings" at bounding box center [508, 17] width 1000 height 19
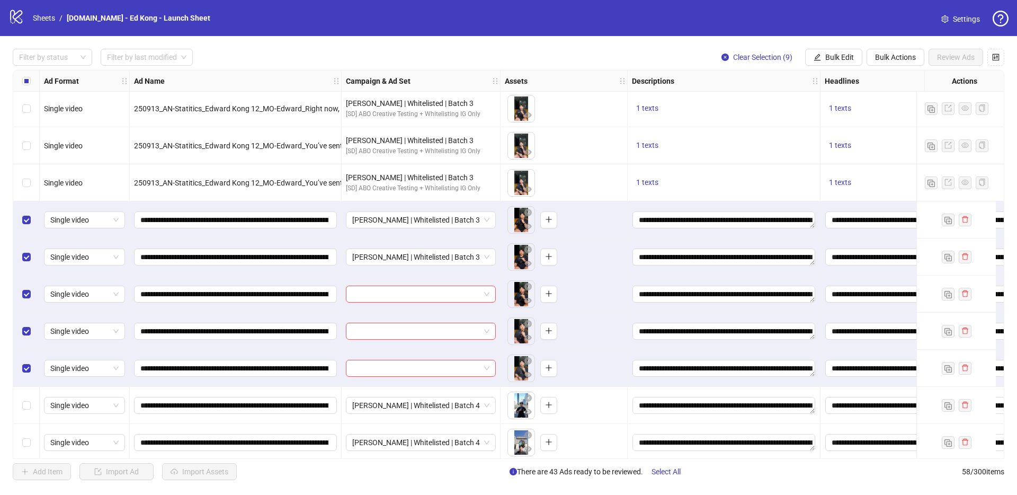
scroll to position [367, 0]
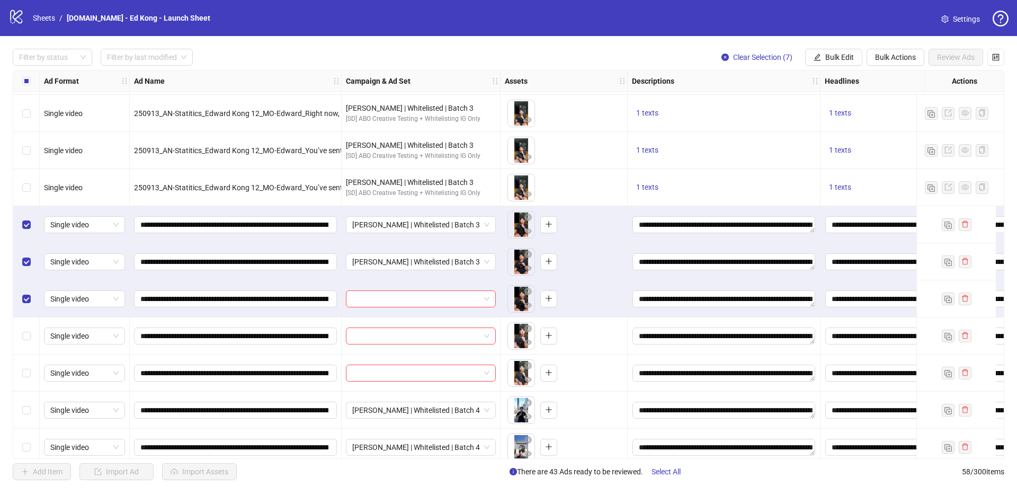
click at [21, 304] on div "Select row 16" at bounding box center [26, 298] width 26 height 37
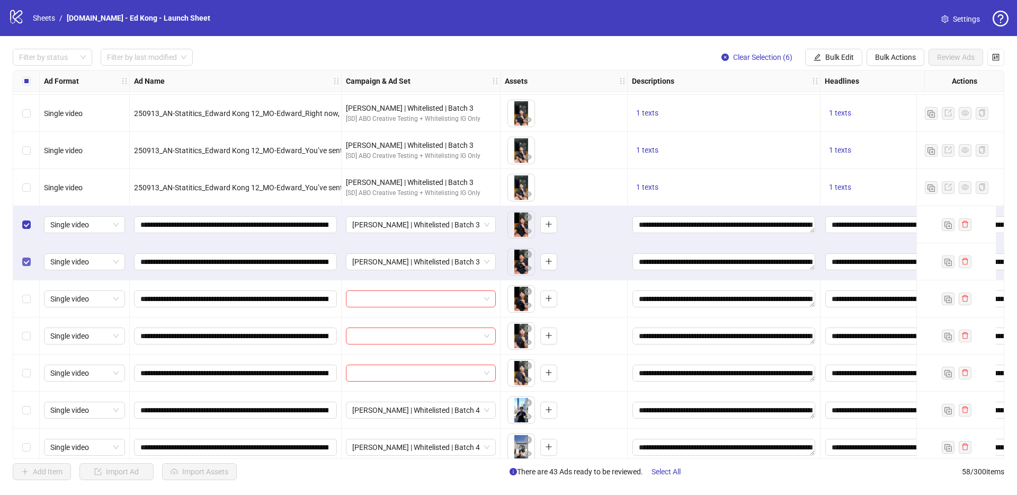
click at [22, 258] on div "Select row 15" at bounding box center [26, 261] width 26 height 37
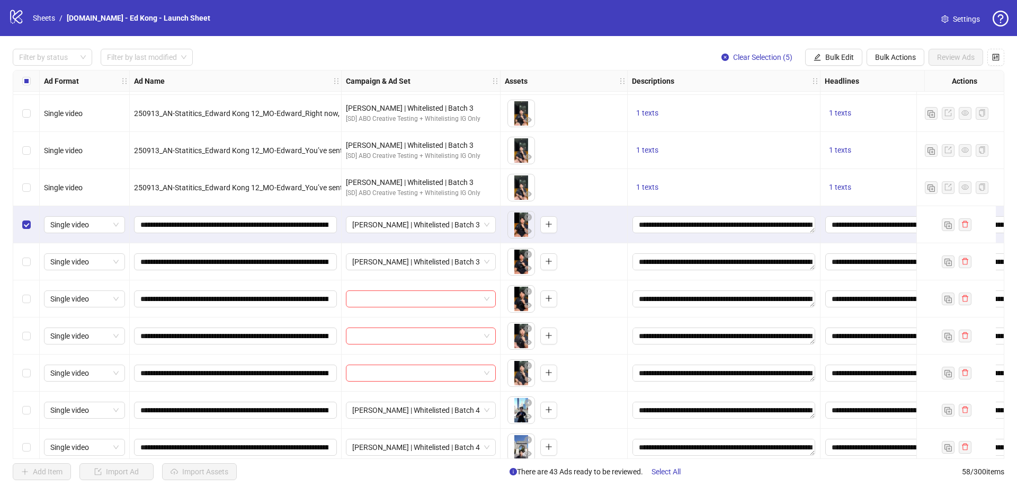
click at [31, 220] on div "Select row 14" at bounding box center [26, 224] width 26 height 37
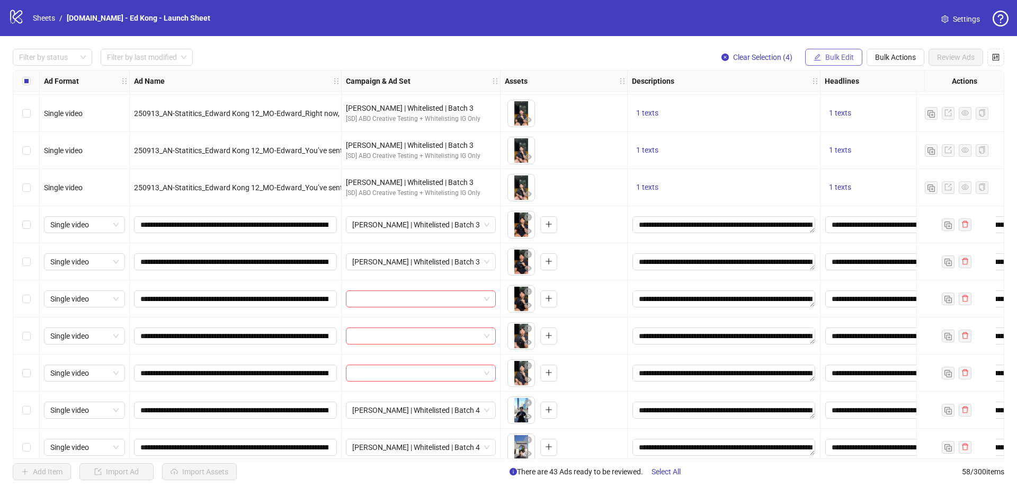
click at [825, 57] on span "Bulk Edit" at bounding box center [839, 57] width 29 height 8
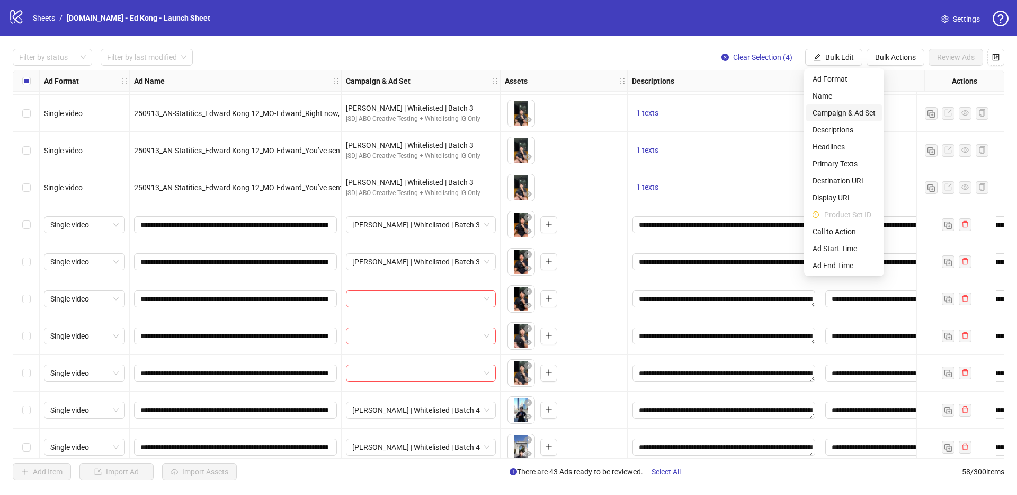
click at [845, 115] on span "Campaign & Ad Set" at bounding box center [843, 113] width 63 height 12
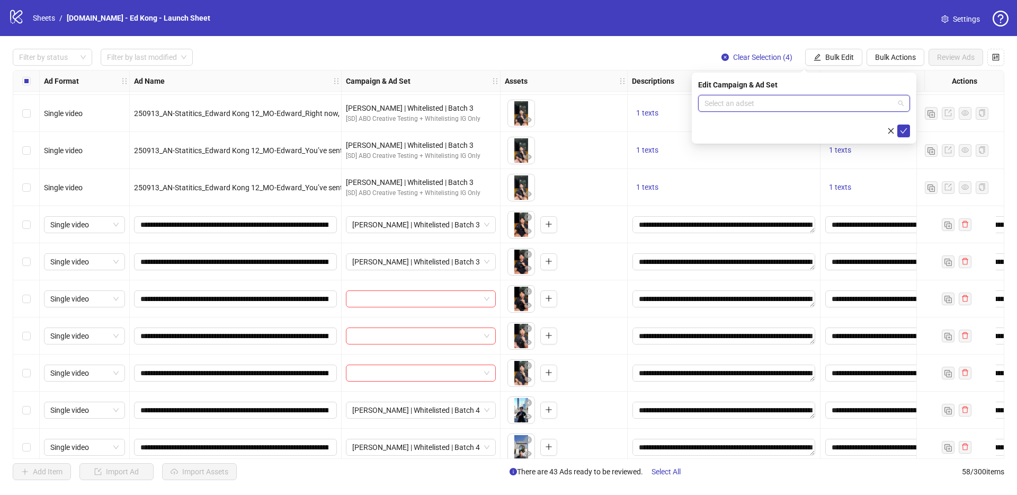
click at [874, 101] on input "search" at bounding box center [799, 103] width 190 height 16
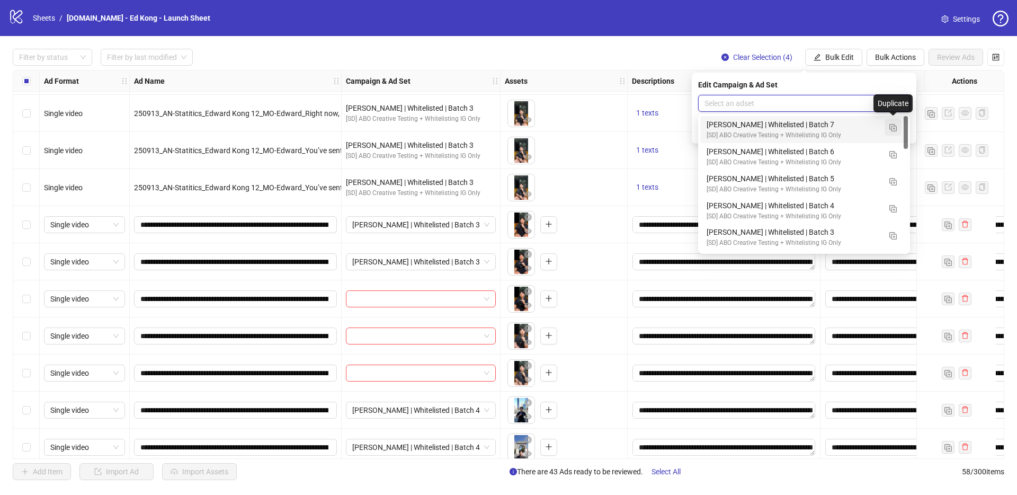
click at [891, 128] on img "button" at bounding box center [892, 127] width 7 height 7
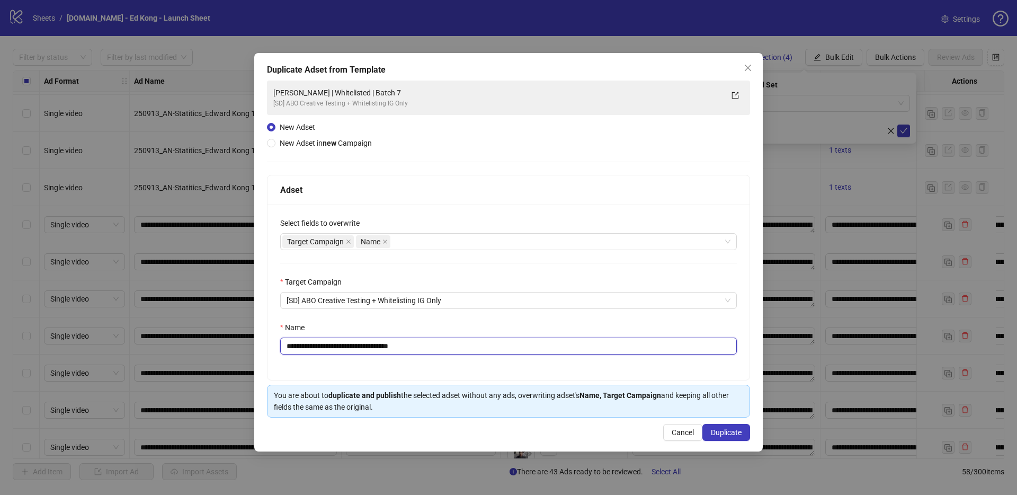
drag, startPoint x: 382, startPoint y: 347, endPoint x: 451, endPoint y: 347, distance: 69.4
click at [451, 347] on input "**********" at bounding box center [508, 345] width 456 height 17
type input "**********"
click at [726, 433] on span "Duplicate" at bounding box center [726, 432] width 31 height 8
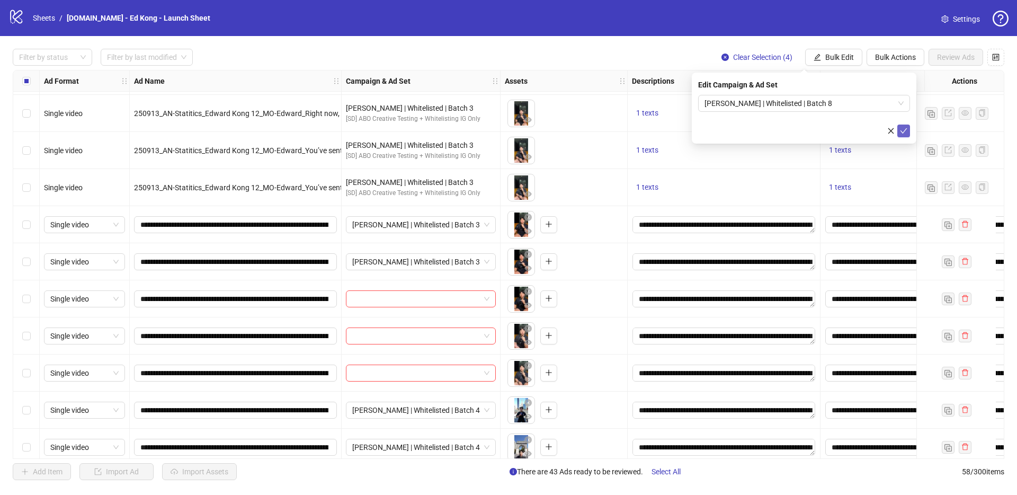
click at [905, 131] on icon "check" at bounding box center [903, 130] width 7 height 7
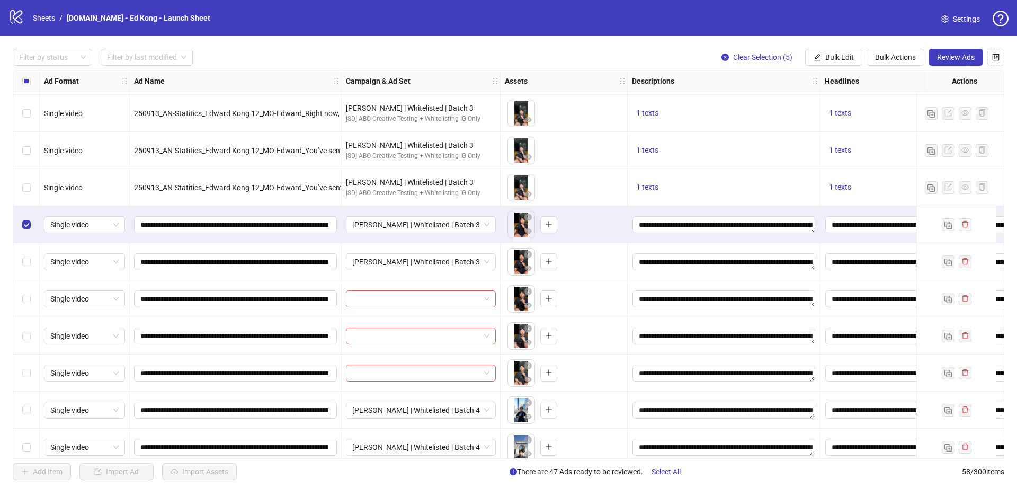
drag, startPoint x: 26, startPoint y: 254, endPoint x: 26, endPoint y: 290, distance: 35.5
click at [26, 255] on div "Select row 15" at bounding box center [26, 261] width 26 height 37
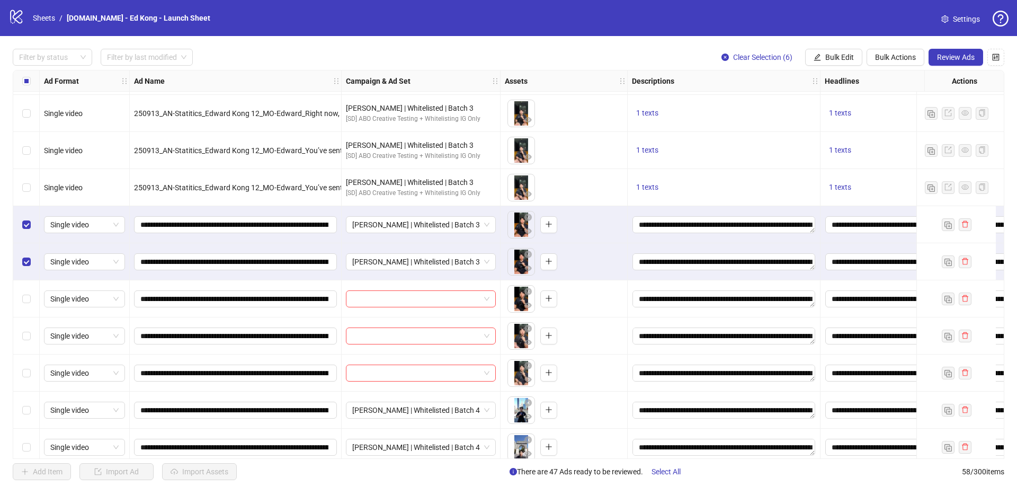
click at [26, 306] on div "Select row 16" at bounding box center [26, 298] width 26 height 37
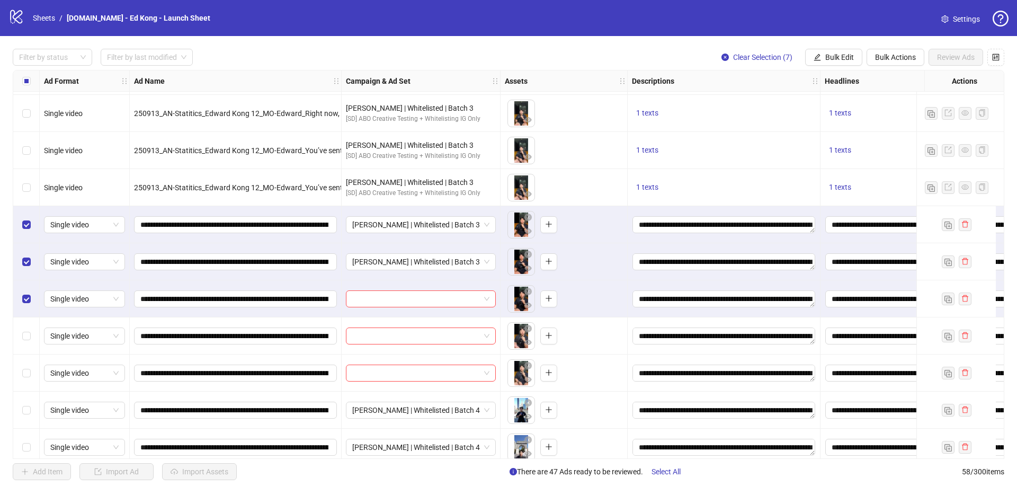
click at [24, 349] on div "Select row 17" at bounding box center [26, 335] width 26 height 37
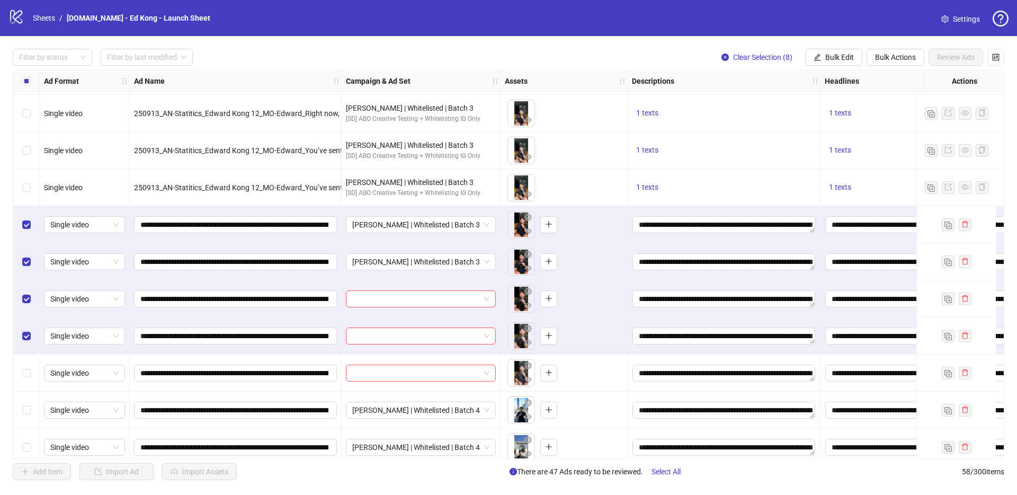
click at [22, 387] on div "Select row 18" at bounding box center [26, 372] width 26 height 37
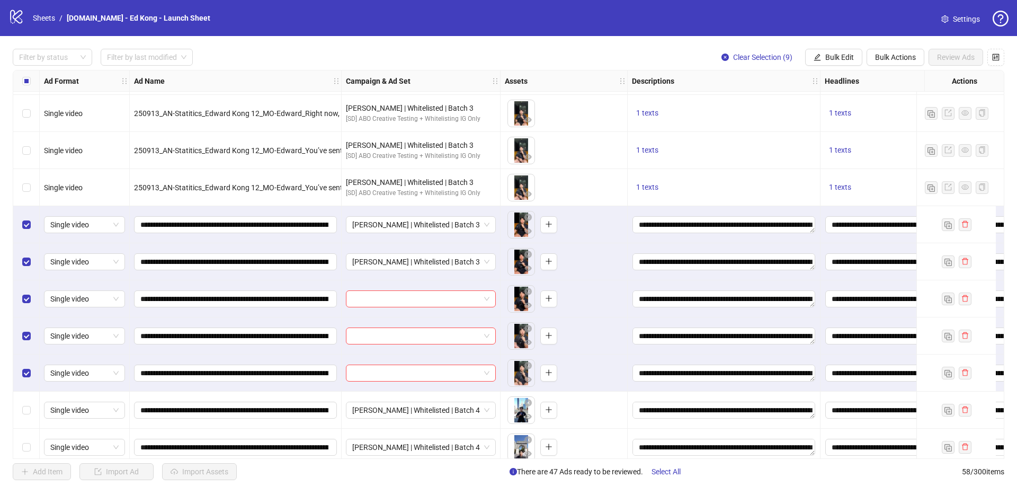
click at [31, 416] on div "Select row 19" at bounding box center [26, 409] width 26 height 37
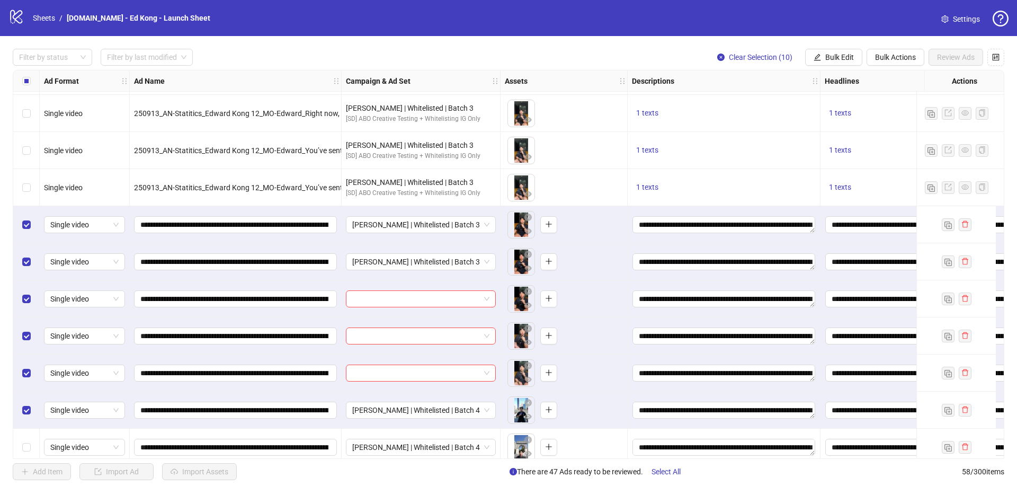
click at [31, 414] on div "Select row 19" at bounding box center [26, 409] width 26 height 37
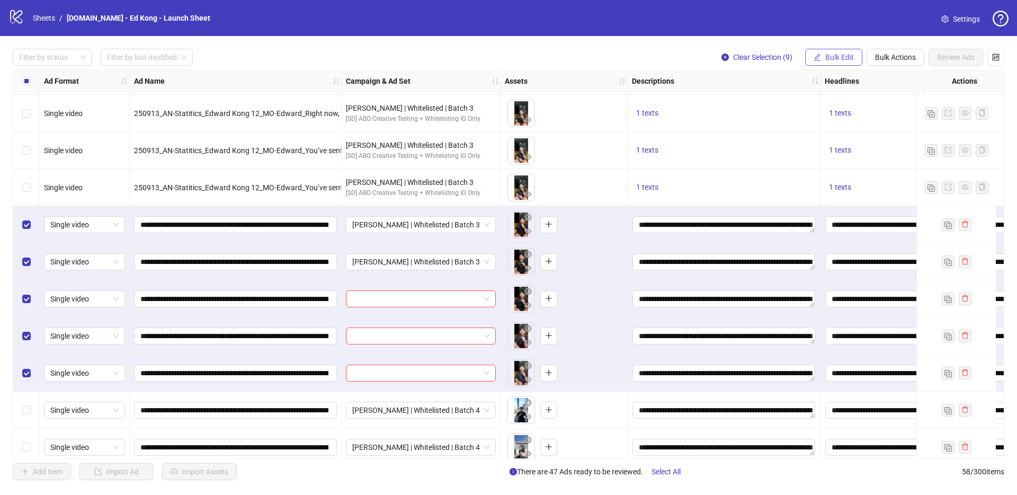
click at [848, 53] on span "Bulk Edit" at bounding box center [839, 57] width 29 height 8
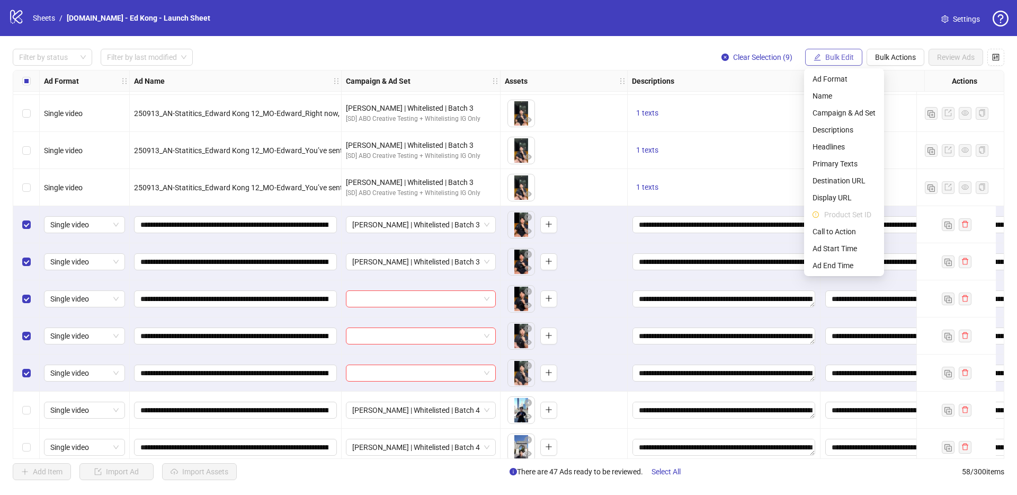
click at [833, 57] on span "Bulk Edit" at bounding box center [839, 57] width 29 height 8
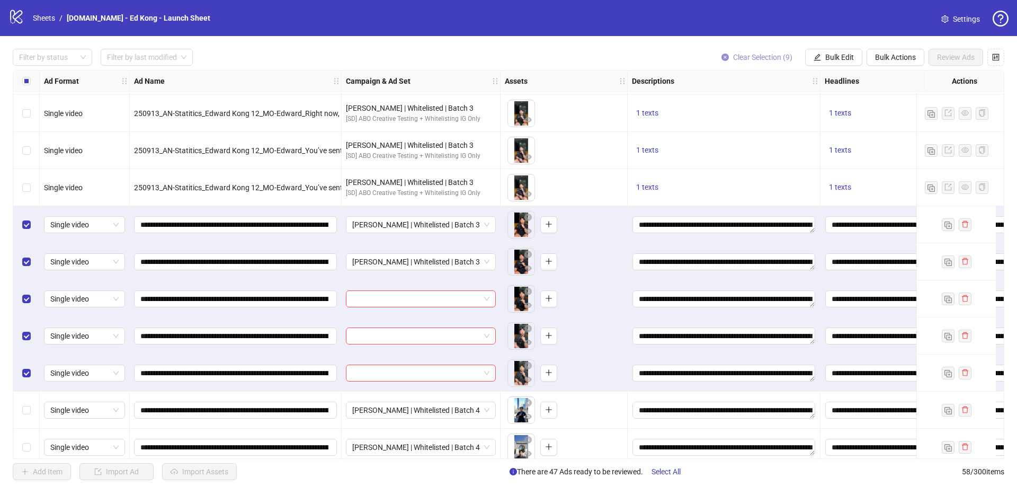
click at [746, 55] on span "Clear Selection (9)" at bounding box center [762, 57] width 59 height 8
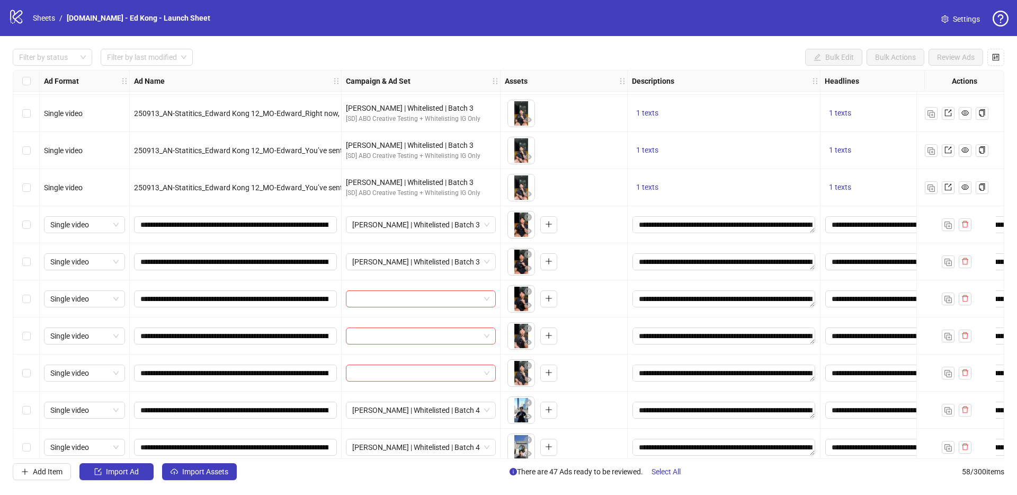
click at [22, 231] on div "Select row 14" at bounding box center [26, 224] width 26 height 37
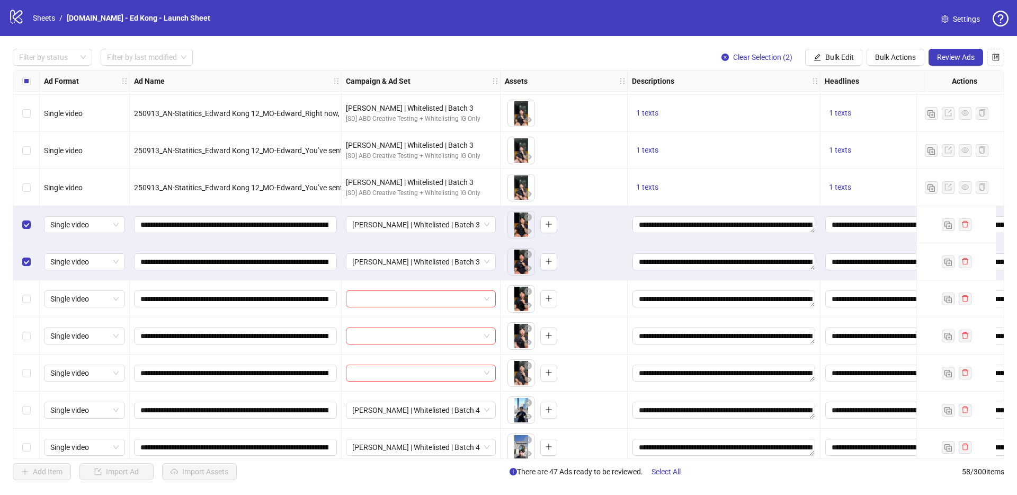
click at [25, 308] on div "Select row 16" at bounding box center [26, 298] width 26 height 37
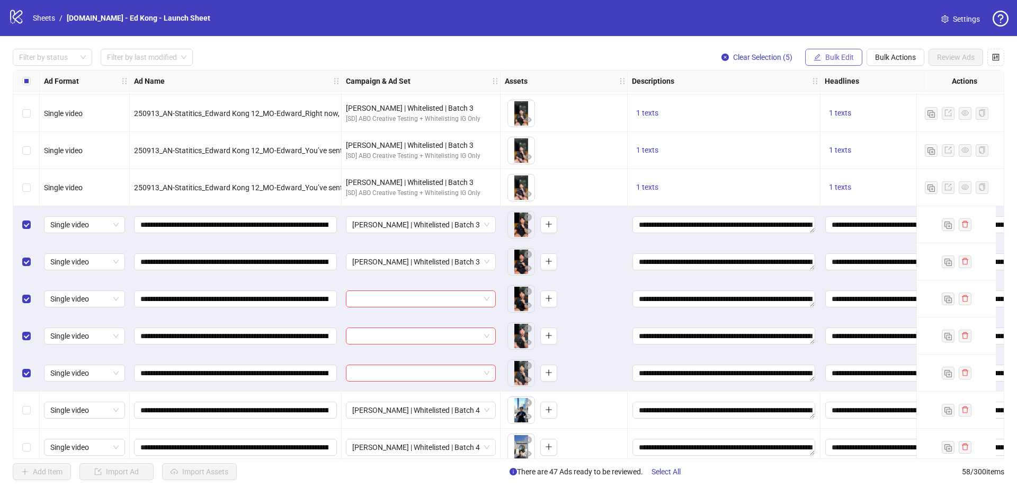
click at [829, 51] on button "Bulk Edit" at bounding box center [833, 57] width 57 height 17
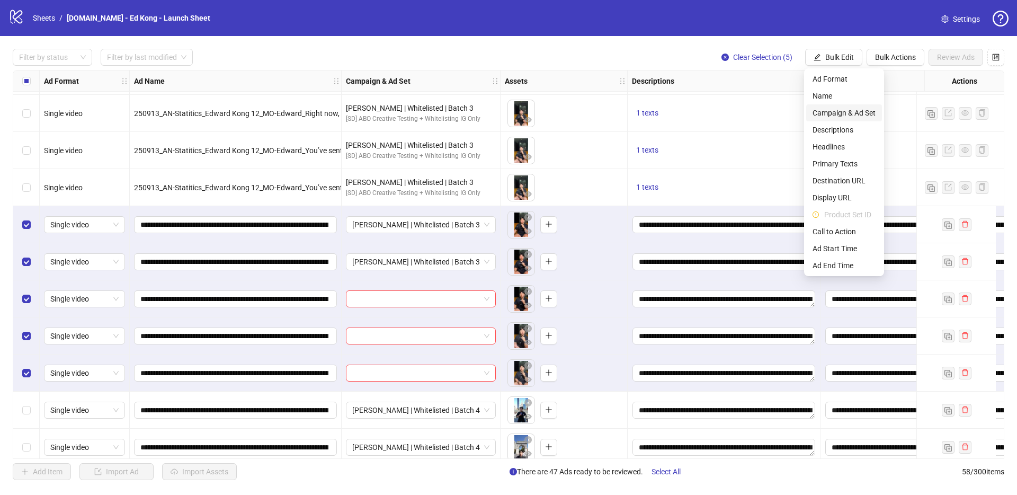
click at [870, 112] on span "Campaign & Ad Set" at bounding box center [843, 113] width 63 height 12
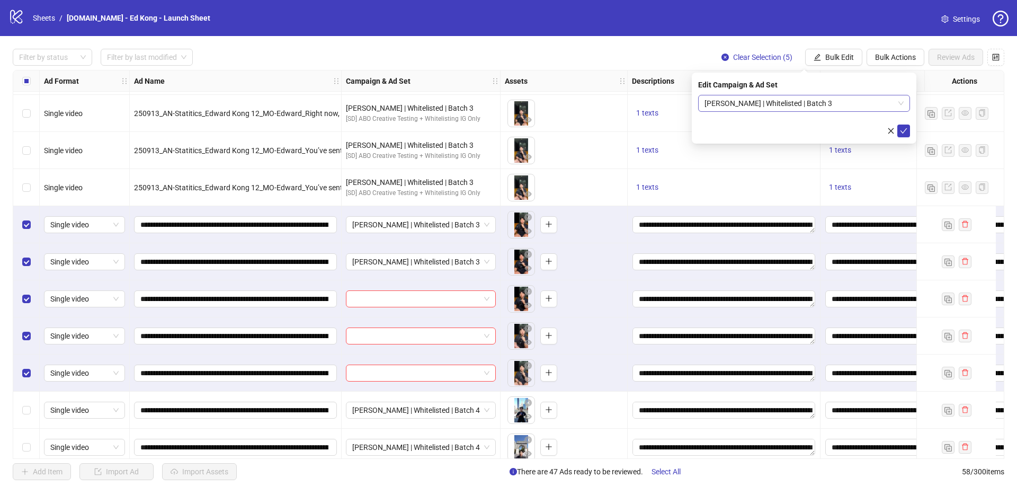
click at [897, 101] on span "[PERSON_NAME] | Whitelisted | Batch 3" at bounding box center [803, 103] width 199 height 16
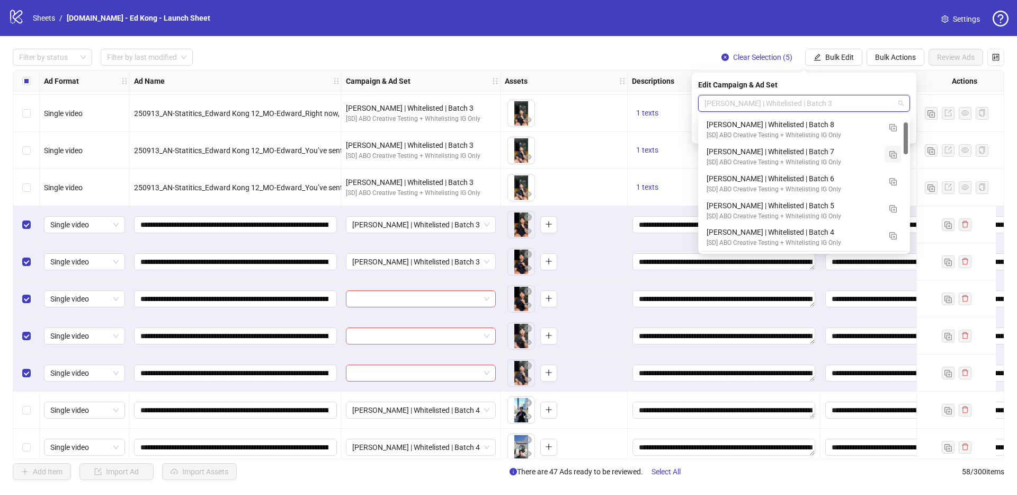
scroll to position [26, 0]
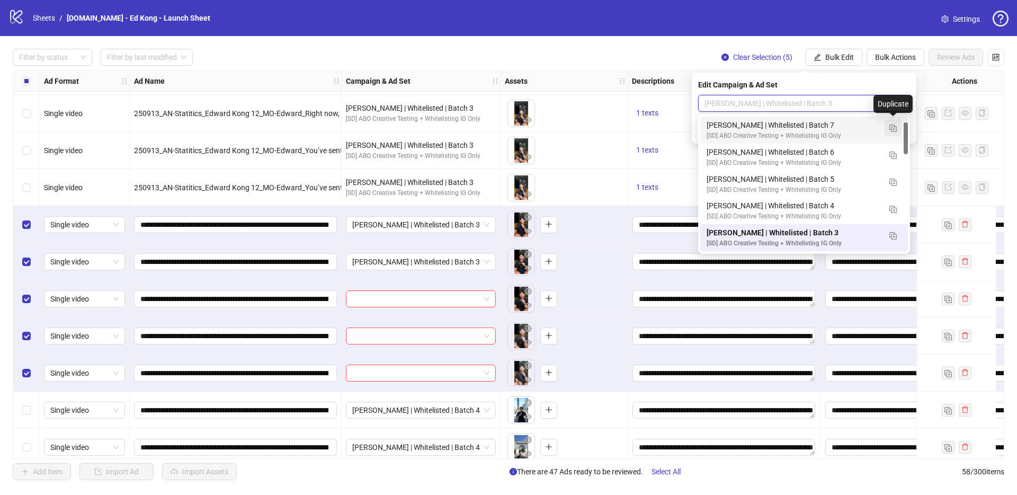
click at [896, 130] on button "button" at bounding box center [892, 127] width 17 height 17
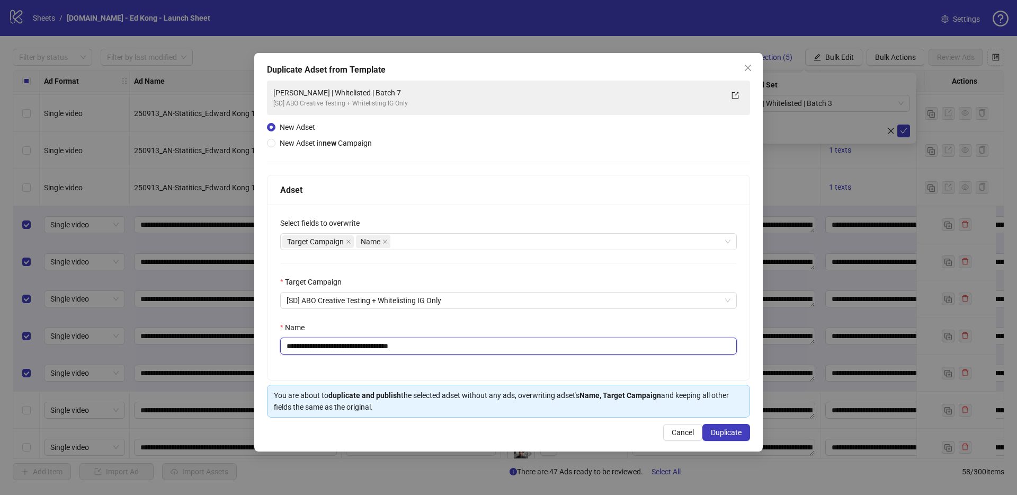
drag, startPoint x: 383, startPoint y: 347, endPoint x: 472, endPoint y: 346, distance: 89.0
click at [456, 346] on input "**********" at bounding box center [508, 345] width 456 height 17
type input "**********"
click at [720, 434] on span "Duplicate" at bounding box center [726, 432] width 31 height 8
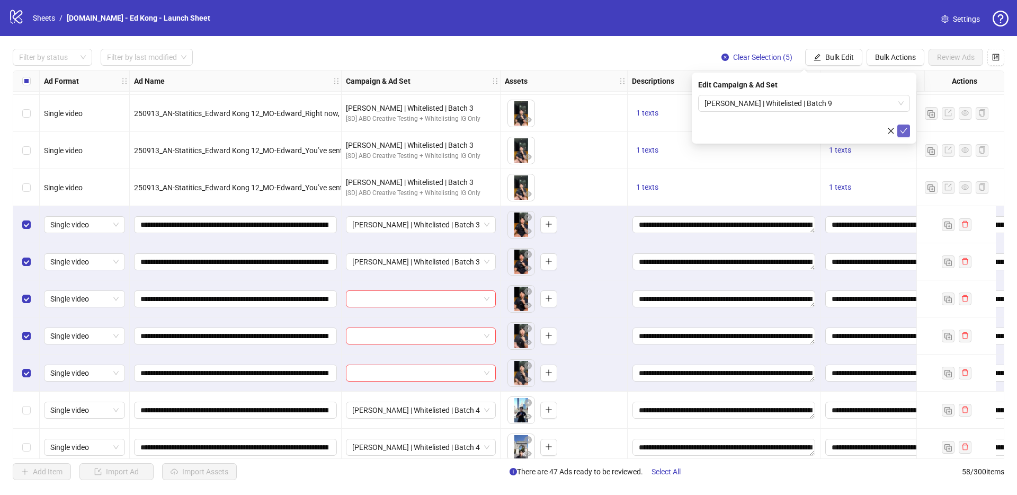
click at [908, 129] on button "submit" at bounding box center [903, 130] width 13 height 13
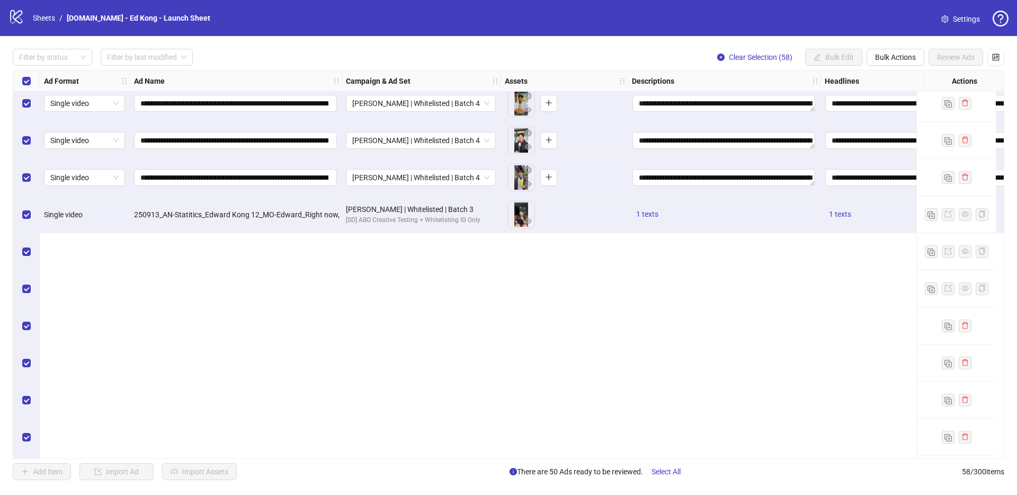
scroll to position [0, 0]
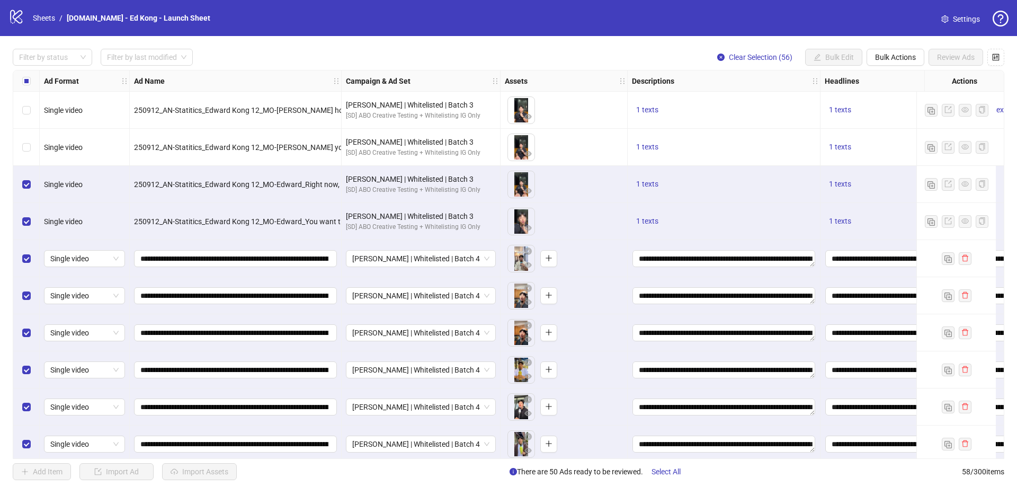
click at [30, 190] on div "Select row 3" at bounding box center [26, 184] width 26 height 37
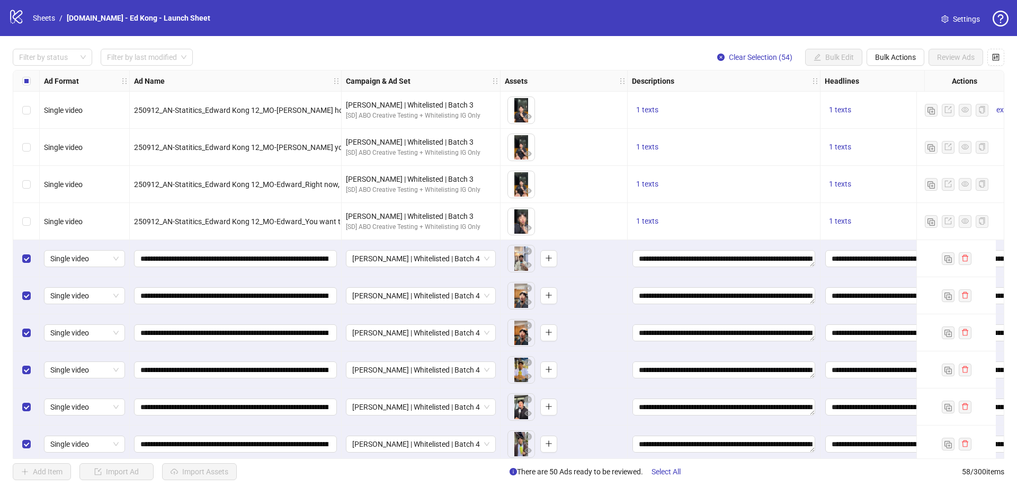
scroll to position [246, 0]
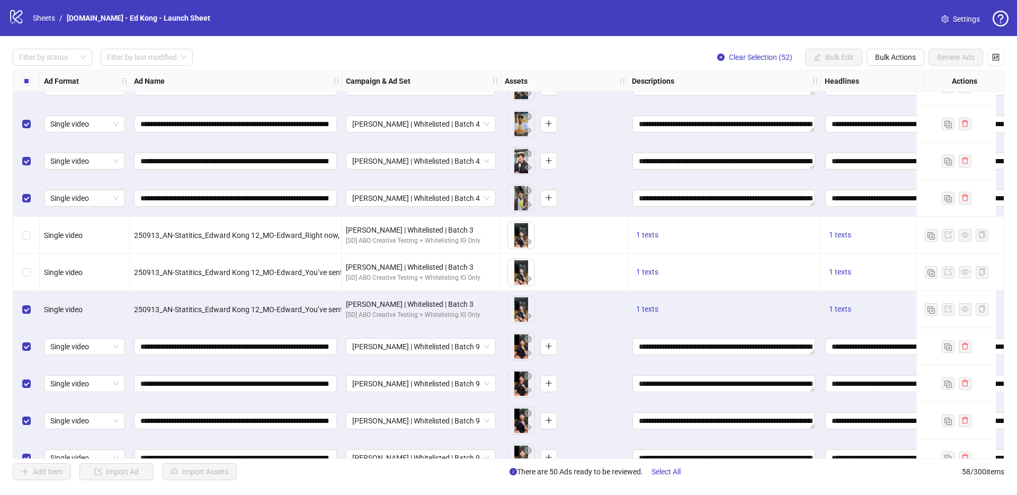
click at [22, 315] on div "Select row 13" at bounding box center [26, 309] width 26 height 37
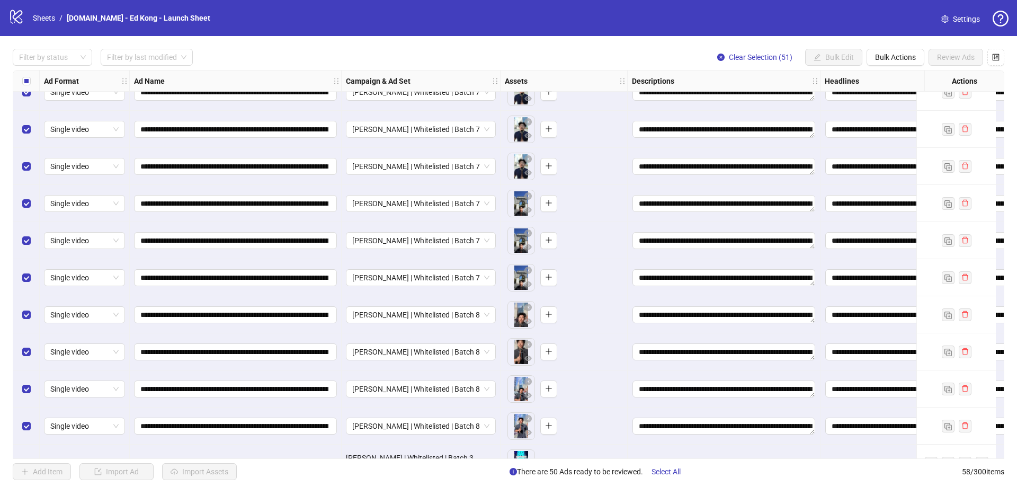
scroll to position [1788, 0]
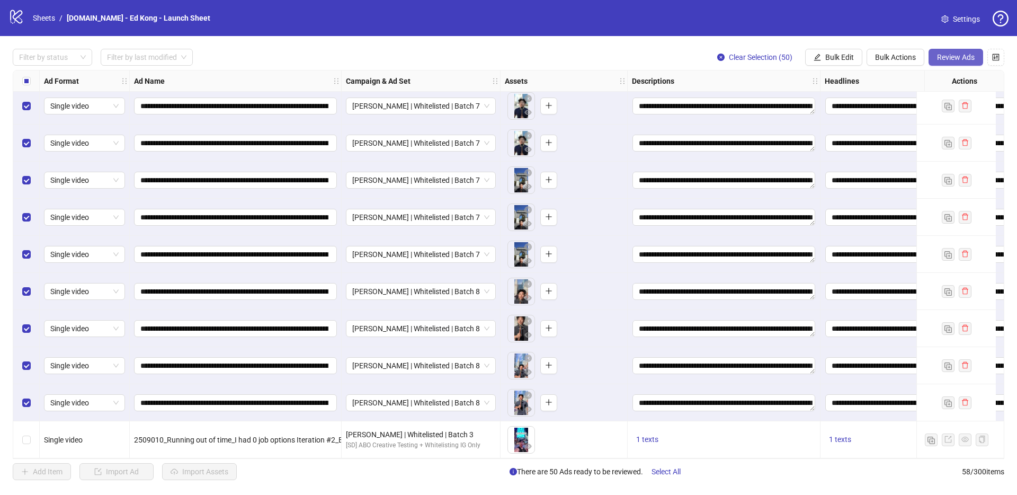
click at [950, 59] on span "Review Ads" at bounding box center [956, 57] width 38 height 8
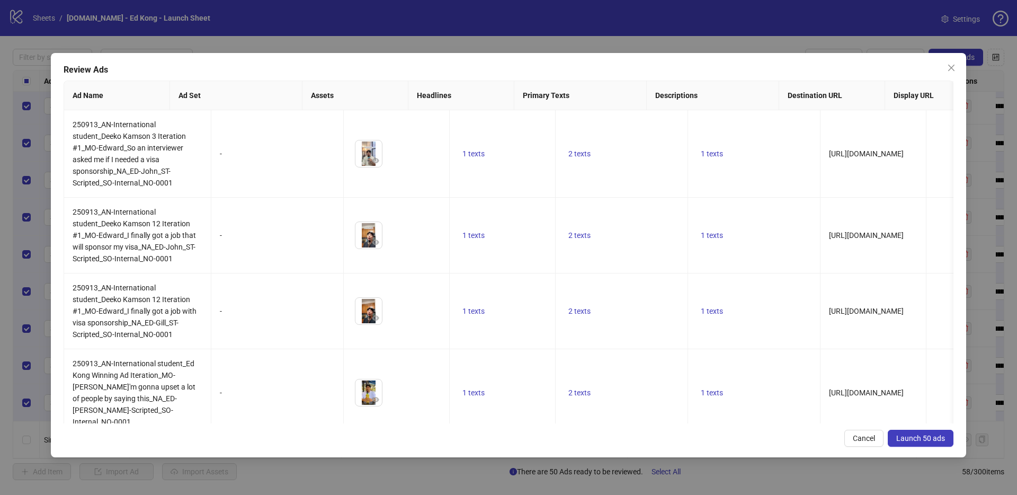
click at [920, 436] on span "Launch 50 ads" at bounding box center [920, 438] width 49 height 8
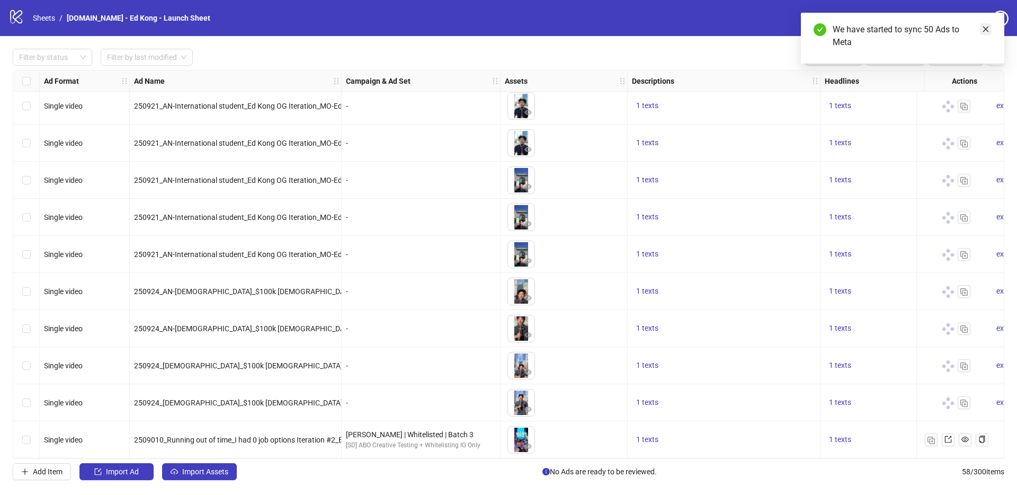
click at [981, 30] on link "Close" at bounding box center [986, 29] width 12 height 12
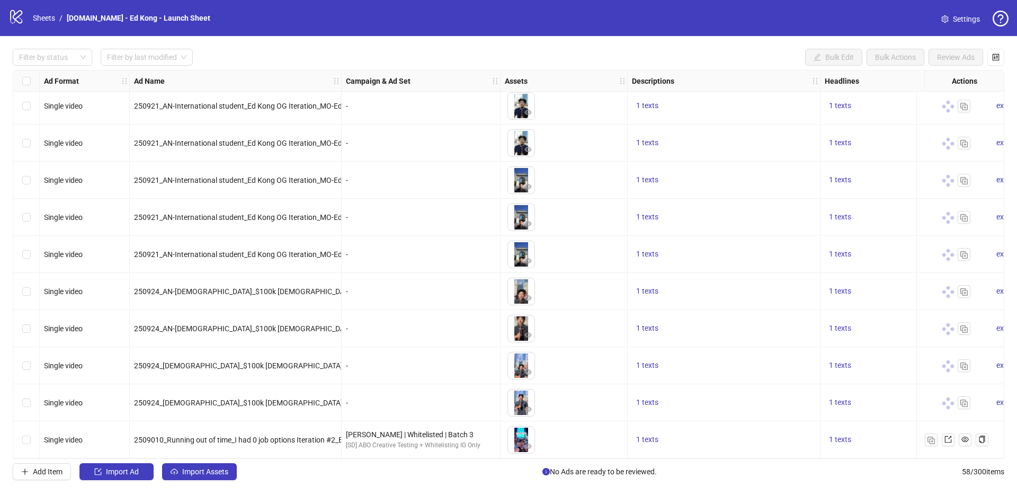
click at [452, 34] on div "logo/logo-mobile Sheets / [DOMAIN_NAME] - Ed Kong - Launch Sheet Settings" at bounding box center [508, 18] width 1017 height 36
click at [52, 19] on link "Sheets" at bounding box center [44, 18] width 26 height 12
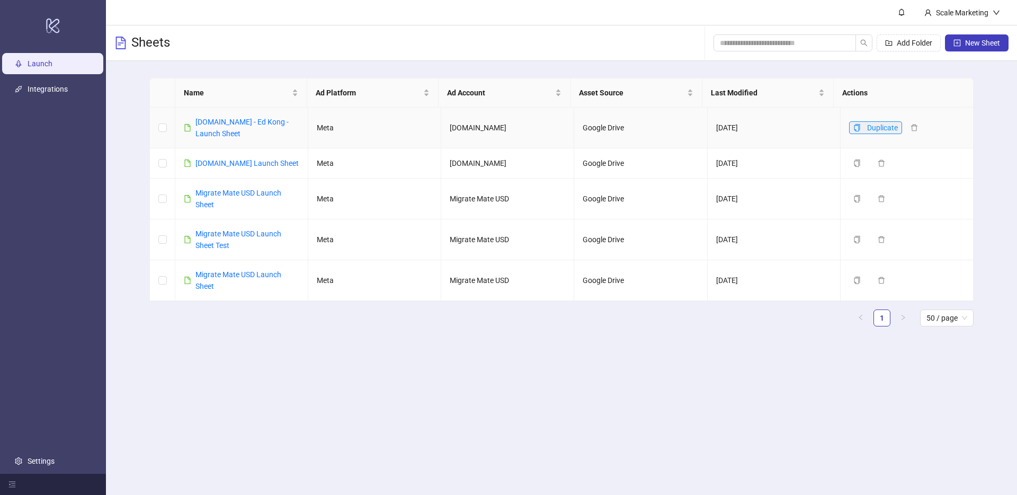
click at [853, 126] on icon "copy" at bounding box center [856, 127] width 7 height 7
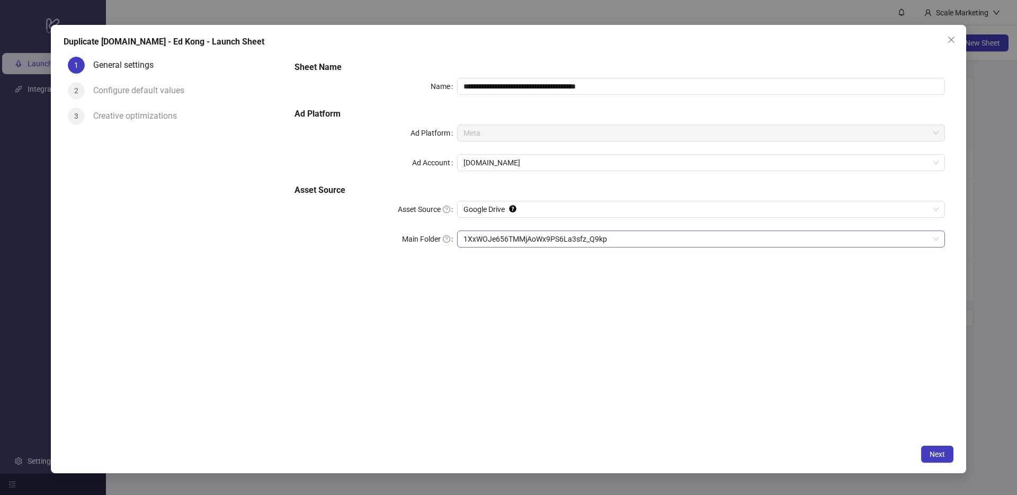
click at [515, 240] on span "1XxWOJe656TMMjAoWx9PS6La3sfz_Q9kp" at bounding box center [700, 239] width 475 height 16
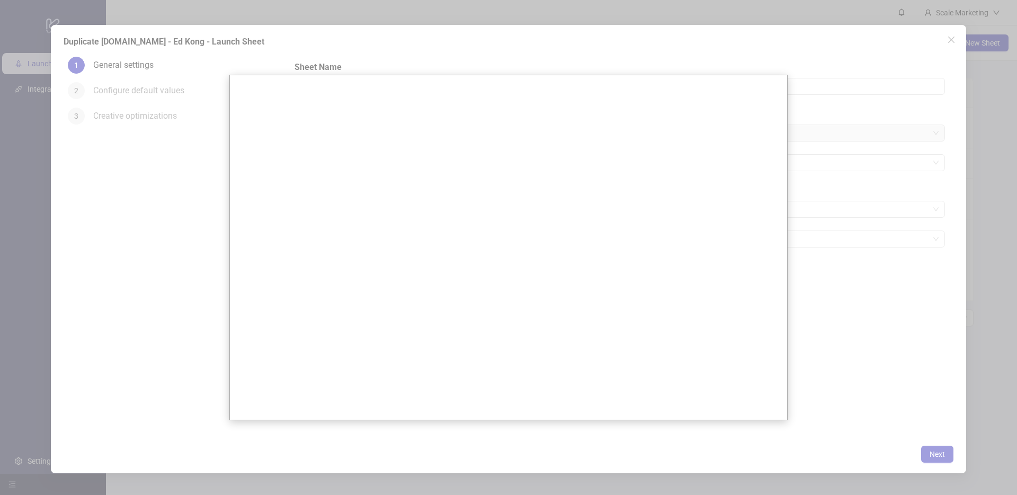
click at [201, 279] on div at bounding box center [508, 247] width 1017 height 495
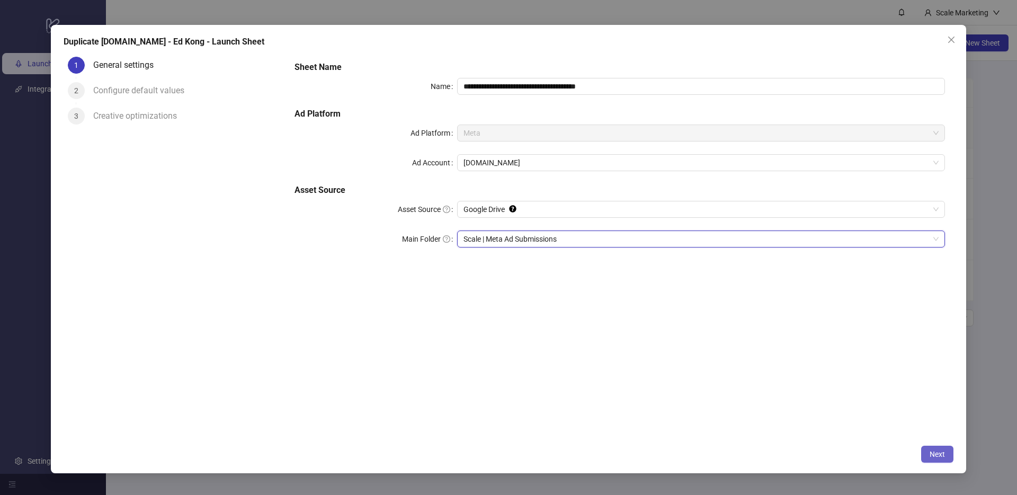
click at [929, 450] on button "Next" at bounding box center [937, 453] width 32 height 17
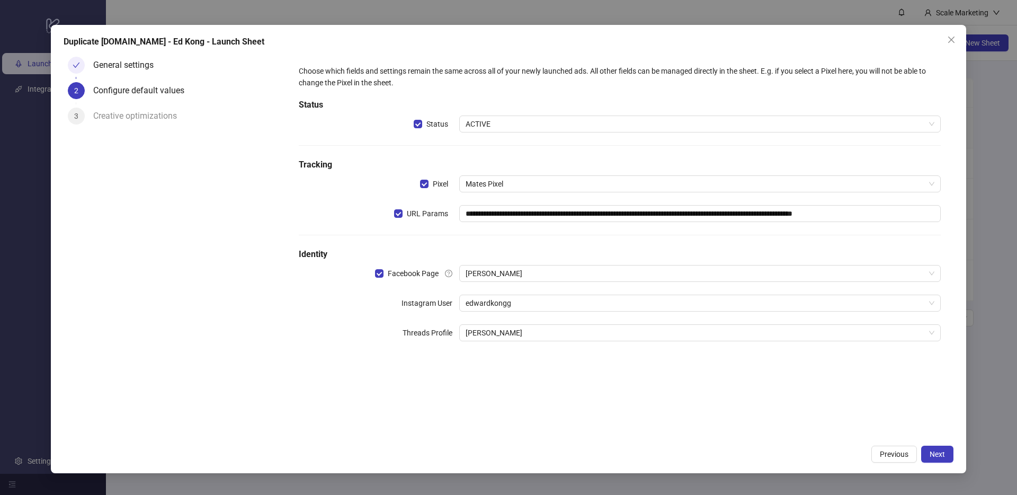
click at [454, 125] on label "Status" at bounding box center [437, 123] width 46 height 17
click at [437, 124] on span "Status" at bounding box center [437, 124] width 30 height 12
click at [496, 122] on span "ACTIVE" at bounding box center [699, 124] width 469 height 16
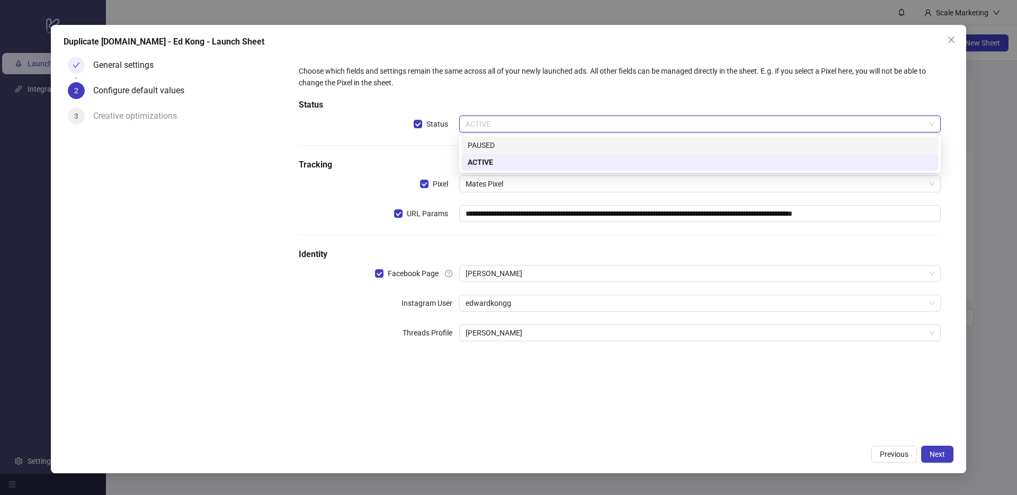
click at [505, 141] on div "PAUSED" at bounding box center [700, 145] width 464 height 12
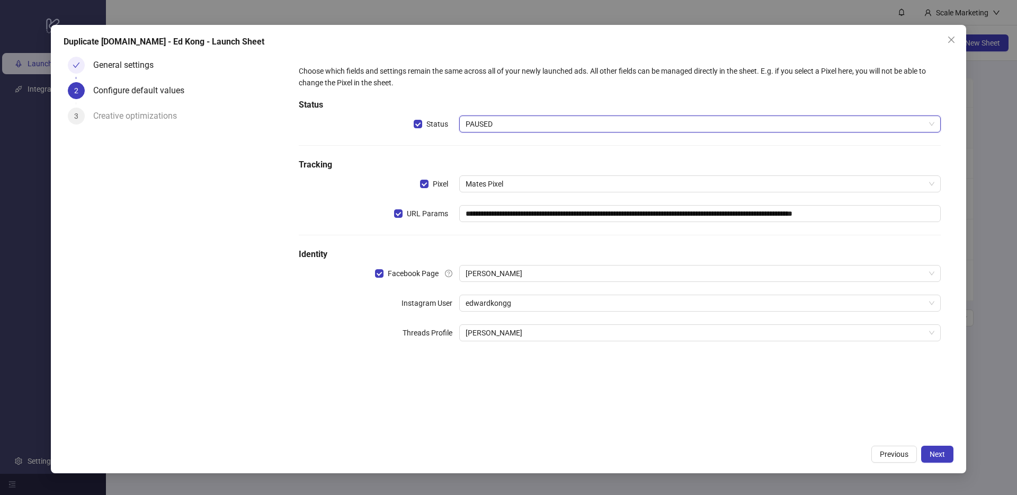
click at [544, 416] on div "**********" at bounding box center [619, 245] width 667 height 387
click at [505, 270] on span "[PERSON_NAME]" at bounding box center [699, 273] width 469 height 16
click at [651, 398] on div "**********" at bounding box center [619, 245] width 667 height 387
click at [512, 278] on span "[PERSON_NAME]" at bounding box center [699, 273] width 469 height 16
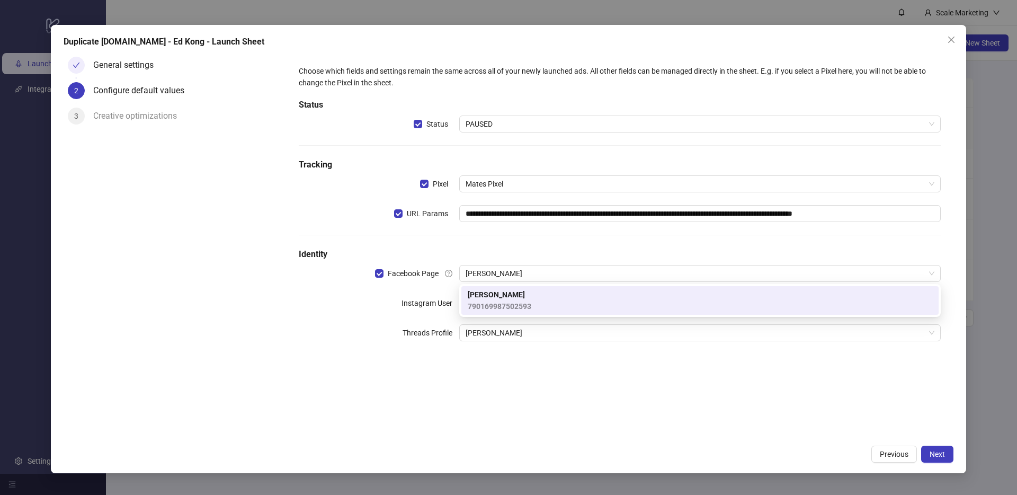
click at [328, 343] on div "**********" at bounding box center [619, 209] width 650 height 297
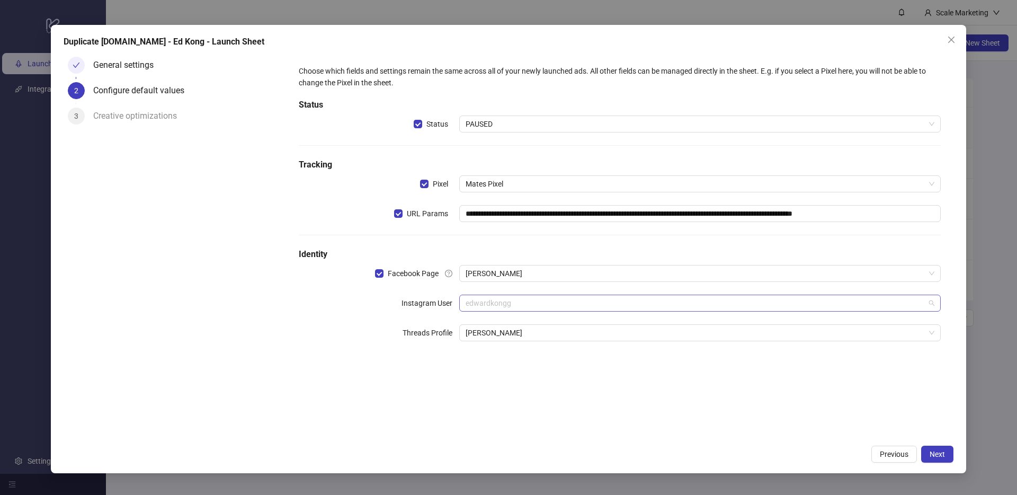
click at [515, 303] on span "edwardkongg" at bounding box center [699, 303] width 469 height 16
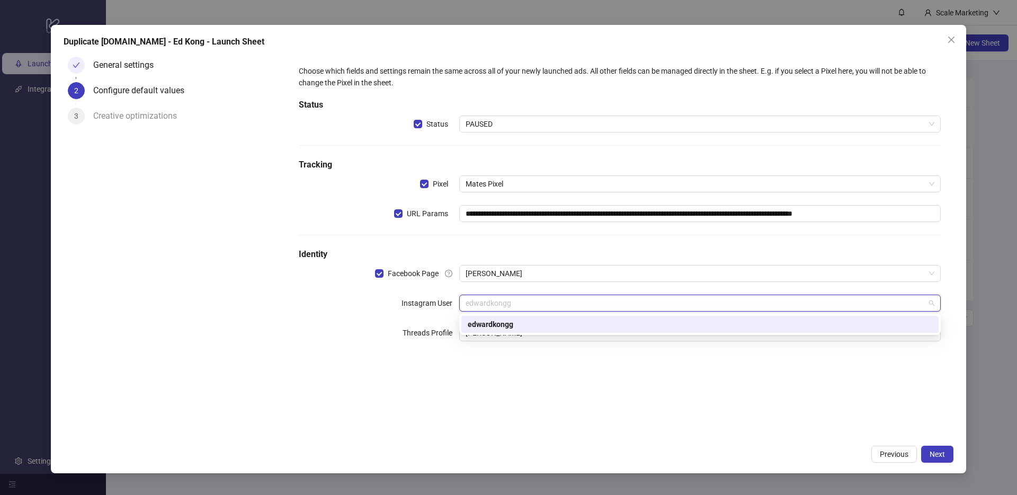
click at [512, 285] on div "**********" at bounding box center [619, 209] width 650 height 297
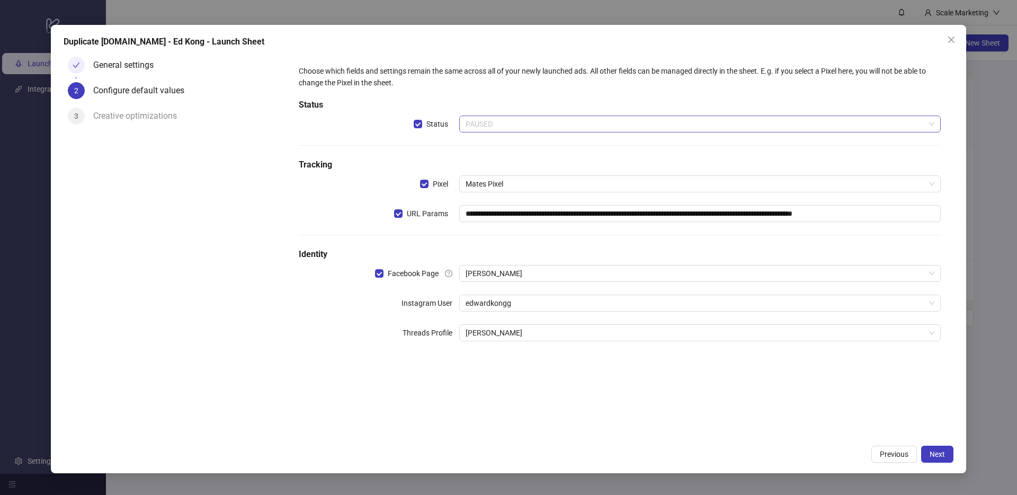
click at [488, 123] on span "PAUSED" at bounding box center [699, 124] width 469 height 16
click at [487, 123] on span "PAUSED" at bounding box center [699, 124] width 469 height 16
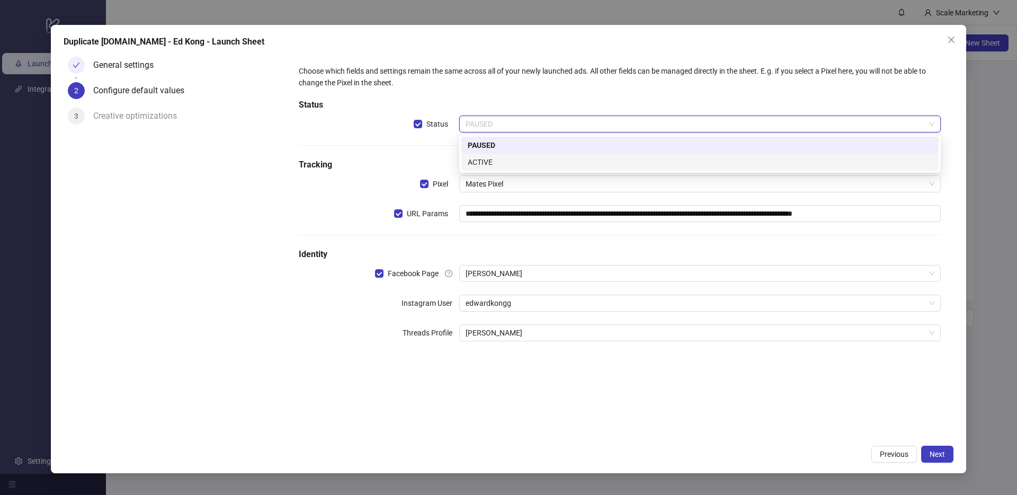
click at [488, 160] on div "ACTIVE" at bounding box center [700, 162] width 464 height 12
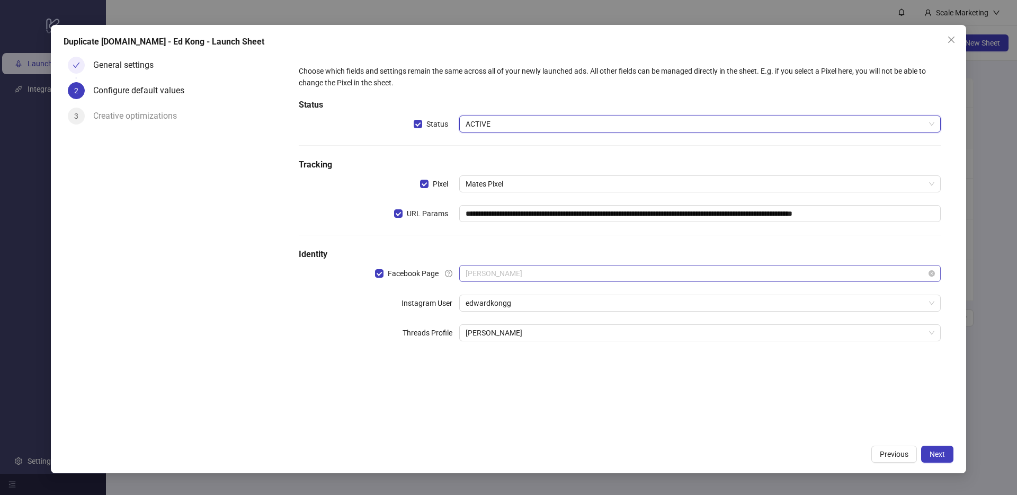
click at [513, 272] on span "[PERSON_NAME]" at bounding box center [699, 273] width 469 height 16
click at [491, 342] on div "**********" at bounding box center [619, 209] width 650 height 297
click at [491, 305] on span "edwardkongg" at bounding box center [699, 303] width 469 height 16
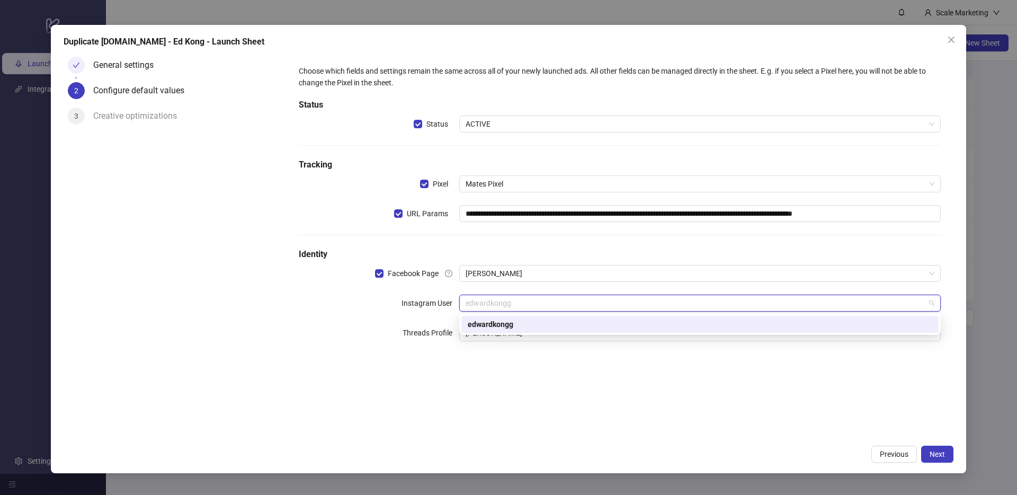
click at [455, 357] on div "**********" at bounding box center [619, 209] width 650 height 297
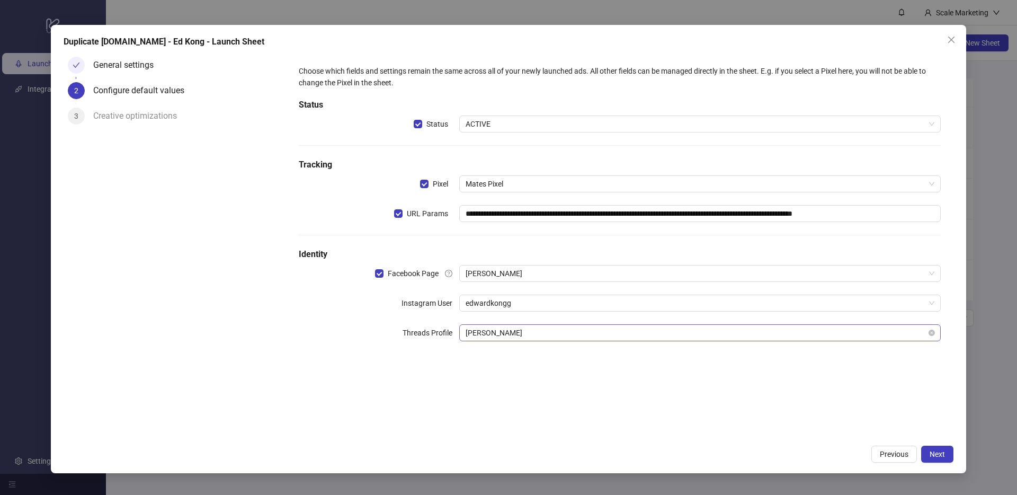
click at [483, 334] on span "[PERSON_NAME]" at bounding box center [699, 333] width 469 height 16
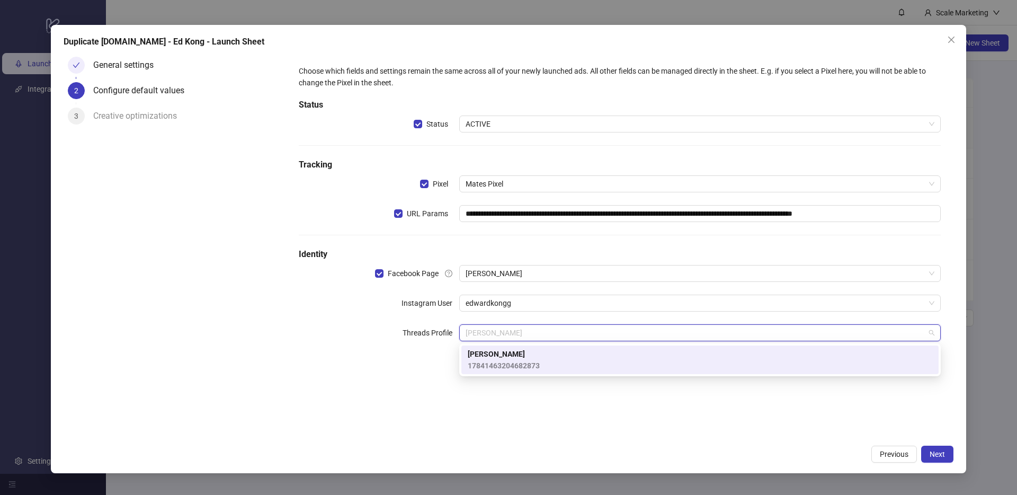
click at [424, 402] on div "**********" at bounding box center [619, 245] width 667 height 387
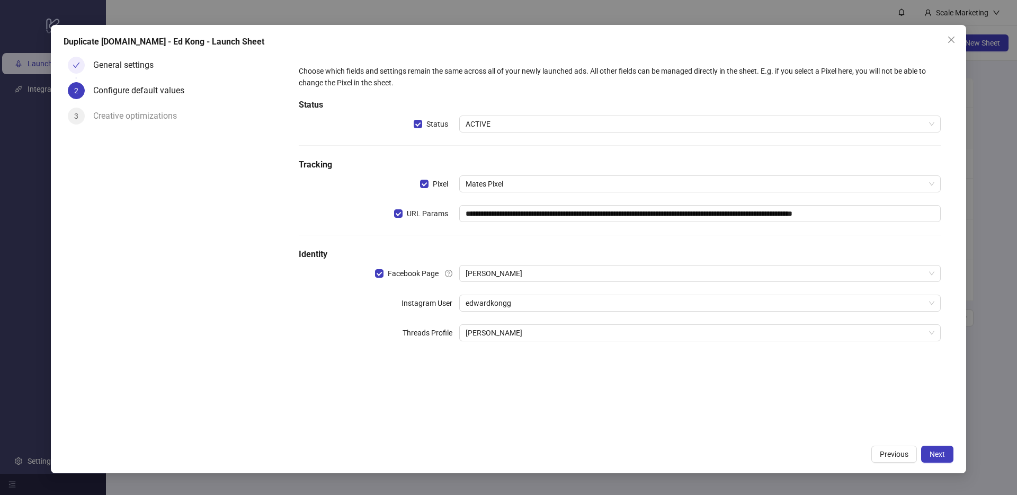
click at [480, 318] on div "**********" at bounding box center [619, 209] width 650 height 297
click at [483, 299] on span "edwardkongg" at bounding box center [699, 303] width 469 height 16
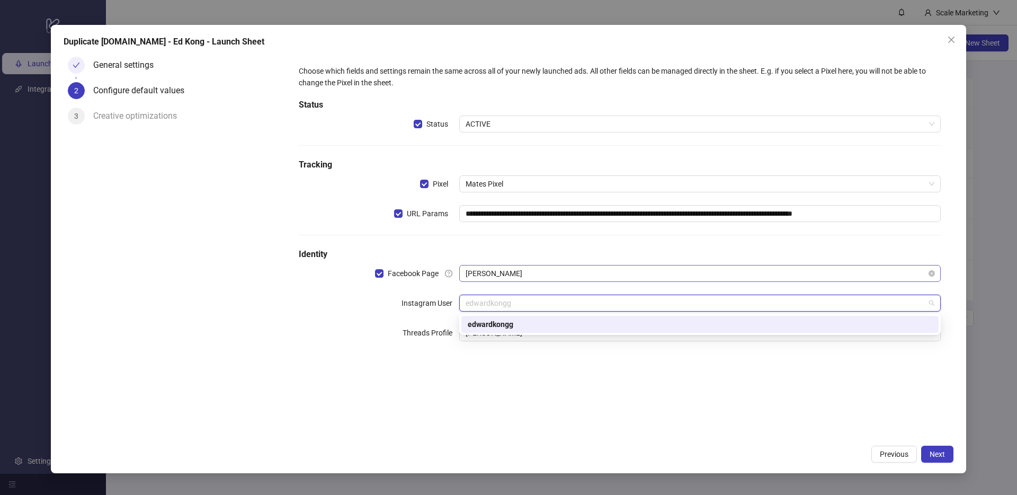
click at [480, 273] on span "[PERSON_NAME]" at bounding box center [699, 273] width 469 height 16
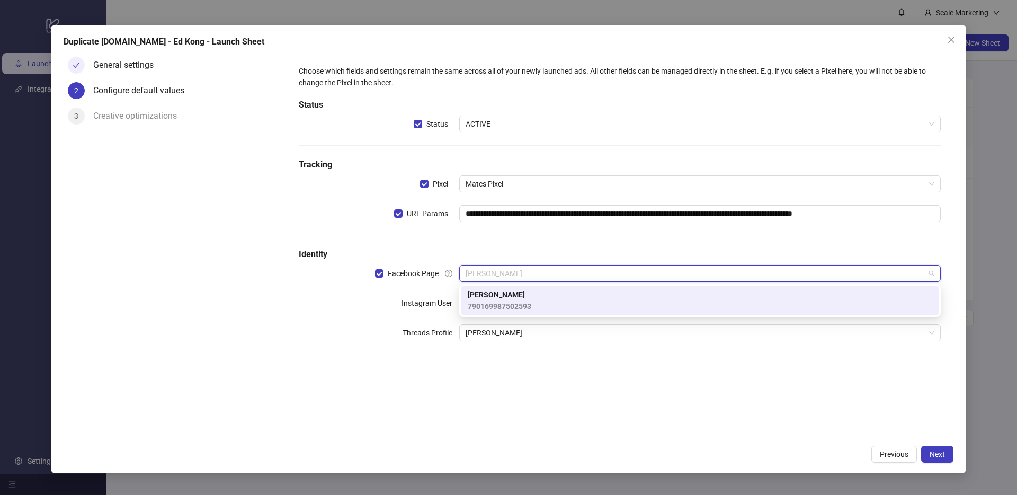
drag, startPoint x: 363, startPoint y: 344, endPoint x: 453, endPoint y: 340, distance: 90.1
click at [363, 344] on div "**********" at bounding box center [619, 209] width 650 height 297
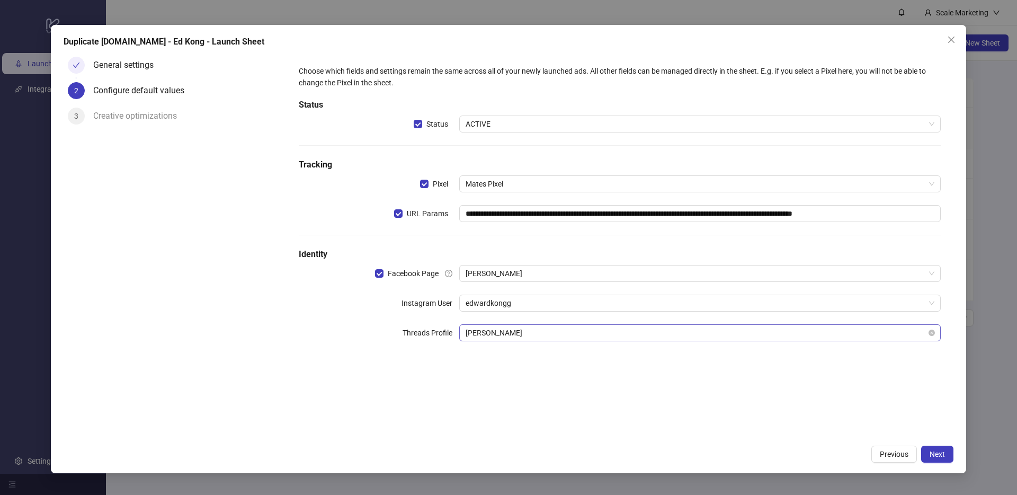
click at [510, 339] on span "[PERSON_NAME]" at bounding box center [699, 333] width 469 height 16
click at [501, 307] on span "edwardkongg" at bounding box center [699, 303] width 469 height 16
click at [501, 272] on span "[PERSON_NAME]" at bounding box center [699, 273] width 469 height 16
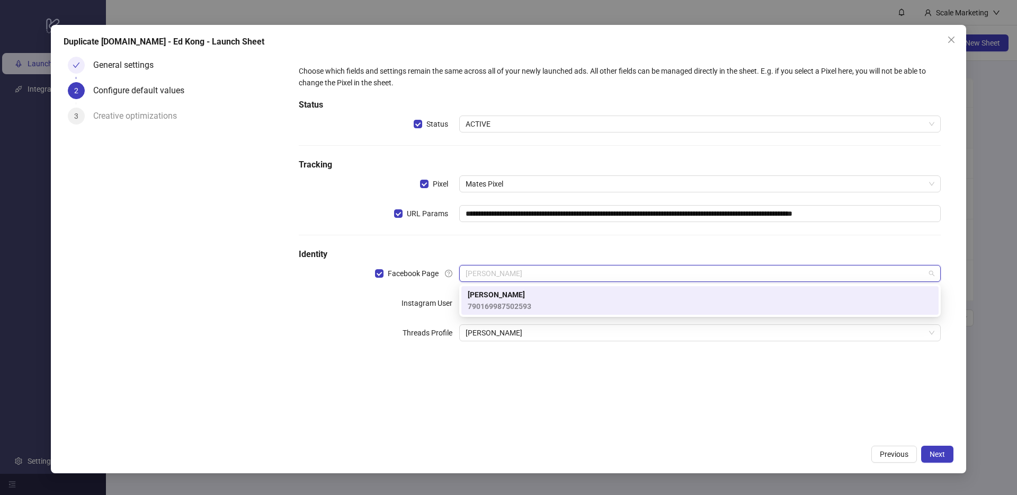
drag, startPoint x: 312, startPoint y: 344, endPoint x: 339, endPoint y: 340, distance: 27.3
click at [319, 343] on div "**********" at bounding box center [619, 209] width 650 height 297
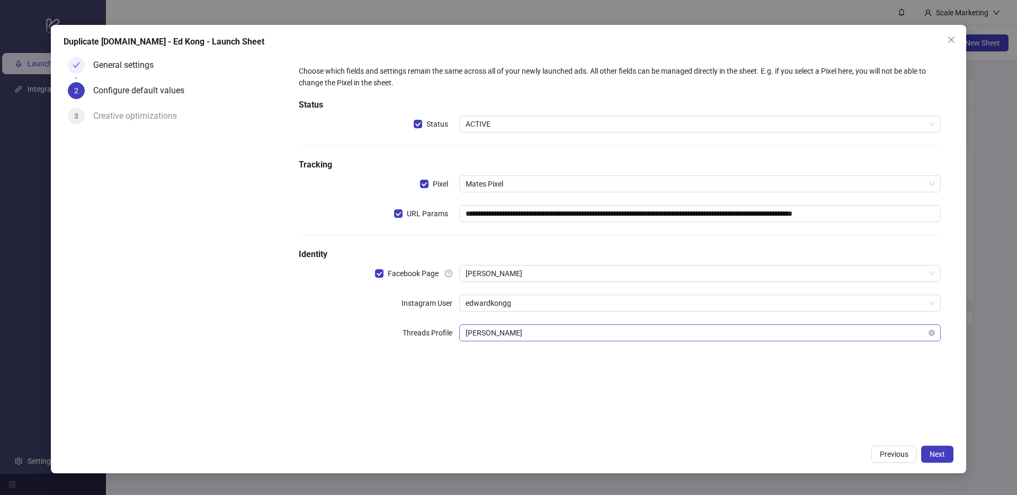
drag, startPoint x: 533, startPoint y: 344, endPoint x: 532, endPoint y: 332, distance: 11.7
click at [533, 344] on div "**********" at bounding box center [619, 209] width 650 height 297
click at [527, 321] on div "**********" at bounding box center [619, 209] width 650 height 297
click at [525, 302] on span "edwardkongg" at bounding box center [699, 303] width 469 height 16
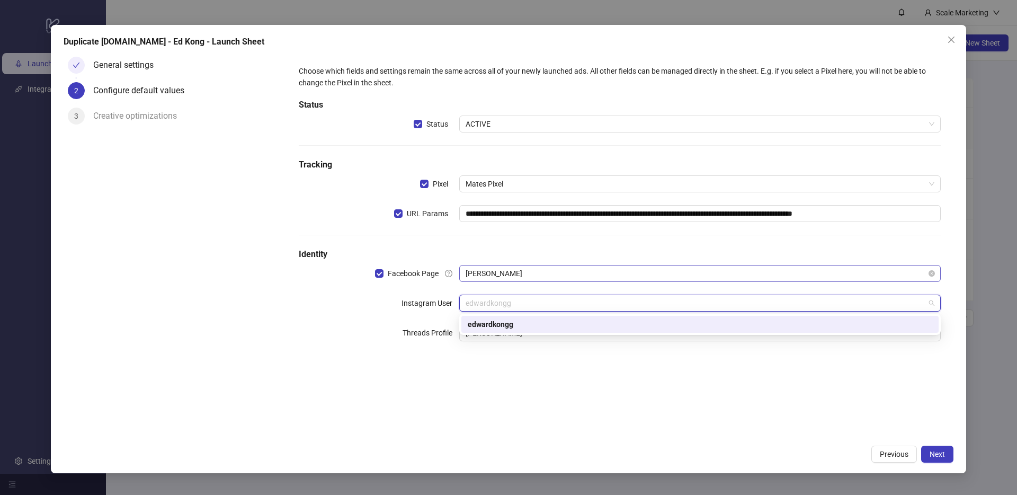
click at [519, 276] on span "[PERSON_NAME]" at bounding box center [699, 273] width 469 height 16
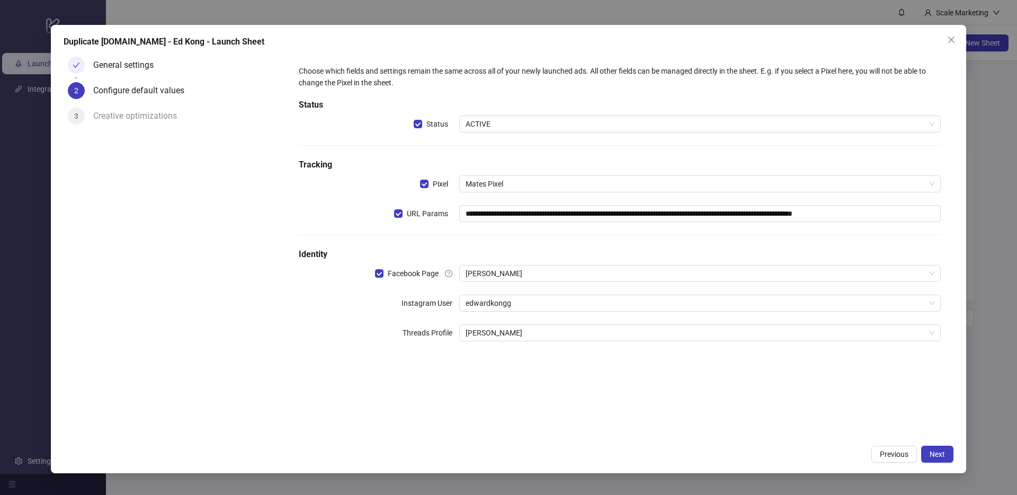
drag, startPoint x: 354, startPoint y: 332, endPoint x: 365, endPoint y: 331, distance: 11.7
click at [355, 332] on div "Threads Profile" at bounding box center [379, 332] width 160 height 17
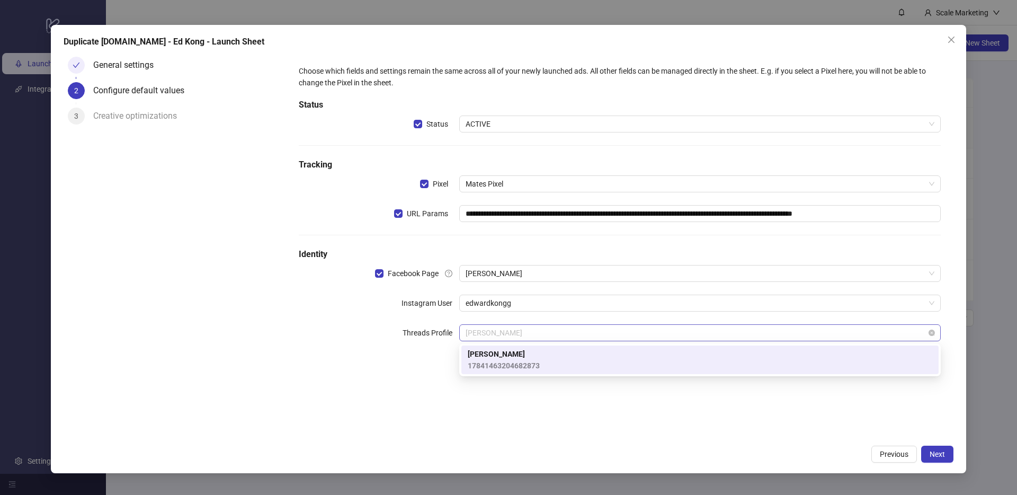
click at [537, 334] on span "[PERSON_NAME]" at bounding box center [699, 333] width 469 height 16
click at [530, 312] on div "**********" at bounding box center [619, 209] width 650 height 297
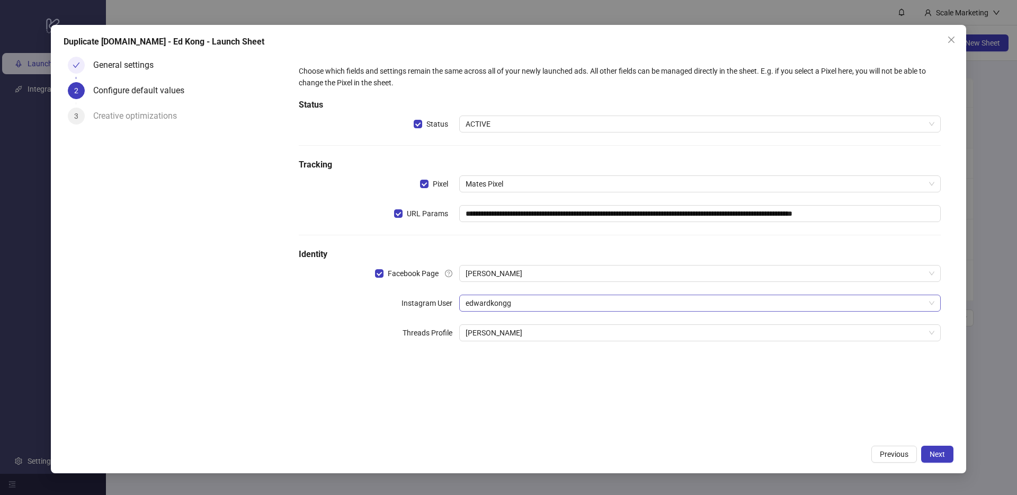
click at [530, 303] on span "edwardkongg" at bounding box center [699, 303] width 469 height 16
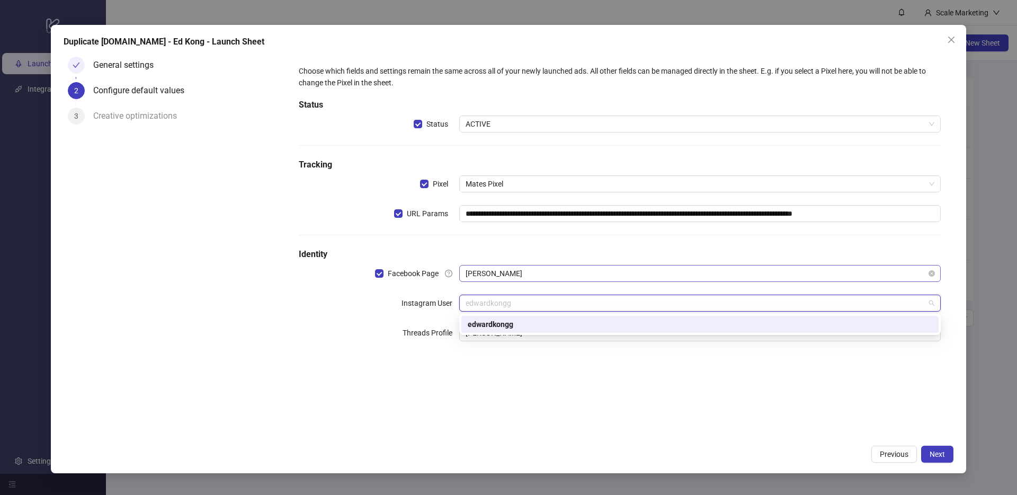
click at [527, 277] on span "[PERSON_NAME]" at bounding box center [699, 273] width 469 height 16
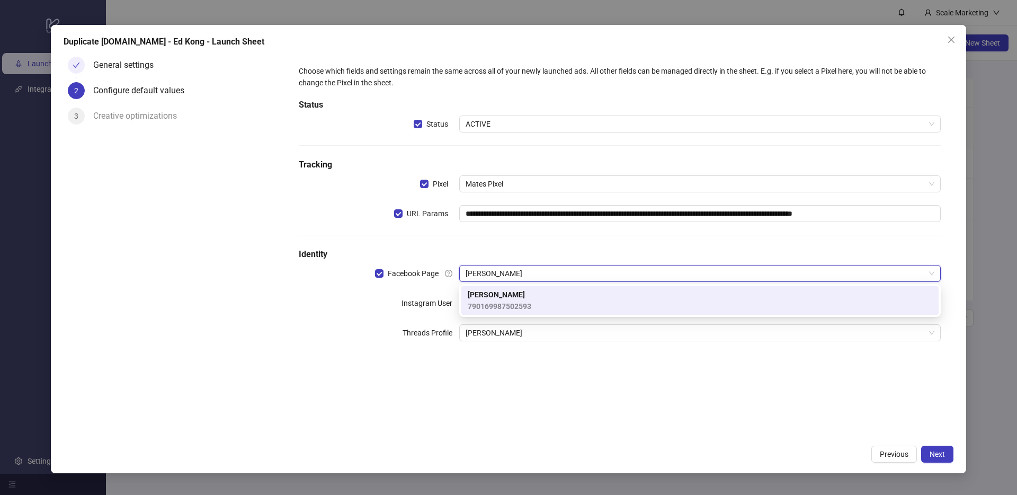
click at [295, 344] on div "**********" at bounding box center [619, 209] width 650 height 297
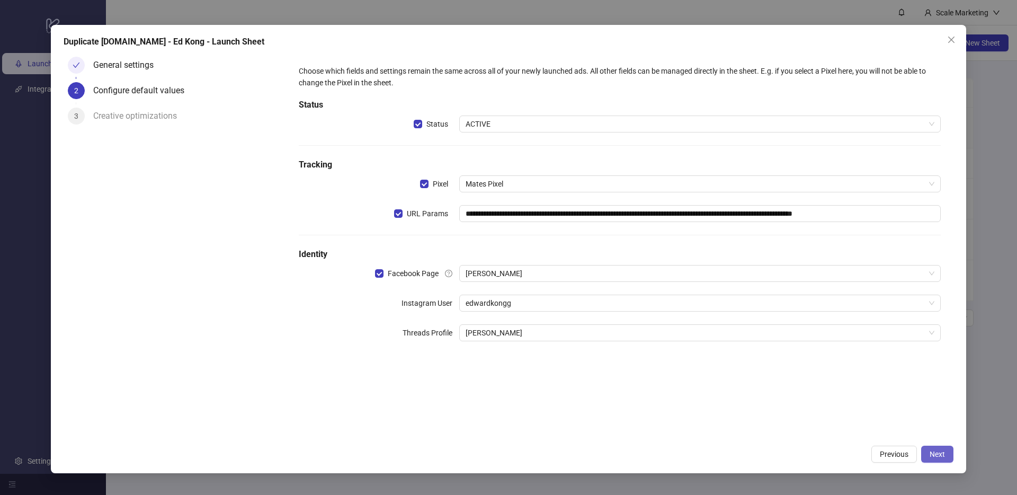
click at [934, 453] on span "Next" at bounding box center [936, 454] width 15 height 8
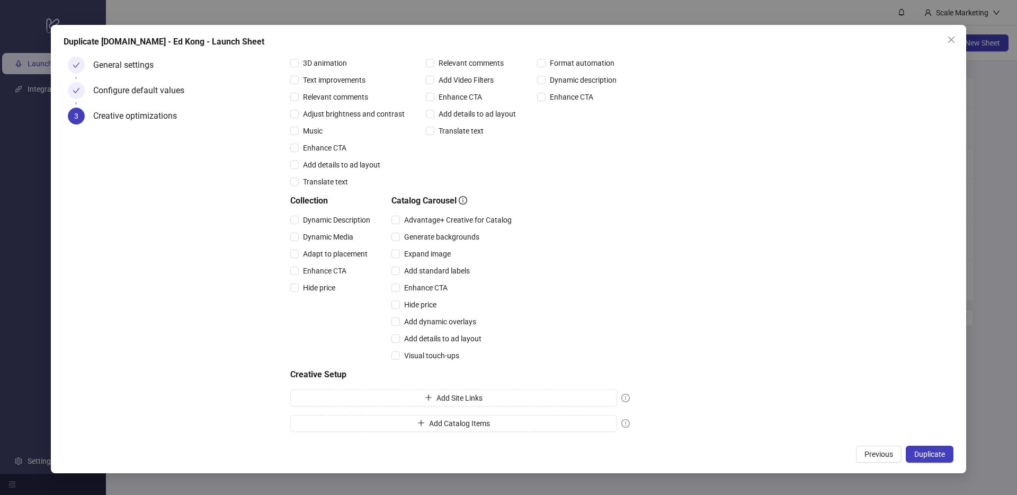
scroll to position [153, 0]
click at [959, 38] on span "Close" at bounding box center [950, 39] width 17 height 8
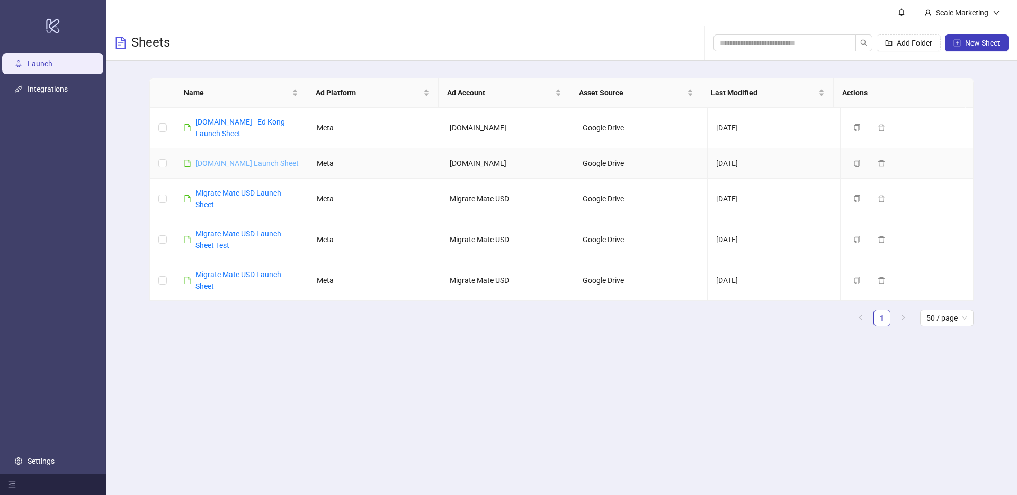
click at [254, 162] on link "[DOMAIN_NAME] Launch Sheet" at bounding box center [246, 163] width 103 height 8
click at [853, 163] on icon "copy" at bounding box center [856, 162] width 7 height 7
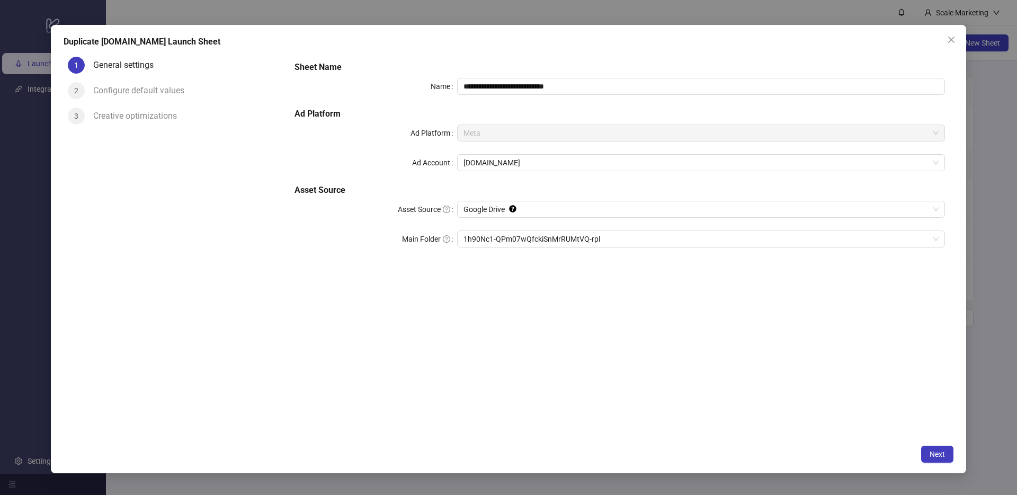
click at [175, 96] on div "Configure default values" at bounding box center [143, 90] width 100 height 17
click at [938, 451] on span "Next" at bounding box center [936, 454] width 15 height 8
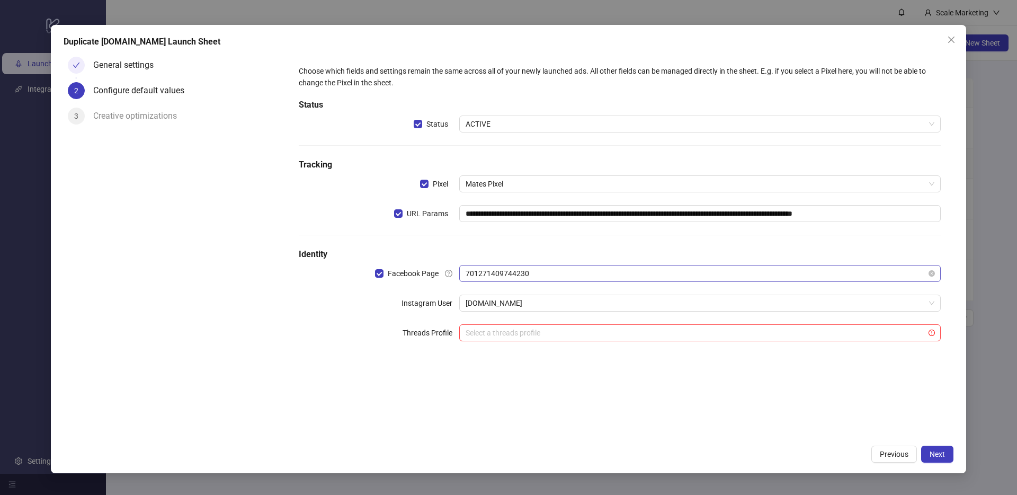
click at [577, 276] on span "701271409744230" at bounding box center [699, 273] width 469 height 16
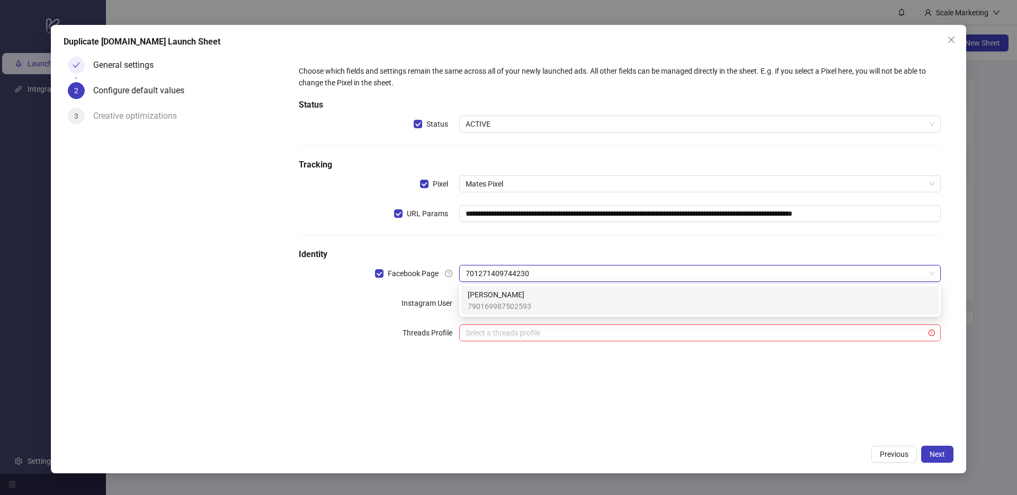
click at [596, 403] on div "**********" at bounding box center [619, 245] width 667 height 387
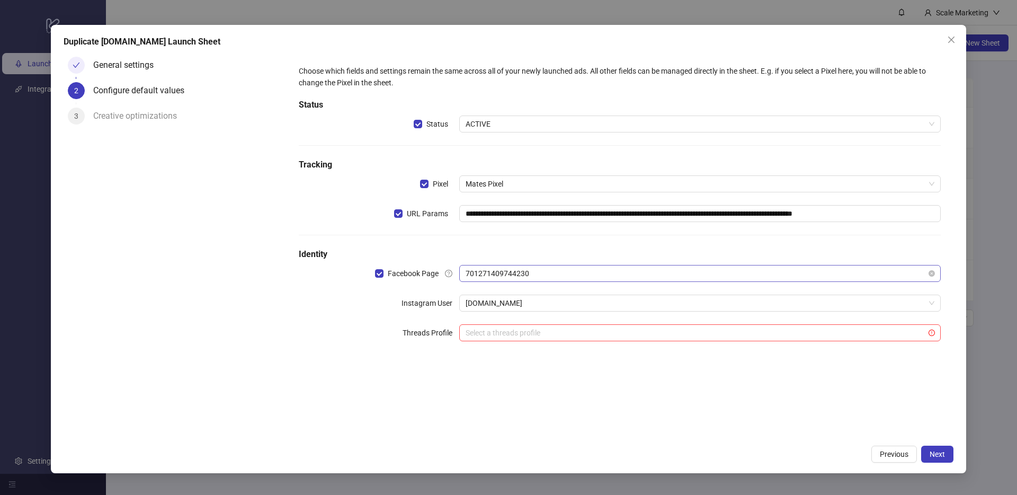
click at [603, 266] on span "701271409744230" at bounding box center [699, 273] width 469 height 16
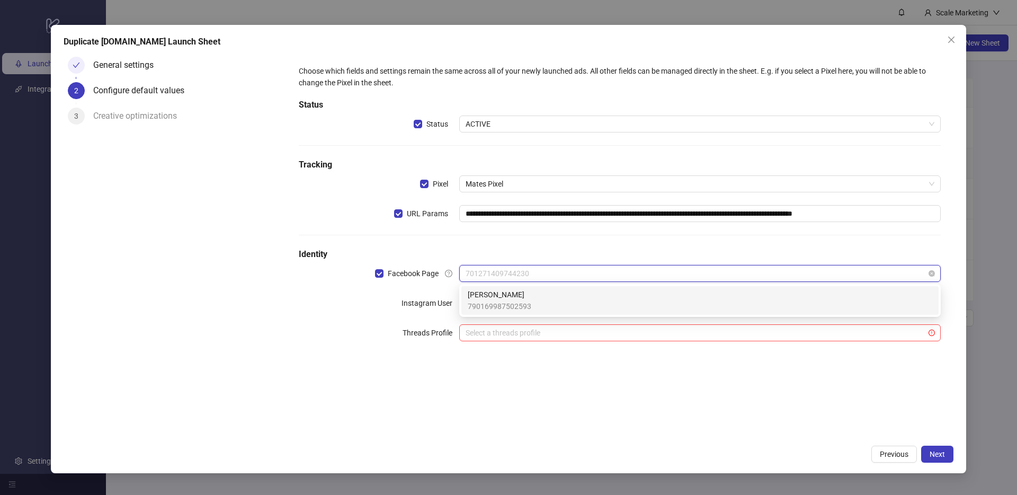
click at [603, 270] on span "701271409744230" at bounding box center [699, 273] width 469 height 16
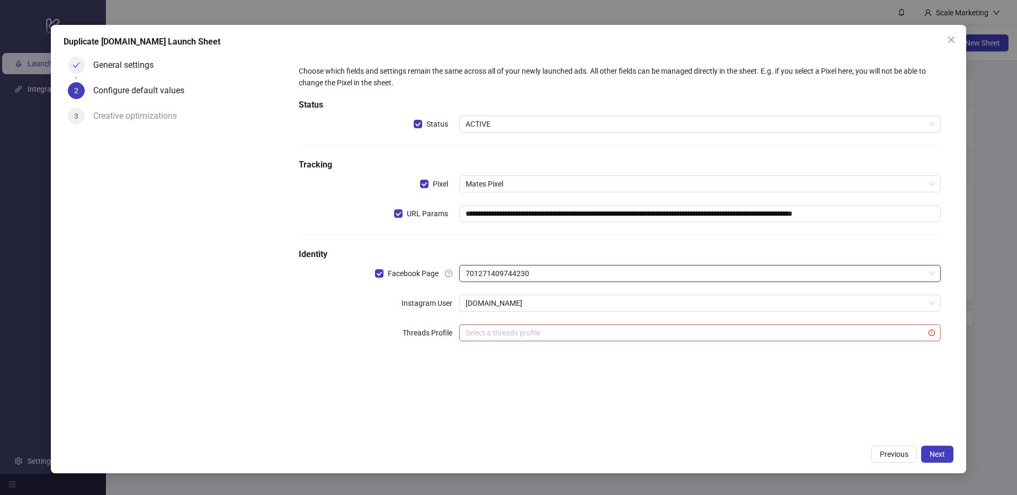
click at [633, 410] on div "**********" at bounding box center [619, 245] width 667 height 387
click at [950, 46] on button "Close" at bounding box center [950, 39] width 17 height 17
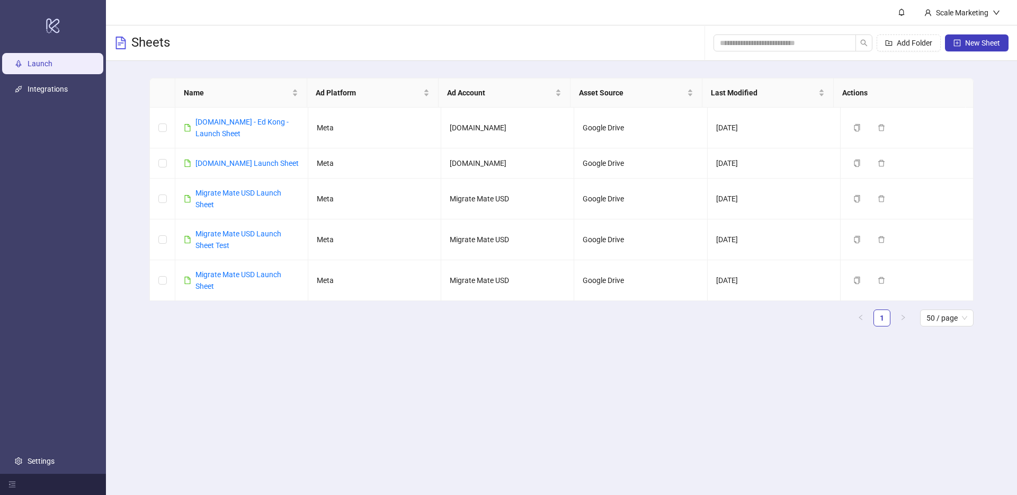
click at [517, 357] on main "Scale Marketing Sheets Add Folder New Sheet Name Ad Platform Ad Account Asset S…" at bounding box center [561, 247] width 911 height 495
click at [685, 382] on main "Scale Marketing Sheets Add Folder New Sheet Name Ad Platform Ad Account Asset S…" at bounding box center [561, 247] width 911 height 495
click at [316, 346] on main "Name Ad Platform Ad Account Asset Source Last Modified Actions [DOMAIN_NAME] - …" at bounding box center [561, 206] width 841 height 291
